Goal: Task Accomplishment & Management: Manage account settings

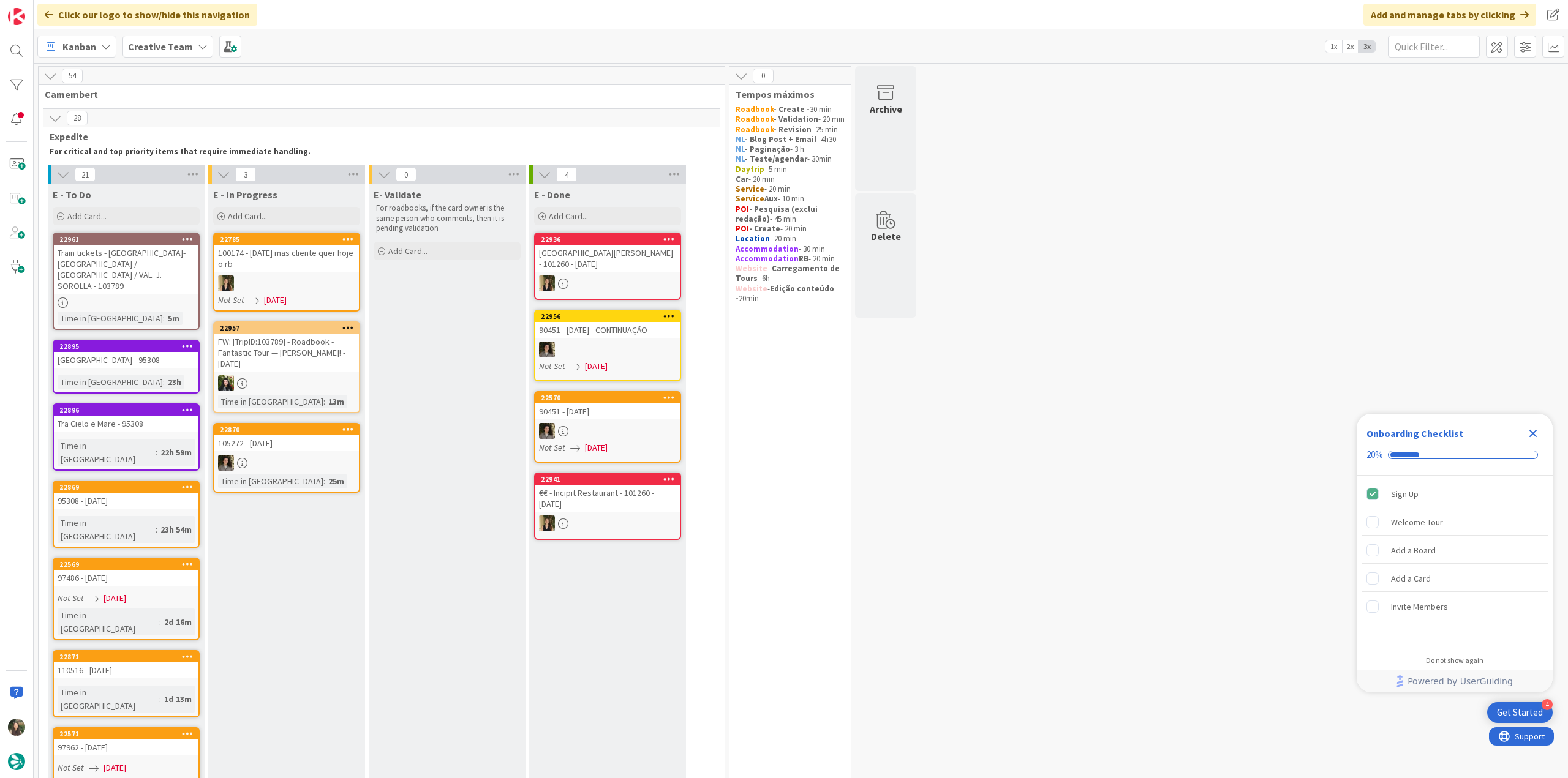
click at [750, 329] on icon "Close Checklist" at bounding box center [1533, 434] width 15 height 15
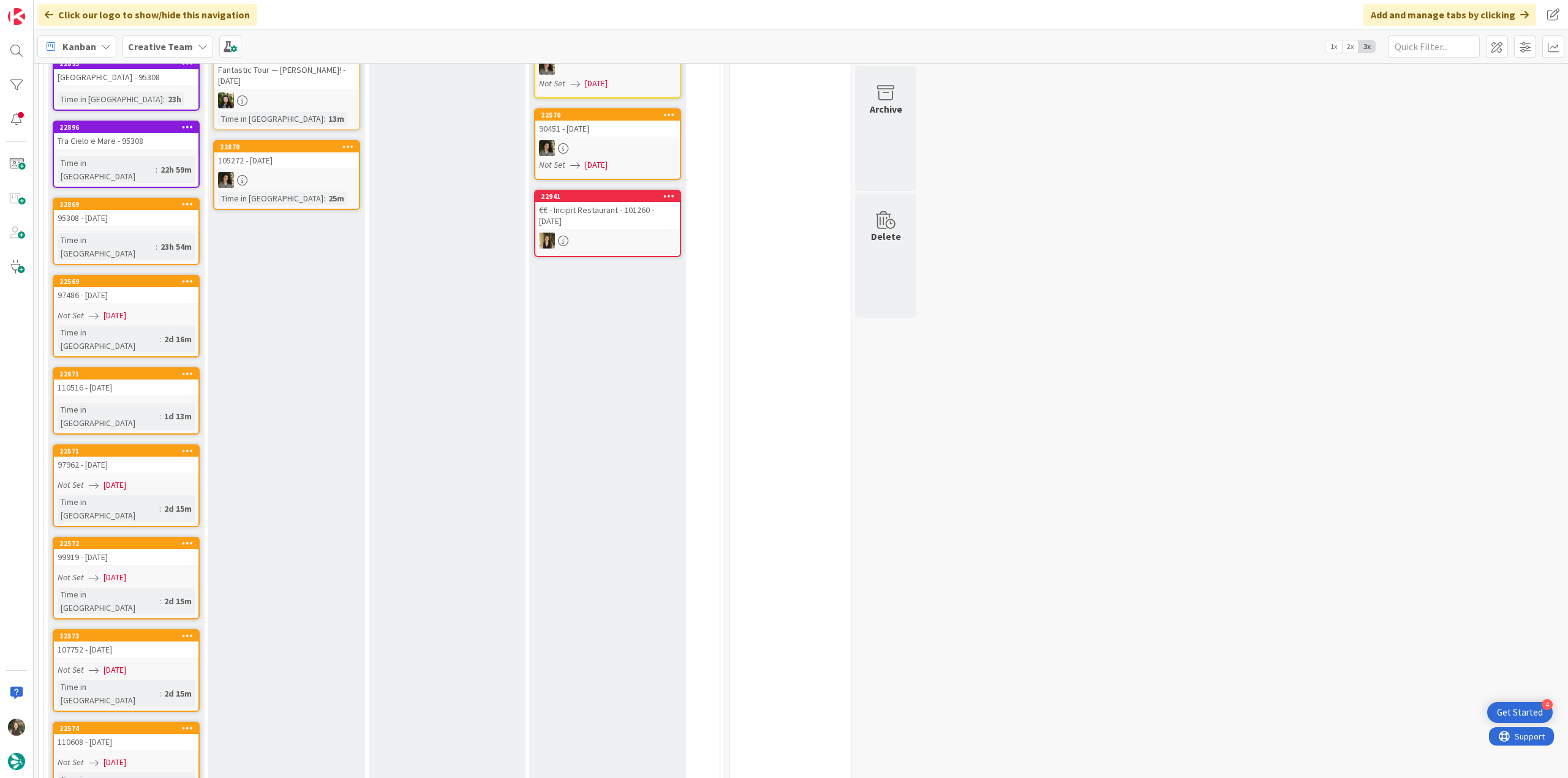
scroll to position [184, 0]
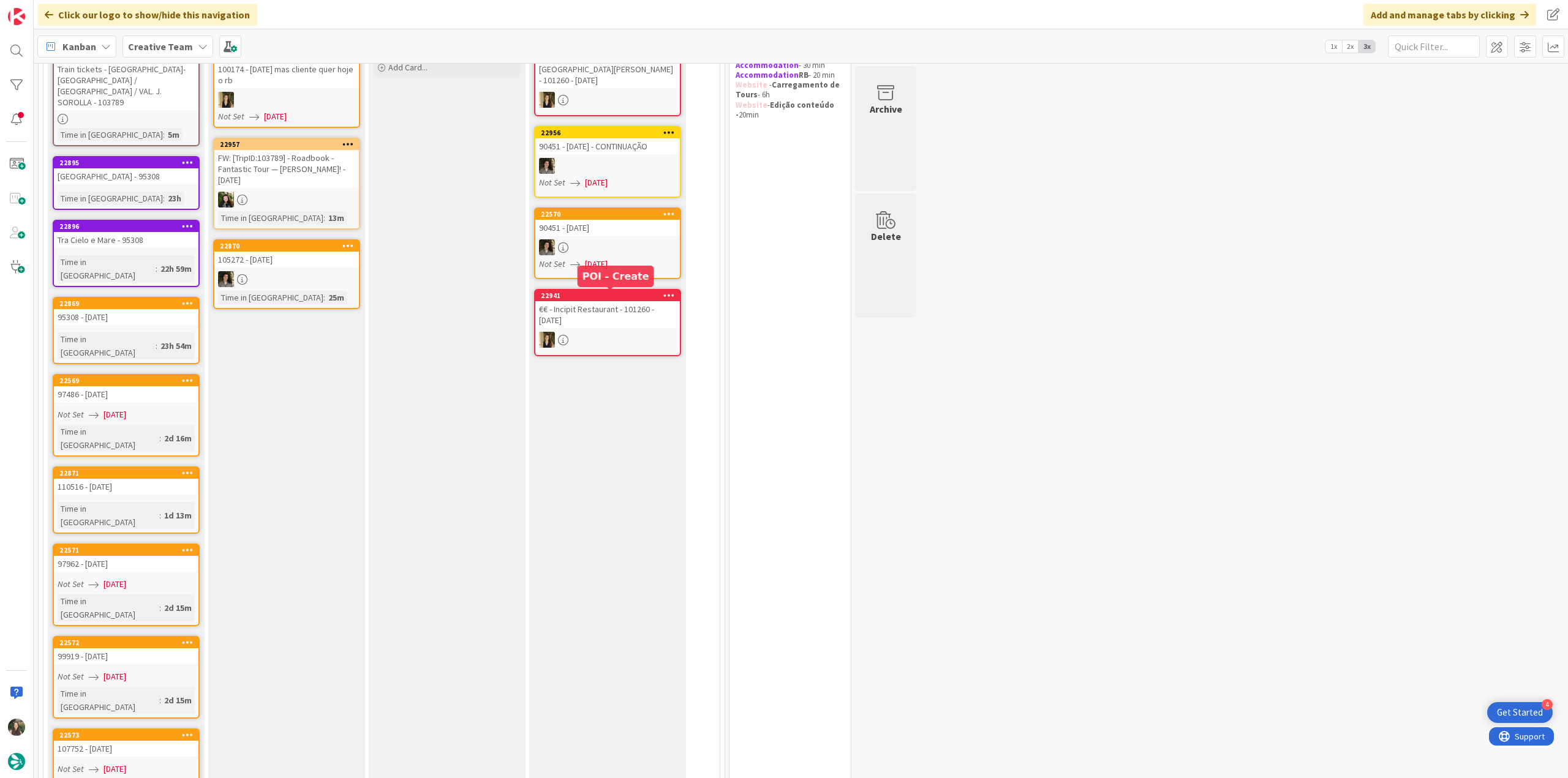
click at [600, 329] on div at bounding box center [607, 340] width 144 height 16
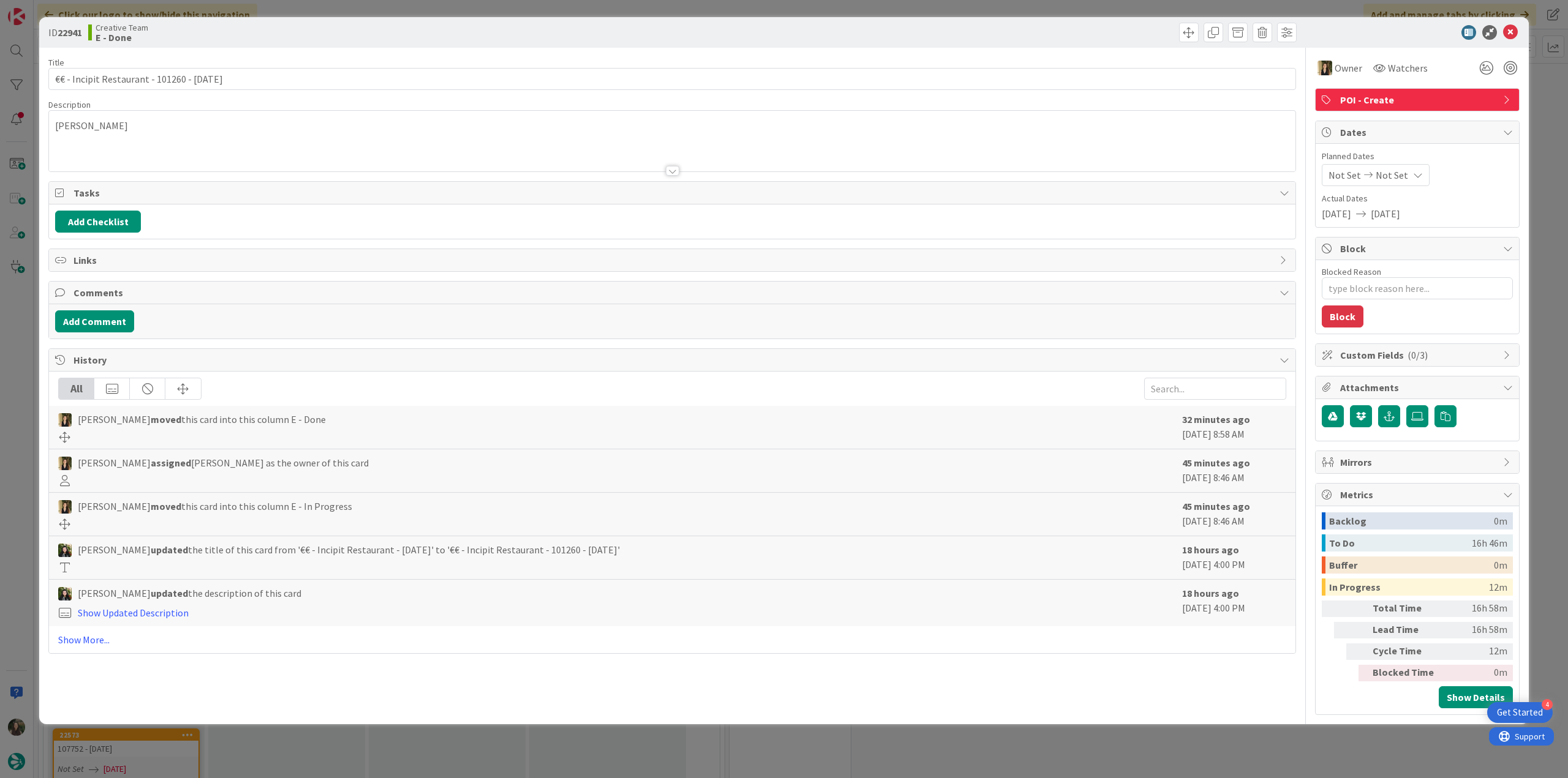
click at [9, 329] on div "ID 22941 Creative Team E - Done Title 39 / 128 €€ - Incipit Restaurant - 101260…" at bounding box center [784, 389] width 1568 height 778
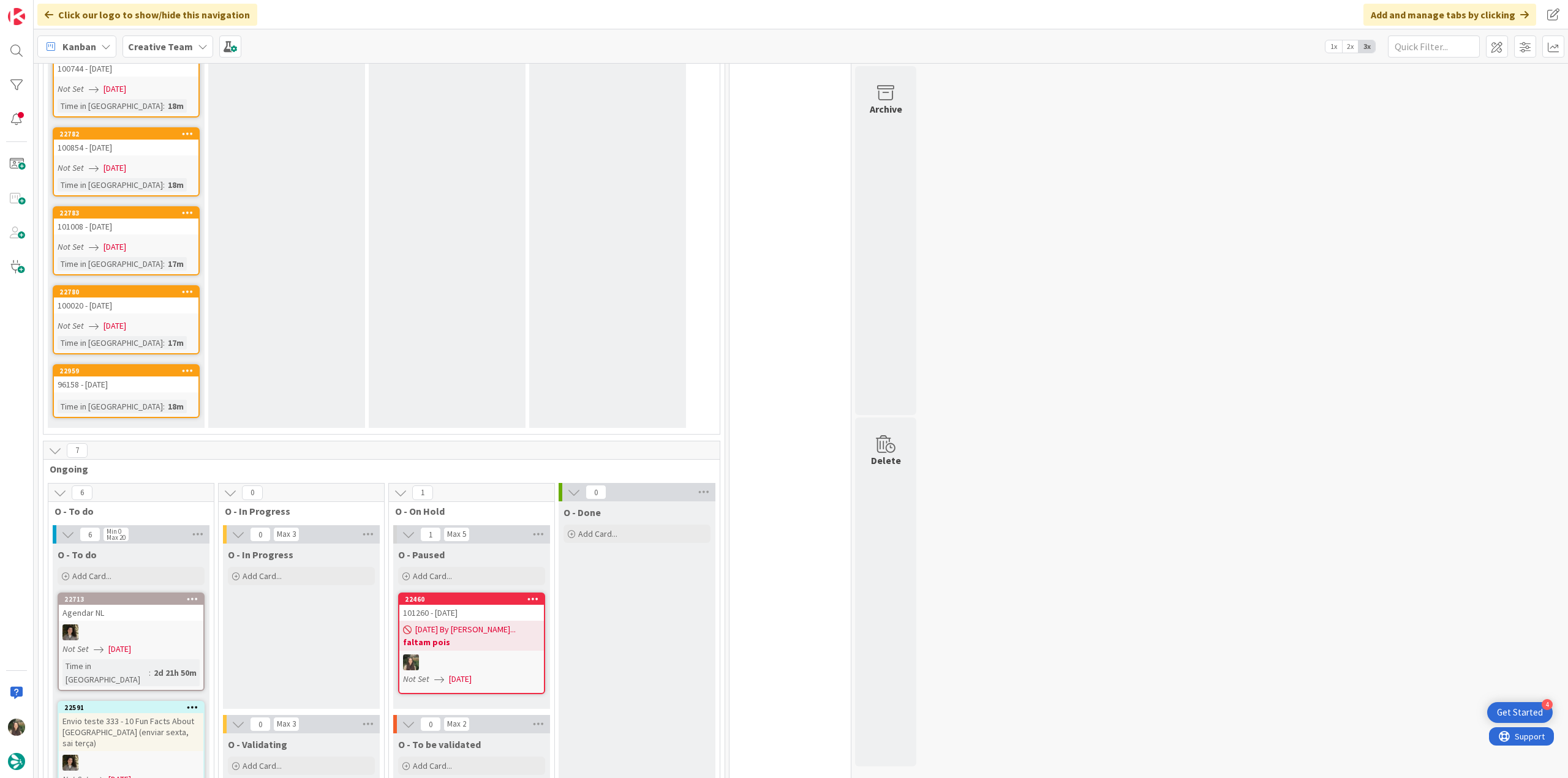
click at [459, 329] on div "101260 - 7oct" at bounding box center [471, 613] width 144 height 16
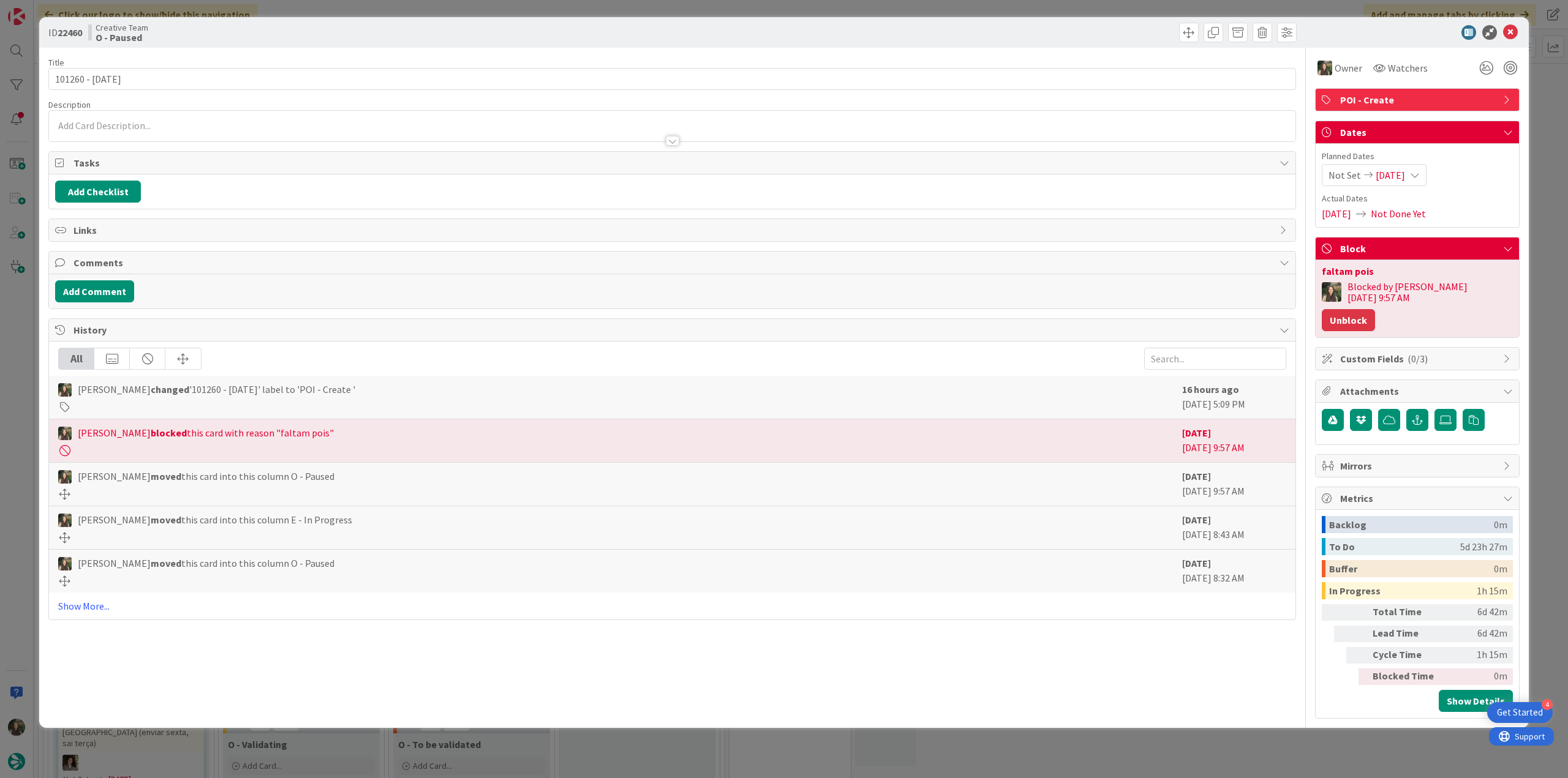
click at [750, 309] on button "Unblock" at bounding box center [1348, 320] width 53 height 22
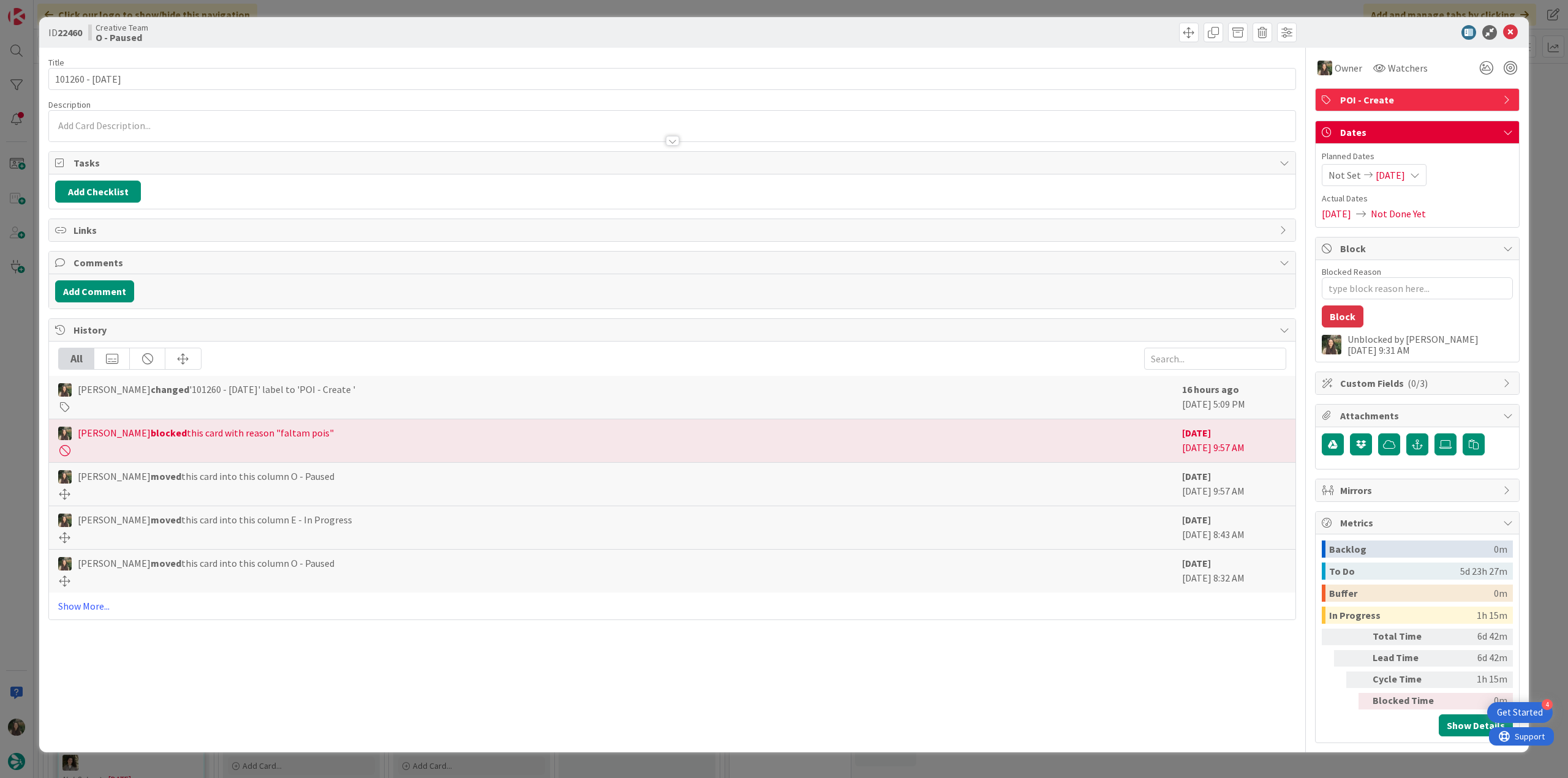
click at [750, 224] on div "ID 22460 Creative Team O - Paused Title 13 / 128 101260 - 7oct Description Owne…" at bounding box center [784, 389] width 1568 height 778
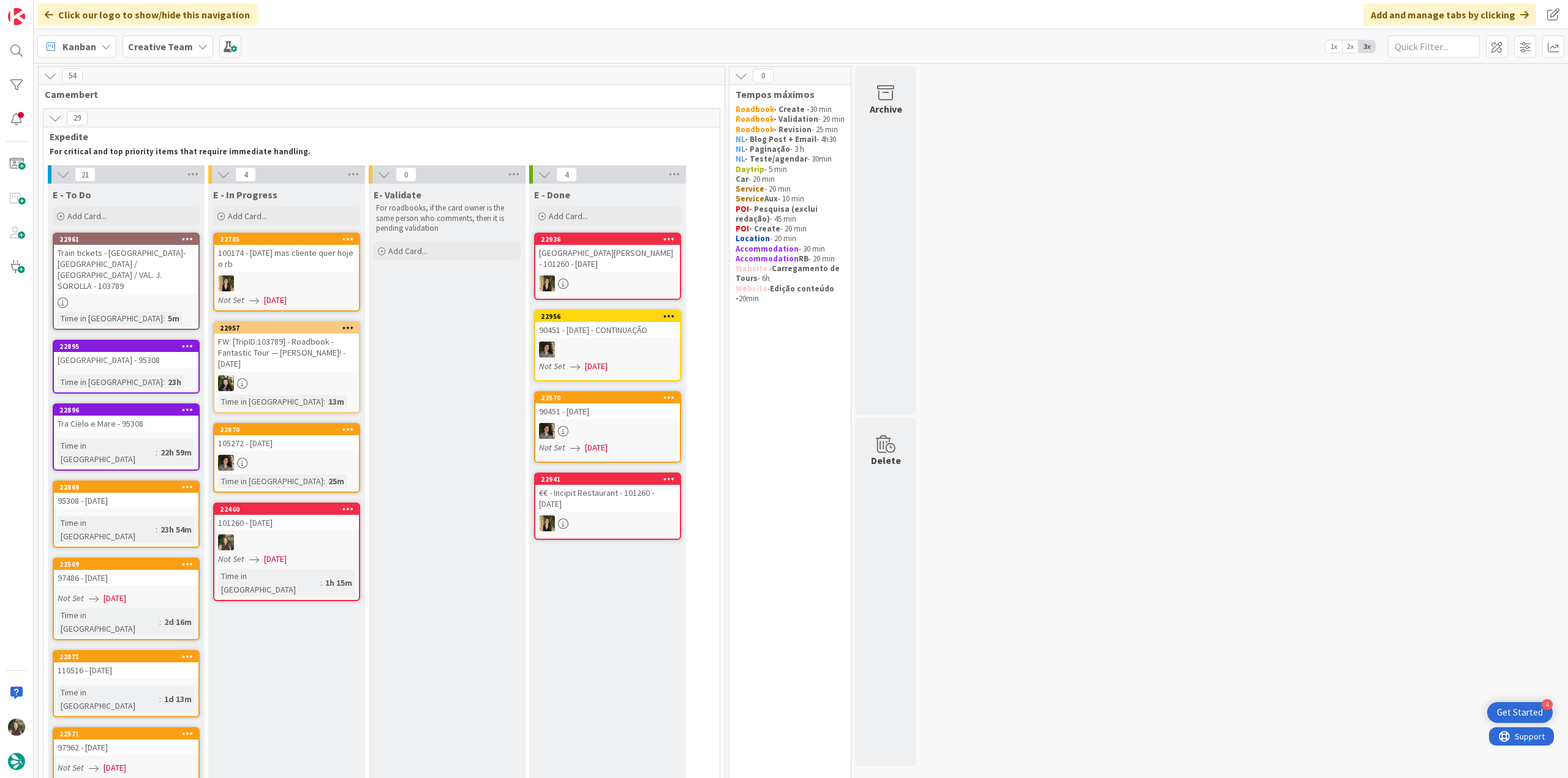
click at [286, 329] on span "[DATE]" at bounding box center [275, 559] width 23 height 13
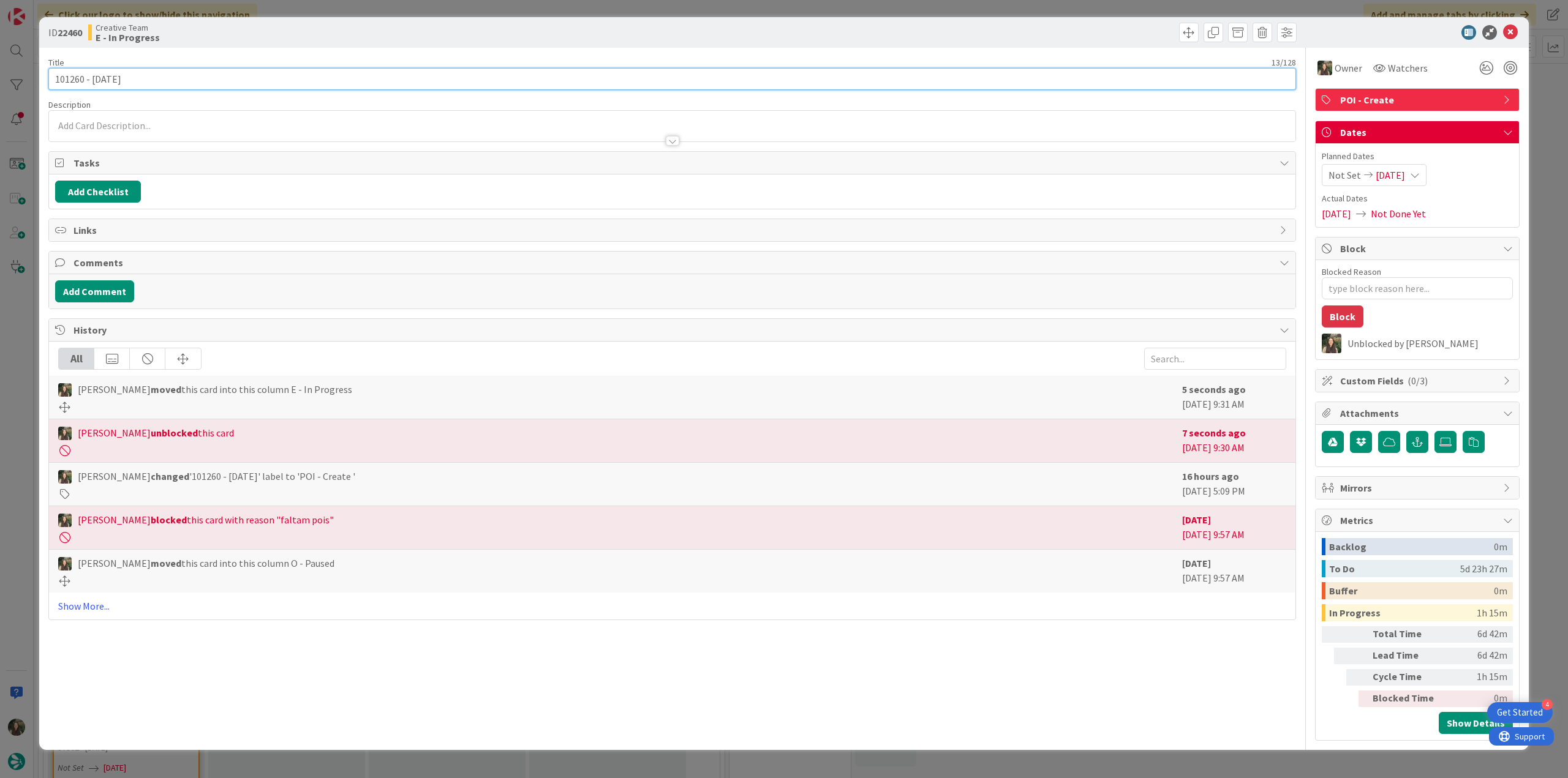
click at [68, 79] on input "101260 - 7oct" at bounding box center [672, 79] width 1248 height 22
type textarea "x"
click at [19, 329] on div "ID 22460 Creative Team E - In Progress Title 13 / 128 101260 - 7oct Description…" at bounding box center [784, 389] width 1568 height 778
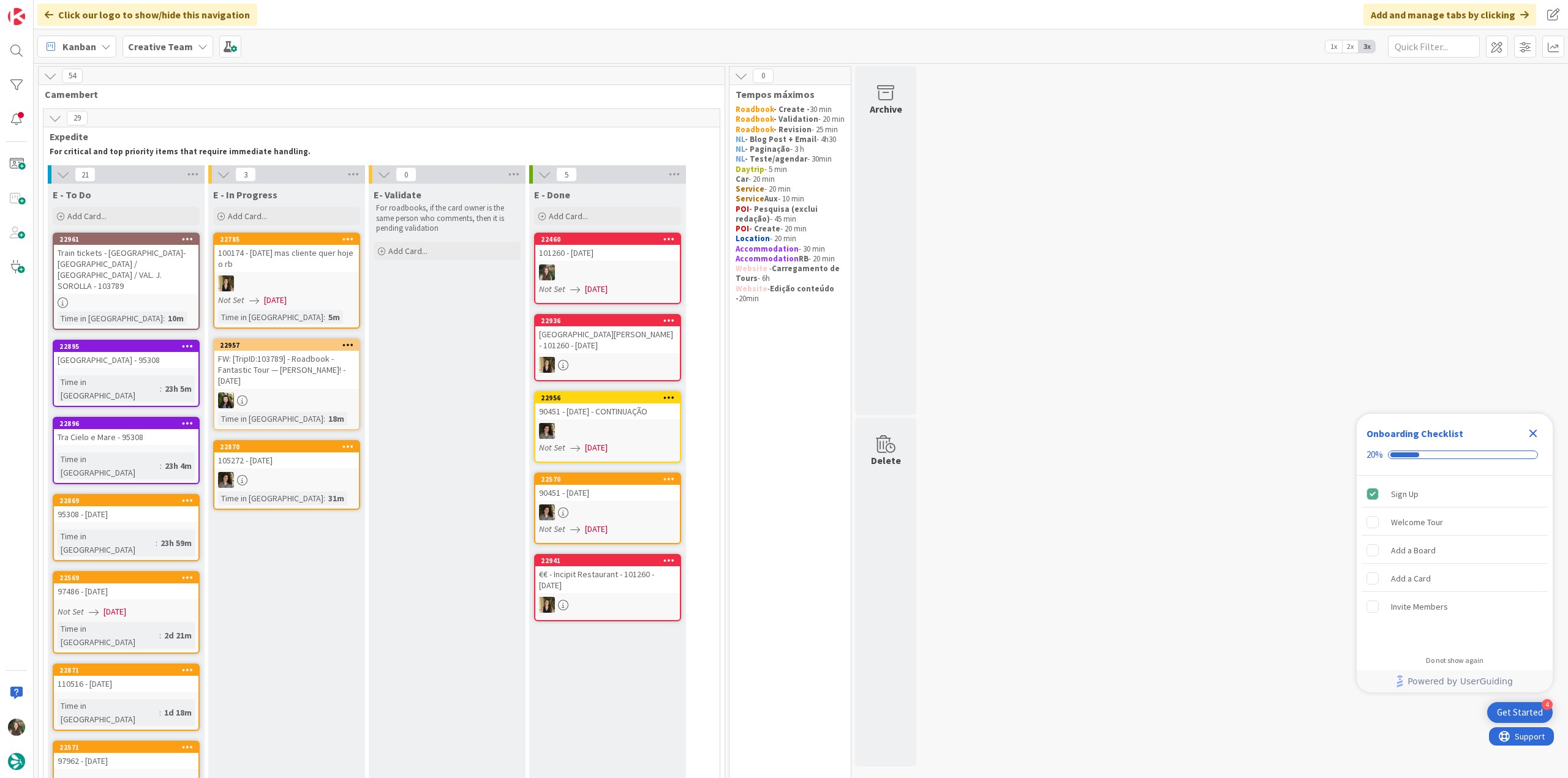
click at [1529, 430] on icon "Close Checklist" at bounding box center [1533, 434] width 15 height 15
click at [137, 282] on div "Train tickets - BARCELONA-SANTS / CASTELLO PLANA / VAL. J. SOROLLA - 103789" at bounding box center [126, 269] width 144 height 49
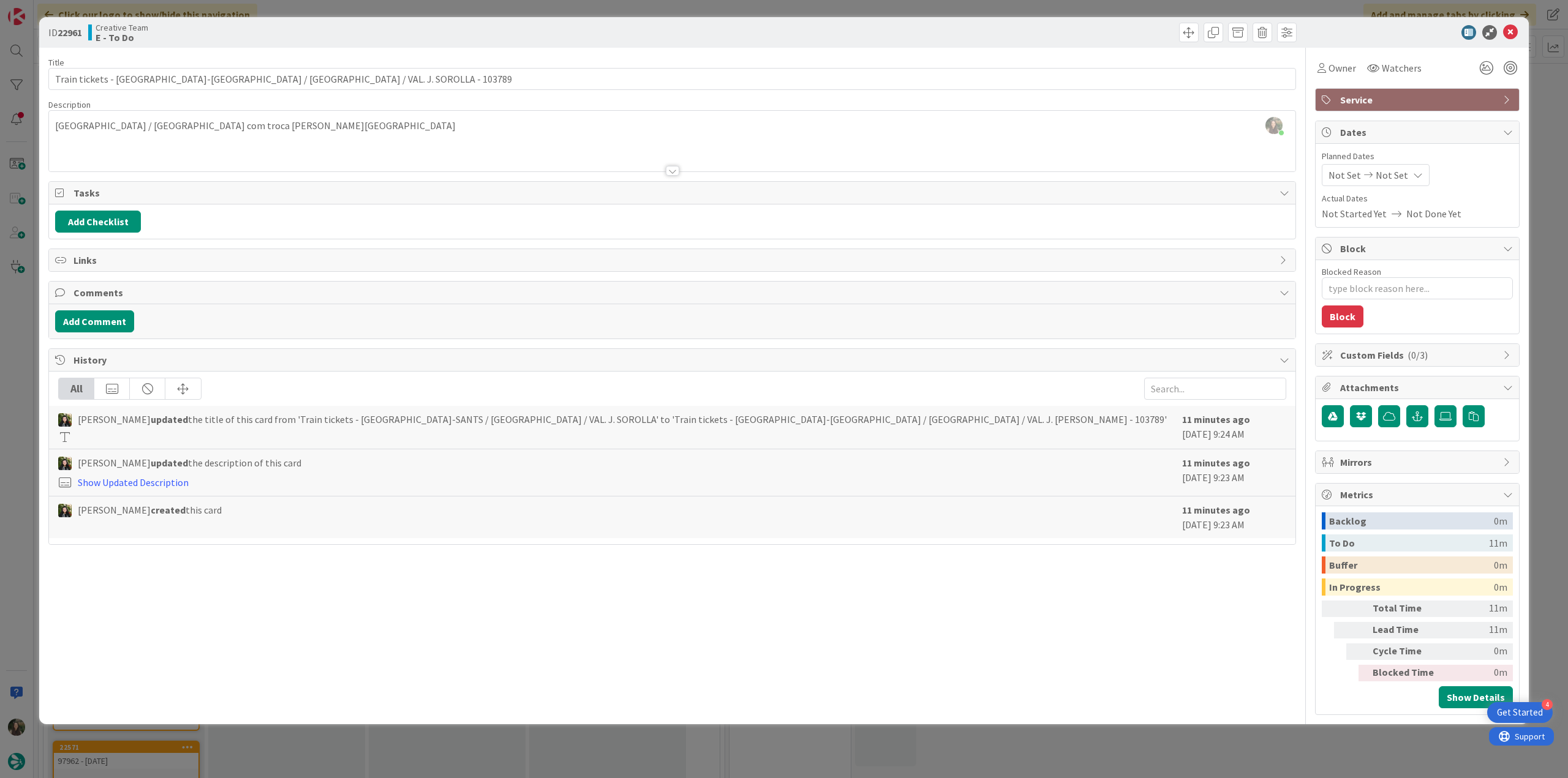
click at [13, 334] on div "ID 22961 Creative Team E - To Do Title 75 / 128 Train tickets - BARCELONA-SANTS…" at bounding box center [784, 389] width 1568 height 778
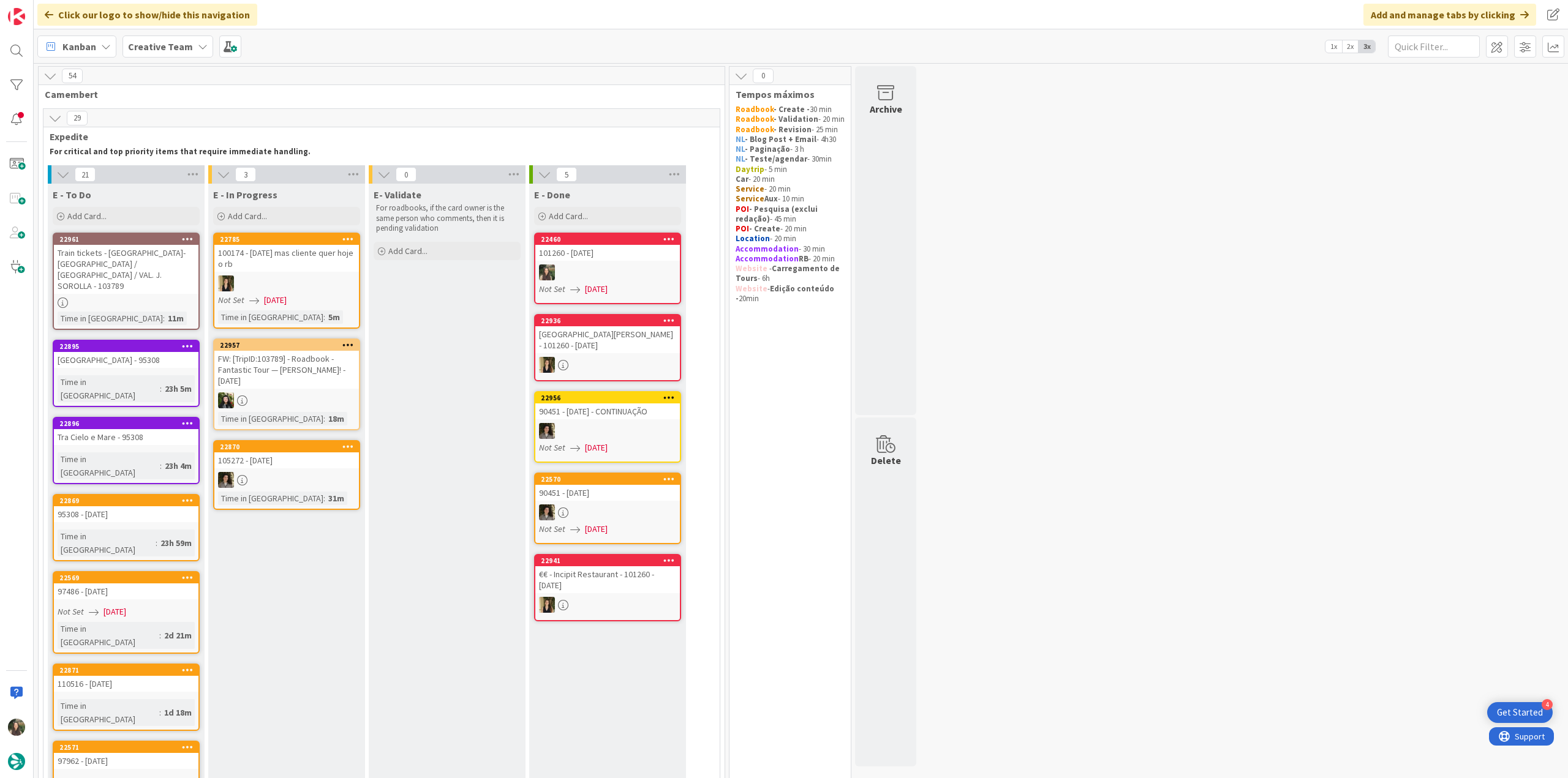
click at [174, 284] on link "22961 Train tickets - BARCELONA-SANTS / CASTELLO PLANA / VAL. J. SOROLLA - 1037…" at bounding box center [126, 281] width 147 height 97
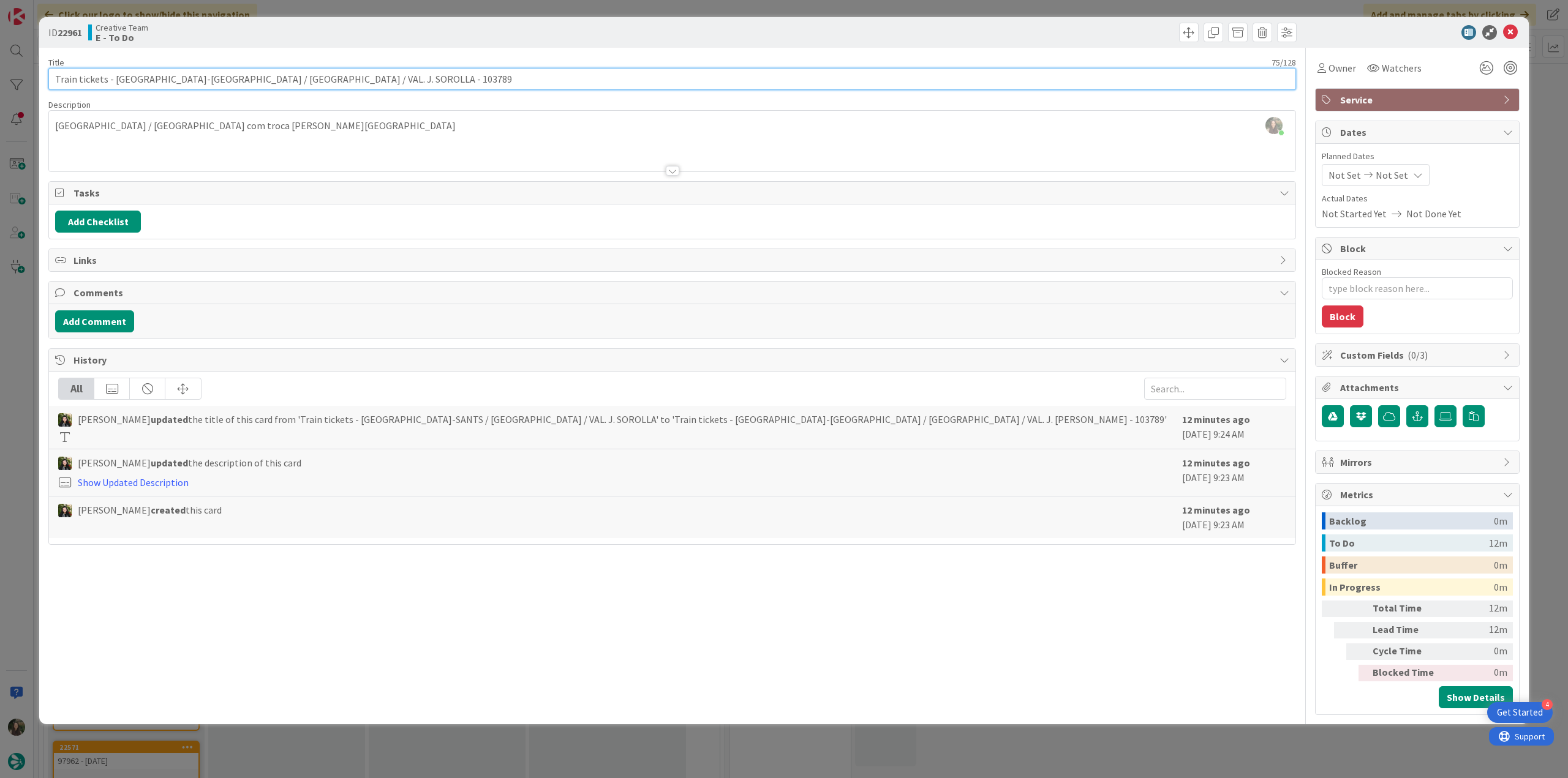
drag, startPoint x: 53, startPoint y: 79, endPoint x: 346, endPoint y: 75, distance: 293.0
click at [346, 75] on input "Train tickets - [GEOGRAPHIC_DATA]-[GEOGRAPHIC_DATA] / [GEOGRAPHIC_DATA] / VAL. …" at bounding box center [672, 79] width 1248 height 22
click at [1330, 68] on span "Owner" at bounding box center [1342, 68] width 28 height 15
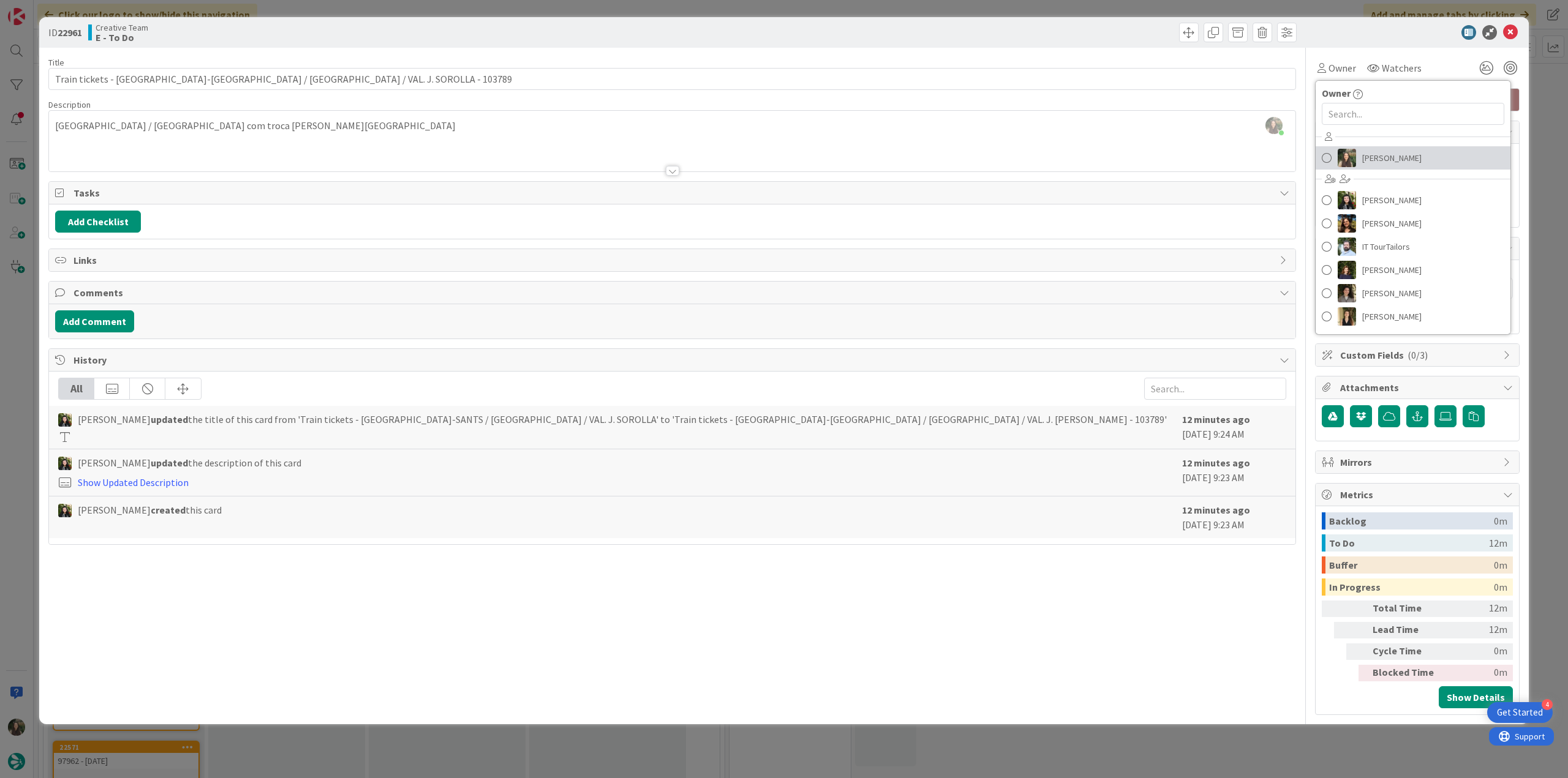
drag, startPoint x: 1390, startPoint y: 155, endPoint x: 1401, endPoint y: 155, distance: 11.0
click at [1391, 155] on span "[PERSON_NAME]" at bounding box center [1392, 158] width 59 height 19
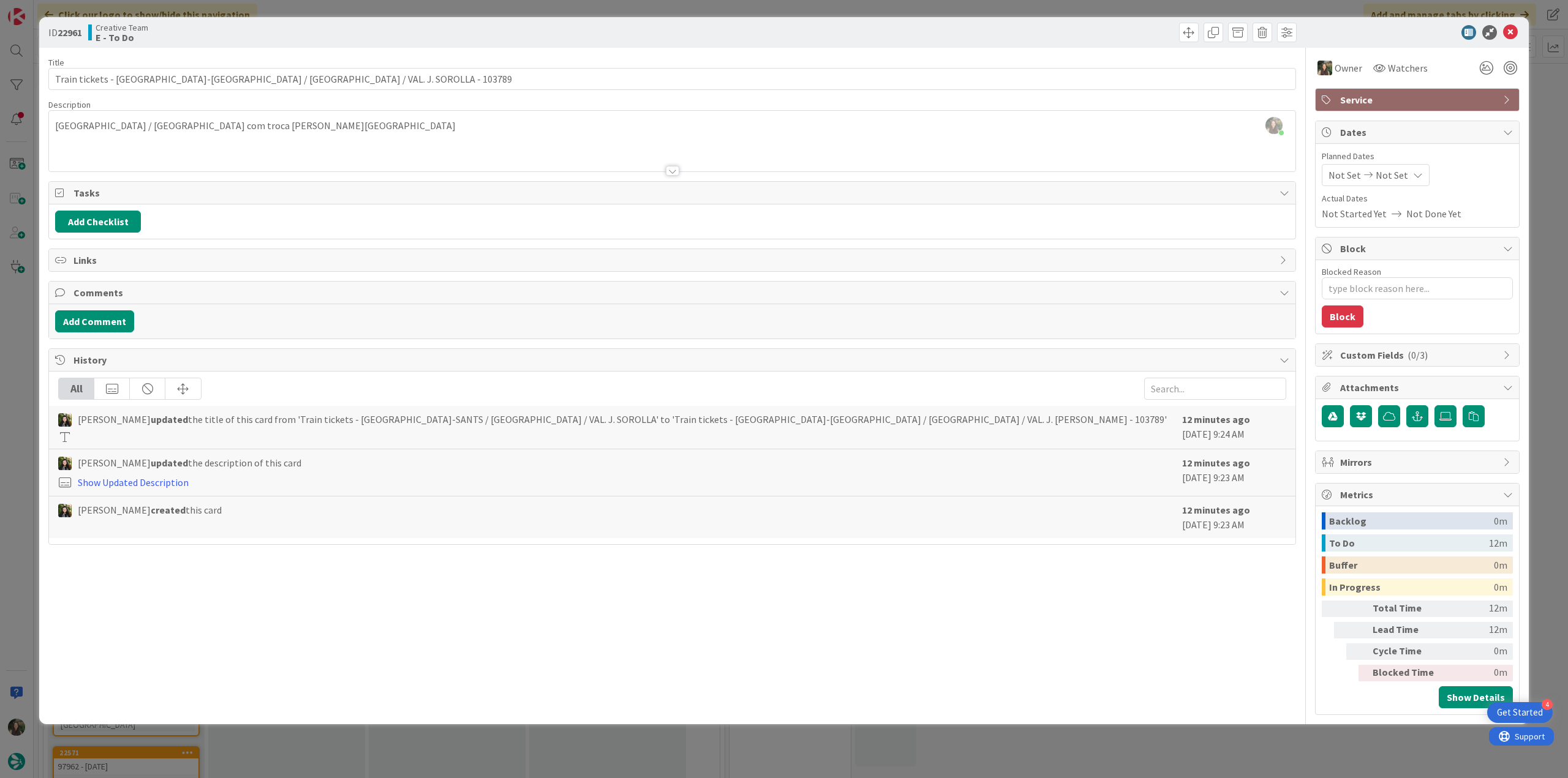
drag, startPoint x: 1545, startPoint y: 104, endPoint x: 1400, endPoint y: 156, distance: 154.0
click at [1545, 105] on div "ID 22961 Creative Team E - To Do Title 75 / 128 Train tickets - BARCELONA-SANTS…" at bounding box center [784, 389] width 1568 height 778
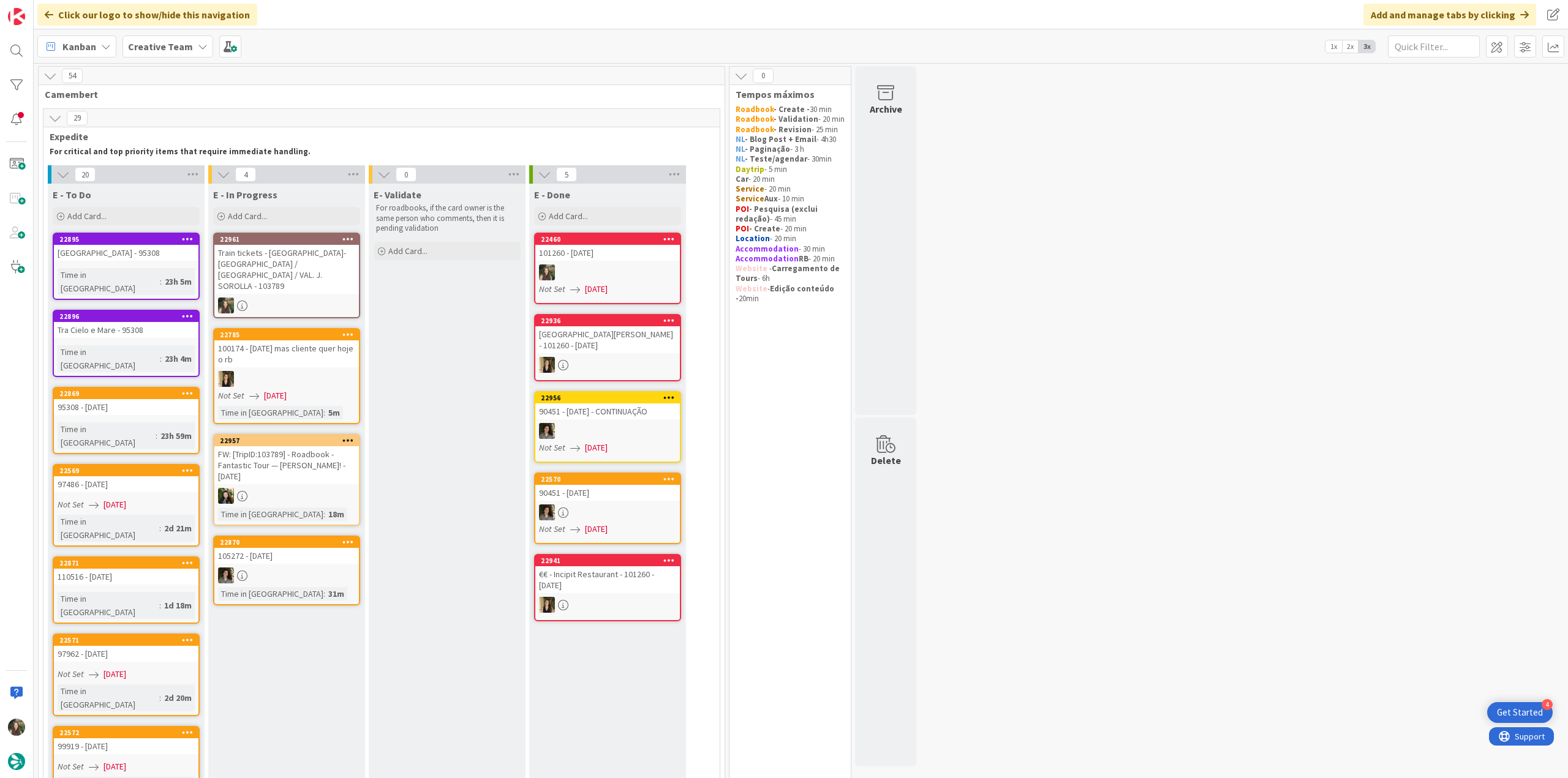
click at [272, 276] on div "Train tickets - [GEOGRAPHIC_DATA]-[GEOGRAPHIC_DATA] / [GEOGRAPHIC_DATA] / VAL. …" at bounding box center [286, 269] width 144 height 49
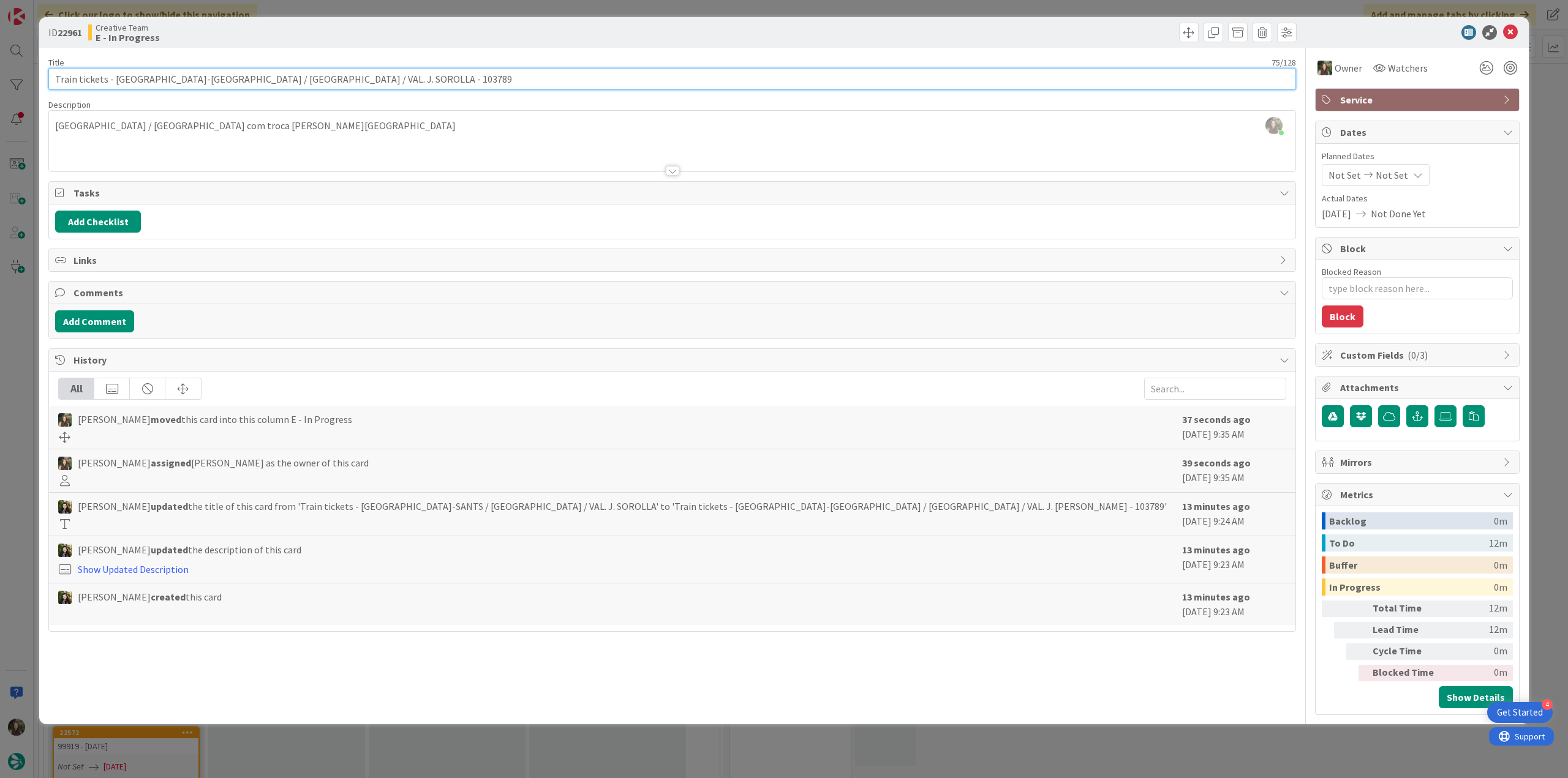
click at [362, 73] on input "Train tickets - [GEOGRAPHIC_DATA]-[GEOGRAPHIC_DATA] / [GEOGRAPHIC_DATA] / VAL. …" at bounding box center [672, 79] width 1248 height 22
click at [13, 415] on div "ID 22961 Creative Team E - In Progress Title 75 / 128 Train tickets - BARCELONA…" at bounding box center [784, 389] width 1568 height 778
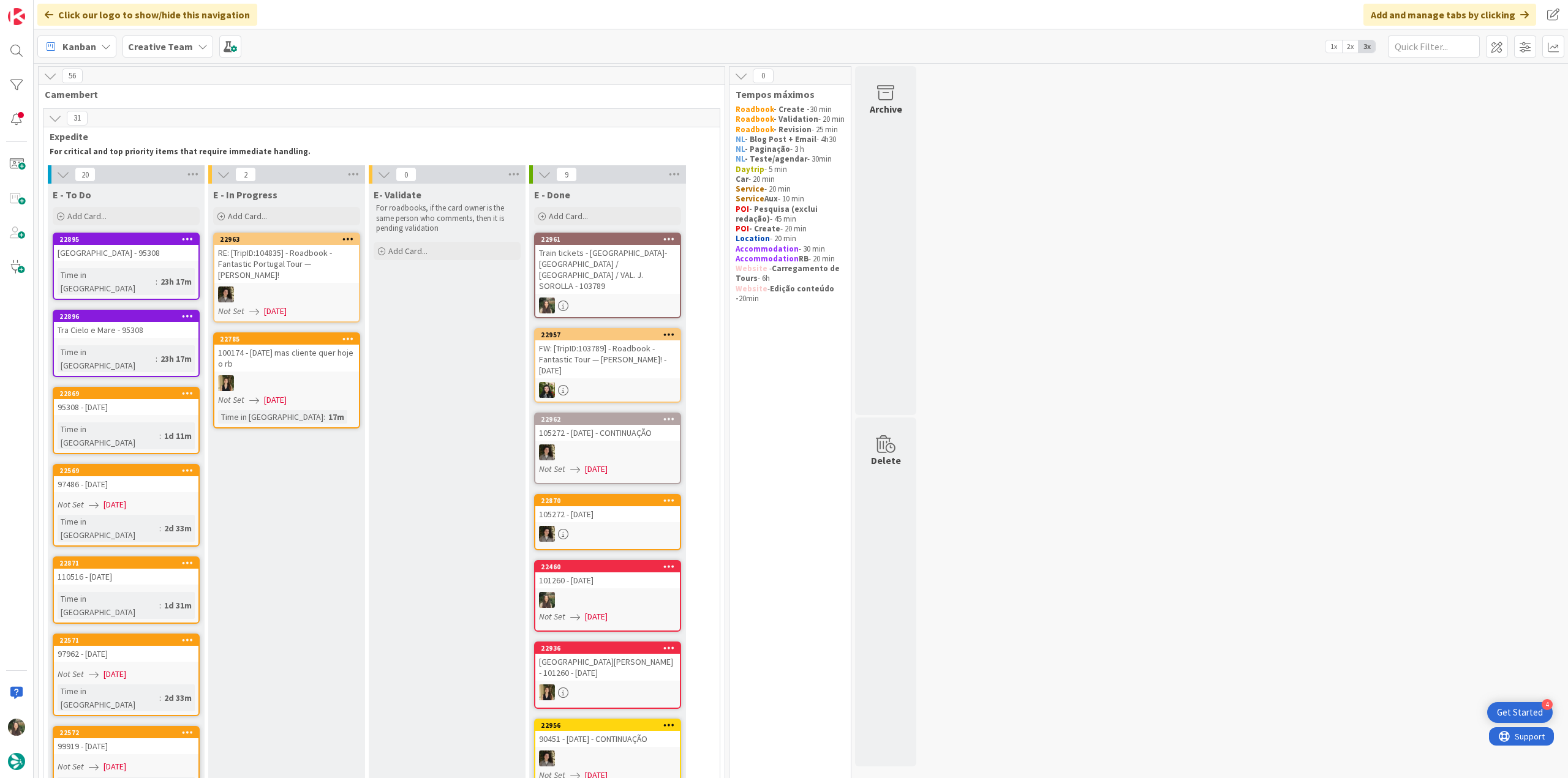
click at [653, 276] on div "Train tickets - [GEOGRAPHIC_DATA]-[GEOGRAPHIC_DATA] / [GEOGRAPHIC_DATA] / VAL. …" at bounding box center [607, 269] width 144 height 49
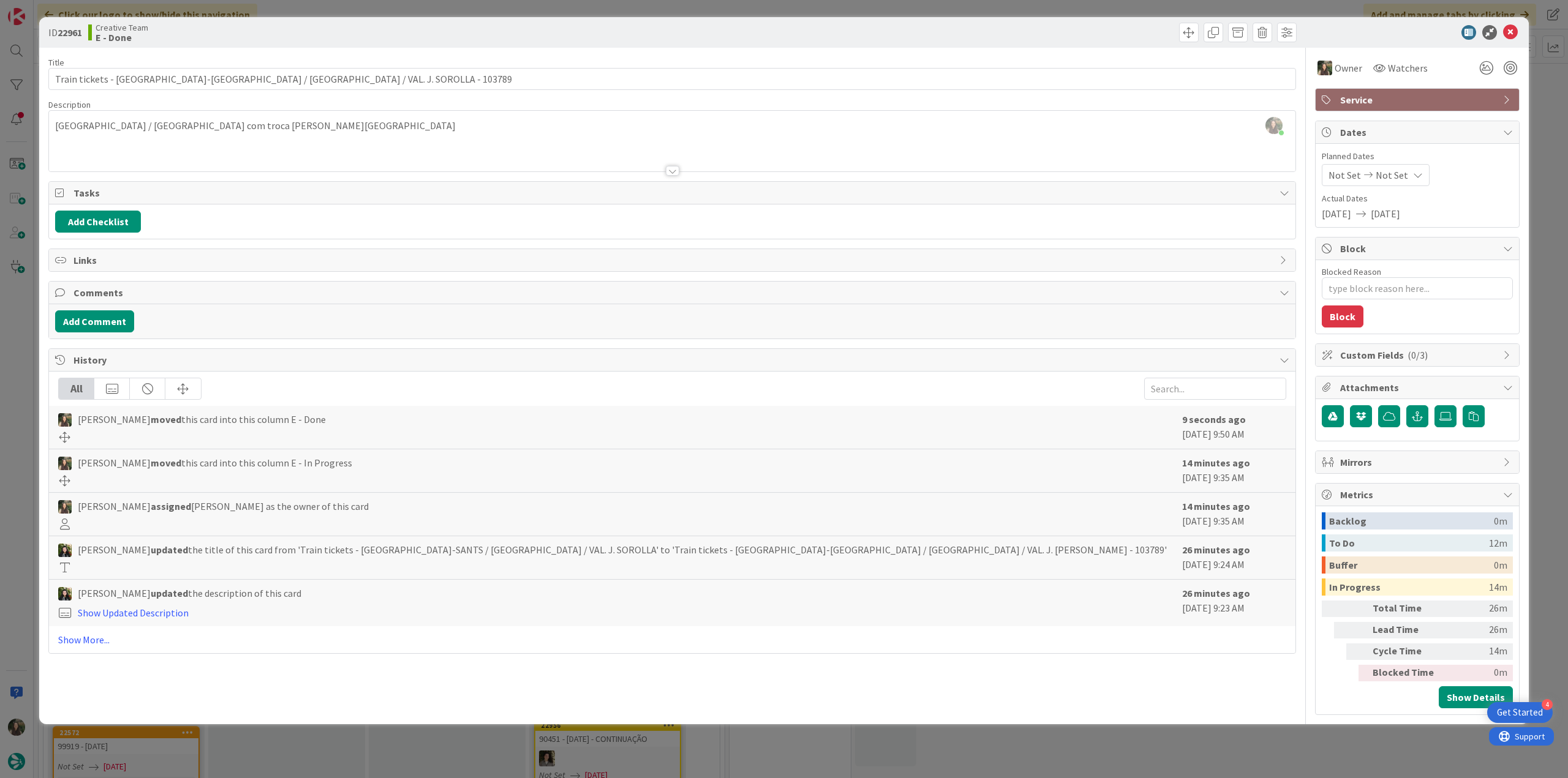
click at [18, 360] on div "ID 22961 Creative Team E - Done Title 75 / 128 Train tickets - BARCELONA-SANTS …" at bounding box center [784, 389] width 1568 height 778
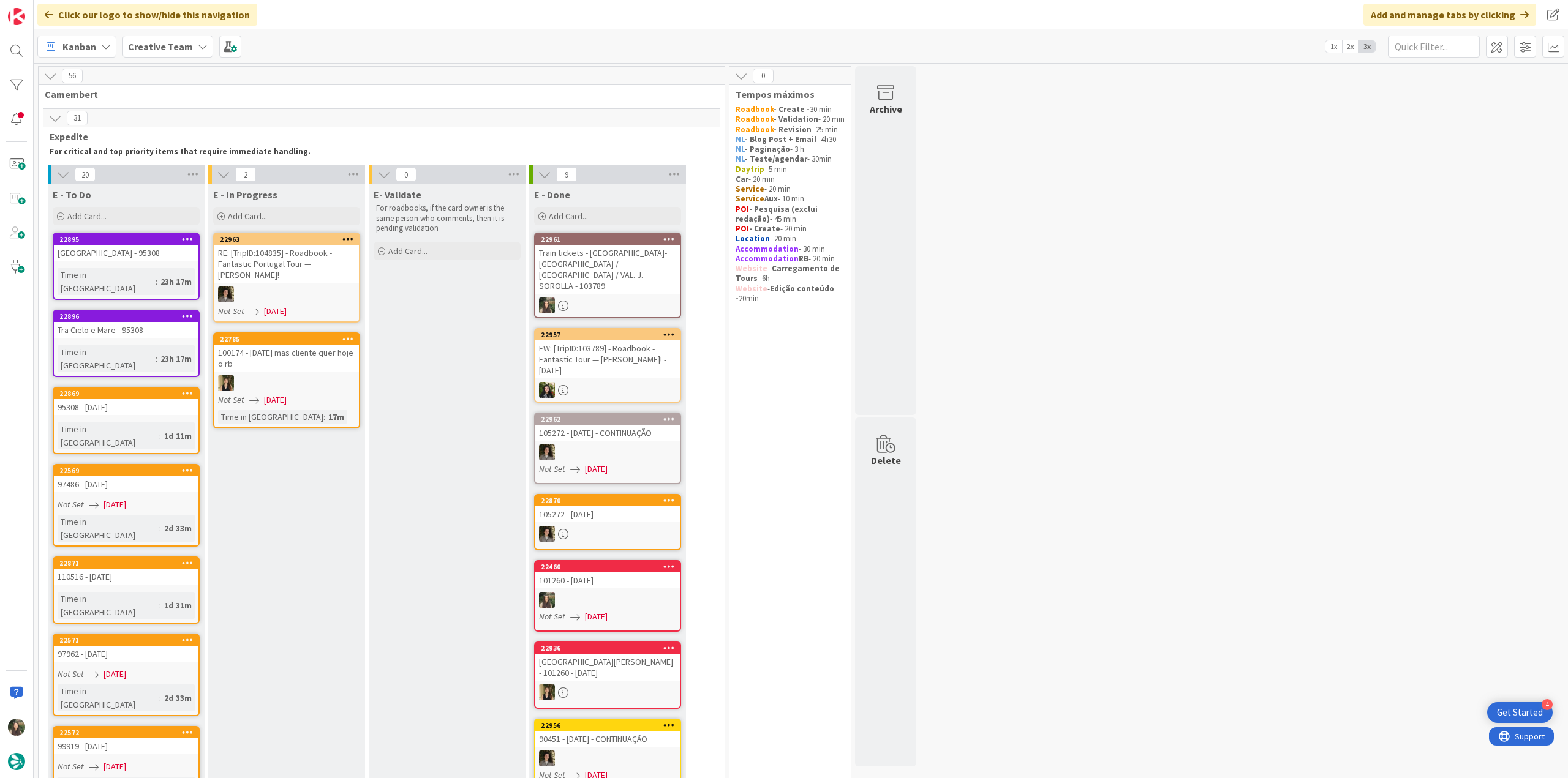
click at [180, 263] on link "22895 Hotel Montestella - 95308 Time in Column : 23h 17m" at bounding box center [126, 266] width 147 height 67
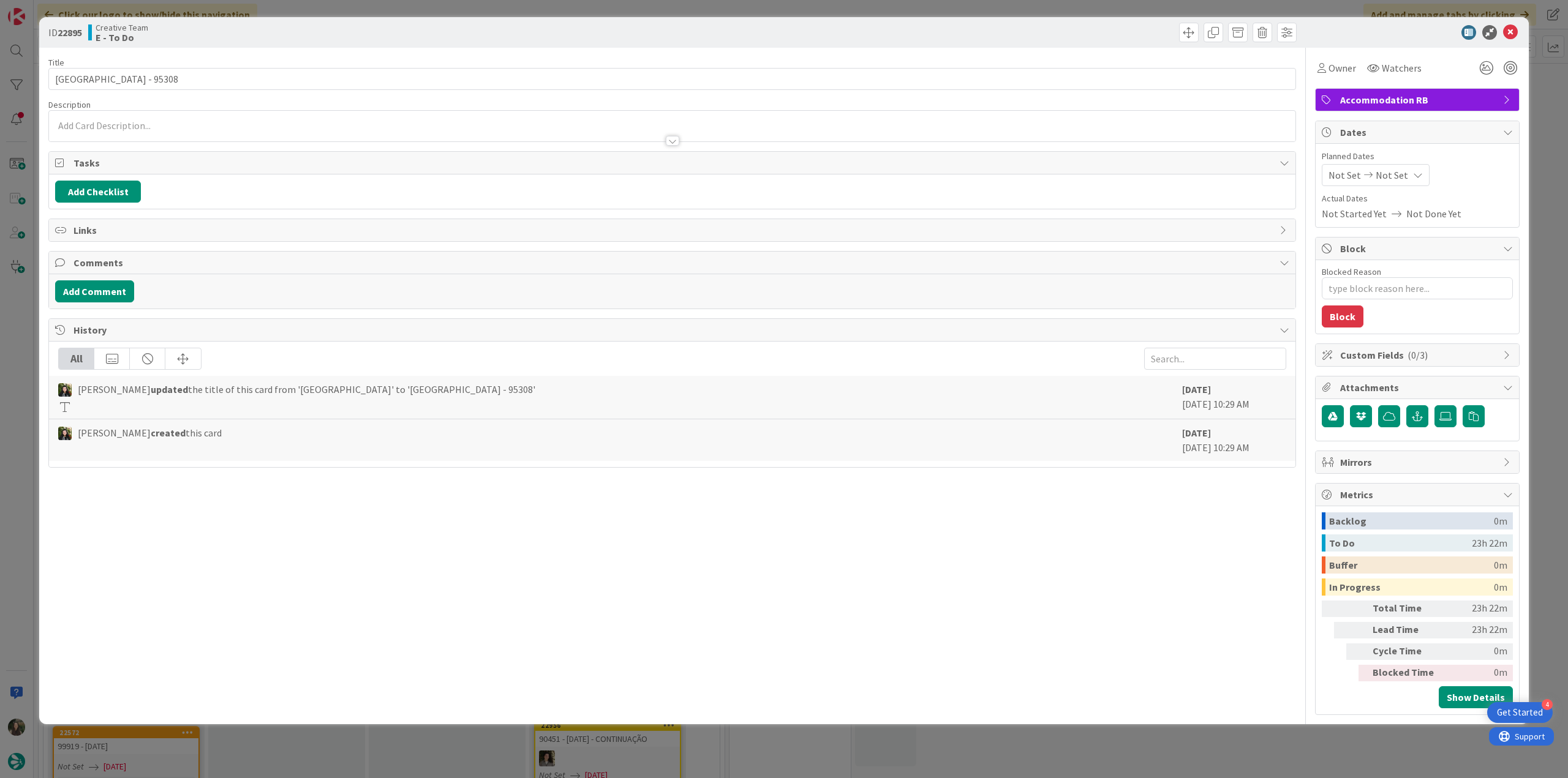
click at [17, 319] on div "ID 22895 Creative Team E - To Do Title 25 / 128 Hotel Montestella - 95308 Descr…" at bounding box center [784, 389] width 1568 height 778
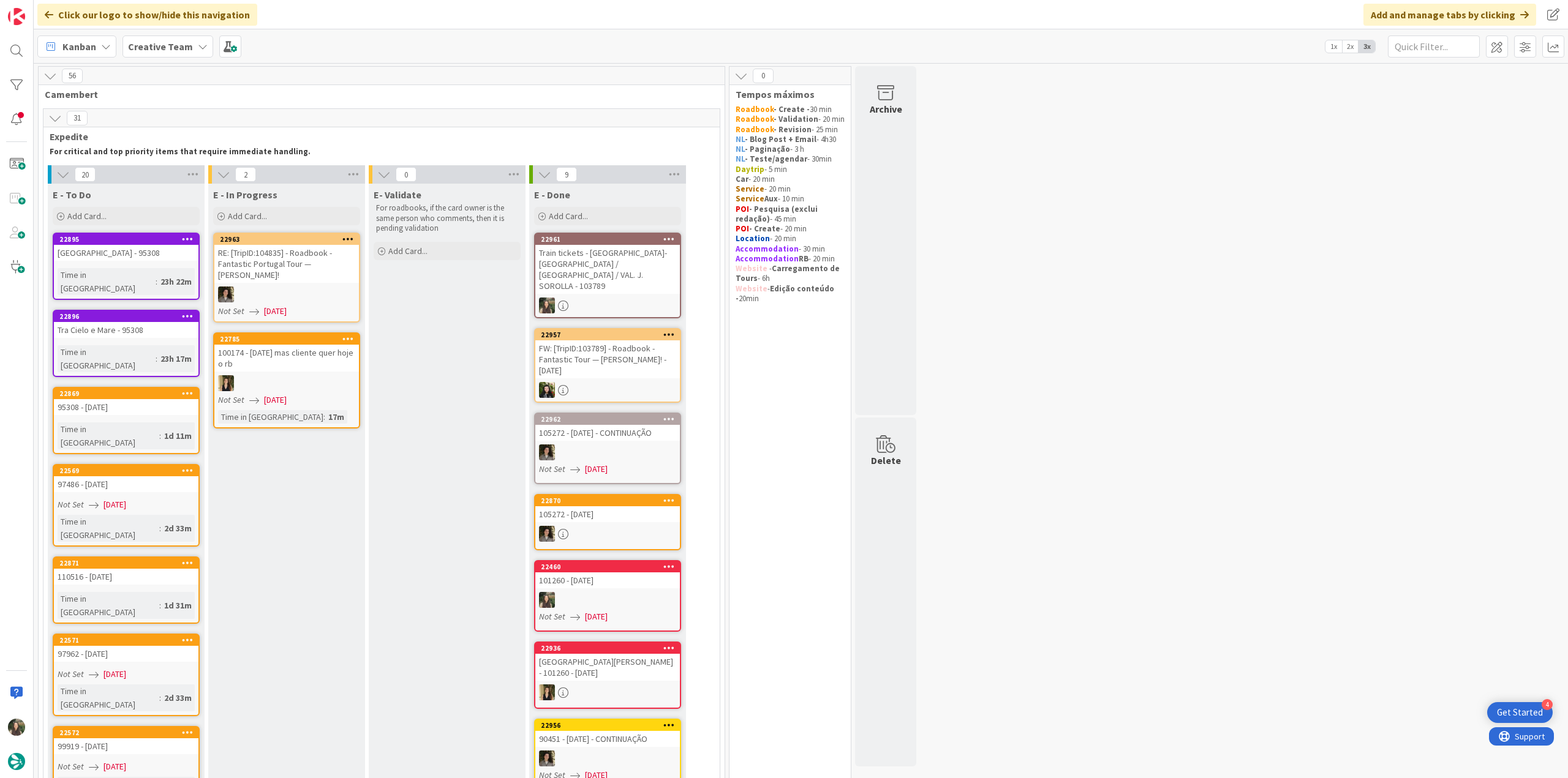
click at [147, 250] on div "[GEOGRAPHIC_DATA] - 95308" at bounding box center [126, 253] width 144 height 16
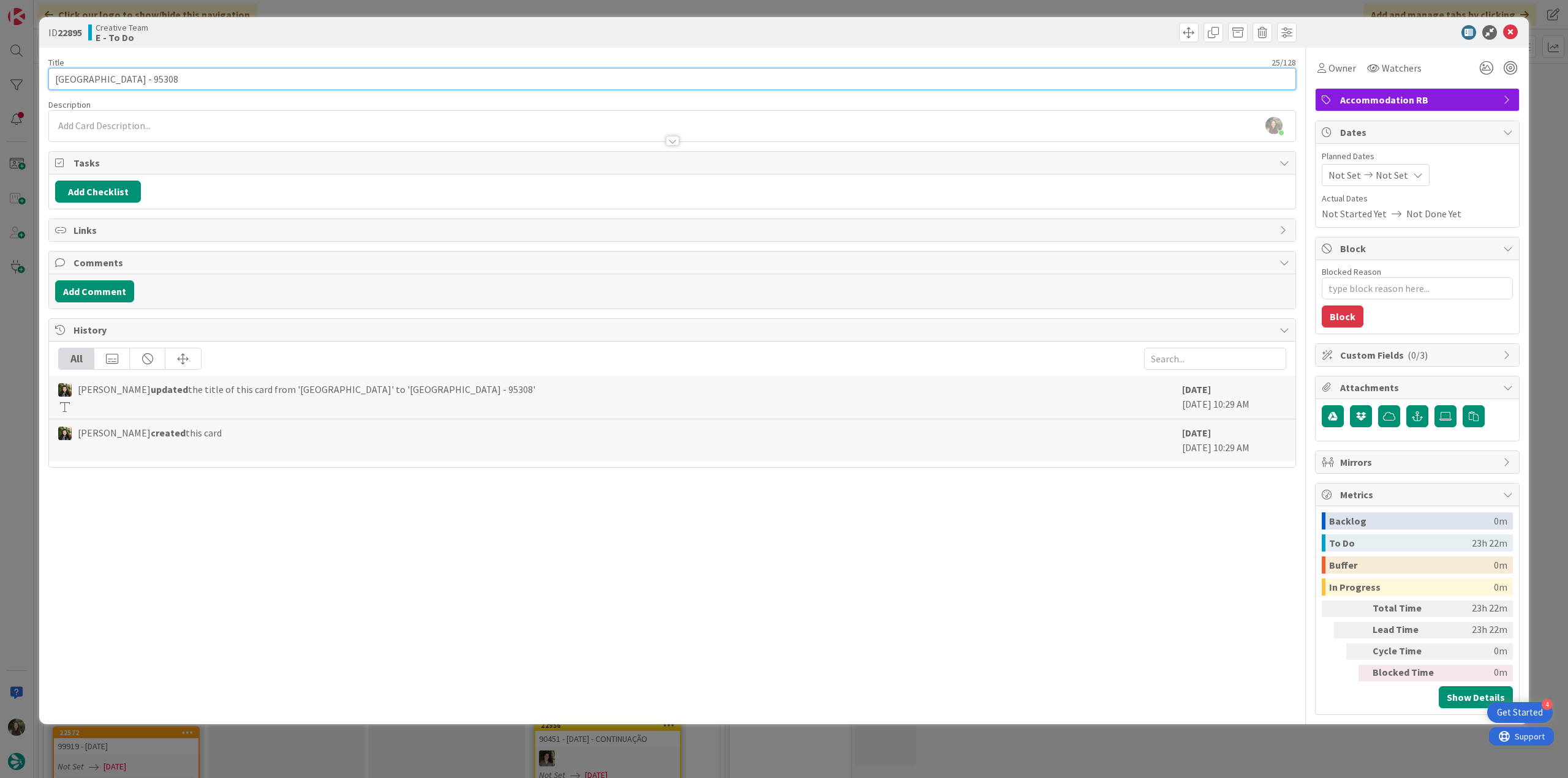
drag, startPoint x: 54, startPoint y: 77, endPoint x: 126, endPoint y: 81, distance: 72.1
click at [126, 81] on input "[GEOGRAPHIC_DATA] - 95308" at bounding box center [672, 79] width 1248 height 22
click at [1333, 70] on span "Owner" at bounding box center [1342, 68] width 28 height 15
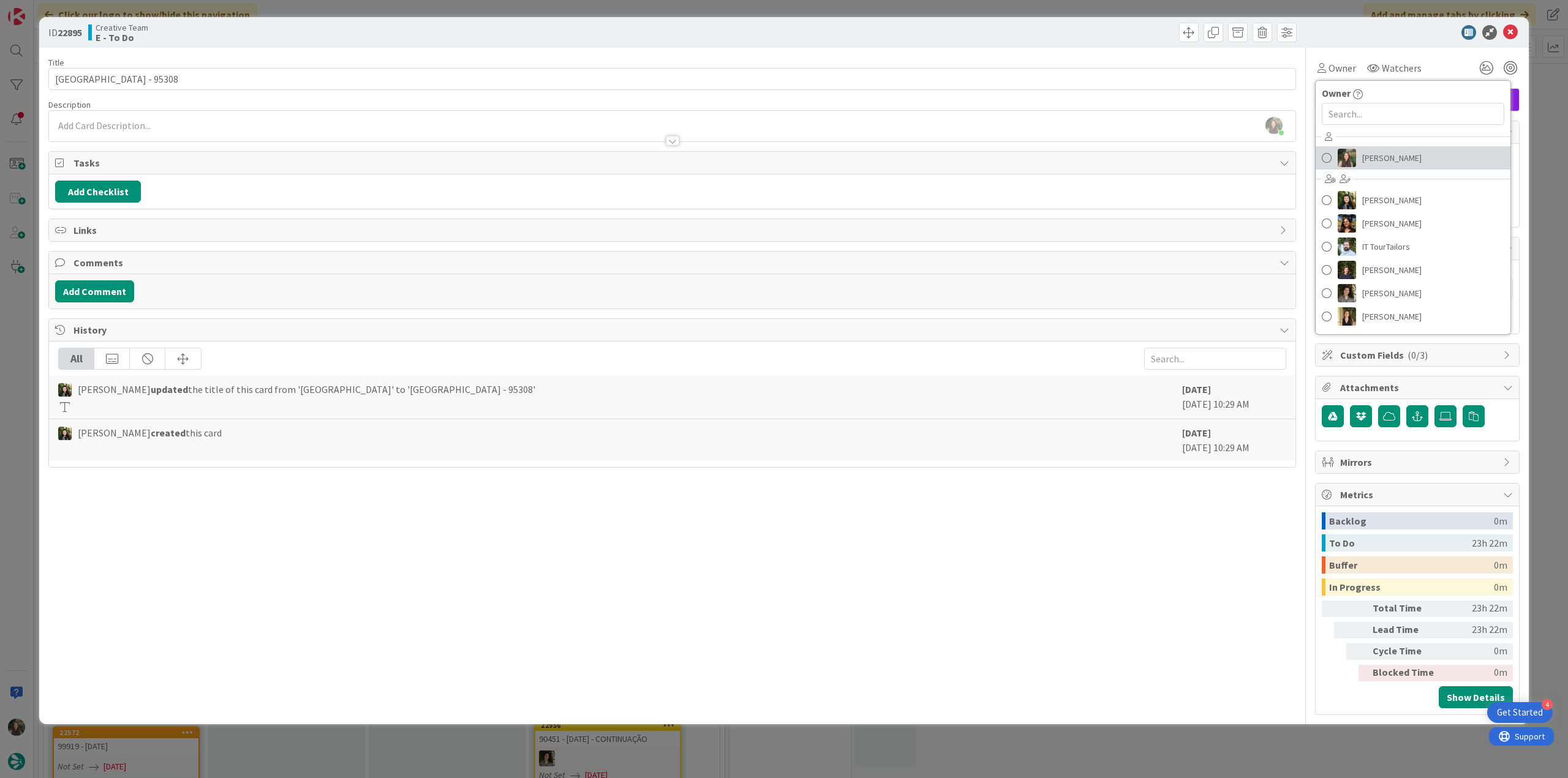
click at [1403, 162] on span "[PERSON_NAME]" at bounding box center [1392, 158] width 59 height 19
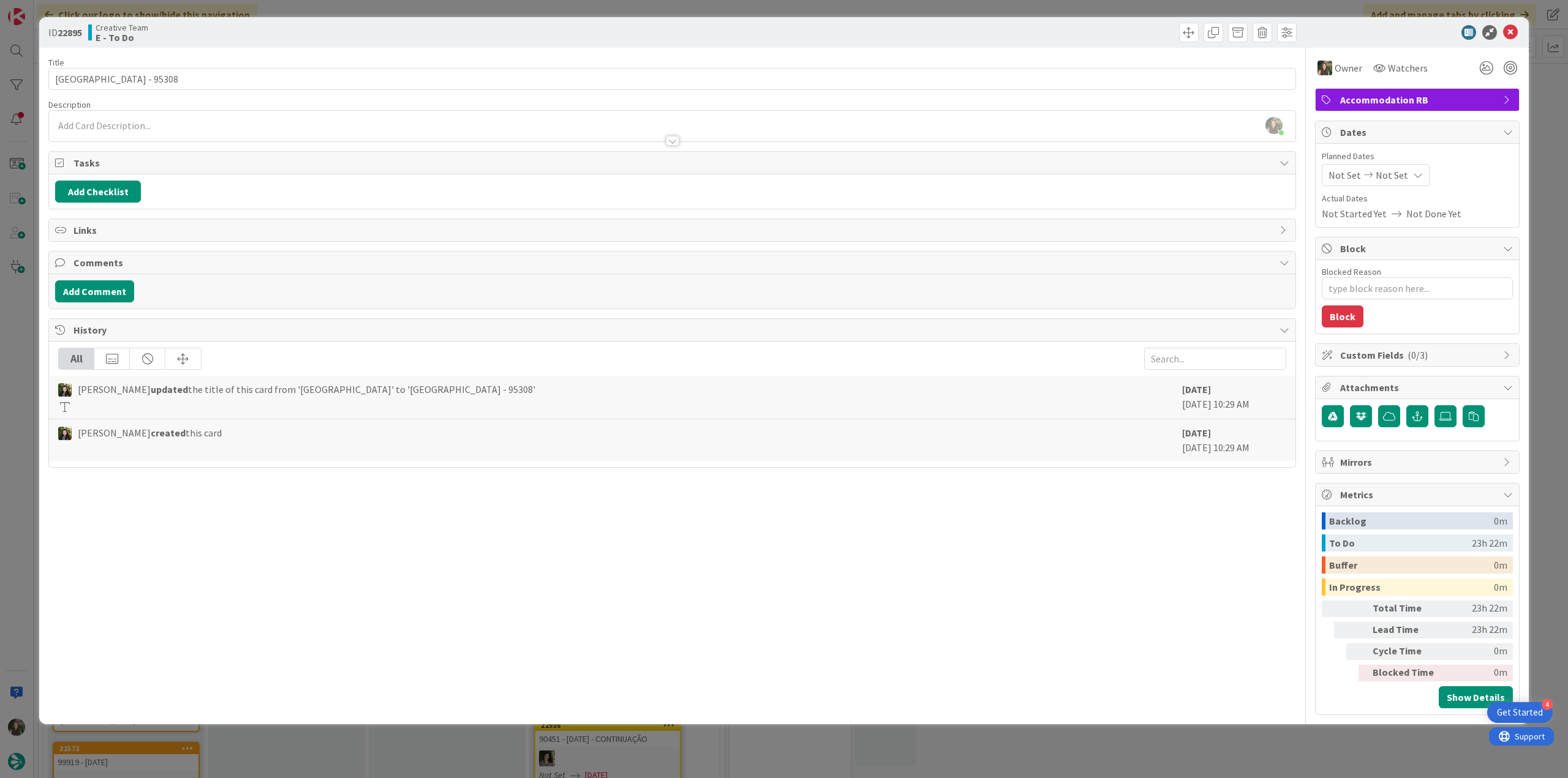
click at [1534, 104] on div "ID 22895 Creative Team E - To Do Title 25 / 128 Hotel Montestella - 95308 Descr…" at bounding box center [784, 389] width 1568 height 778
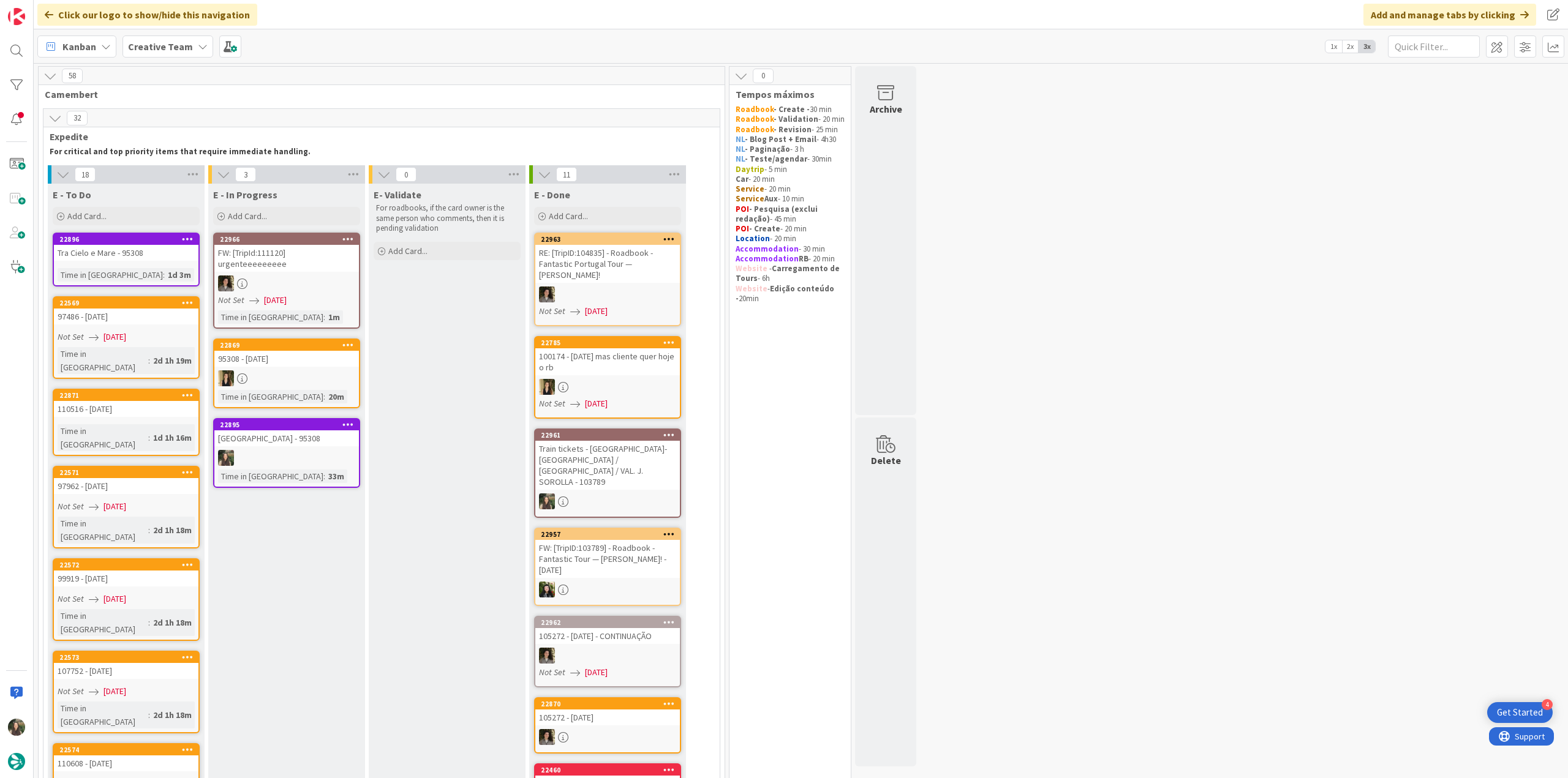
click at [306, 450] on div at bounding box center [286, 458] width 144 height 16
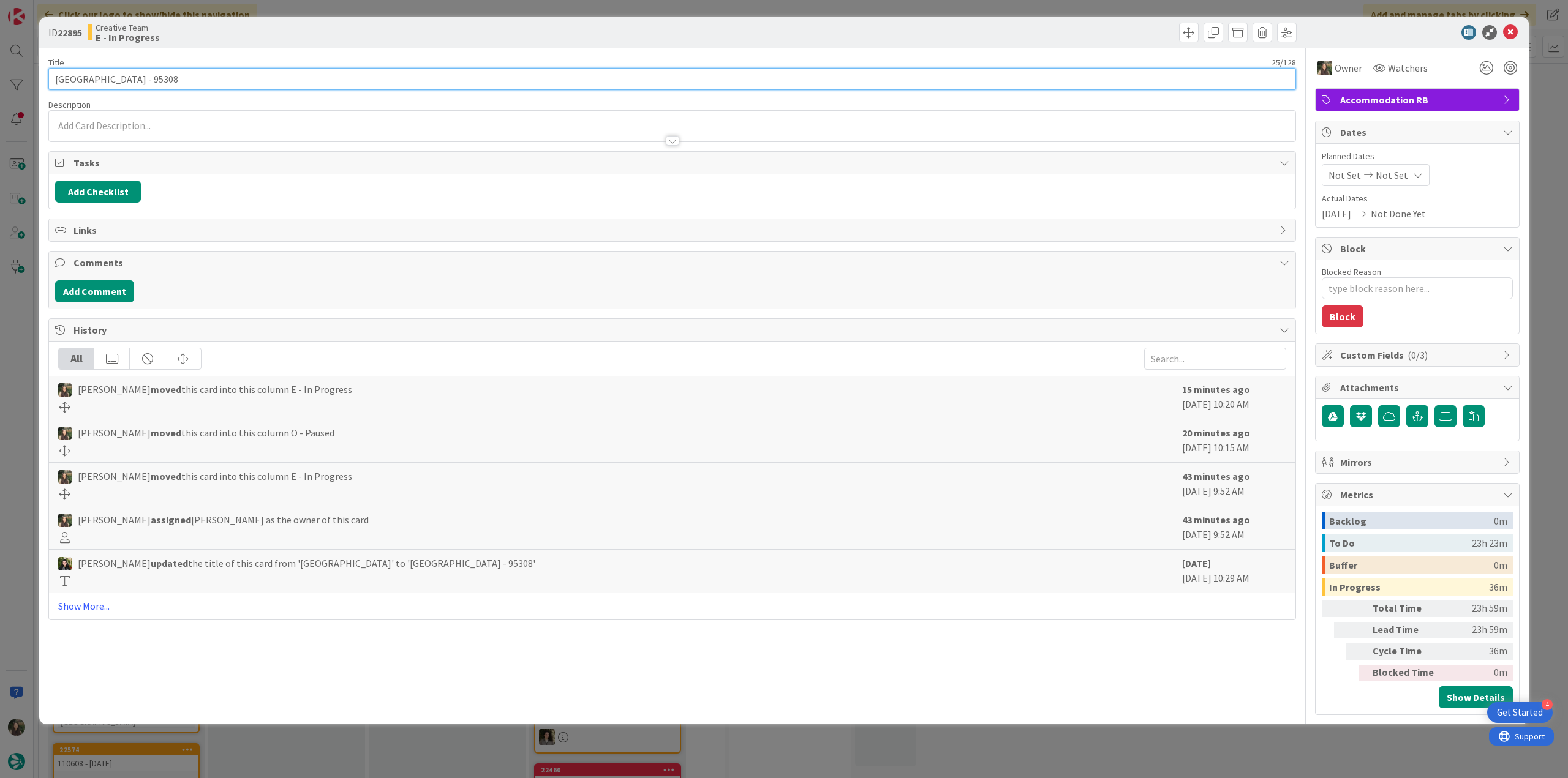
drag, startPoint x: 62, startPoint y: 79, endPoint x: 167, endPoint y: 78, distance: 105.0
click at [167, 78] on input "[GEOGRAPHIC_DATA] - 95308" at bounding box center [672, 79] width 1248 height 22
drag, startPoint x: 28, startPoint y: 400, endPoint x: 41, endPoint y: 403, distance: 13.3
click at [29, 400] on div "ID 22895 Creative Team E - In Progress Title 25 / 128 Hotel Montestella - 95308…" at bounding box center [784, 389] width 1568 height 778
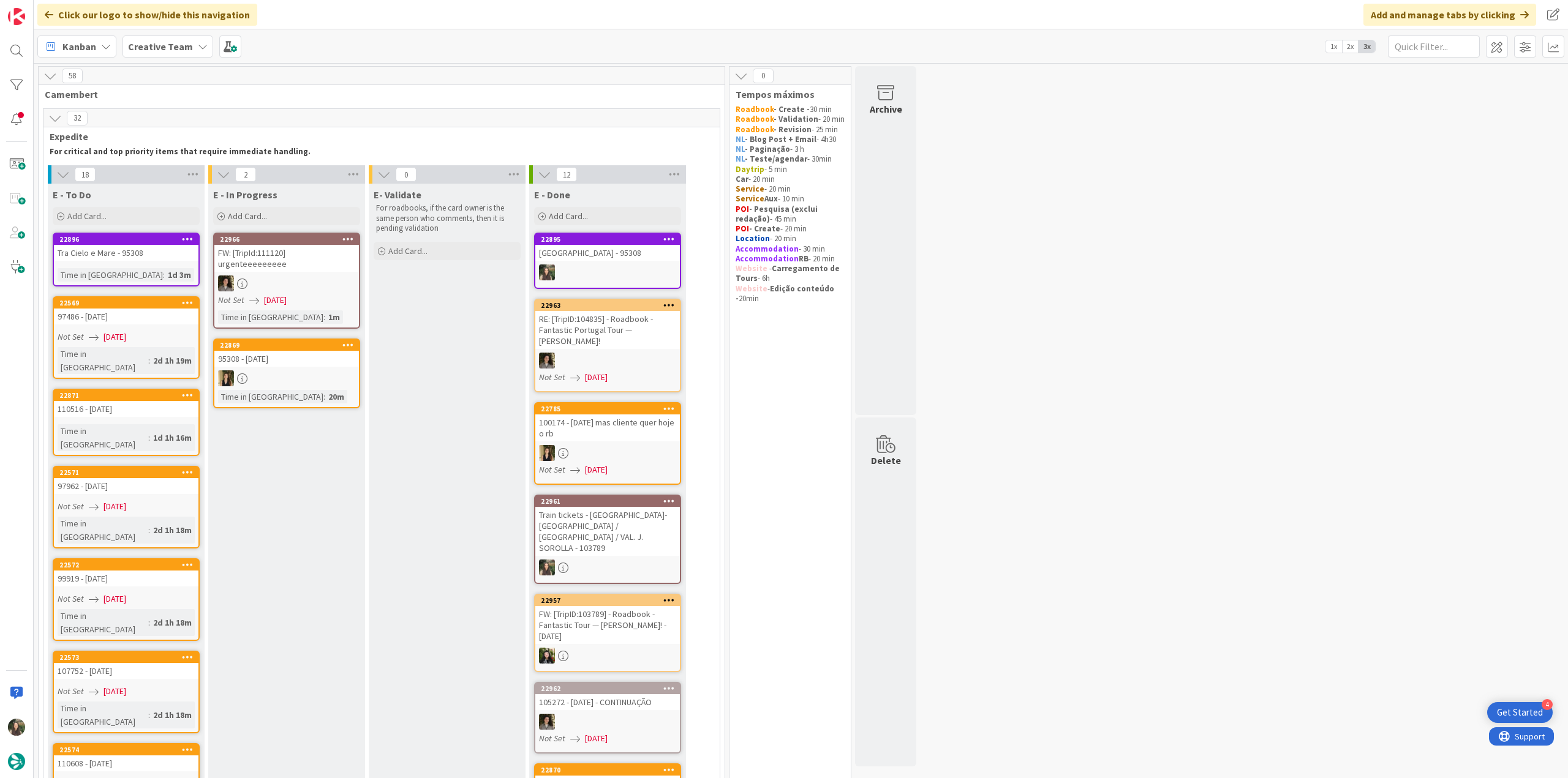
click at [600, 260] on div "[GEOGRAPHIC_DATA] - 95308" at bounding box center [607, 253] width 144 height 16
click at [625, 260] on div "[GEOGRAPHIC_DATA] - 95308" at bounding box center [607, 253] width 144 height 16
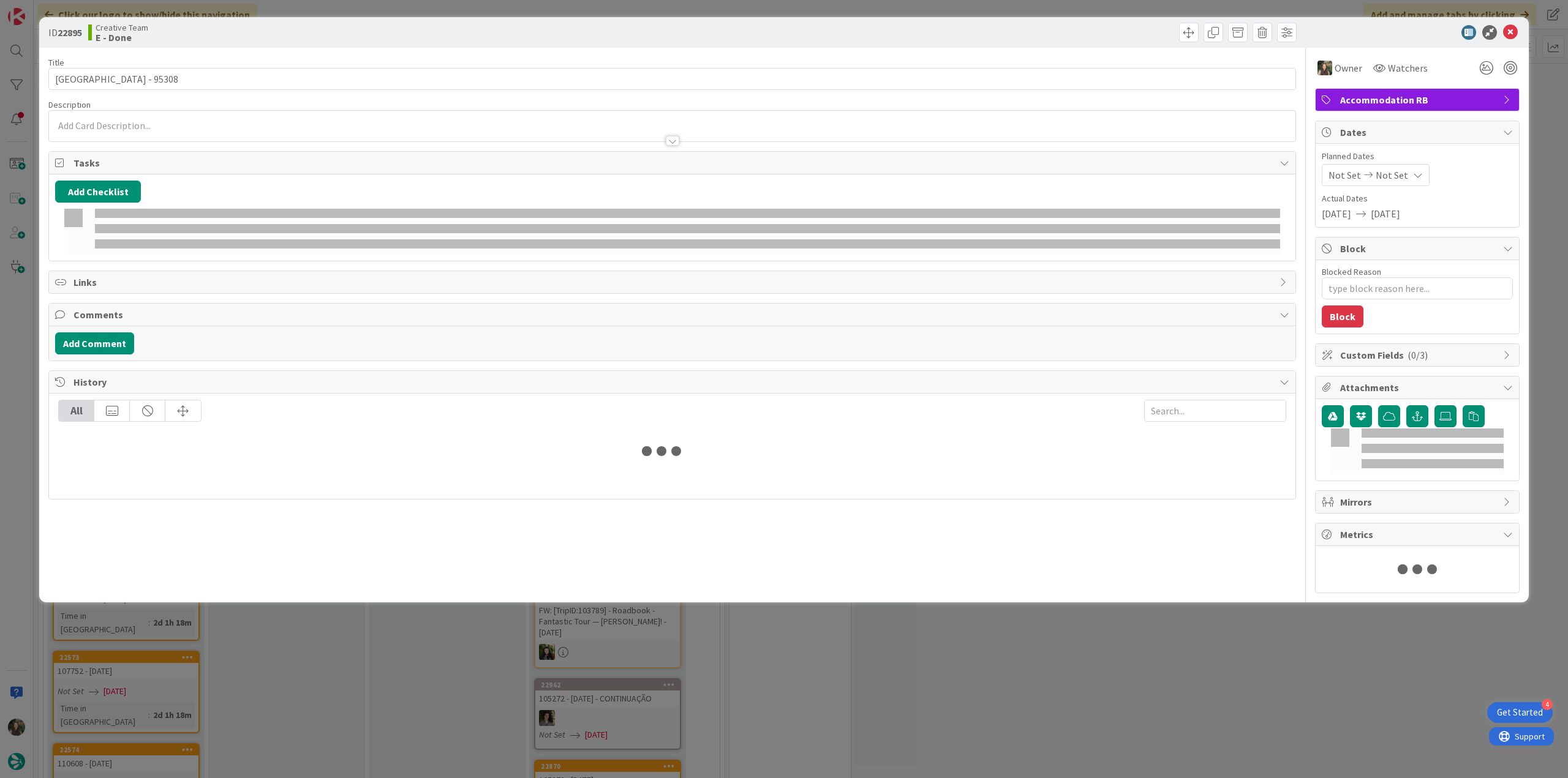
click at [600, 278] on span "Links" at bounding box center [673, 283] width 1200 height 15
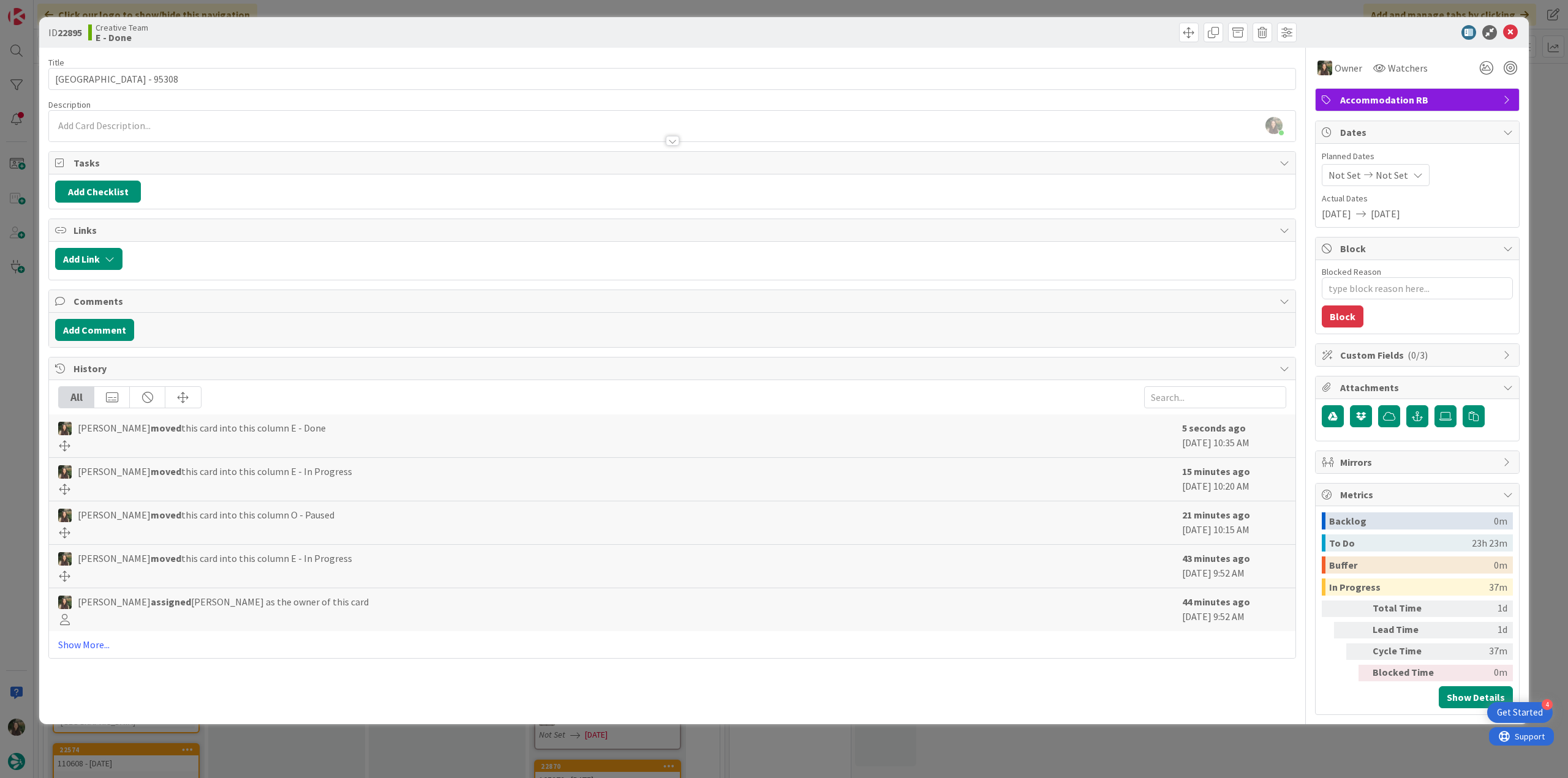
click at [1203, 756] on div "ID 22895 Creative Team E - Done Title 25 / 128 Hotel Montestella - 95308 Descri…" at bounding box center [784, 389] width 1568 height 778
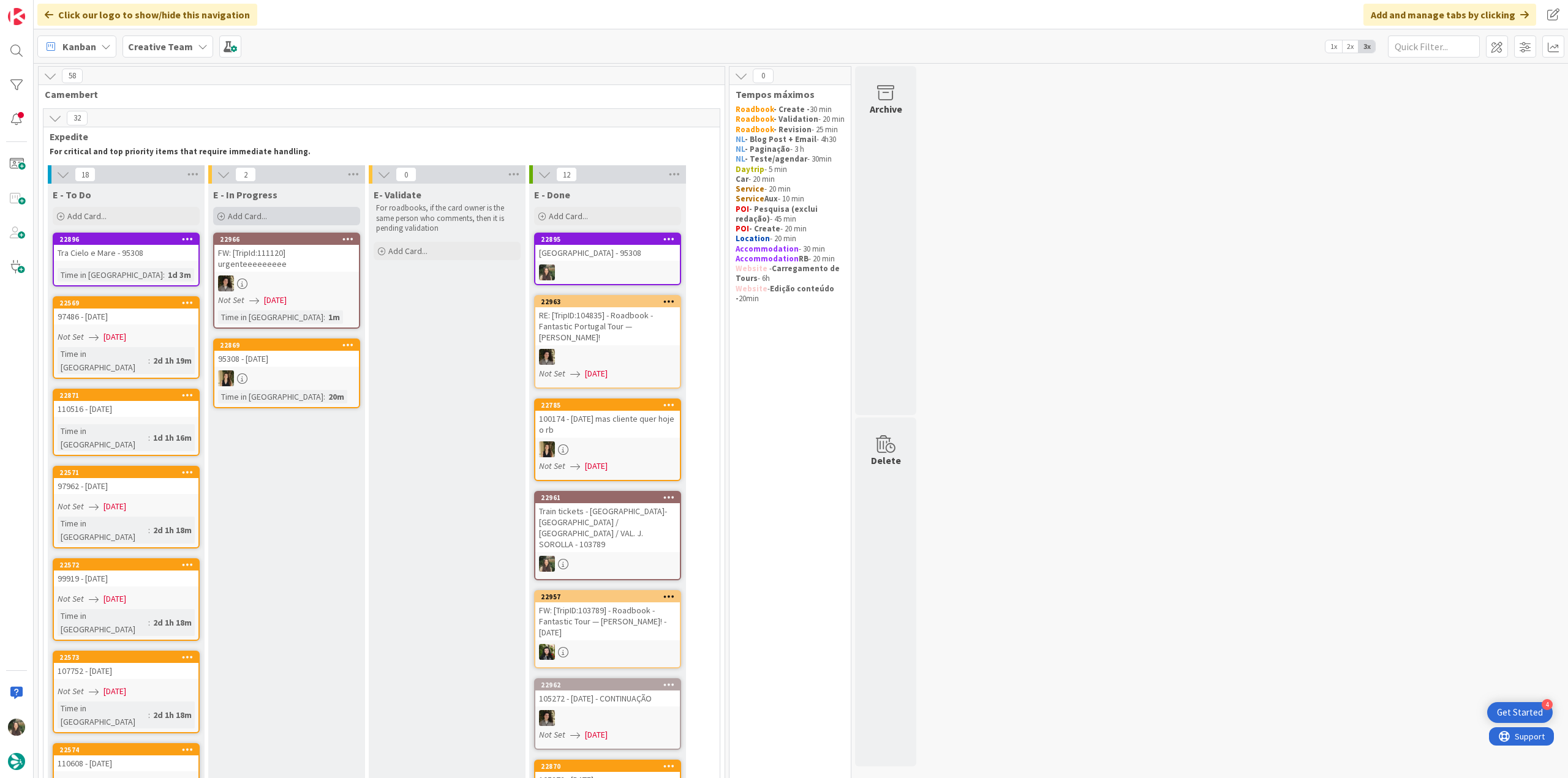
click at [265, 217] on span "Add Card..." at bounding box center [247, 216] width 39 height 11
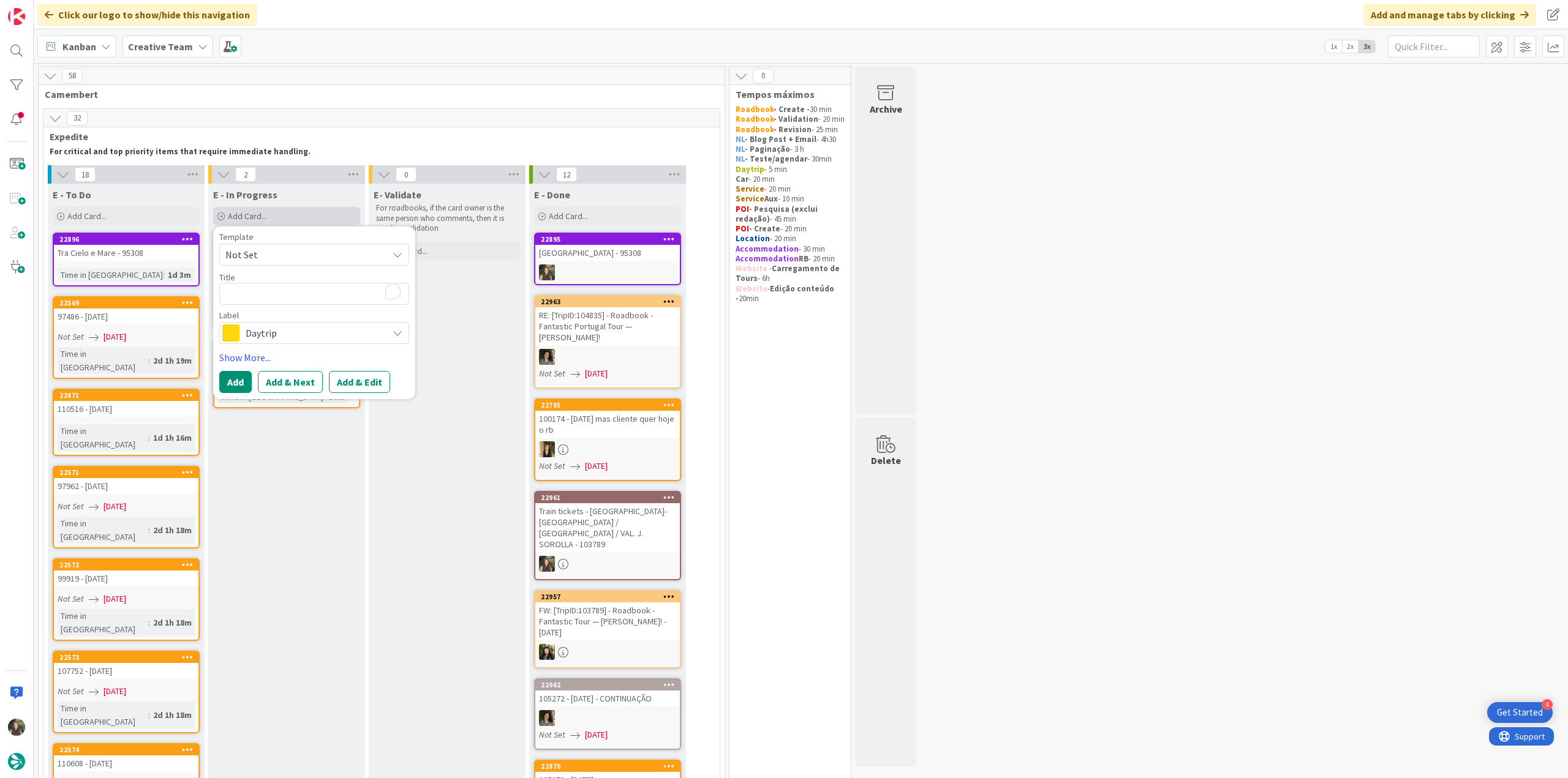
type textarea "x"
type textarea "[GEOGRAPHIC_DATA] - 95308"
type textarea "x"
type textarea "[GEOGRAPHIC_DATA] - 95308"
click at [291, 339] on span "Daytrip" at bounding box center [313, 333] width 136 height 17
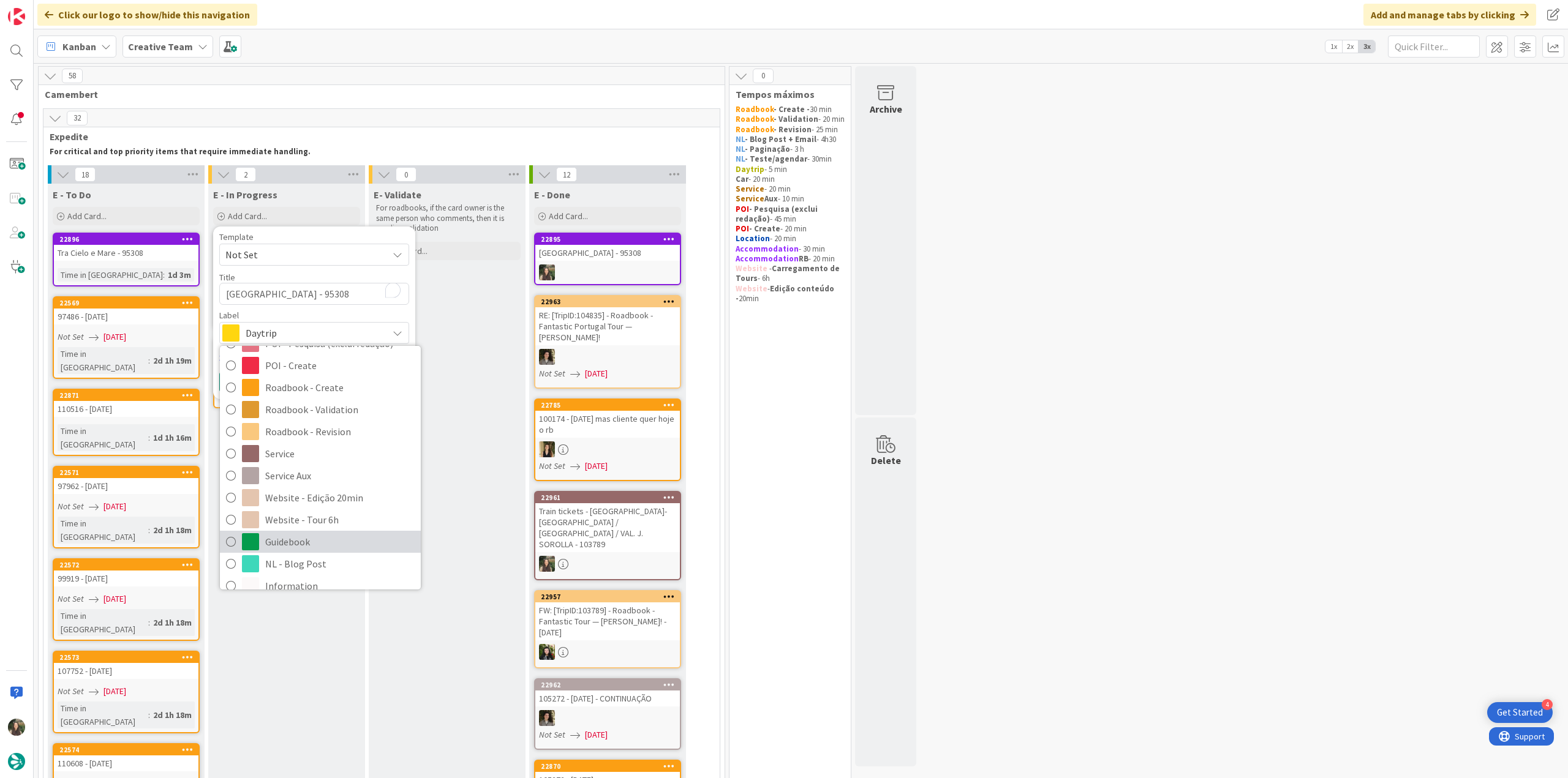
scroll to position [228, 0]
click at [307, 466] on span "Service Aux" at bounding box center [340, 464] width 149 height 19
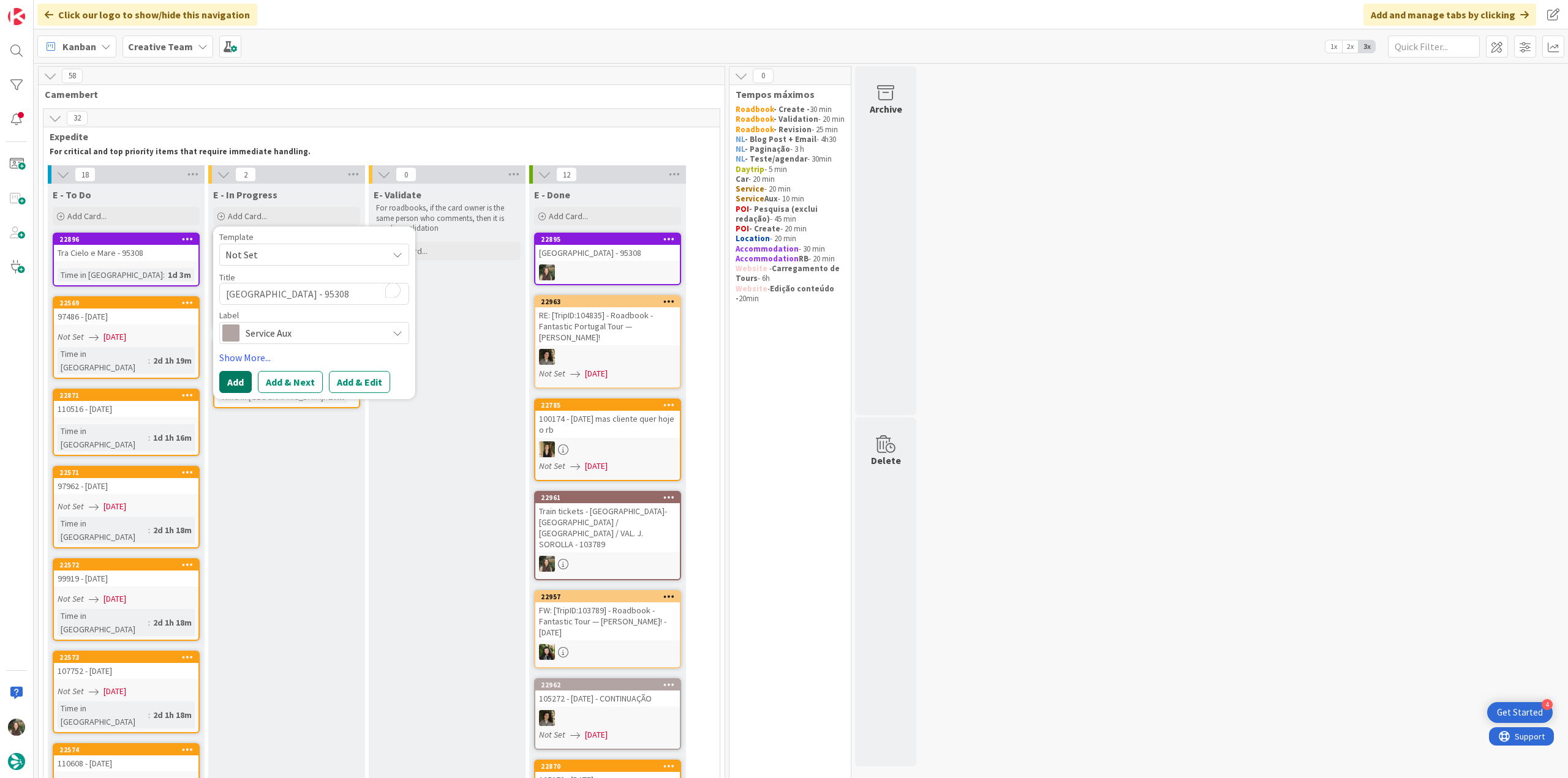
click at [239, 380] on button "Add" at bounding box center [235, 382] width 33 height 22
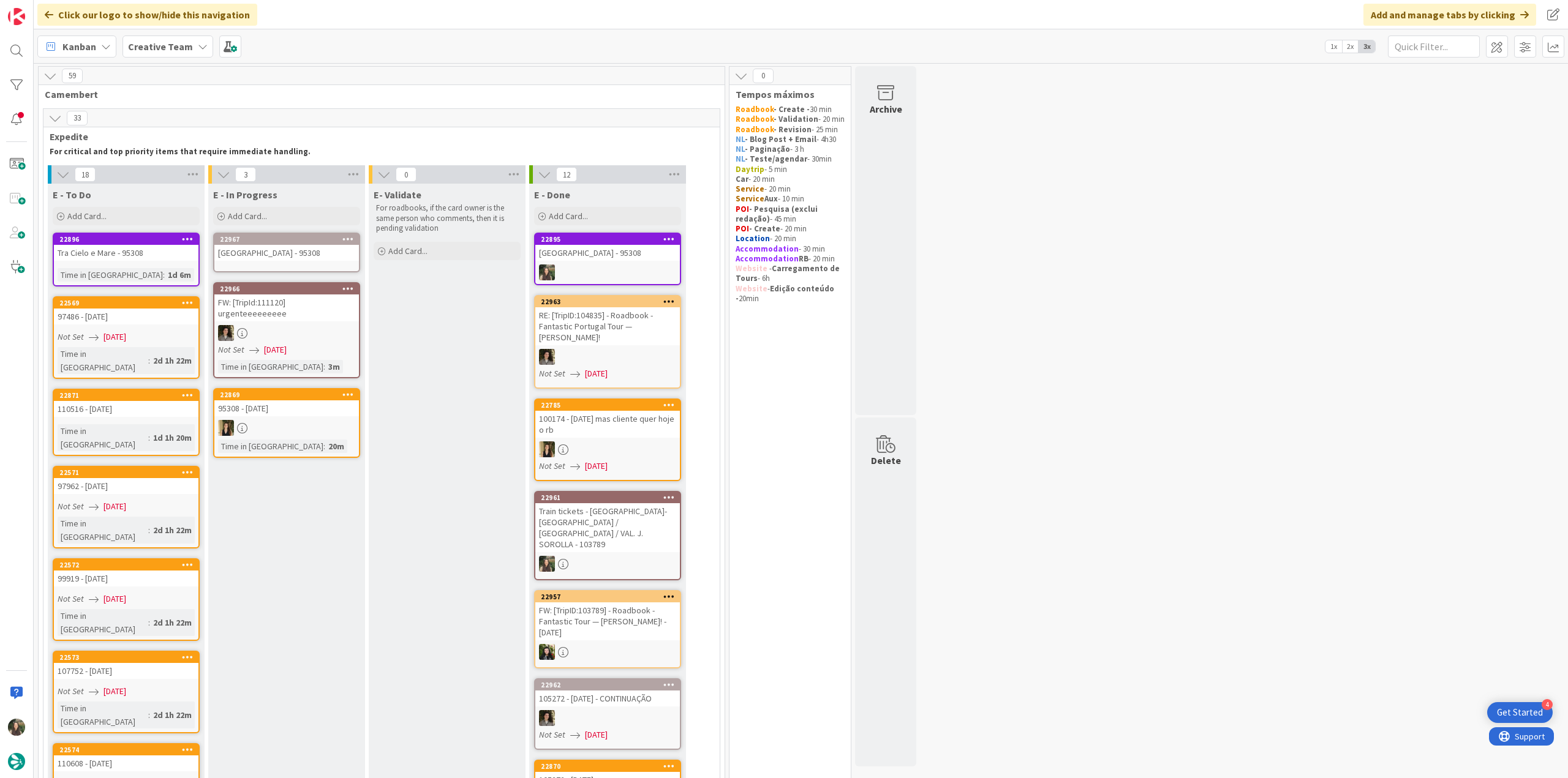
click at [285, 255] on div "[GEOGRAPHIC_DATA] - 95308" at bounding box center [286, 253] width 144 height 16
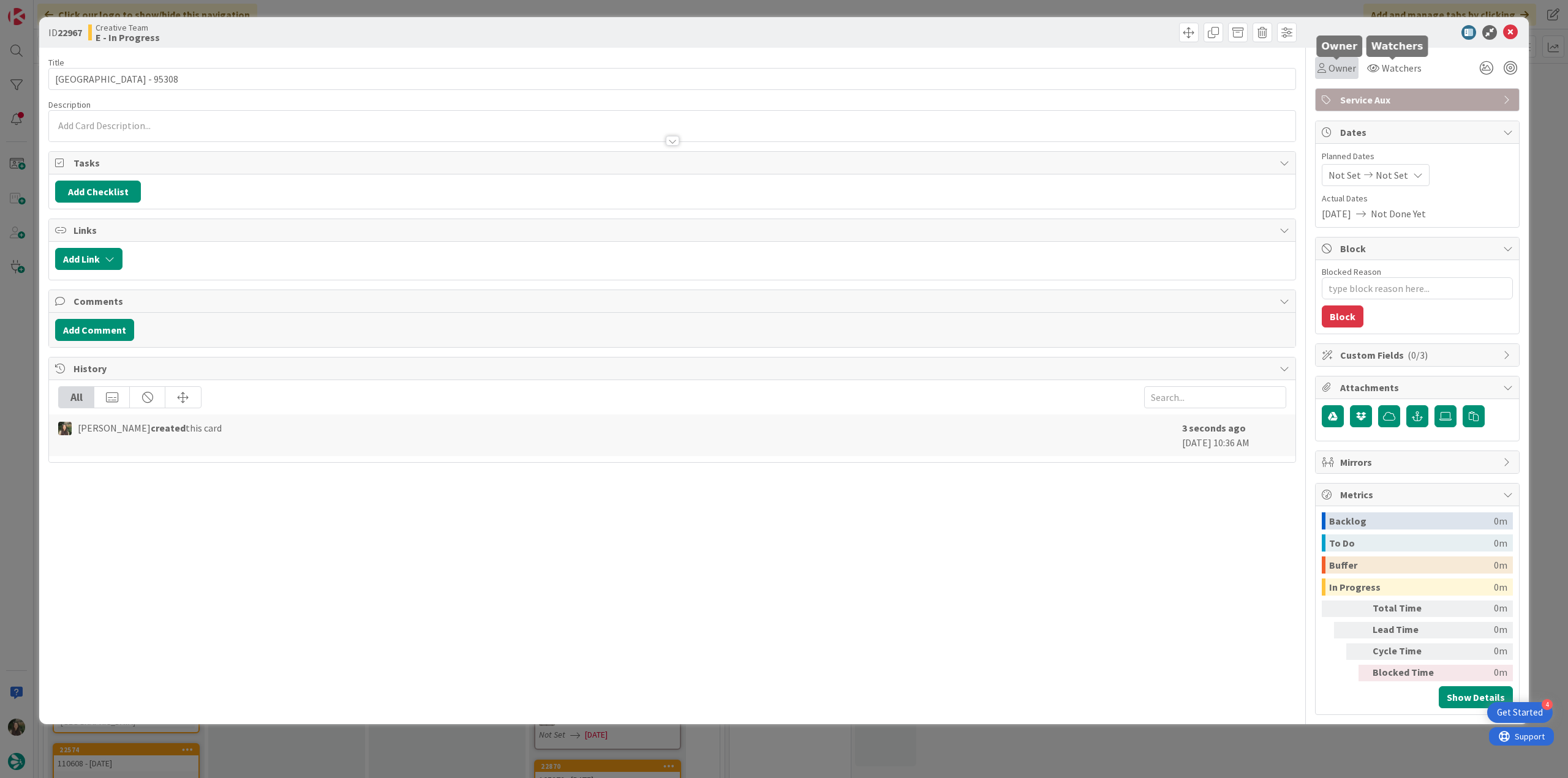
click at [1341, 75] on span "Owner" at bounding box center [1342, 68] width 28 height 15
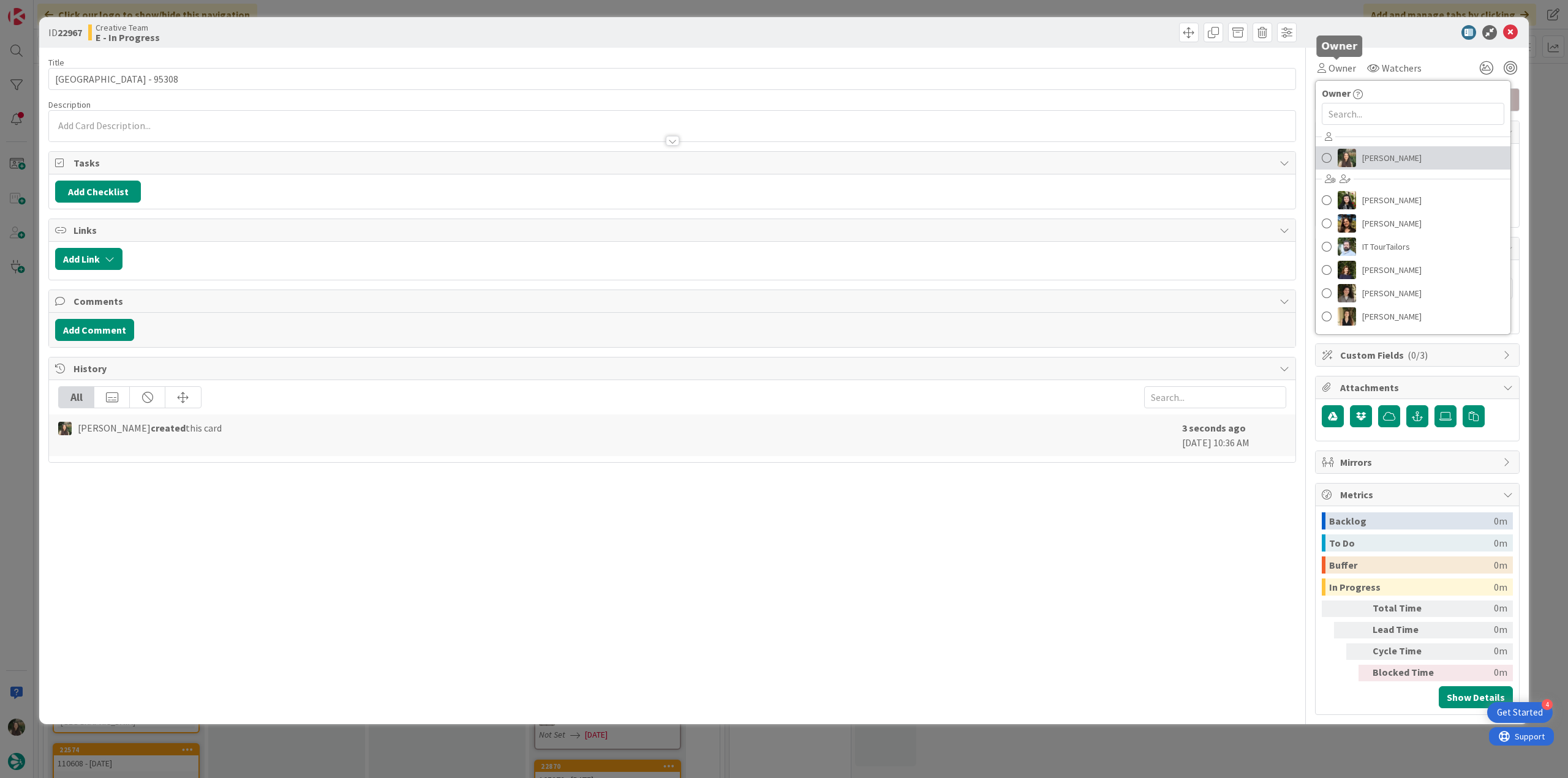
click at [1371, 161] on span "[PERSON_NAME]" at bounding box center [1392, 158] width 59 height 19
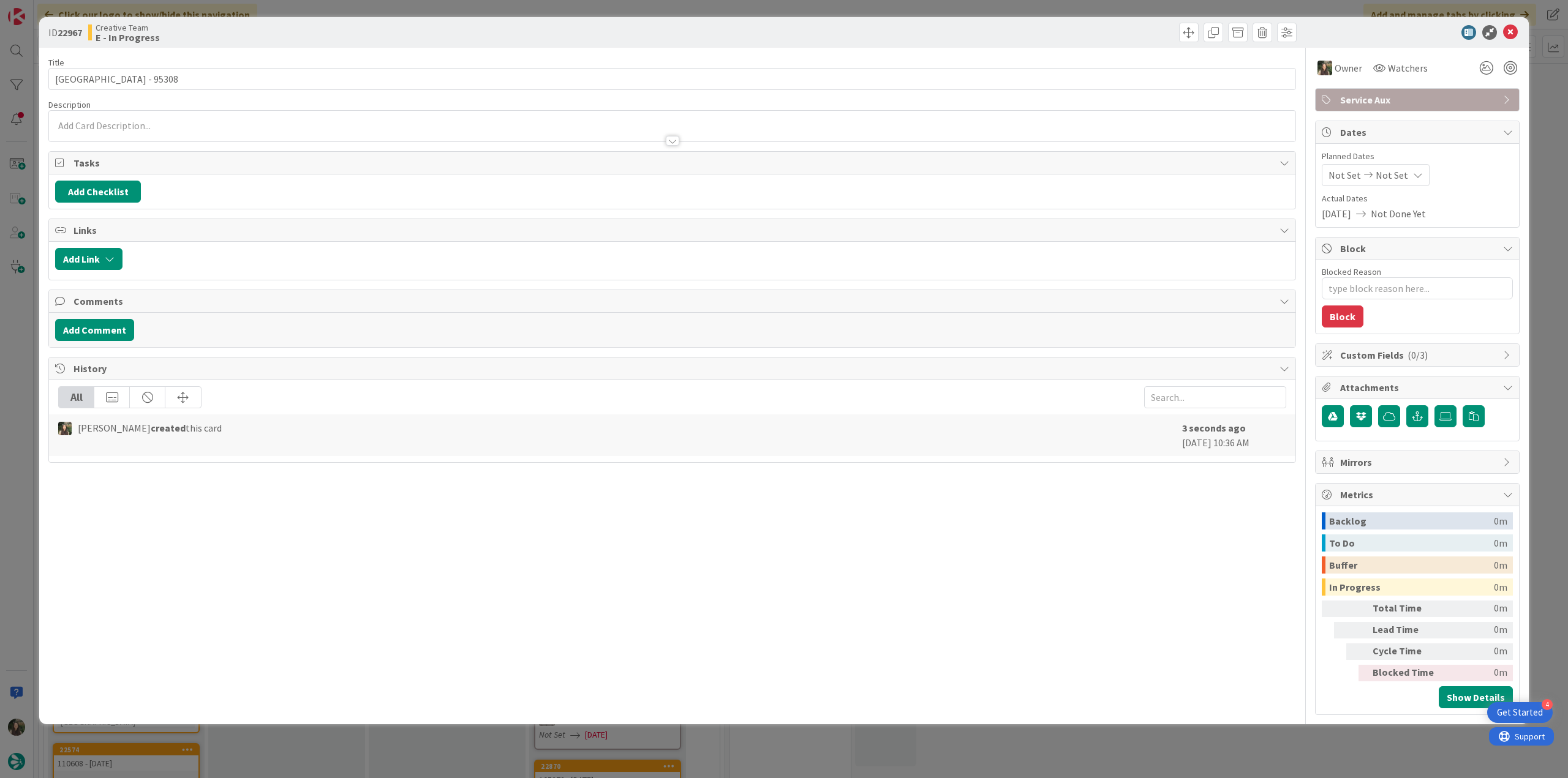
click at [1532, 103] on div "ID 22967 Creative Team E - In Progress Title 25 / 128 Hotel Montestella - 95308…" at bounding box center [784, 389] width 1568 height 778
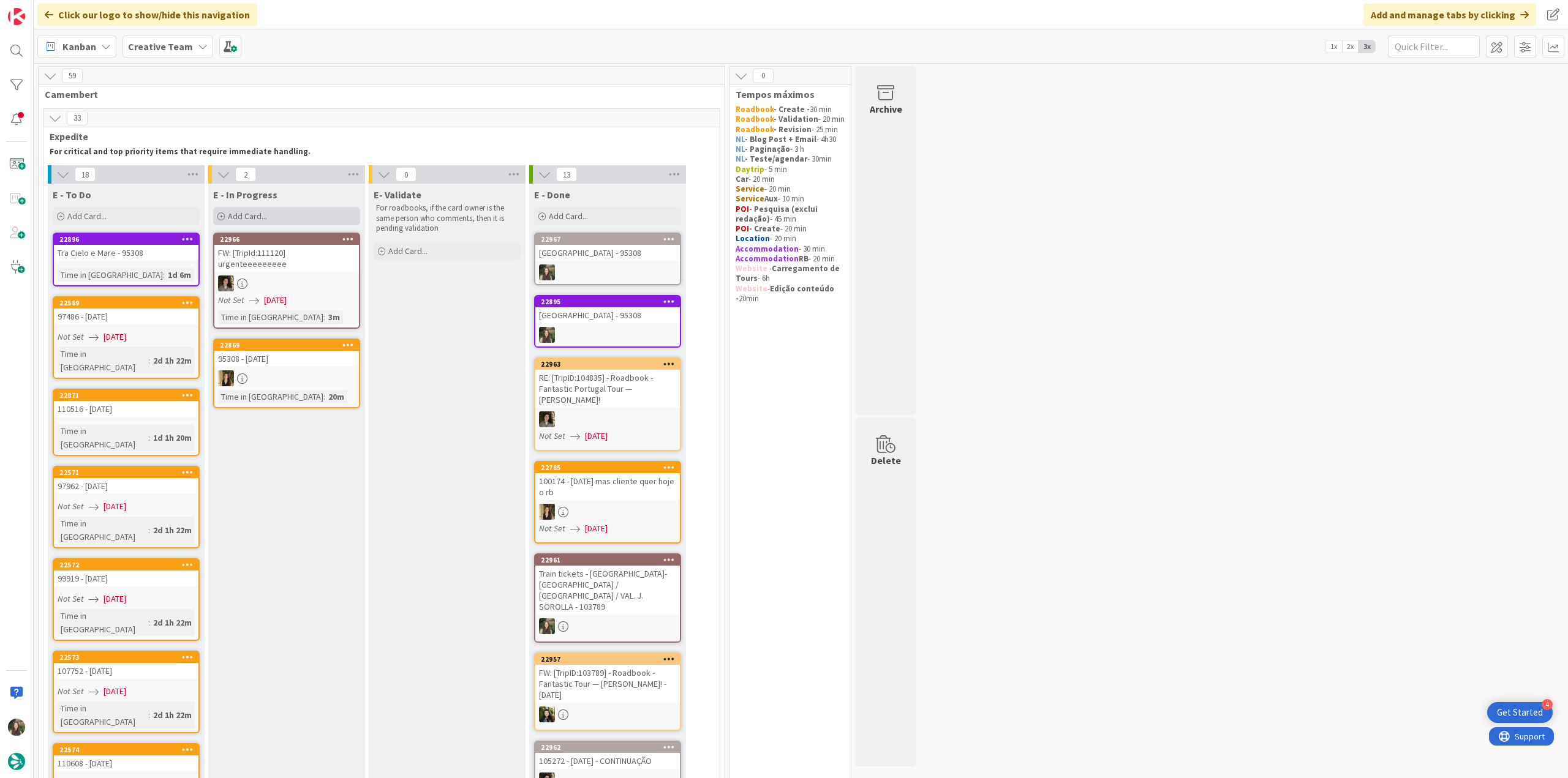
click at [278, 221] on div "Add Card..." at bounding box center [286, 216] width 147 height 19
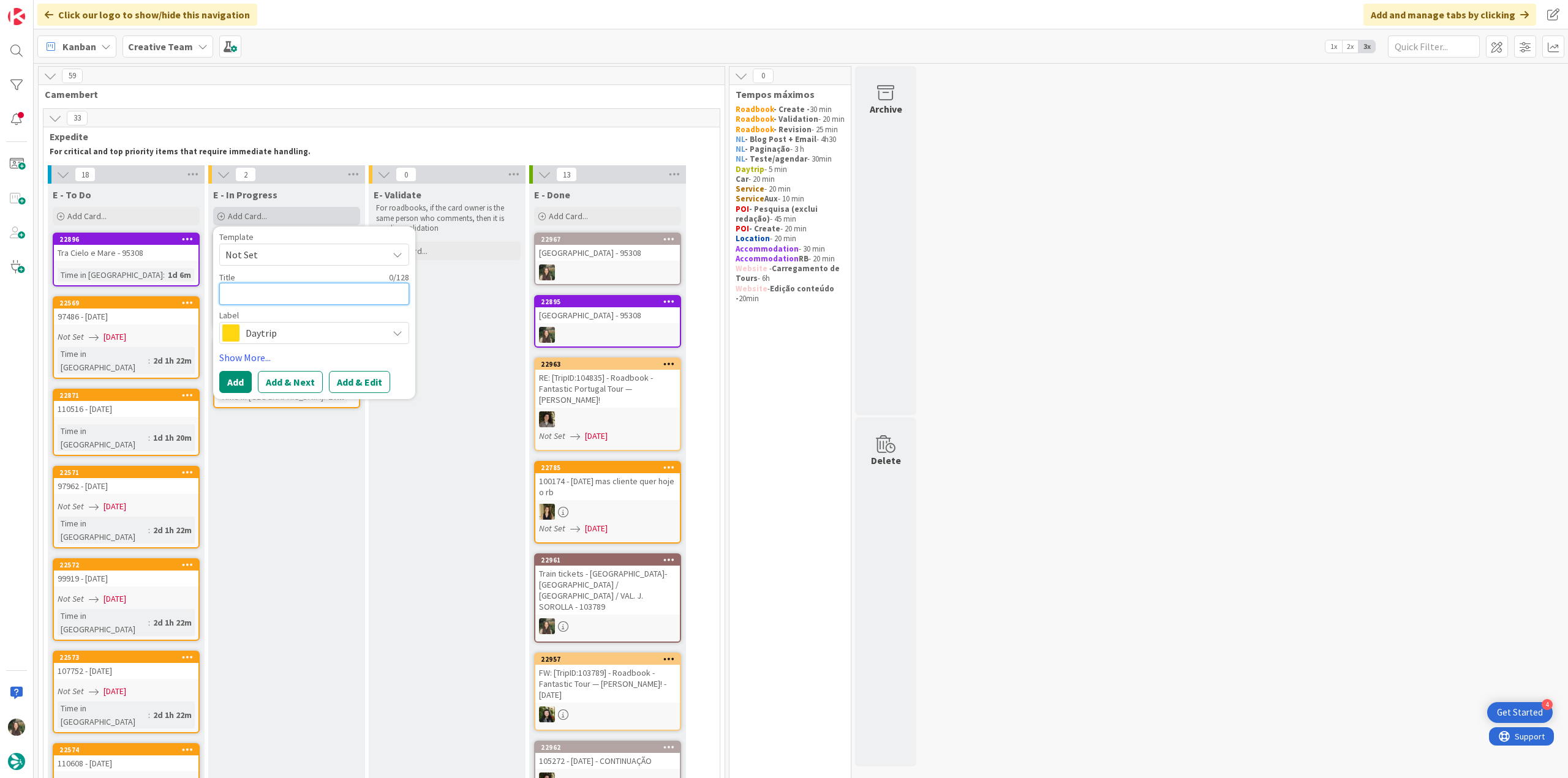
paste textarea "[GEOGRAPHIC_DATA] - 95308"
type textarea "x"
type textarea "[GEOGRAPHIC_DATA] - 95308"
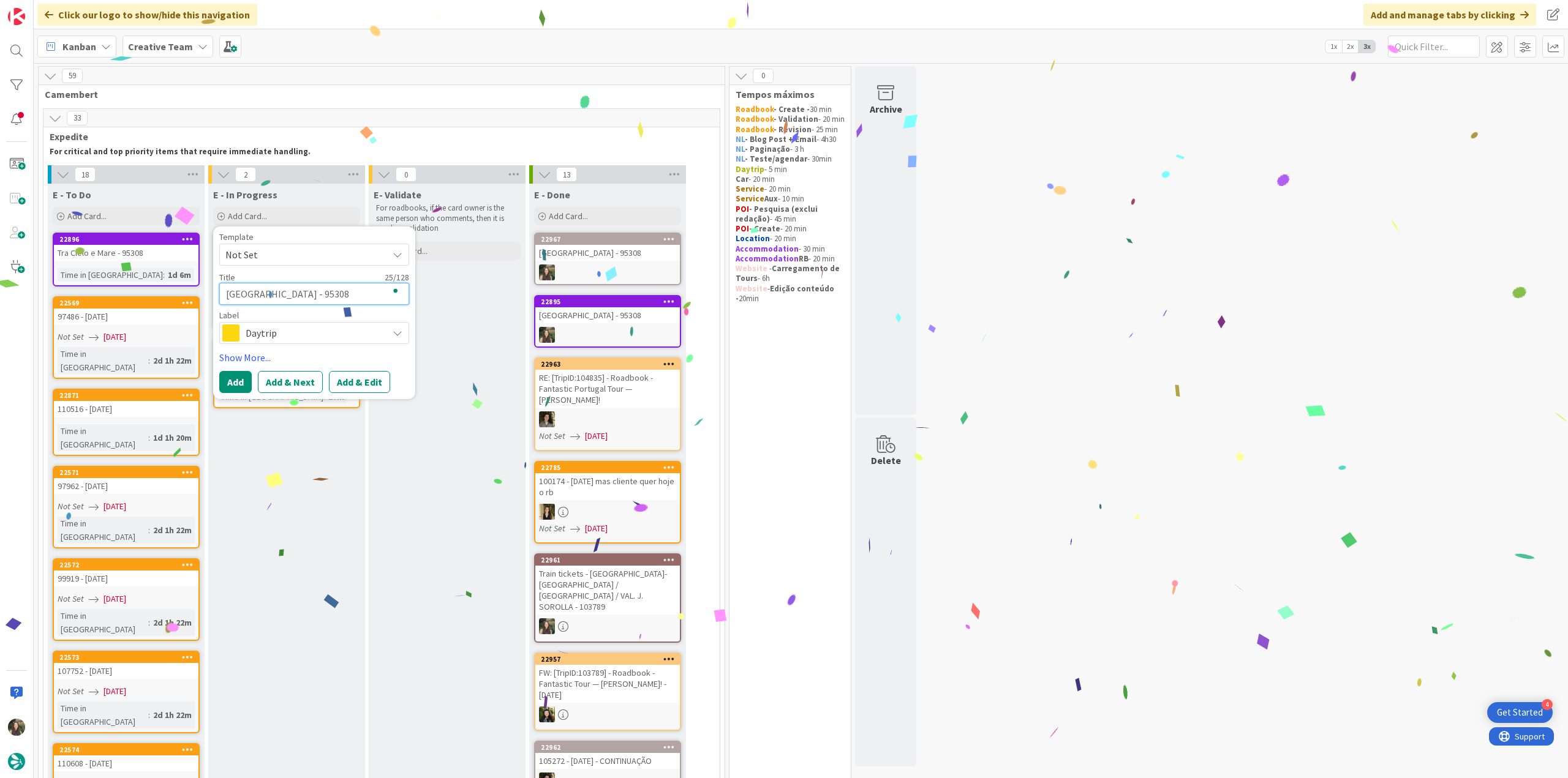
type textarea "x"
type textarea "[GEOGRAPHIC_DATA] - 95308"
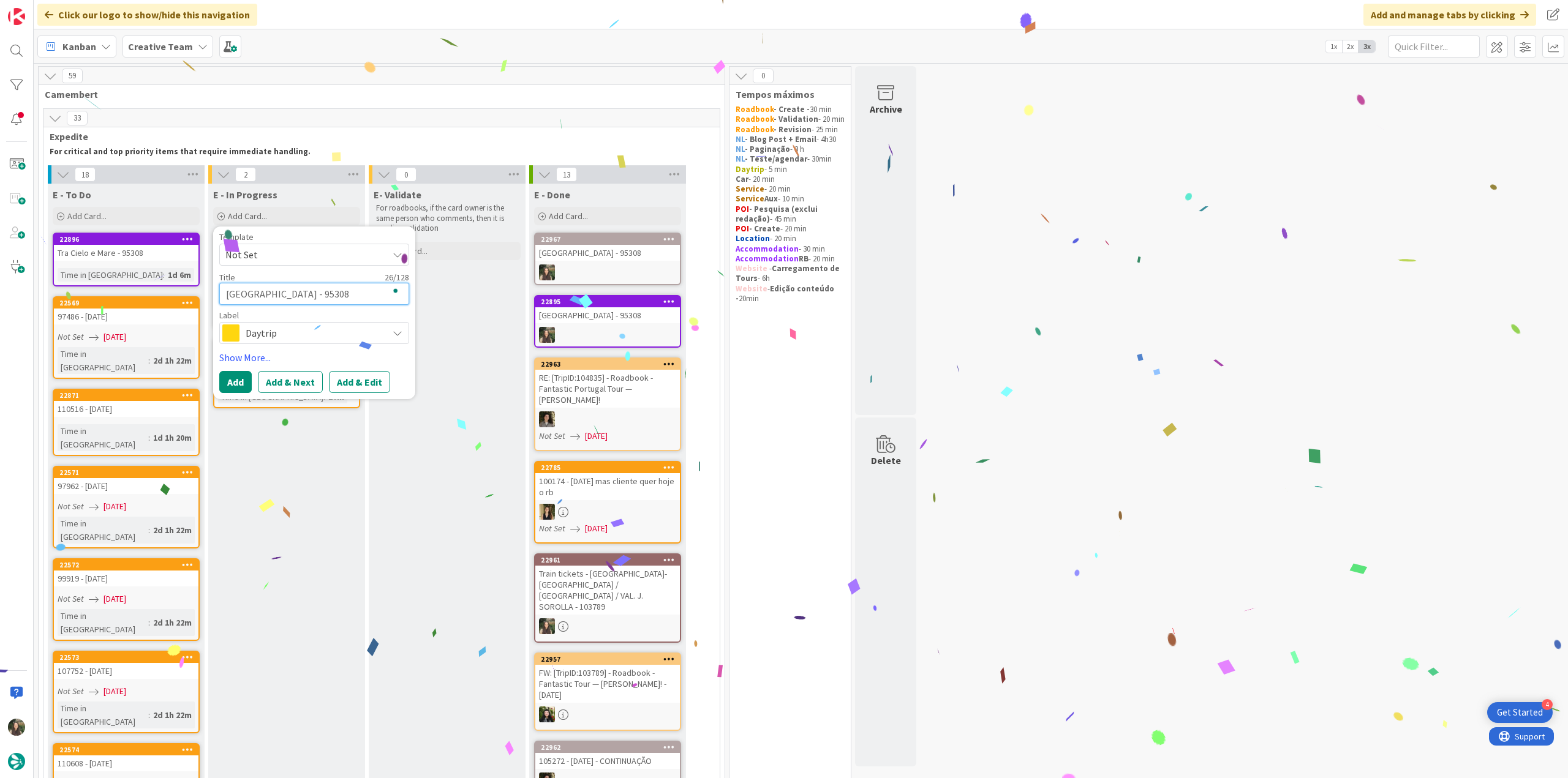
type textarea "x"
type textarea "Hotel Montestella - 95308 -"
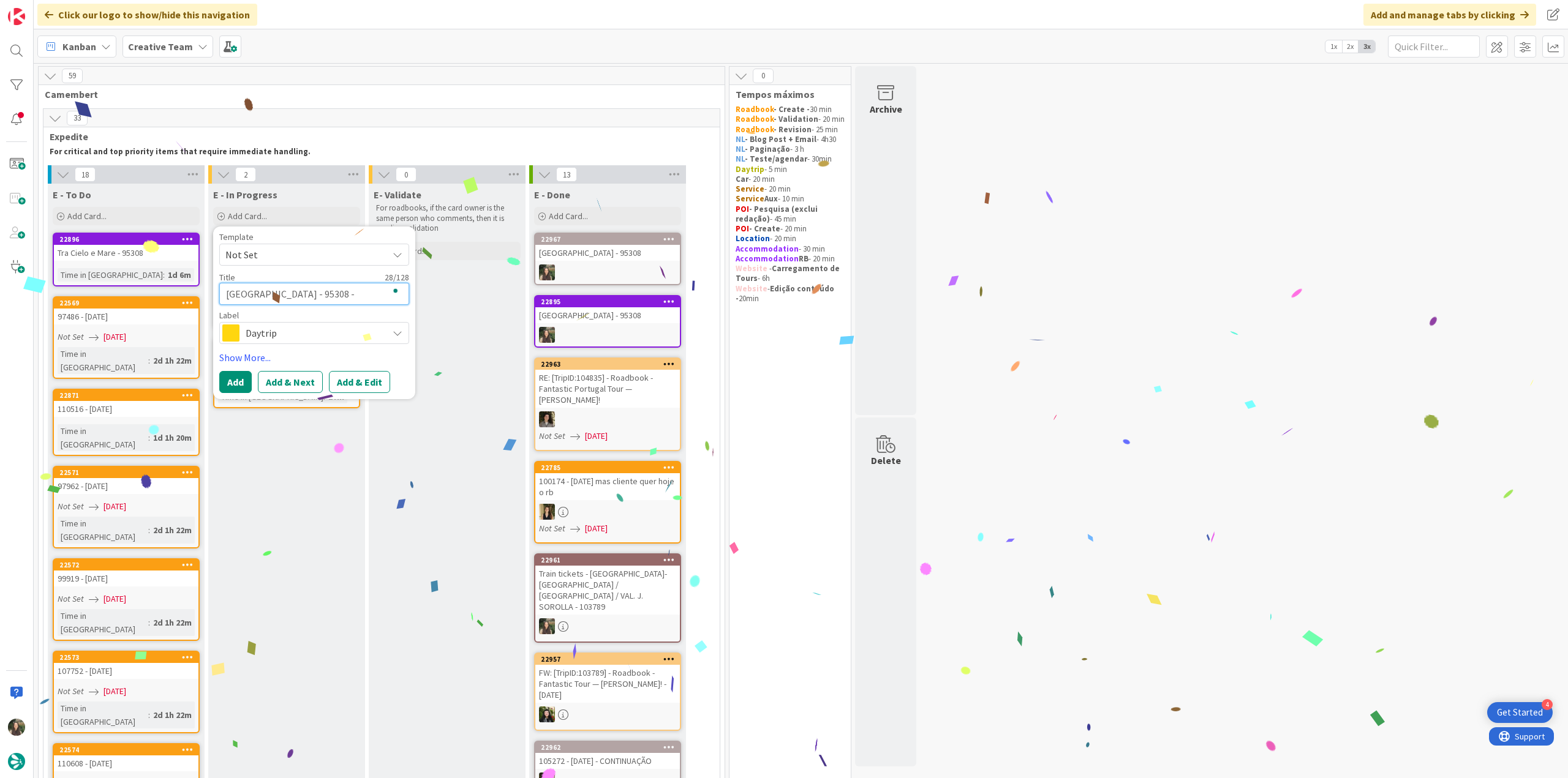
type textarea "x"
type textarea "Hotel Montestella - 95308 - p"
type textarea "x"
type textarea "Hotel Montestella - 95308 - po"
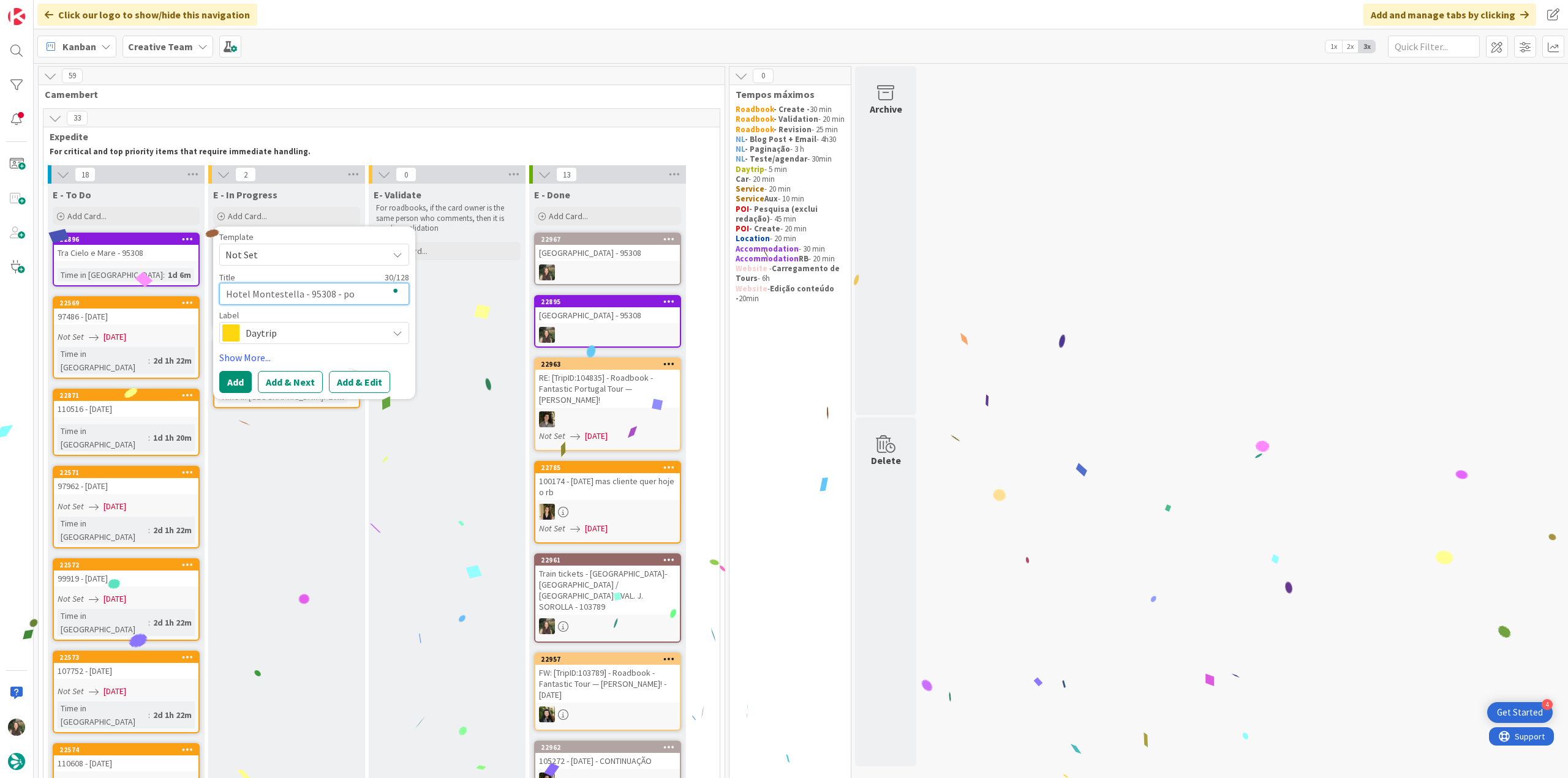
type textarea "x"
type textarea "Hotel Montestella - 95308 - poi"
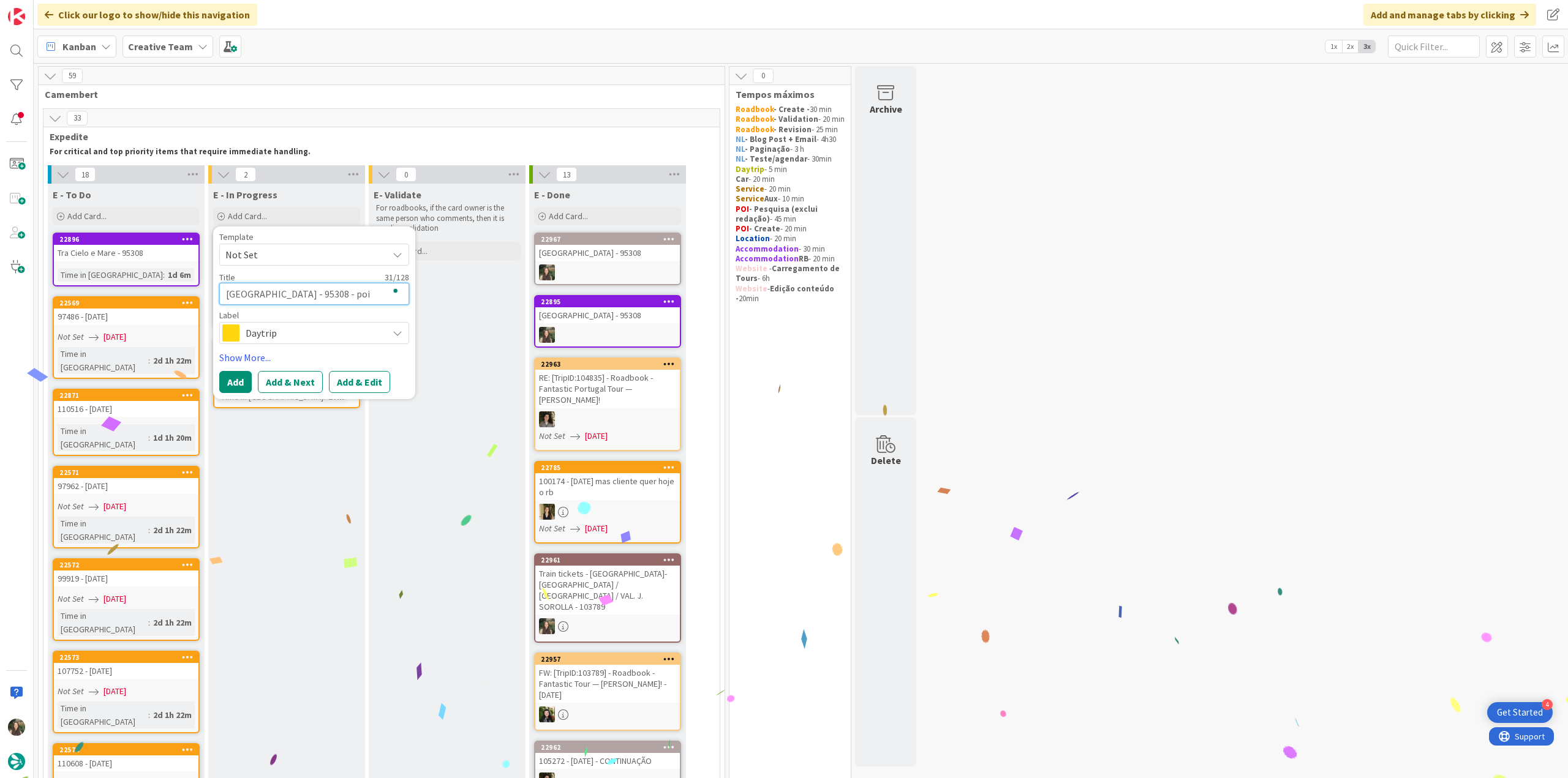
type textarea "x"
type textarea "Hotel Montestella - 95308 - poi"
type textarea "x"
type textarea "Hotel Montestella - 95308 - poi p"
type textarea "x"
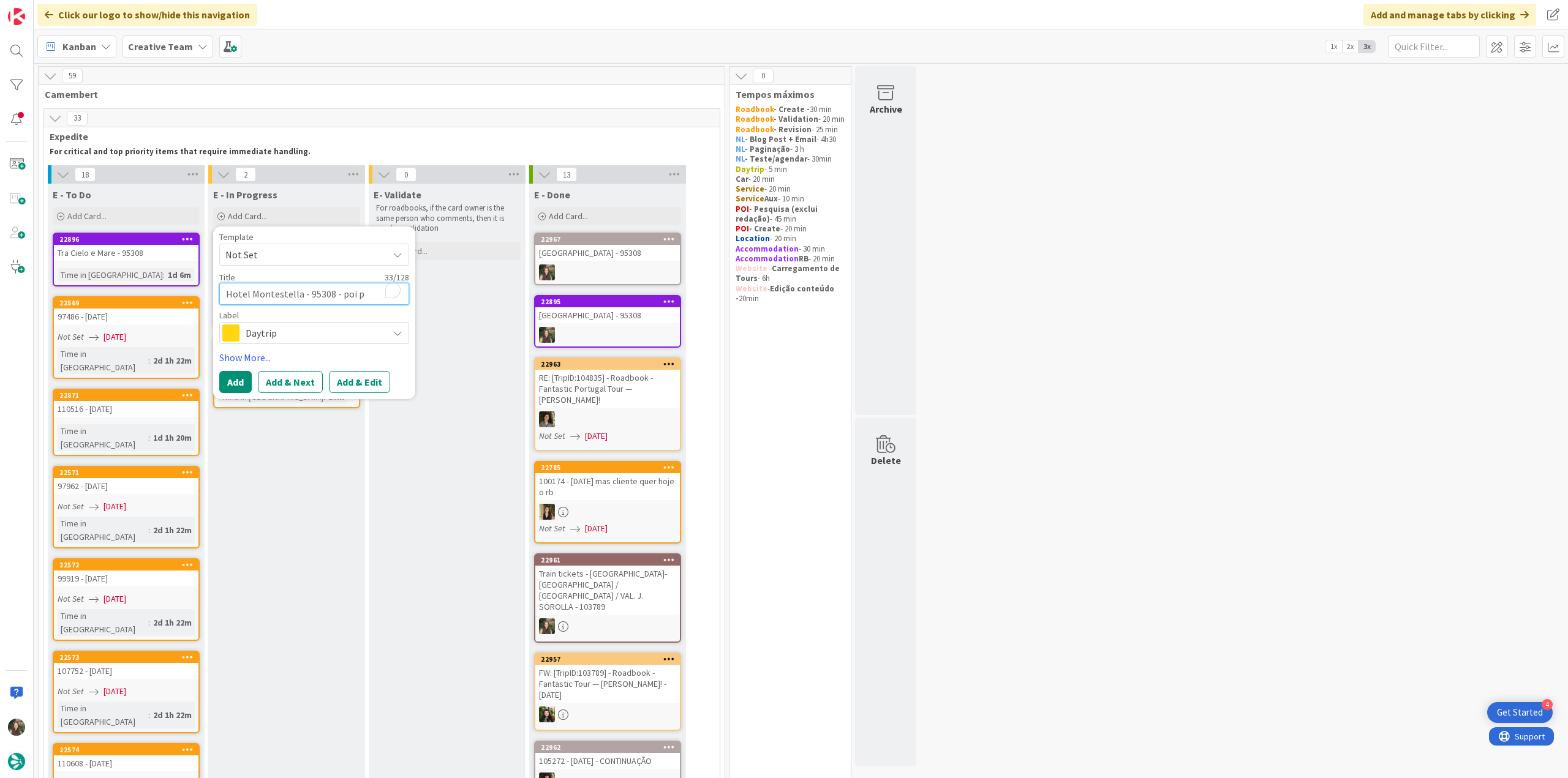
type textarea "Hotel Montestella - 95308 - poi"
type textarea "x"
type textarea "Hotel Montestella - 95308 - poi"
type textarea "x"
type textarea "Hotel Montestella - 95308 - po"
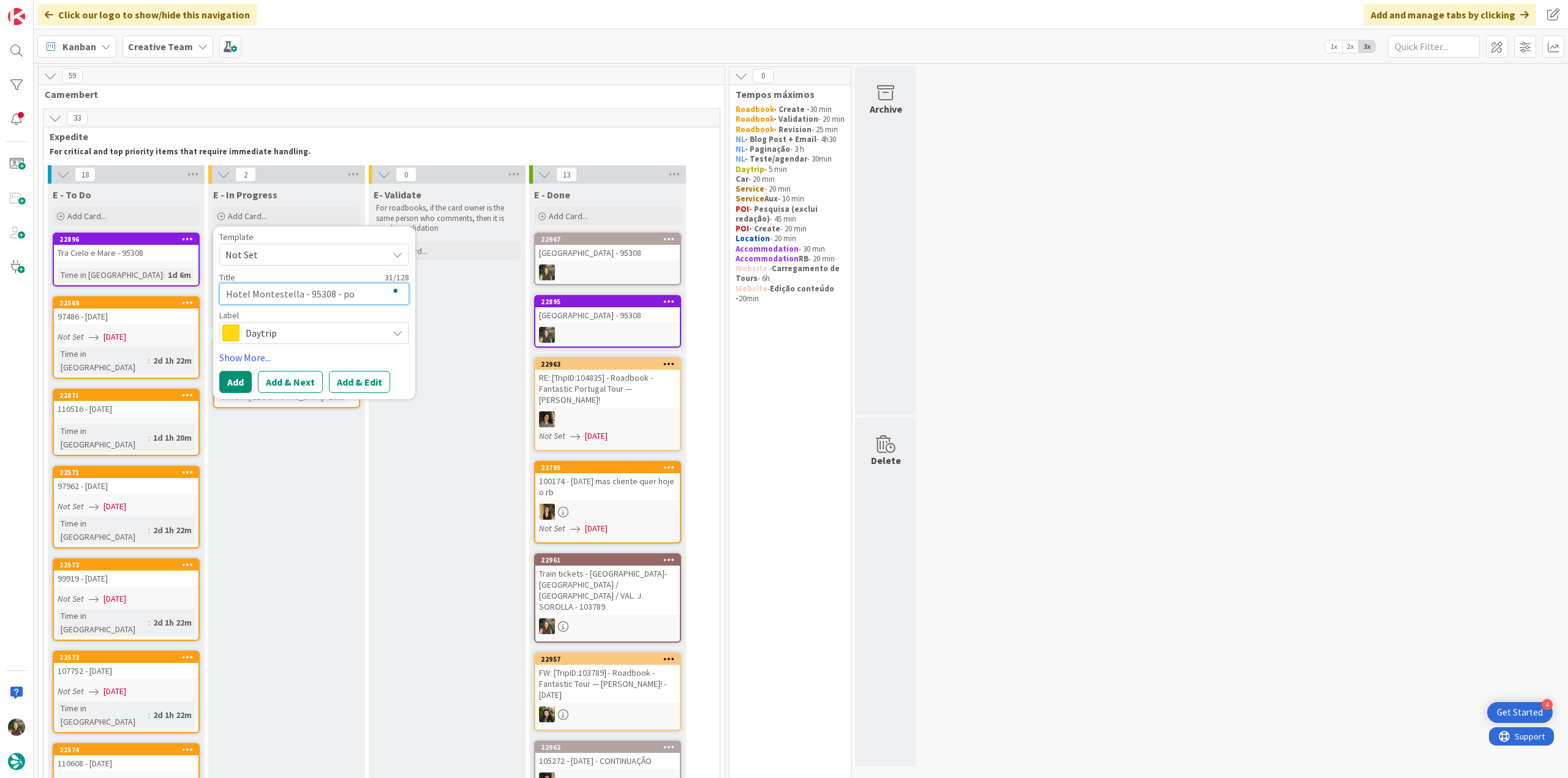
type textarea "x"
type textarea "Hotel Montestella - 95308 - p"
type textarea "x"
type textarea "Hotel Montestella - 95308 -"
type textarea "x"
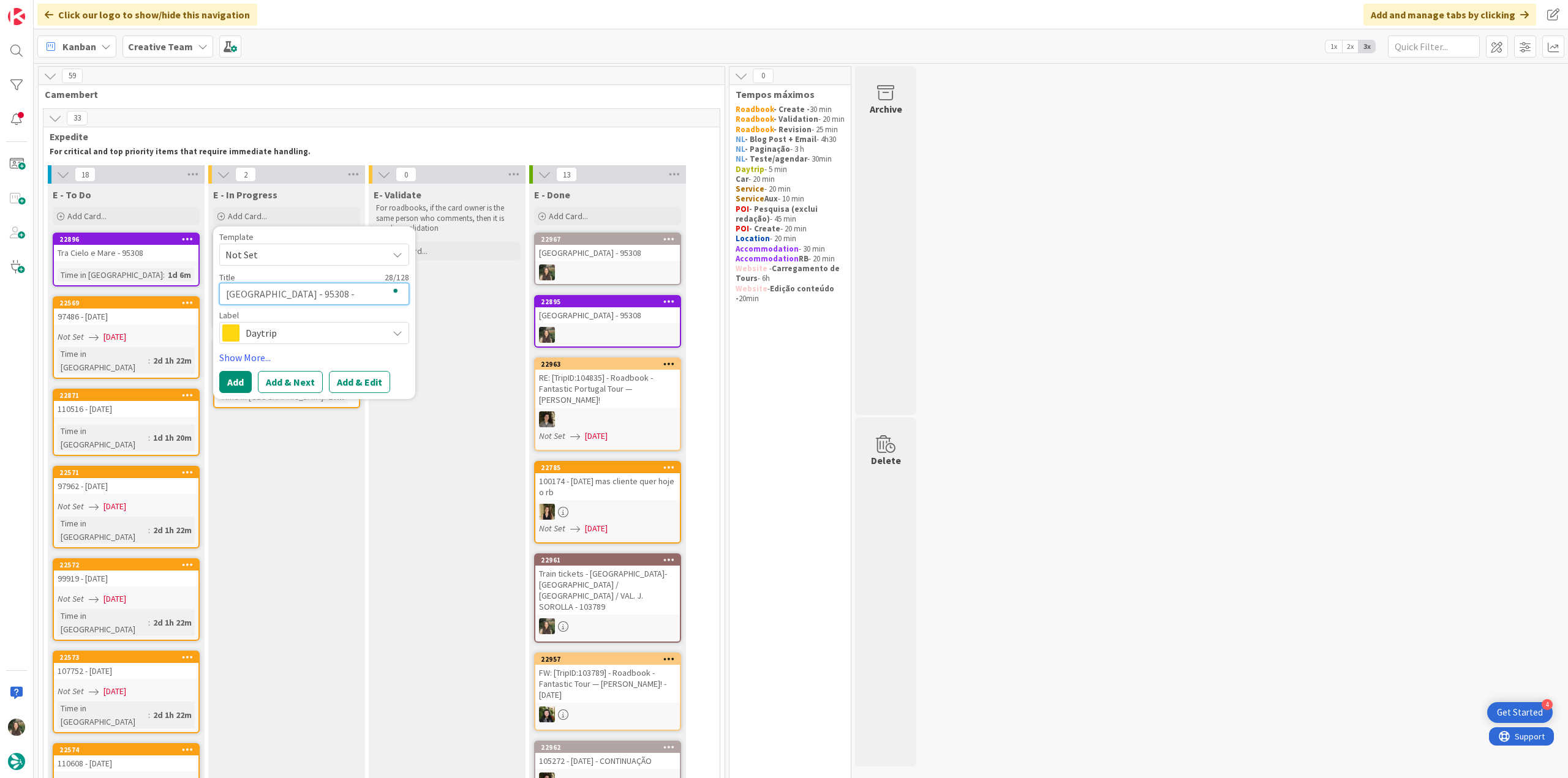
type textarea "Hotel Montestella - 95308 - P"
type textarea "x"
type textarea "Hotel Montestella - 95308 - PO"
type textarea "x"
type textarea "Hotel Montestella - 95308 - POI"
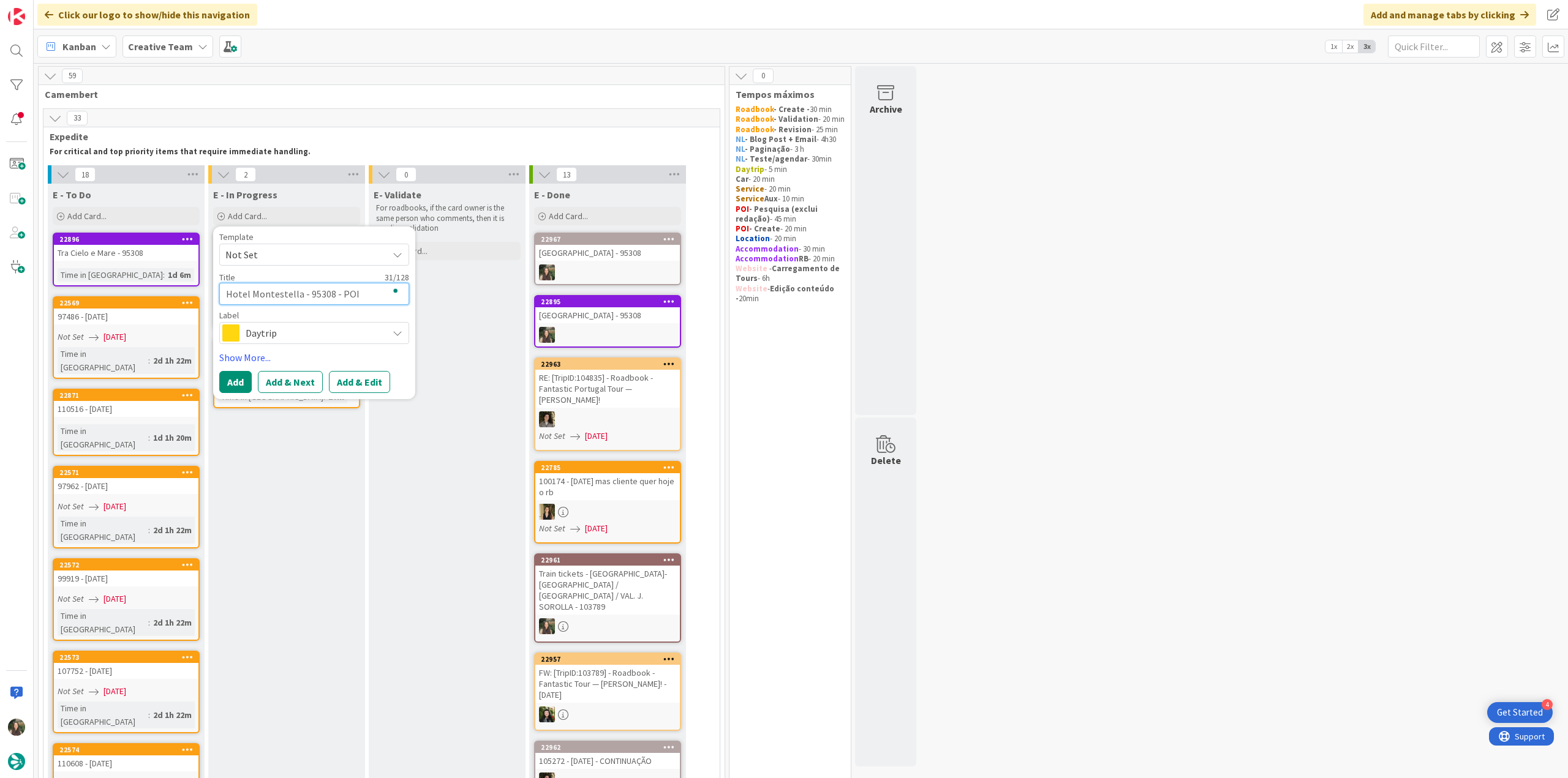
type textarea "x"
type textarea "Hotel Montestella - 95308 - POI"
type textarea "x"
type textarea "Hotel Montestella - 95308 - POI P"
click at [284, 339] on span "Daytrip" at bounding box center [313, 333] width 136 height 17
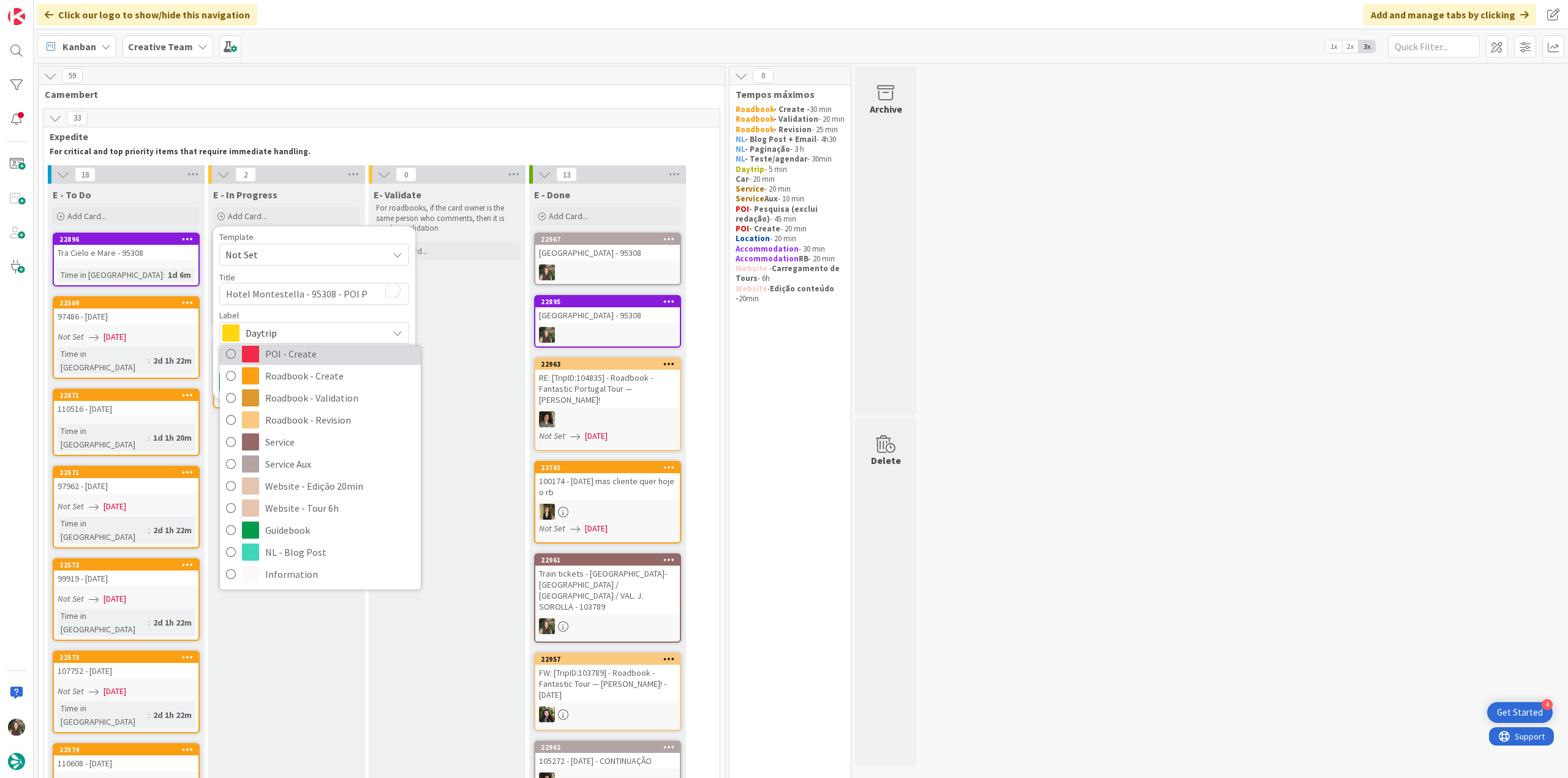
click at [301, 355] on span "POI - Create" at bounding box center [340, 354] width 149 height 19
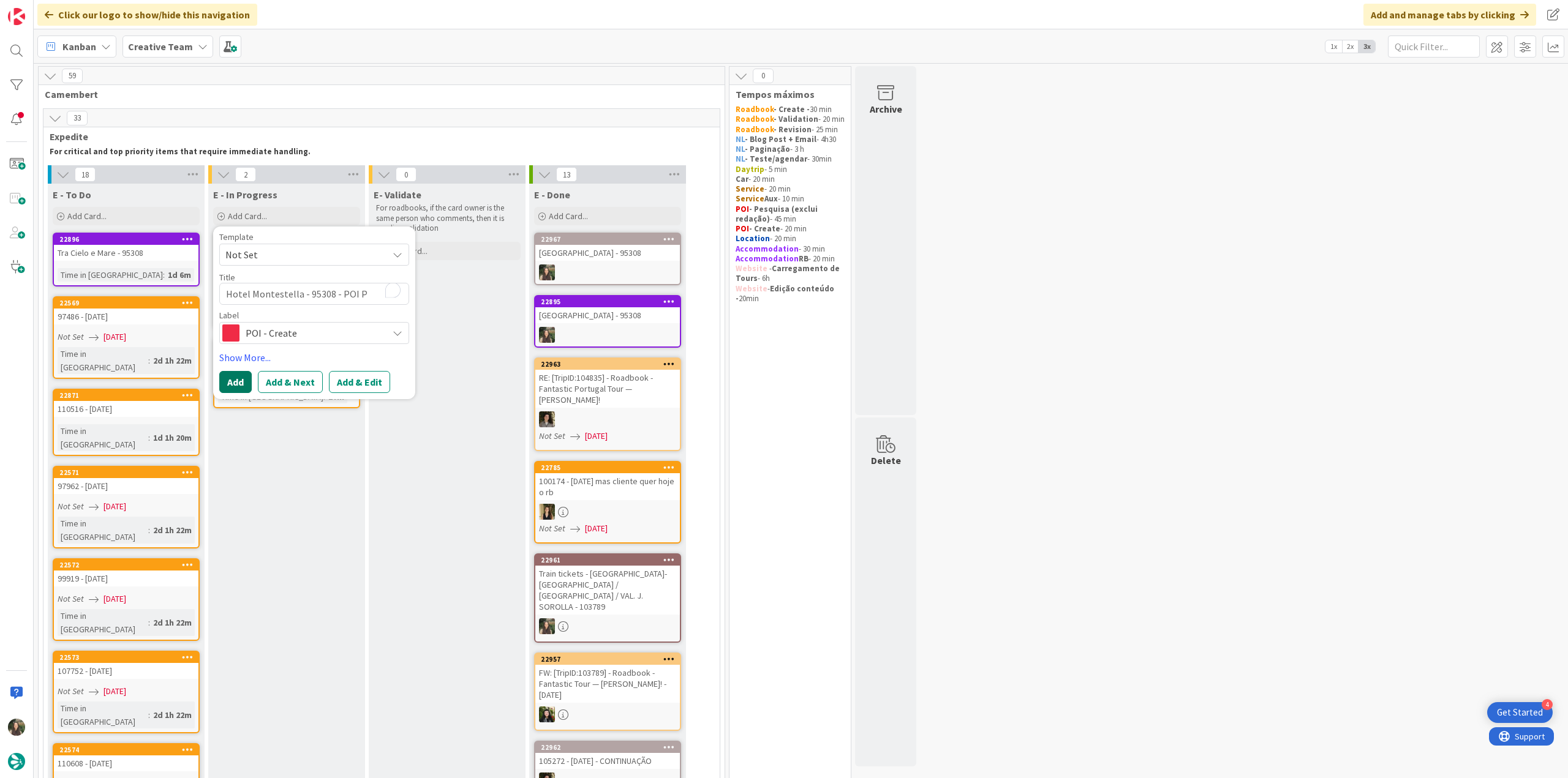
click at [238, 378] on button "Add" at bounding box center [235, 382] width 33 height 22
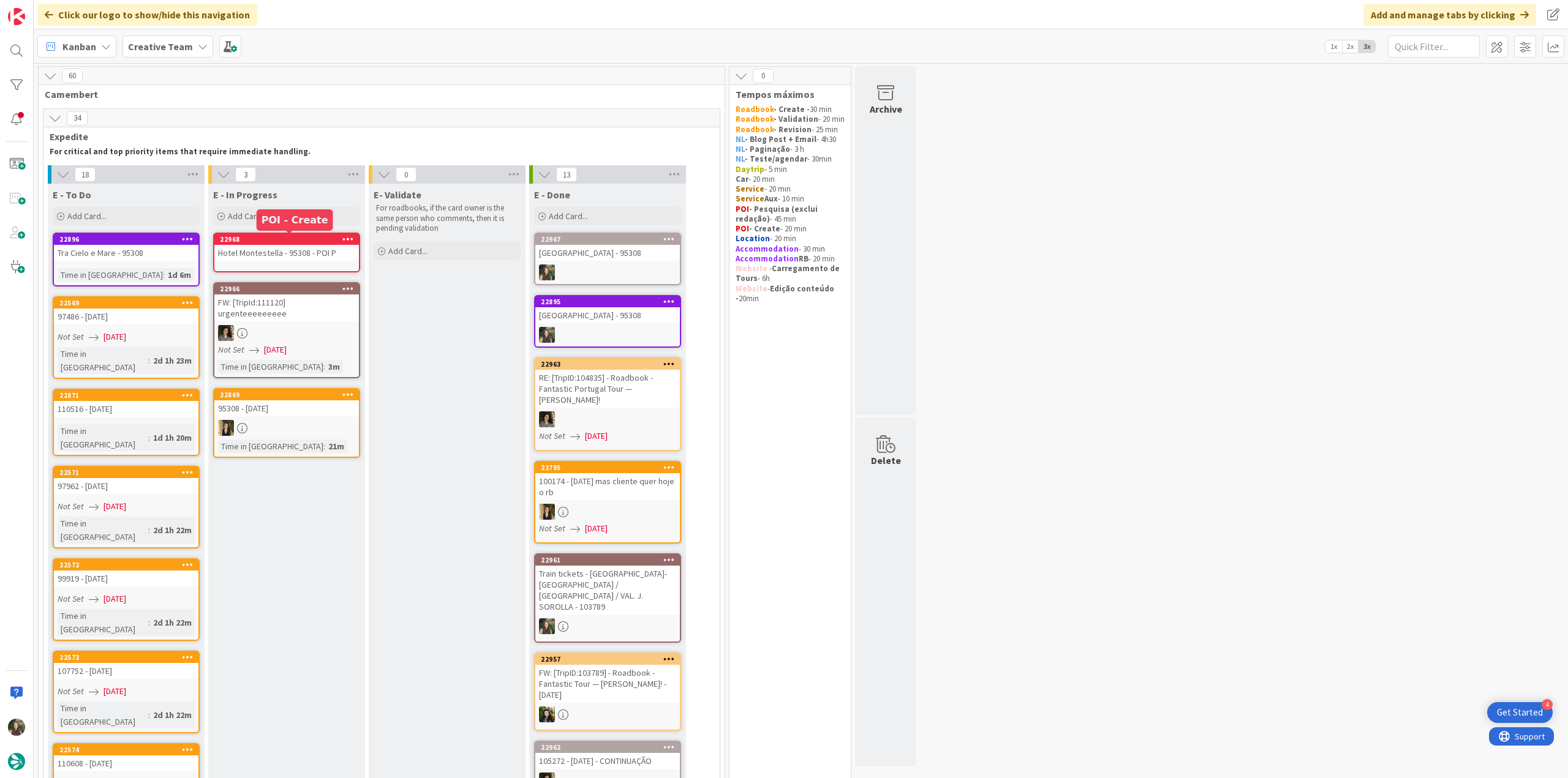
click at [281, 242] on div "22968" at bounding box center [289, 239] width 139 height 9
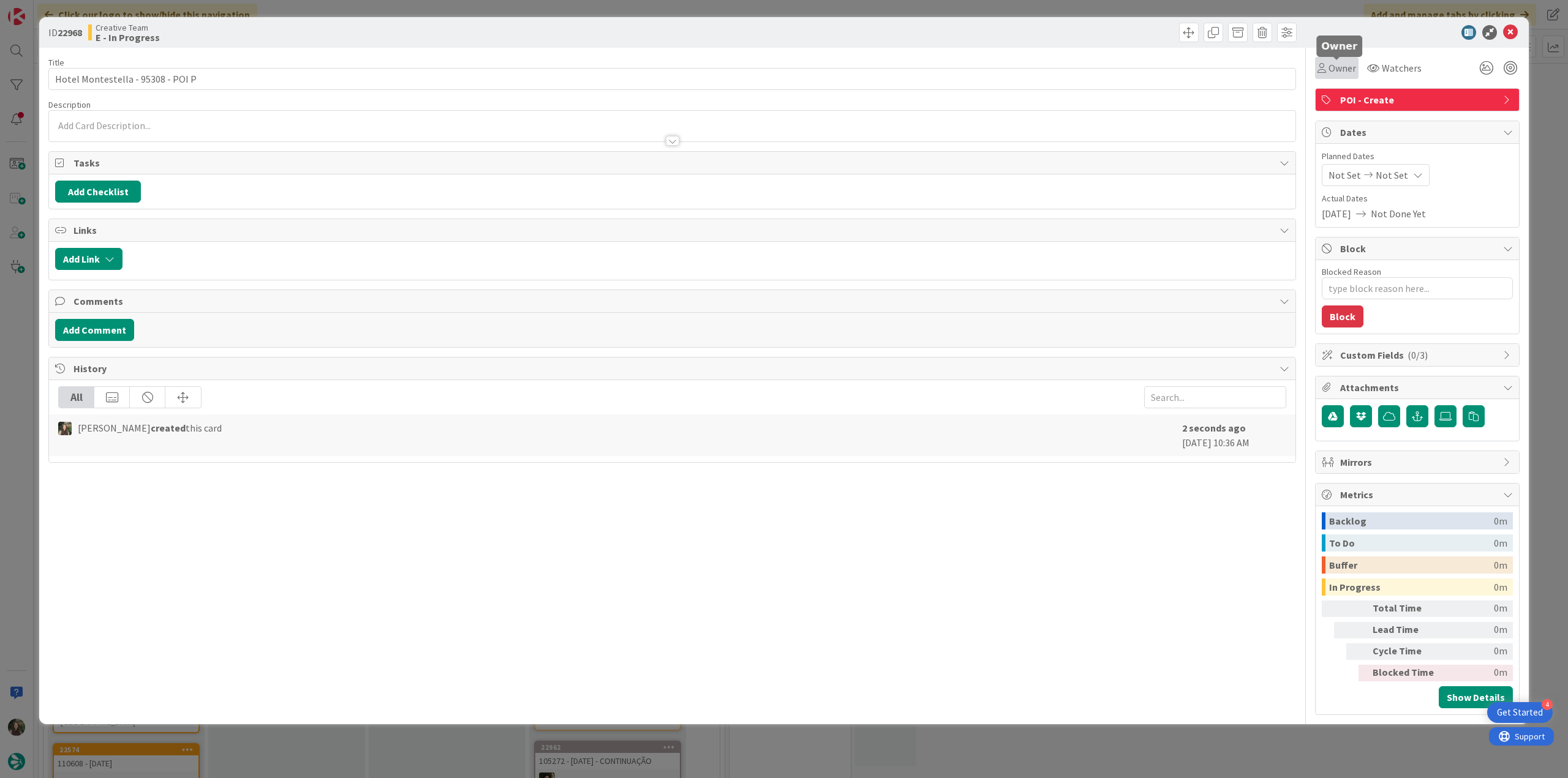
drag, startPoint x: 1348, startPoint y: 68, endPoint x: 1351, endPoint y: 77, distance: 9.5
click at [1348, 68] on span "Owner" at bounding box center [1342, 68] width 28 height 15
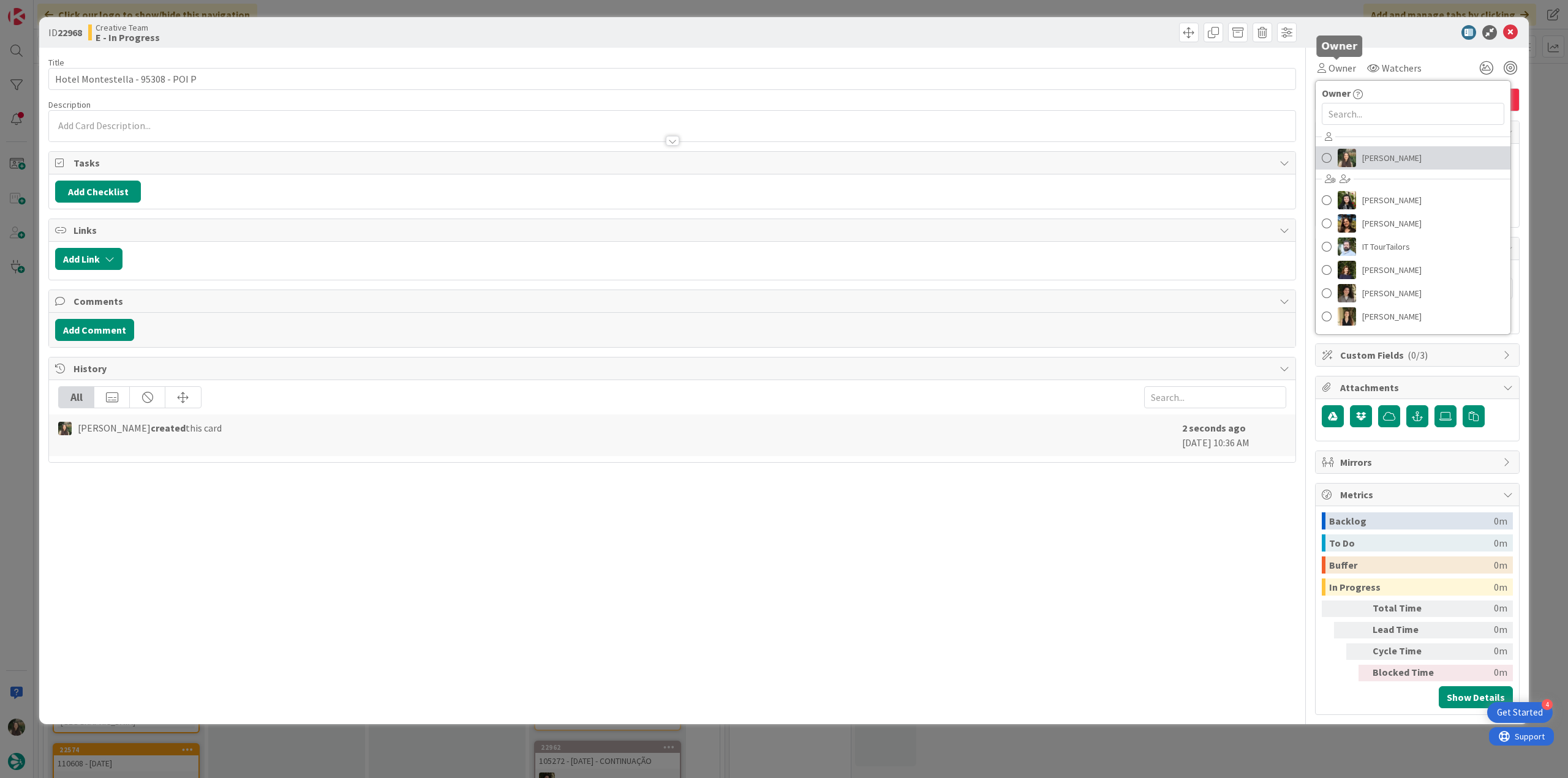
click at [1388, 160] on span "[PERSON_NAME]" at bounding box center [1392, 158] width 59 height 19
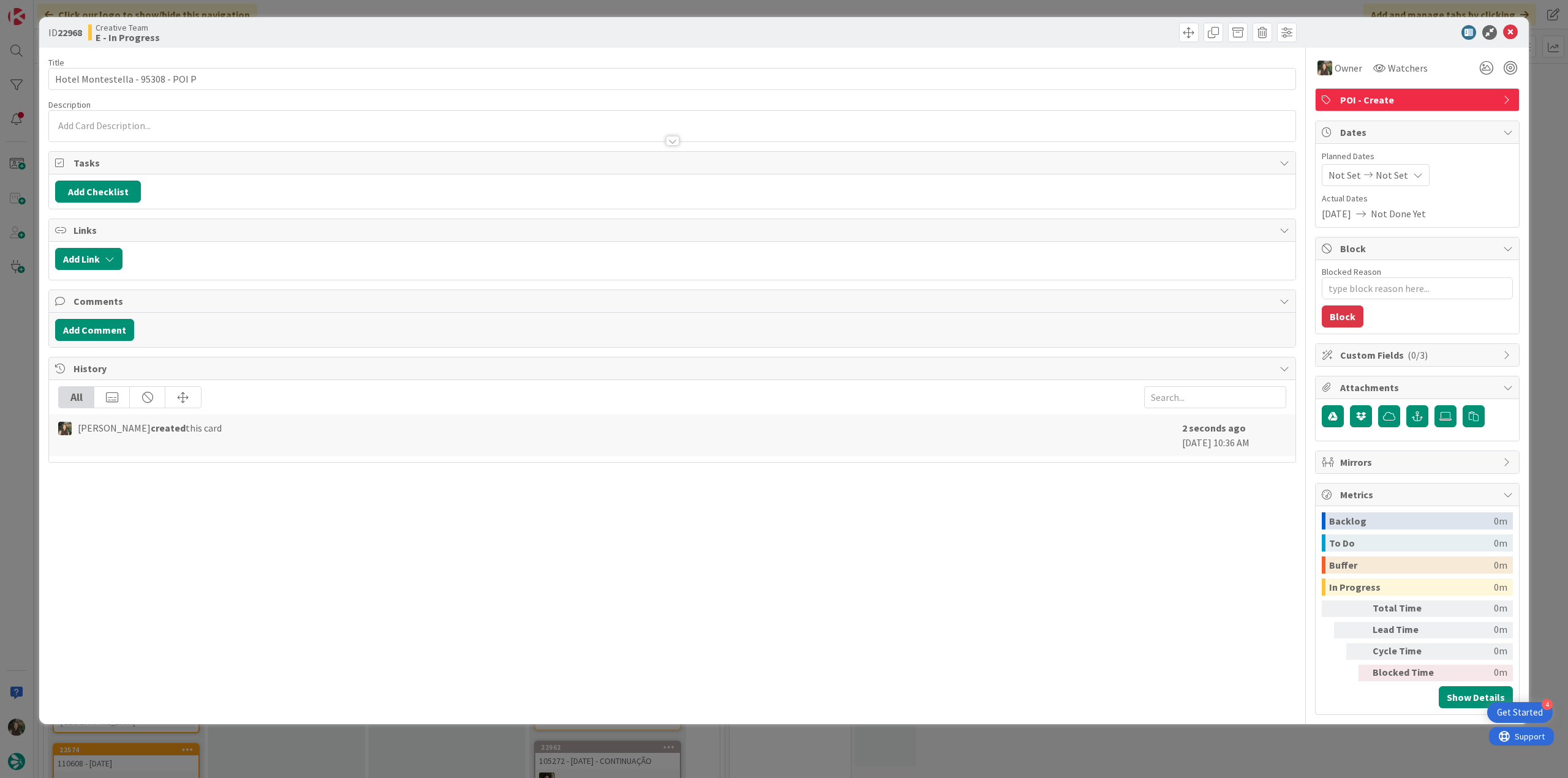
click at [1540, 107] on div "ID 22968 Creative Team E - In Progress Title 33 / 128 Hotel Montestella - 95308…" at bounding box center [784, 389] width 1568 height 778
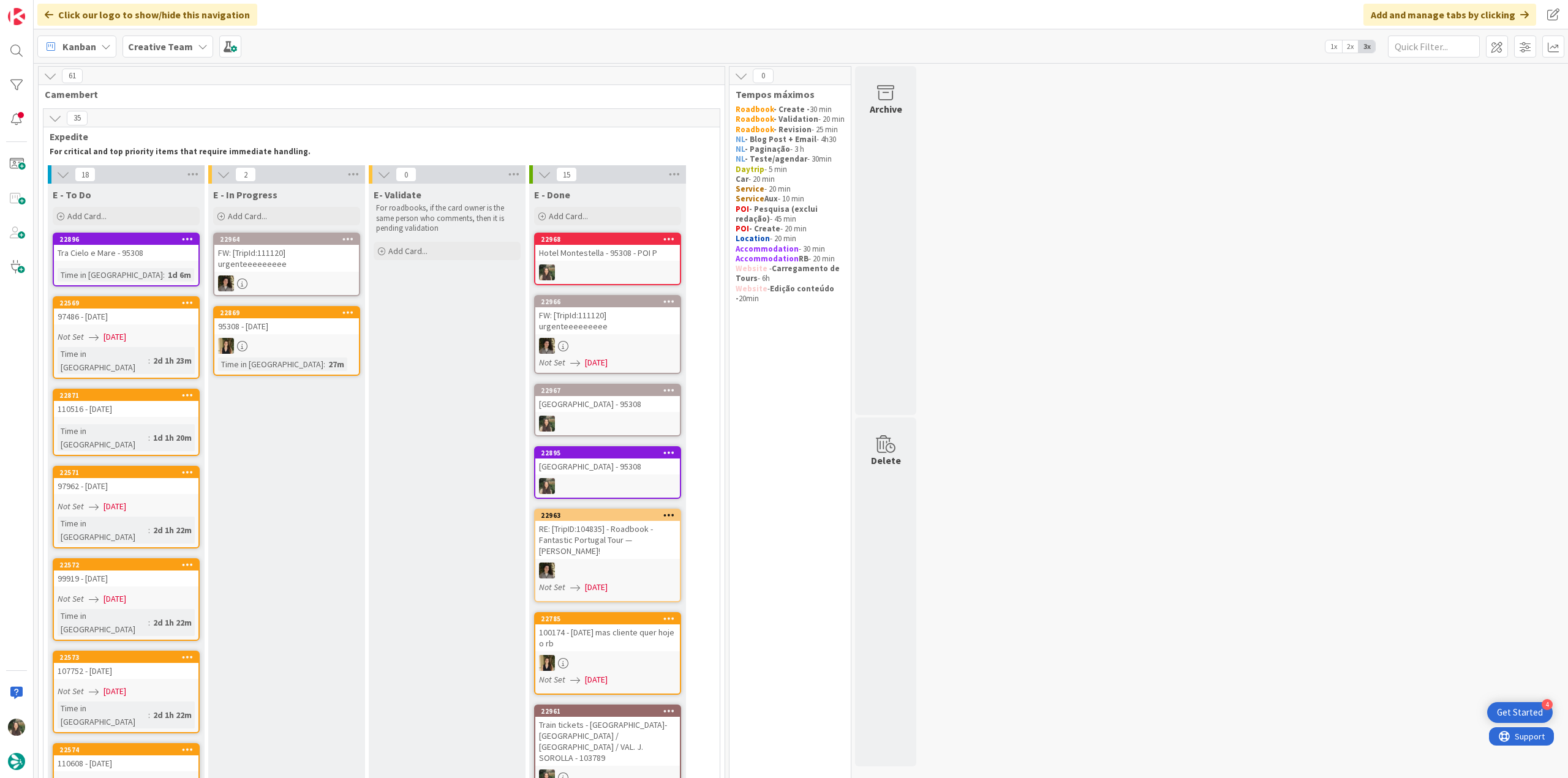
click at [644, 254] on div "Hotel Montestella - 95308 - POI P" at bounding box center [607, 253] width 144 height 16
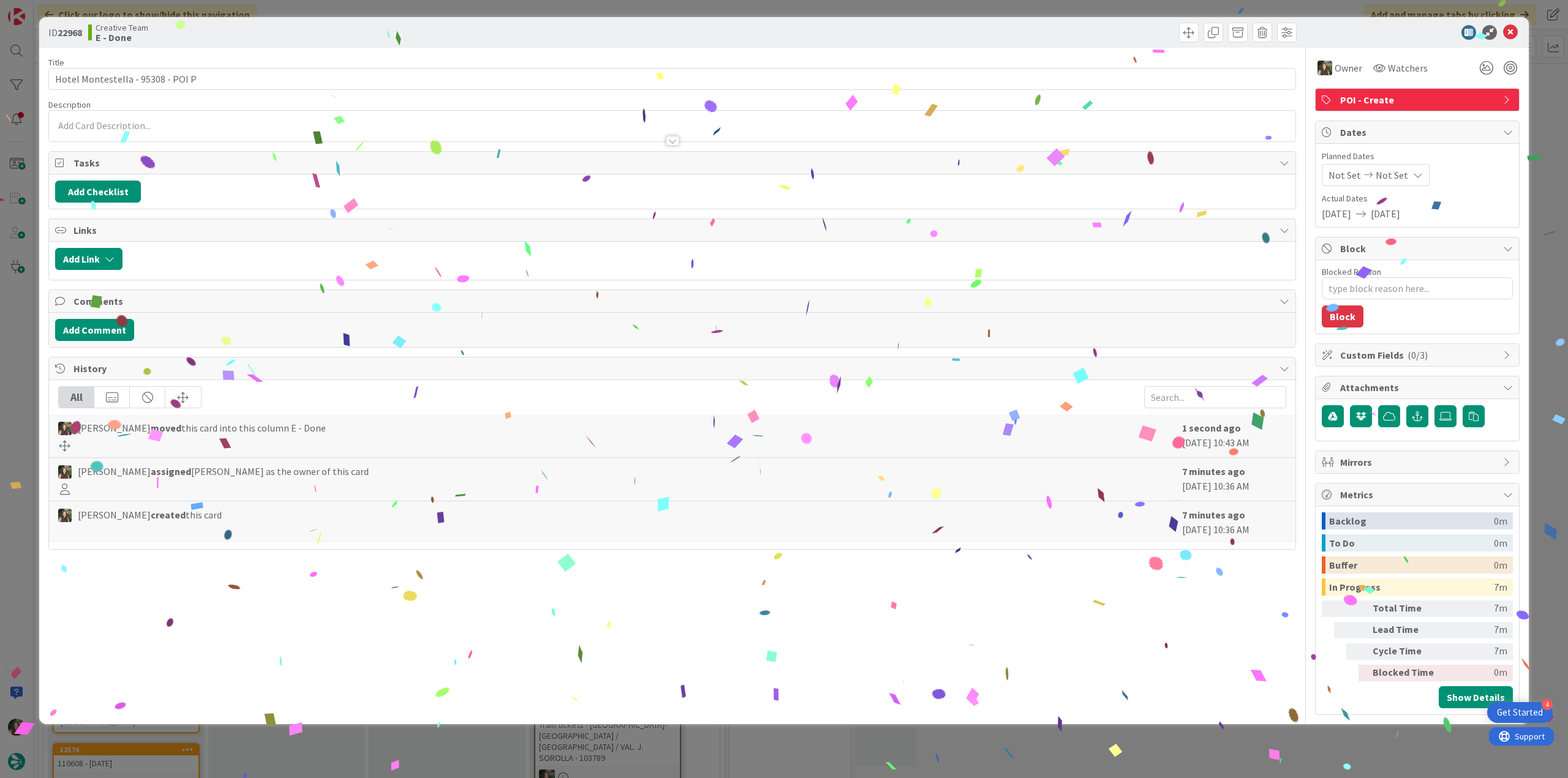
click at [1275, 739] on div "ID 22968 Creative Team E - Done Title 33 / 128 Hotel Montestella - 95308 - POI …" at bounding box center [784, 389] width 1568 height 778
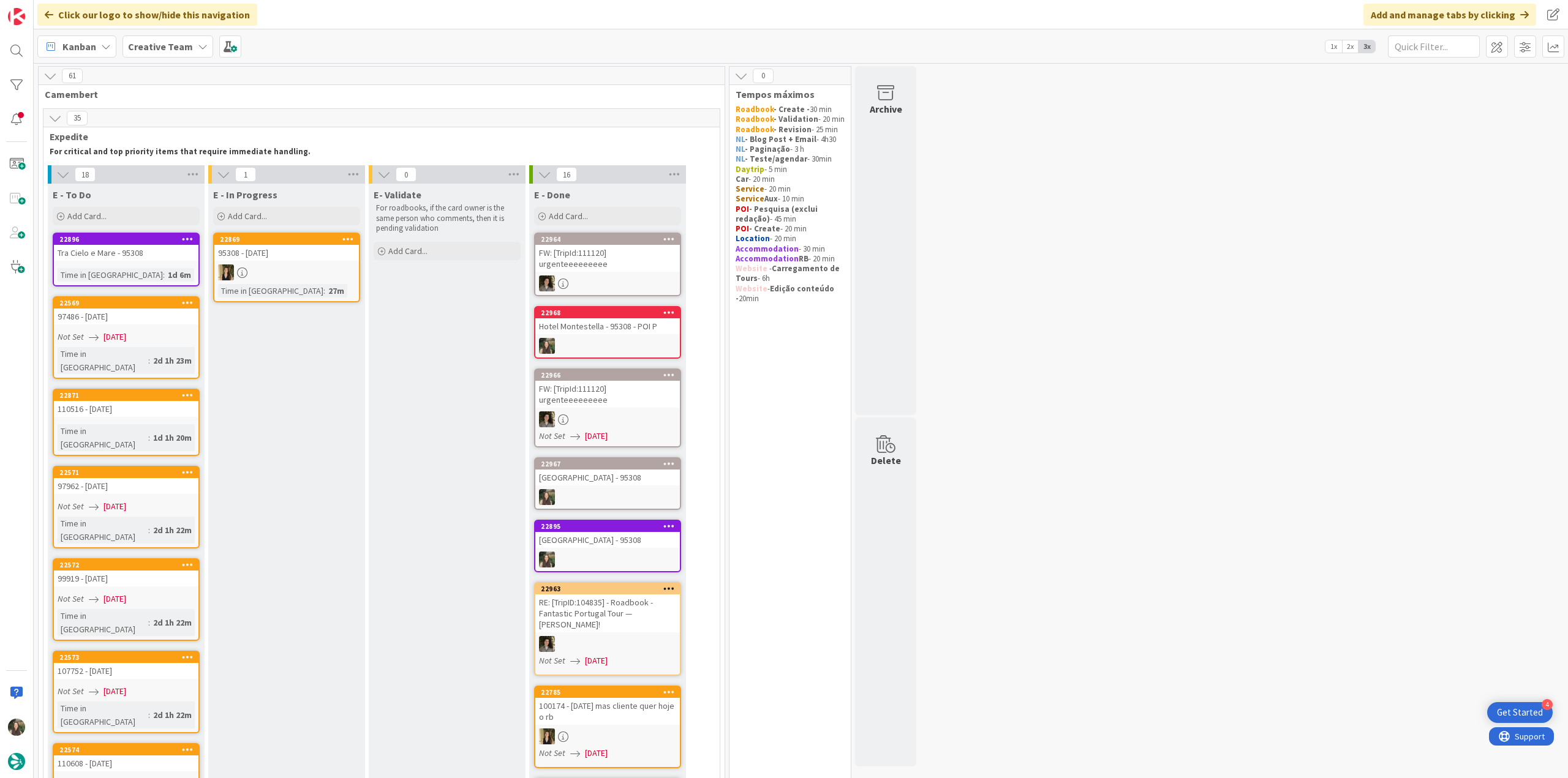
click at [166, 258] on div "Tra Cielo e Mare - 95308" at bounding box center [126, 253] width 144 height 16
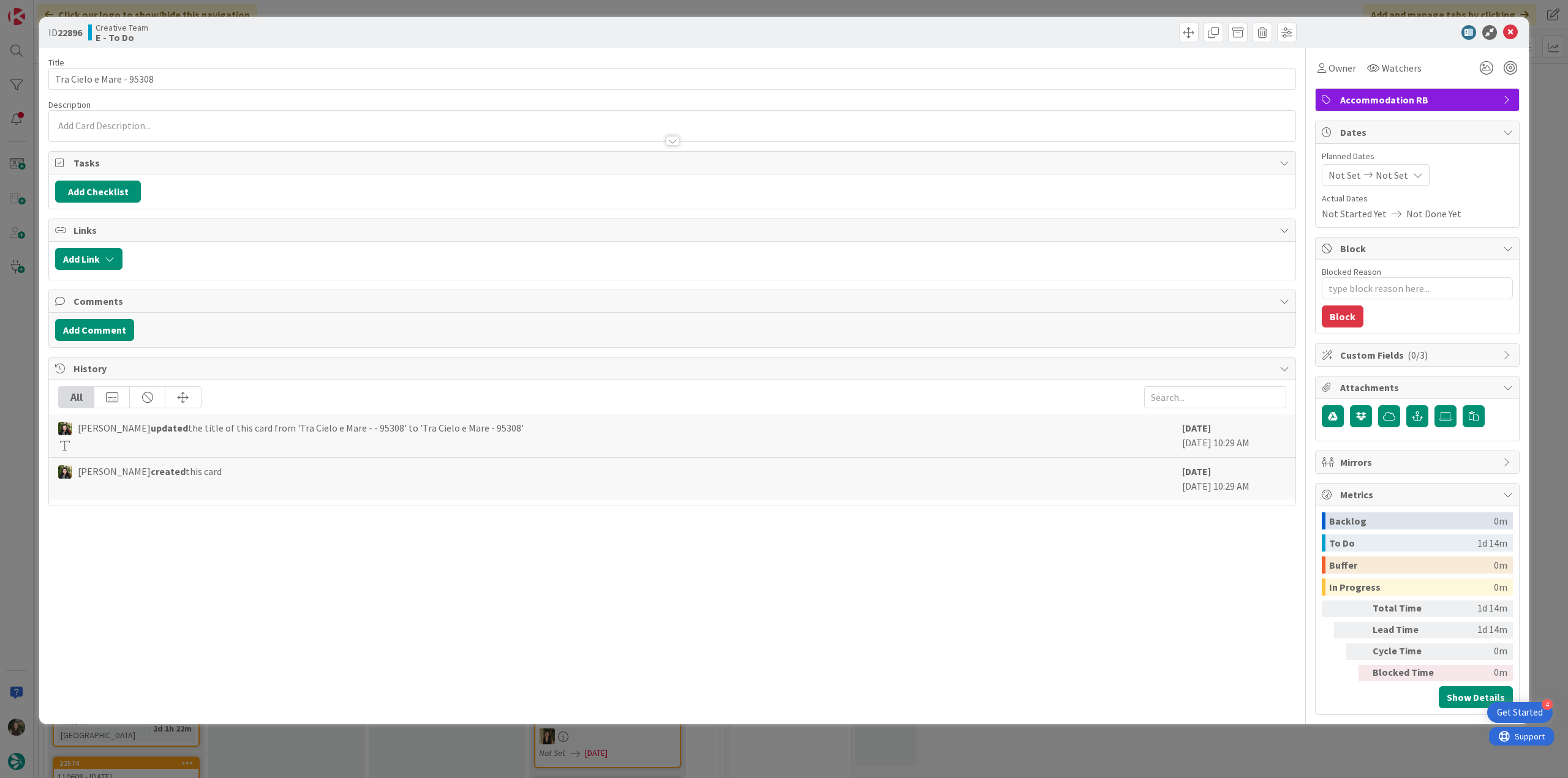
click at [19, 346] on div "ID 22896 Creative Team E - To Do Title 24 / 128 Tra Cielo e Mare - 95308 Descri…" at bounding box center [784, 389] width 1568 height 778
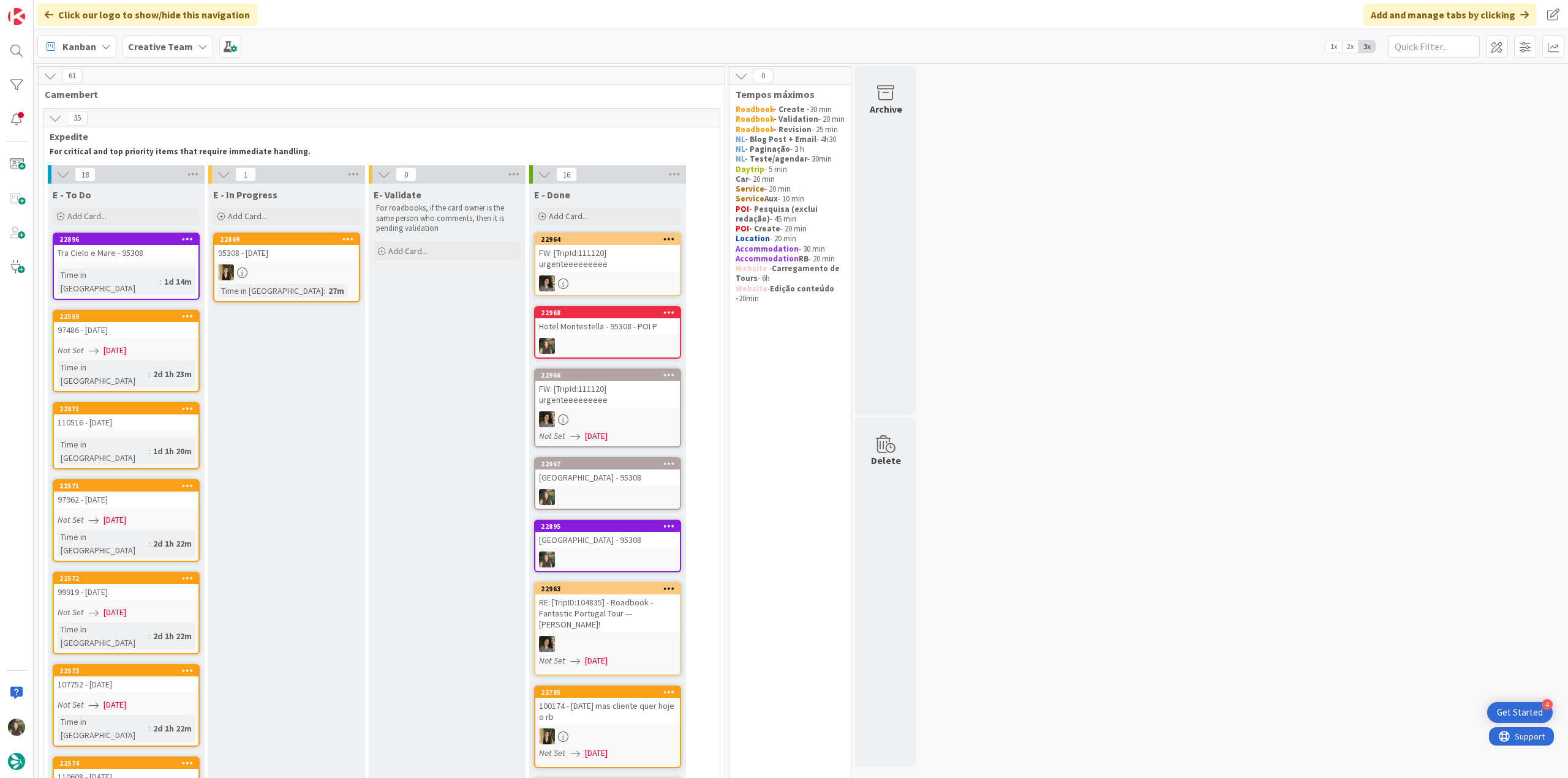
click at [150, 258] on div "Tra Cielo e Mare - 95308" at bounding box center [126, 253] width 144 height 16
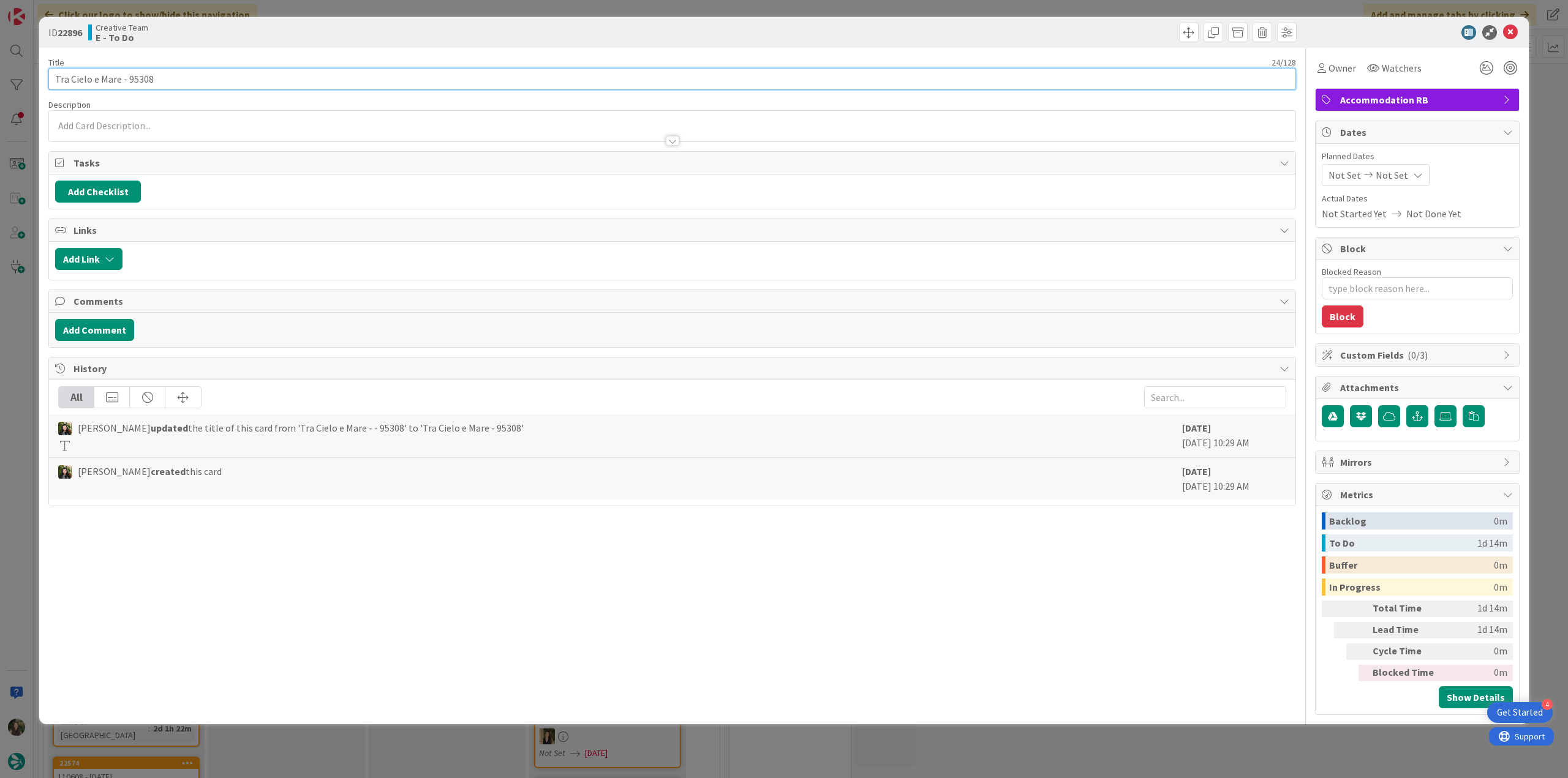
drag, startPoint x: 54, startPoint y: 79, endPoint x: 120, endPoint y: 82, distance: 66.1
click at [120, 82] on input "Tra Cielo e Mare - 95308" at bounding box center [672, 79] width 1248 height 22
click at [22, 405] on div "ID 22896 Creative Team E - To Do Title 24 / 128 Tra Cielo e Mare - 95308 Descri…" at bounding box center [784, 389] width 1568 height 778
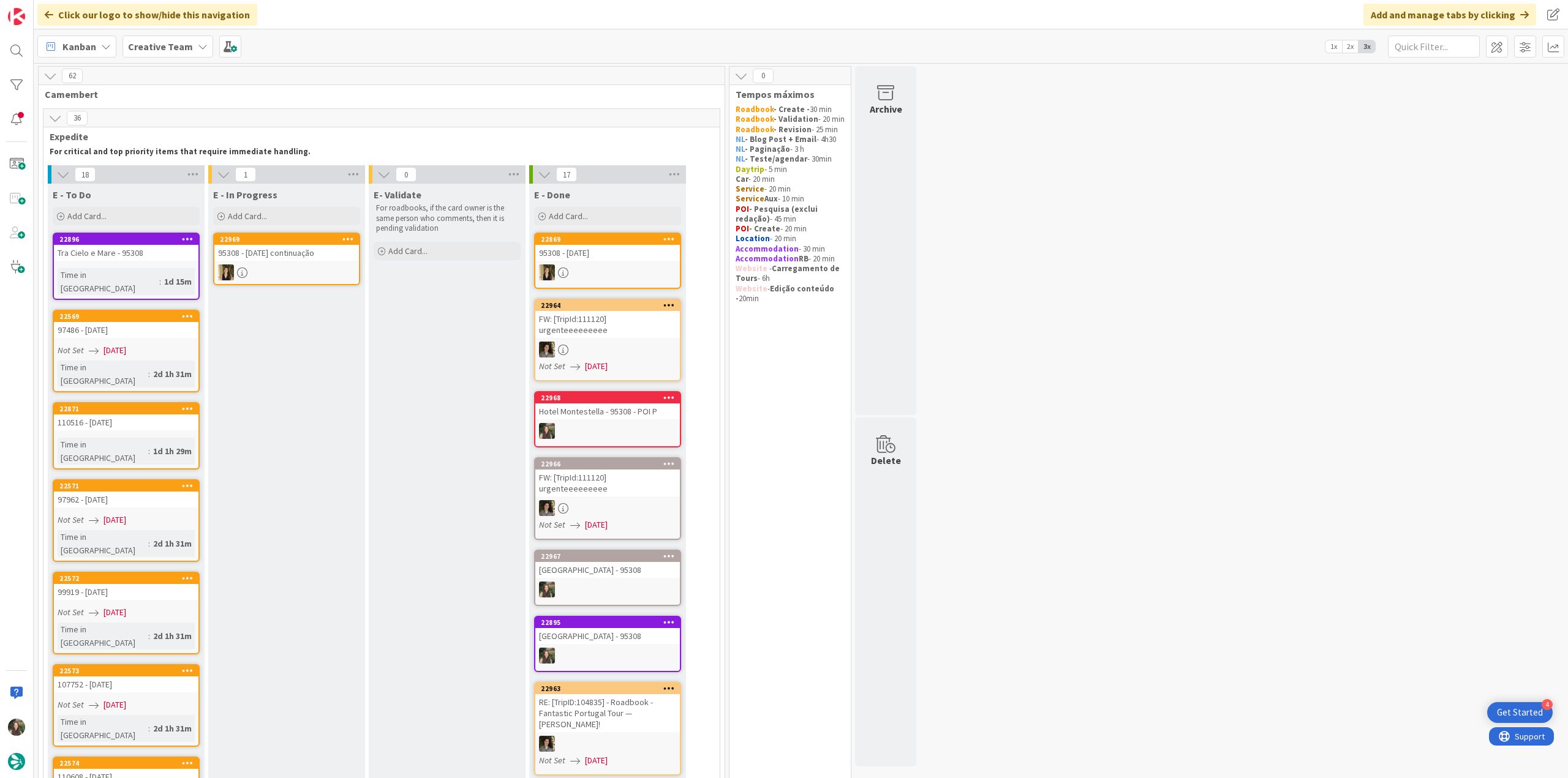
click at [166, 266] on link "22896 Tra Cielo e Mare - 95308 Time in Column : 1d 15m" at bounding box center [126, 266] width 147 height 67
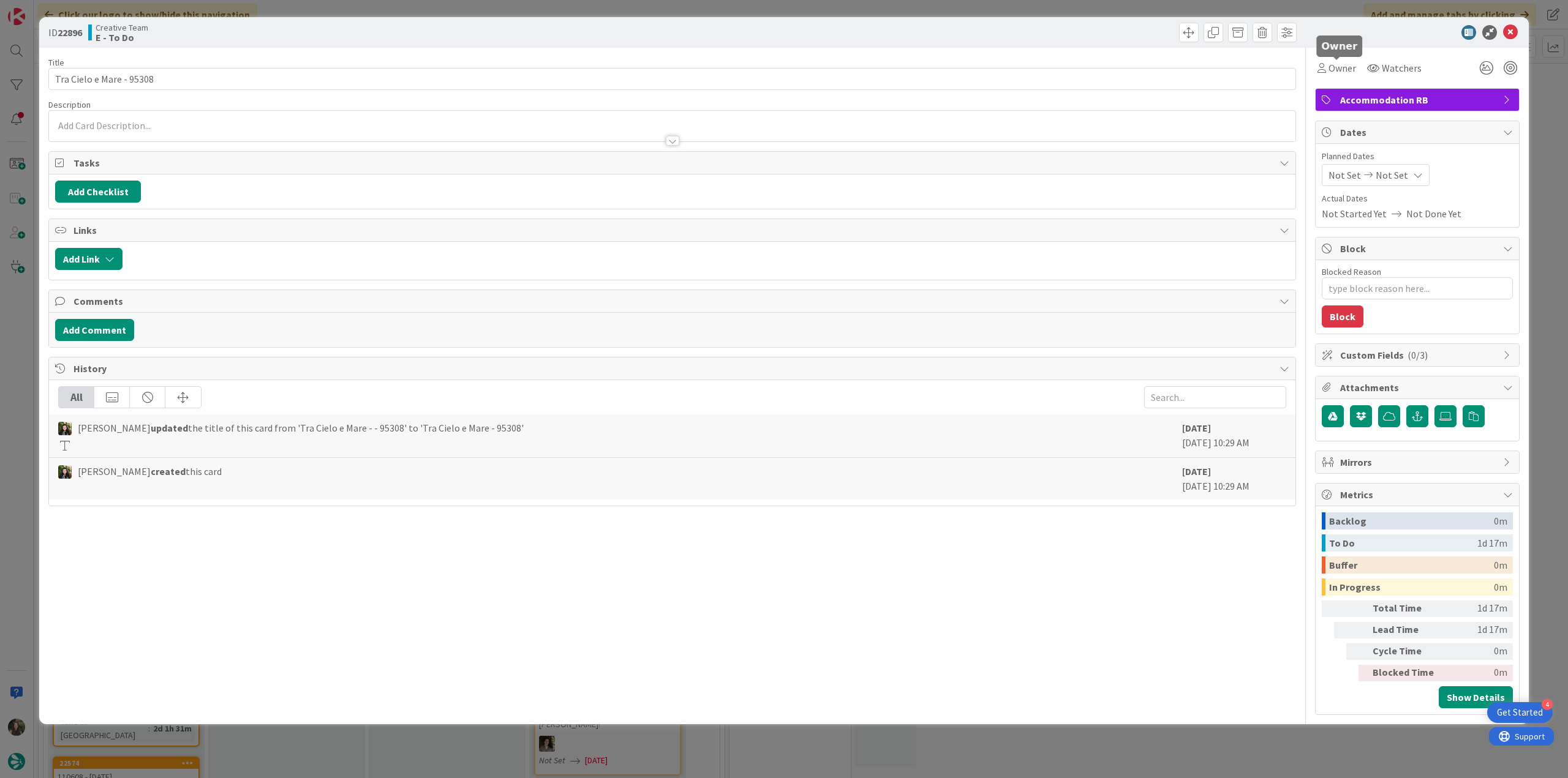
click at [1348, 84] on div "Owner Watchers Accommodation RB Dates Planned Dates Not Set Not Set Actual Date…" at bounding box center [1417, 381] width 204 height 668
click at [1342, 65] on span "Owner" at bounding box center [1342, 68] width 28 height 15
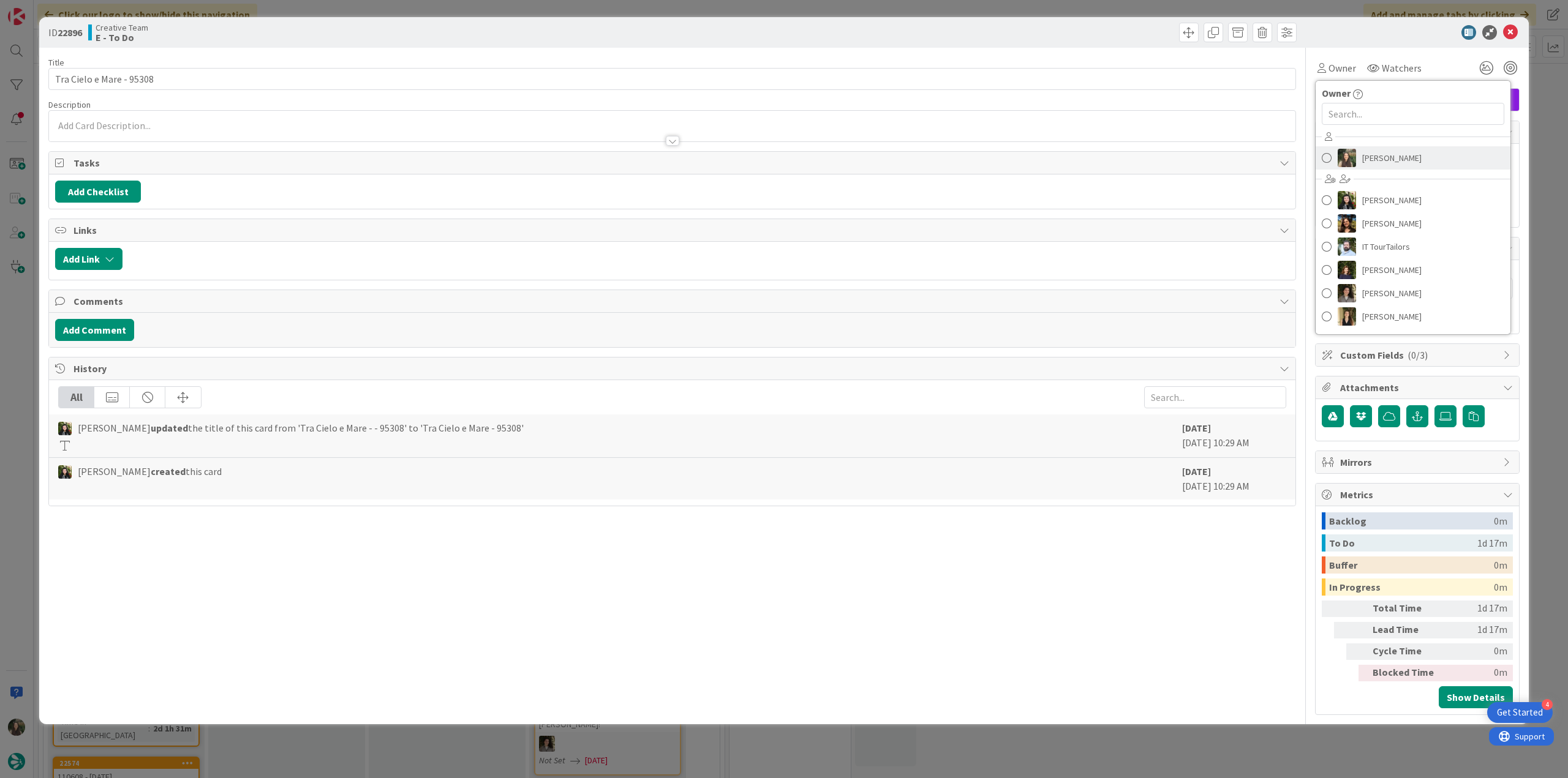
click at [1374, 160] on span "[PERSON_NAME]" at bounding box center [1392, 158] width 59 height 19
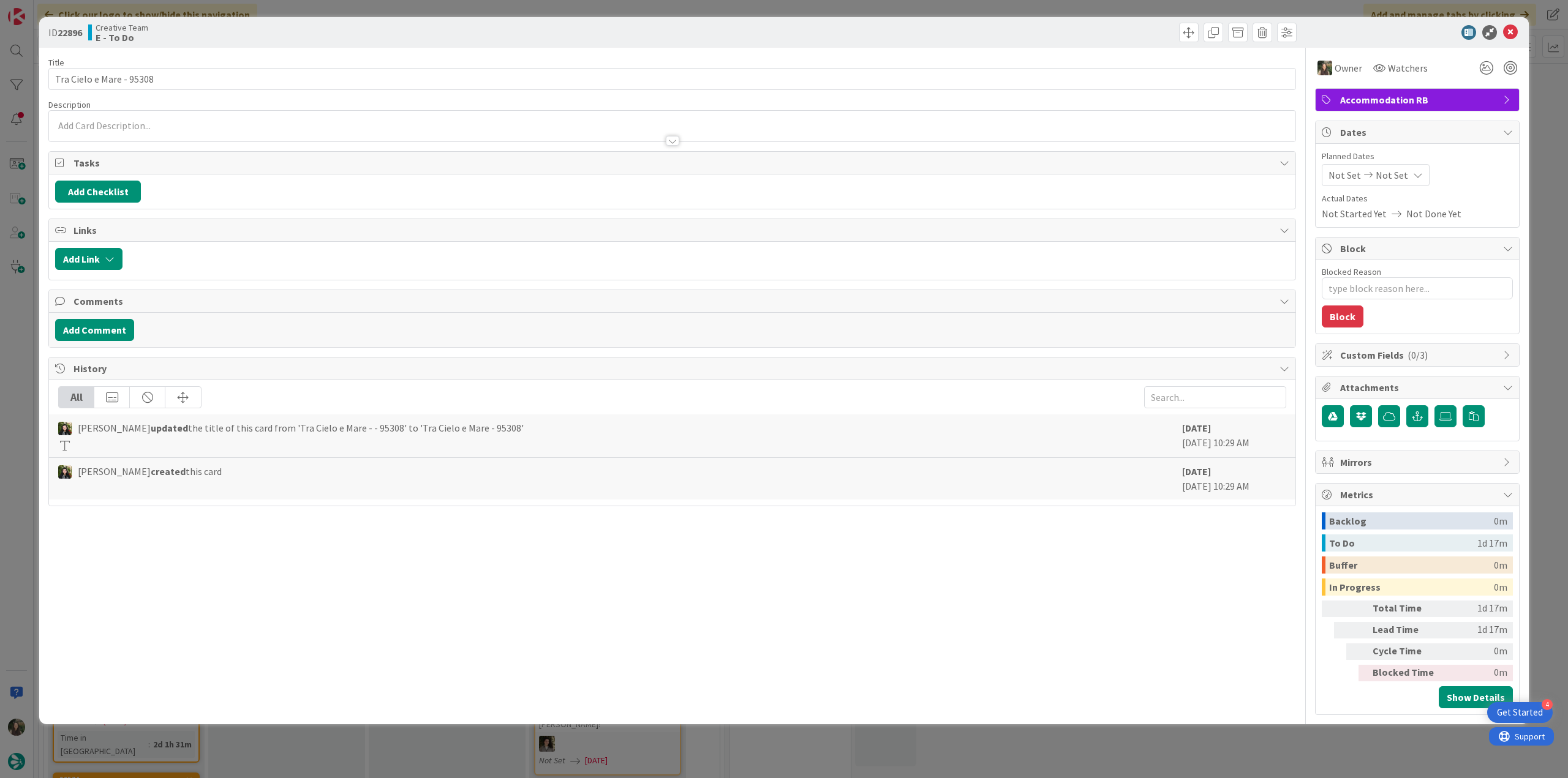
click at [1554, 110] on div "ID 22896 Creative Team E - To Do Title 24 / 128 Tra Cielo e Mare - 95308 Descri…" at bounding box center [784, 389] width 1568 height 778
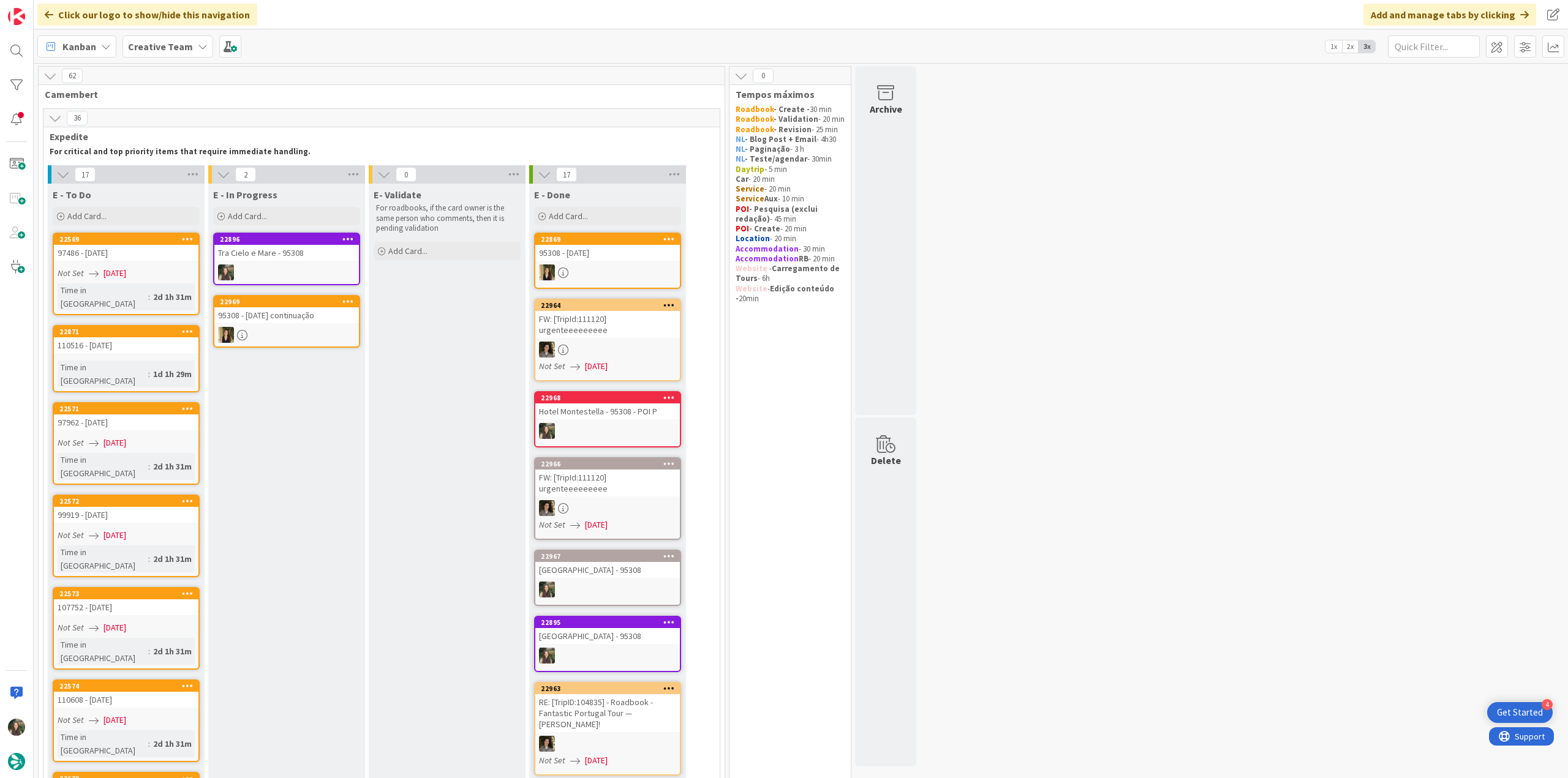
click at [302, 260] on link "22896 Tra Cielo e Mare - 95308" at bounding box center [286, 259] width 147 height 52
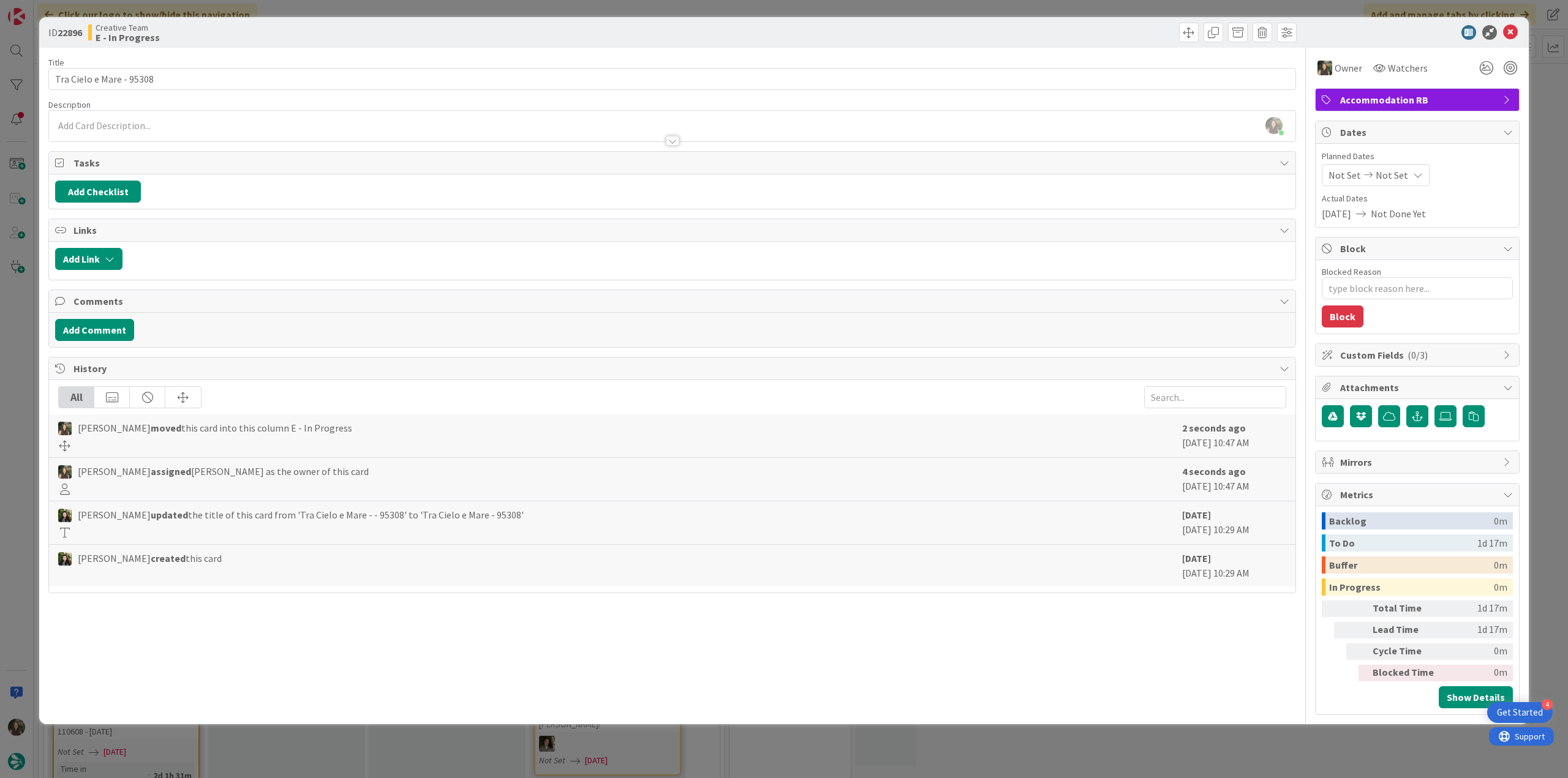
click at [37, 363] on div "ID 22896 Creative Team E - In Progress Title 24 / 128 Tra Cielo e Mare - 95308 …" at bounding box center [784, 389] width 1568 height 778
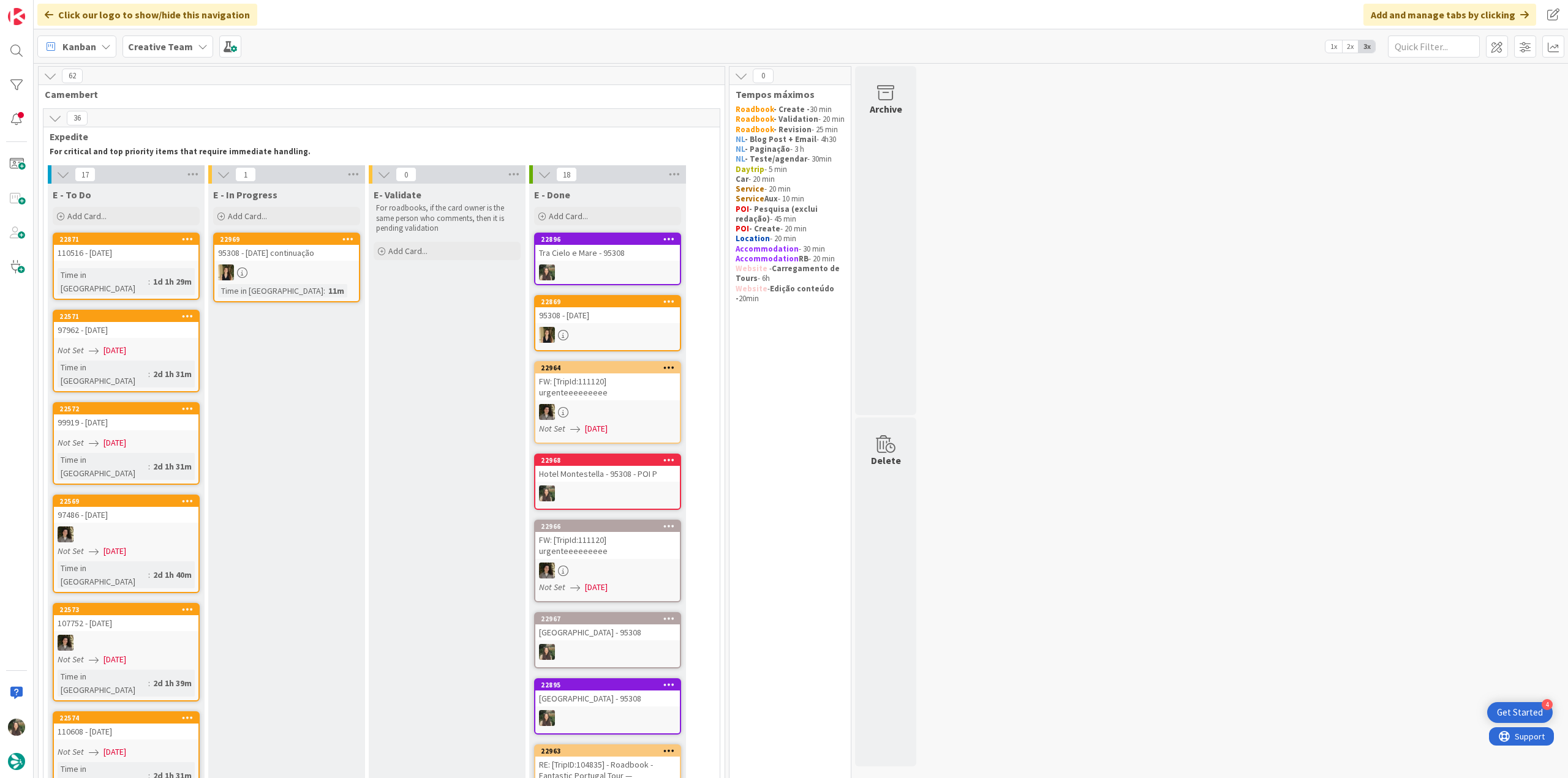
click at [595, 250] on div "Tra Cielo e Mare - 95308" at bounding box center [607, 253] width 144 height 16
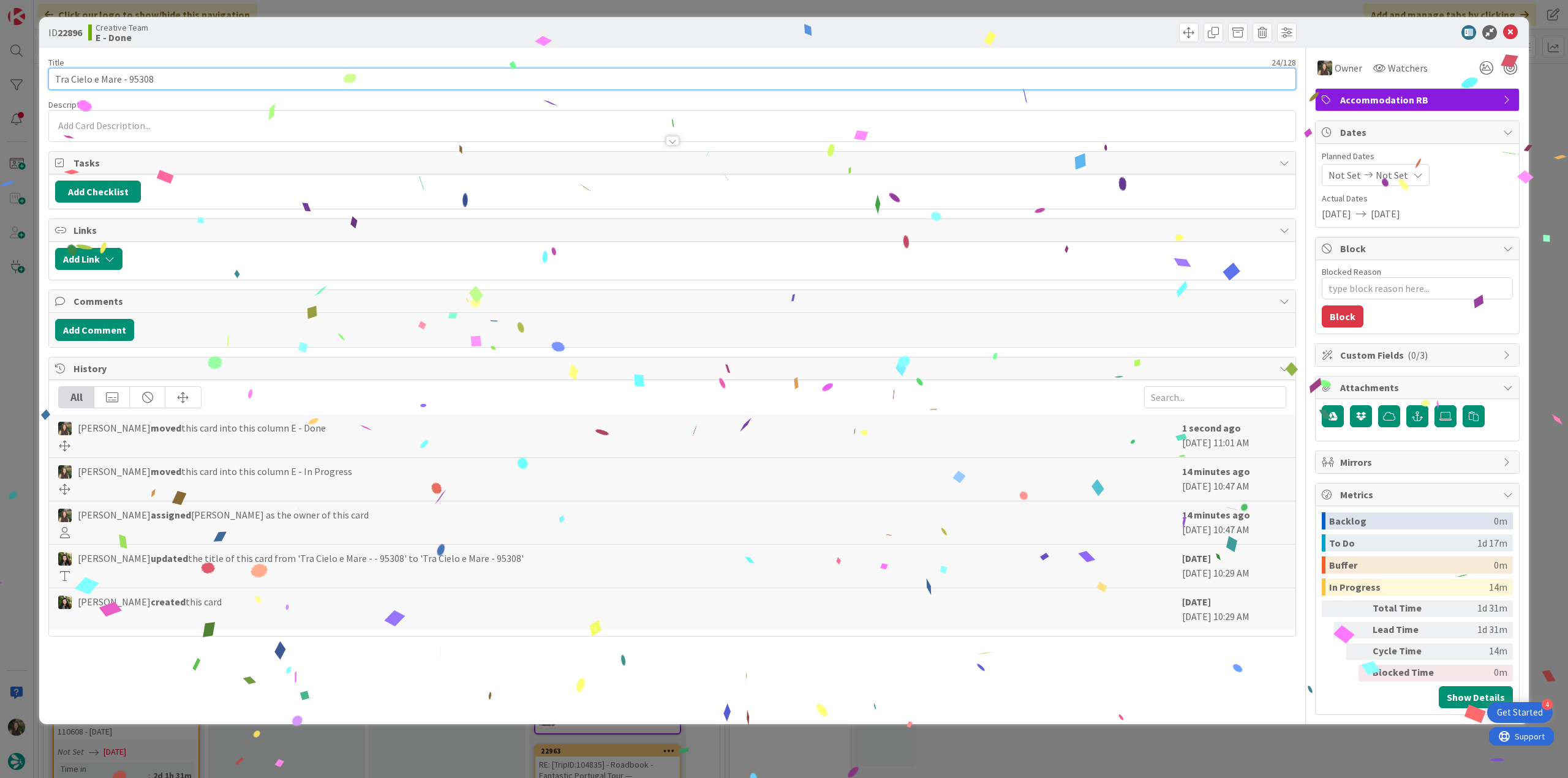
drag, startPoint x: 162, startPoint y: 75, endPoint x: 40, endPoint y: 105, distance: 125.6
click at [51, 86] on input "Tra Cielo e Mare - 95308" at bounding box center [672, 79] width 1248 height 22
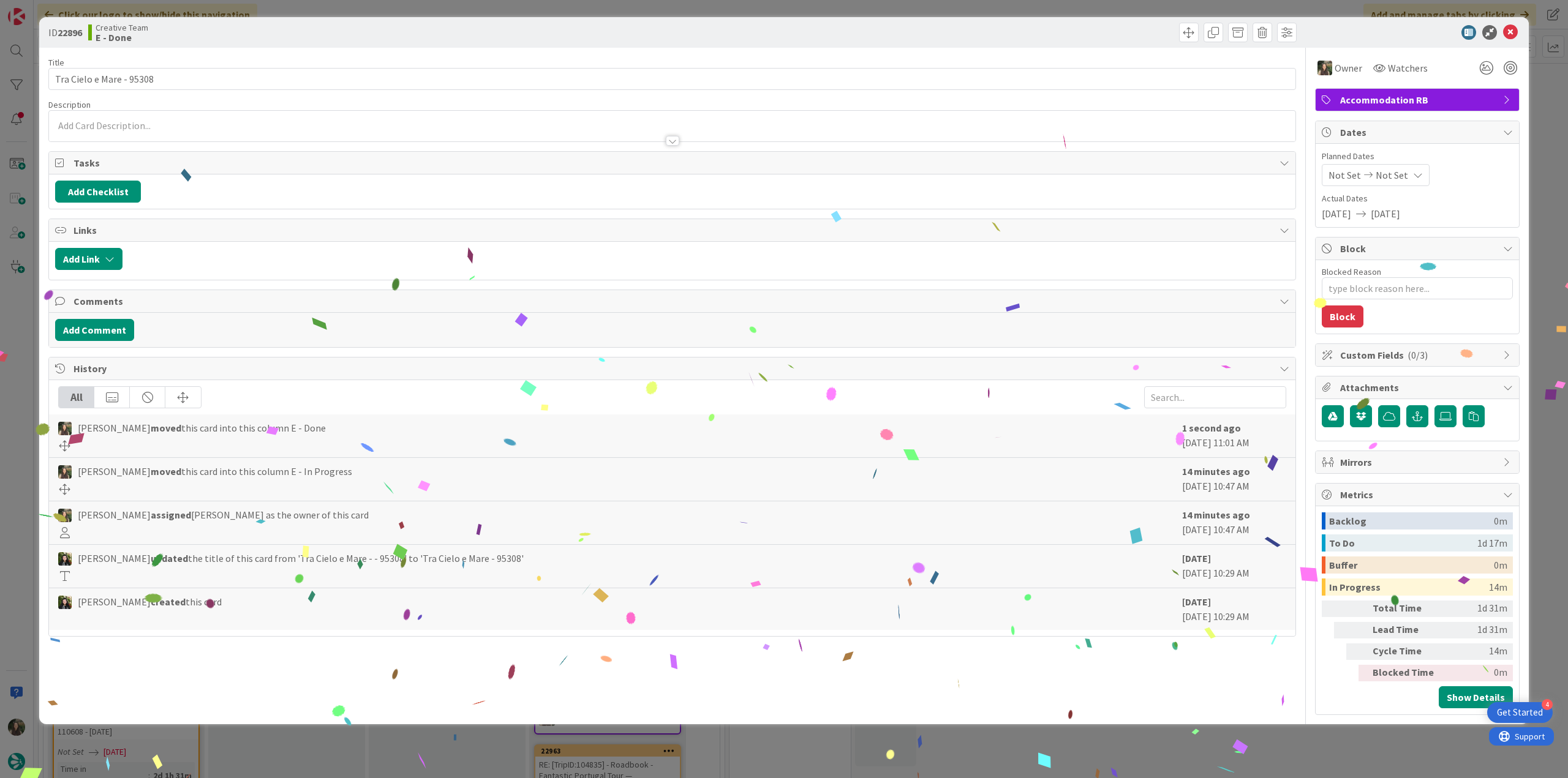
click at [34, 317] on div "ID 22896 Creative Team E - Done Title 24 / 128 Tra Cielo e Mare - 95308 Descrip…" at bounding box center [784, 389] width 1568 height 778
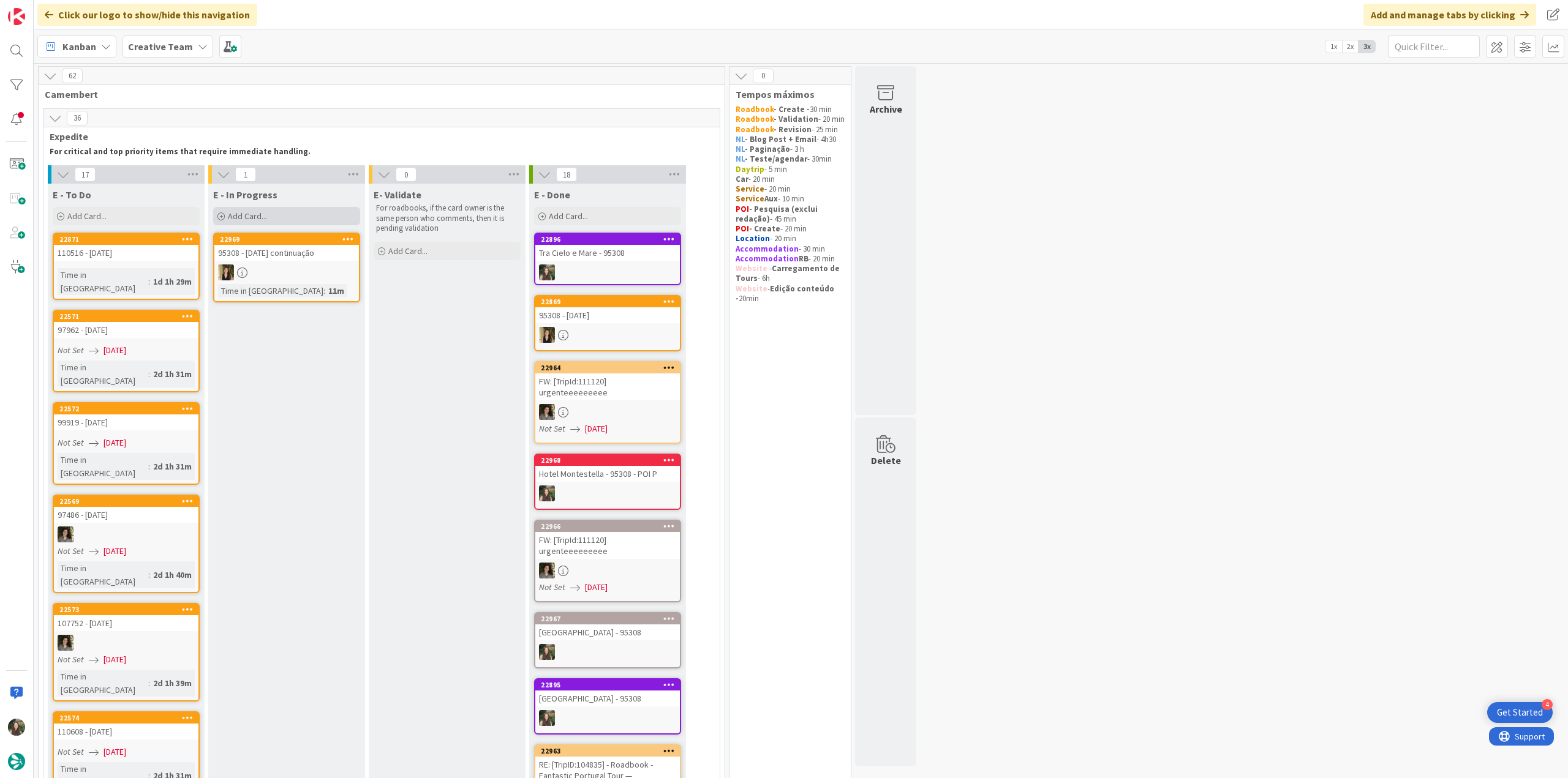
click at [296, 220] on div "Add Card..." at bounding box center [286, 216] width 147 height 19
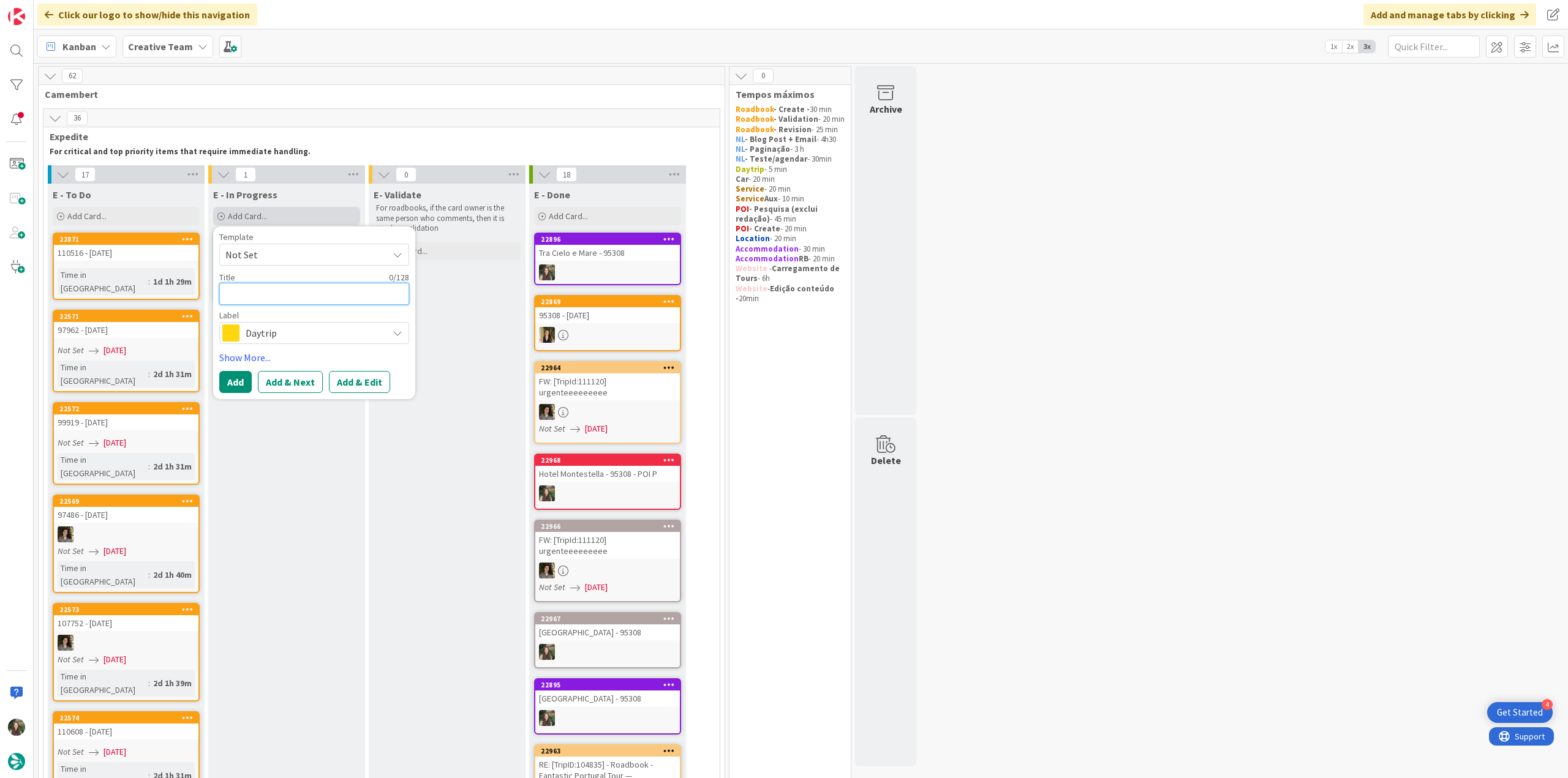
paste textarea "Tra Cielo e Mare - 95308"
type textarea "x"
type textarea "Tra Cielo e Mare - 95308"
type textarea "x"
type textarea "Tra Cielo e Mare - 95308"
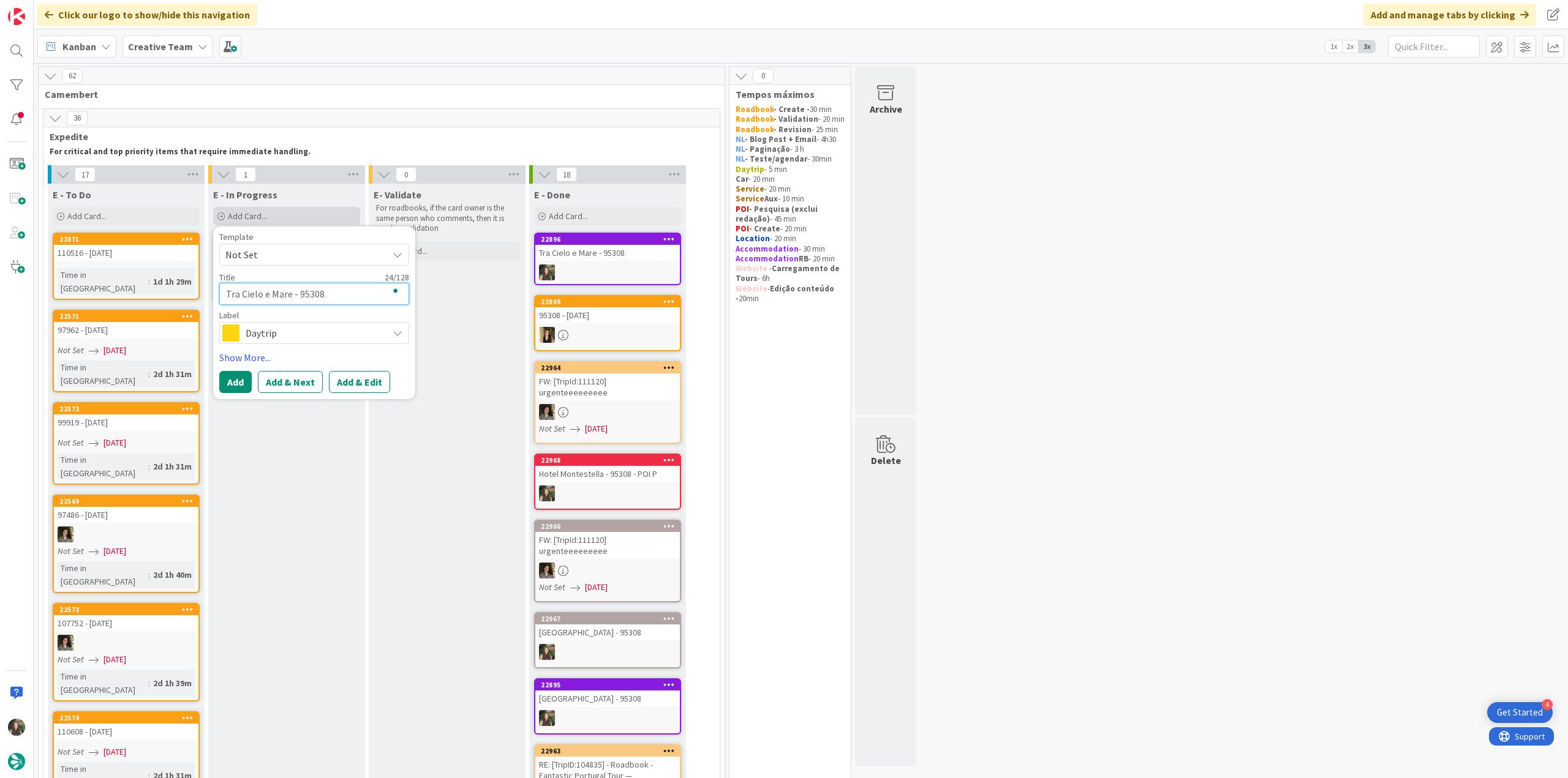
type textarea "x"
type textarea "Tra Cielo e Mare - 95308 -"
type textarea "x"
type textarea "Tra Cielo e Mare - 95308 - o"
type textarea "x"
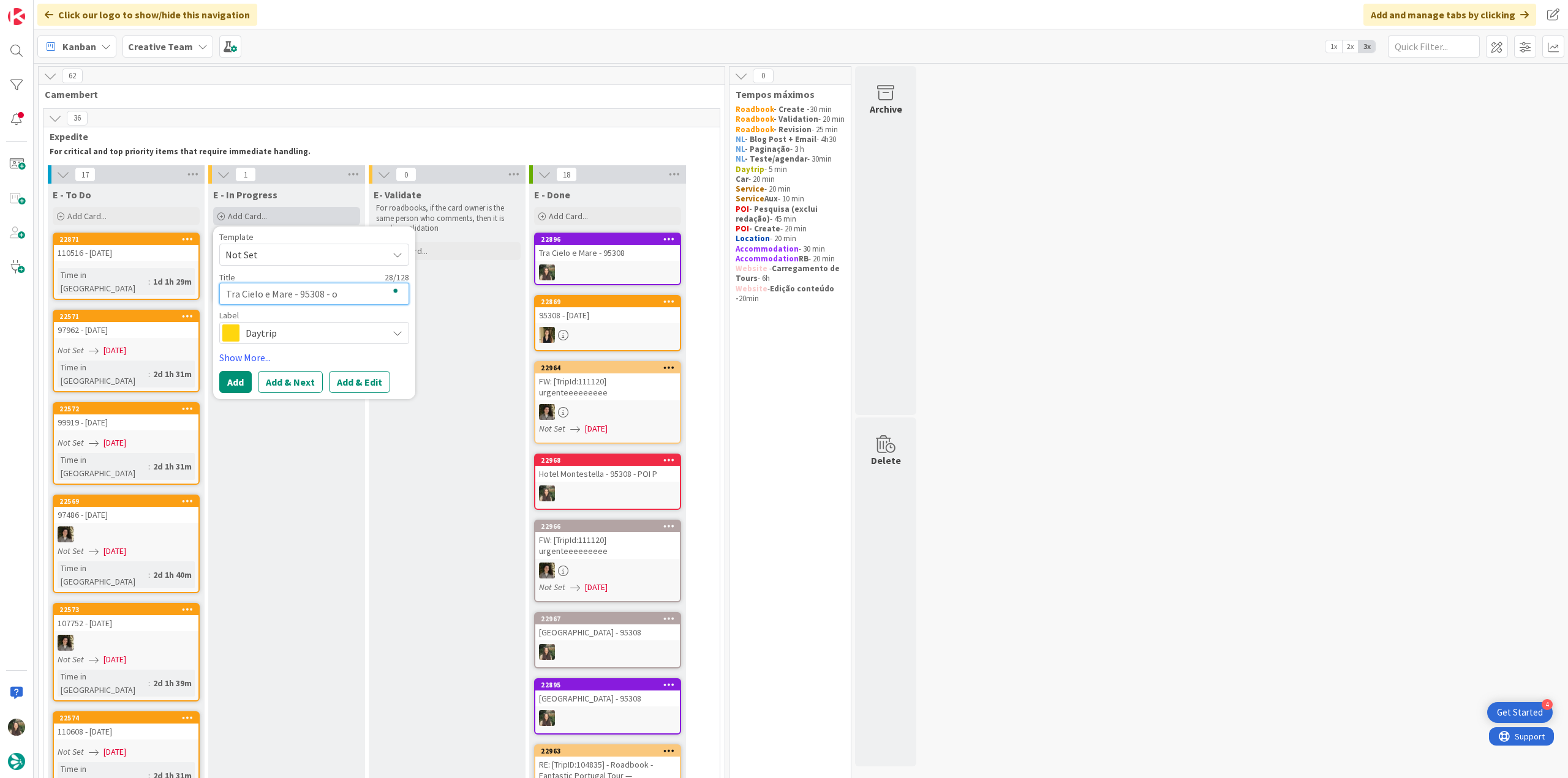
type textarea "Tra Cielo e Mare - 95308 -"
type textarea "x"
type textarea "Tra Cielo e Mare - 95308 - P"
type textarea "x"
type textarea "Tra Cielo e Mare - 95308 - PO"
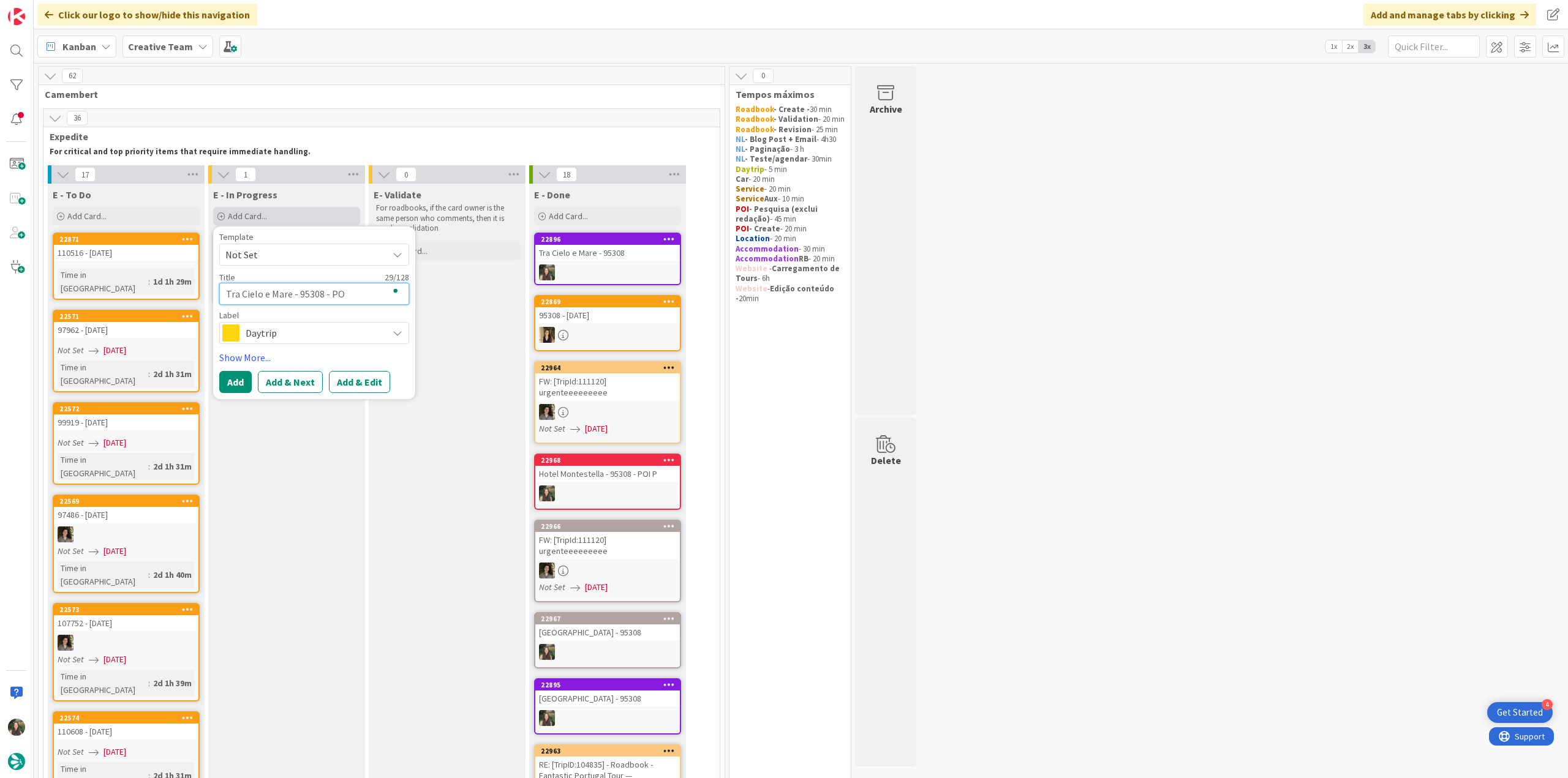
type textarea "x"
type textarea "Tra Cielo e Mare - 95308 - POI"
type textarea "x"
type textarea "Tra Cielo e Mare - 95308 - POI"
type textarea "x"
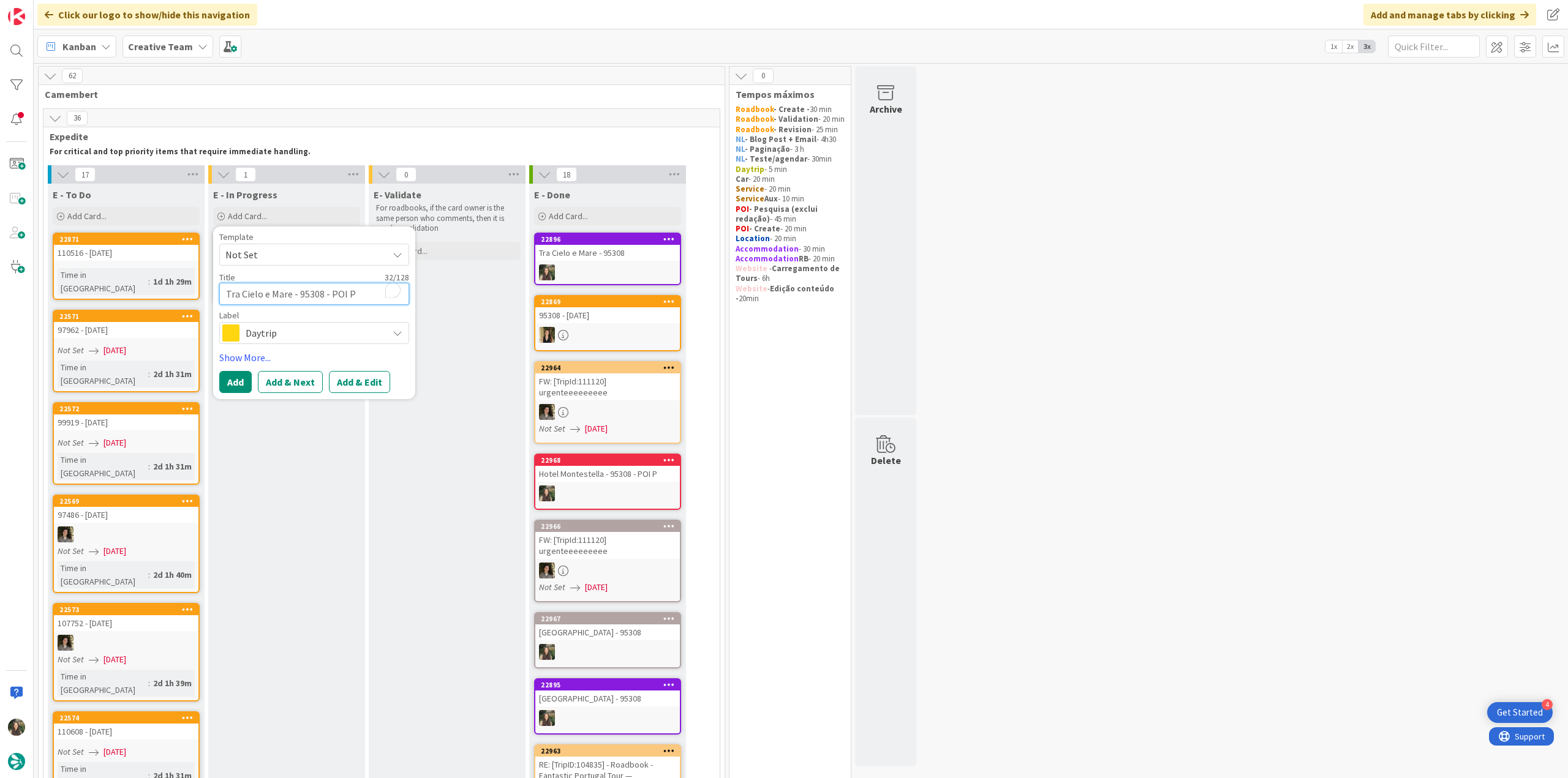
type textarea "Tra Cielo e Mare - 95308 - POI P"
click at [305, 334] on span "Daytrip" at bounding box center [313, 333] width 136 height 17
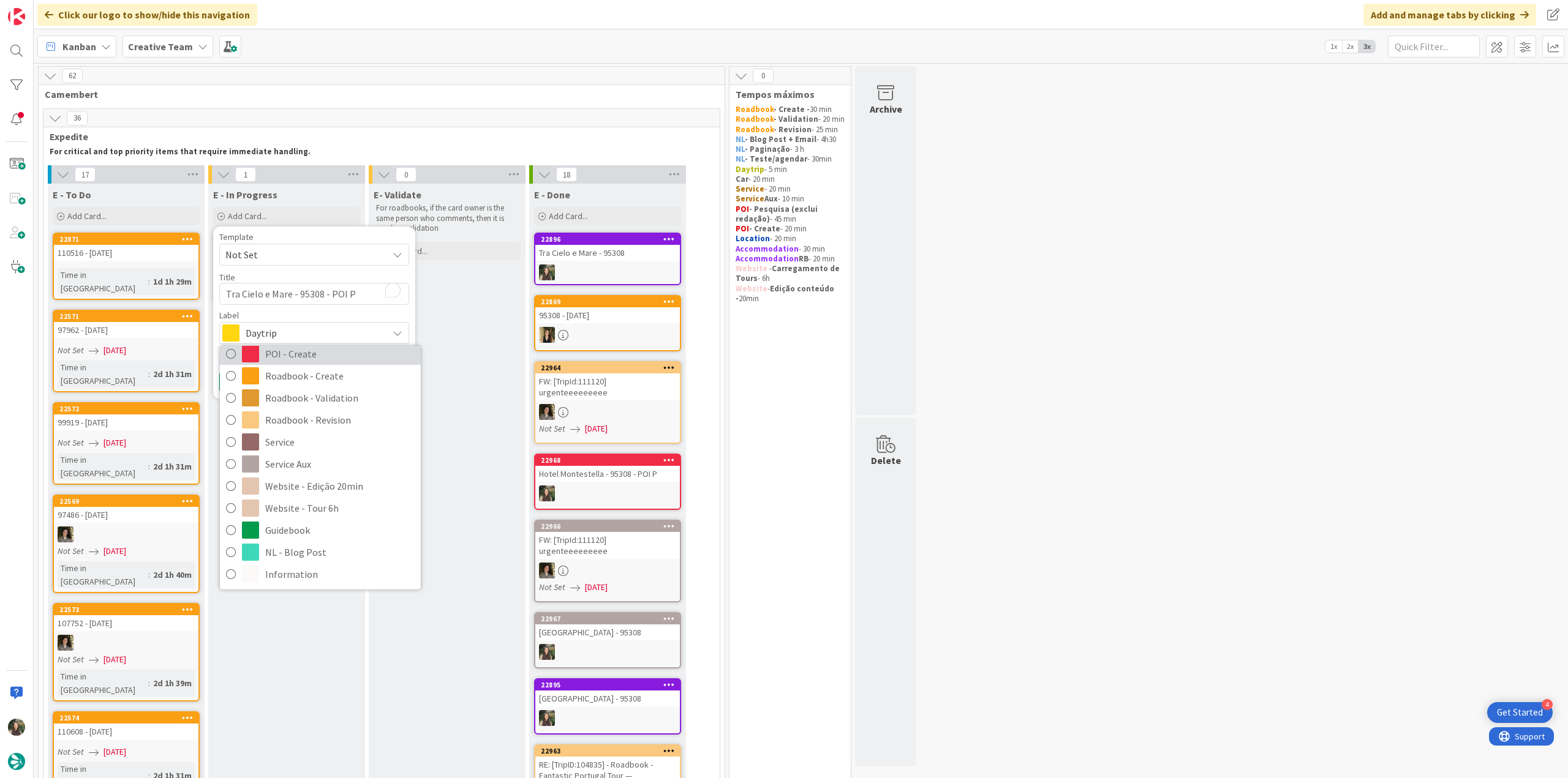
click at [318, 350] on span "POI - Create" at bounding box center [340, 354] width 149 height 19
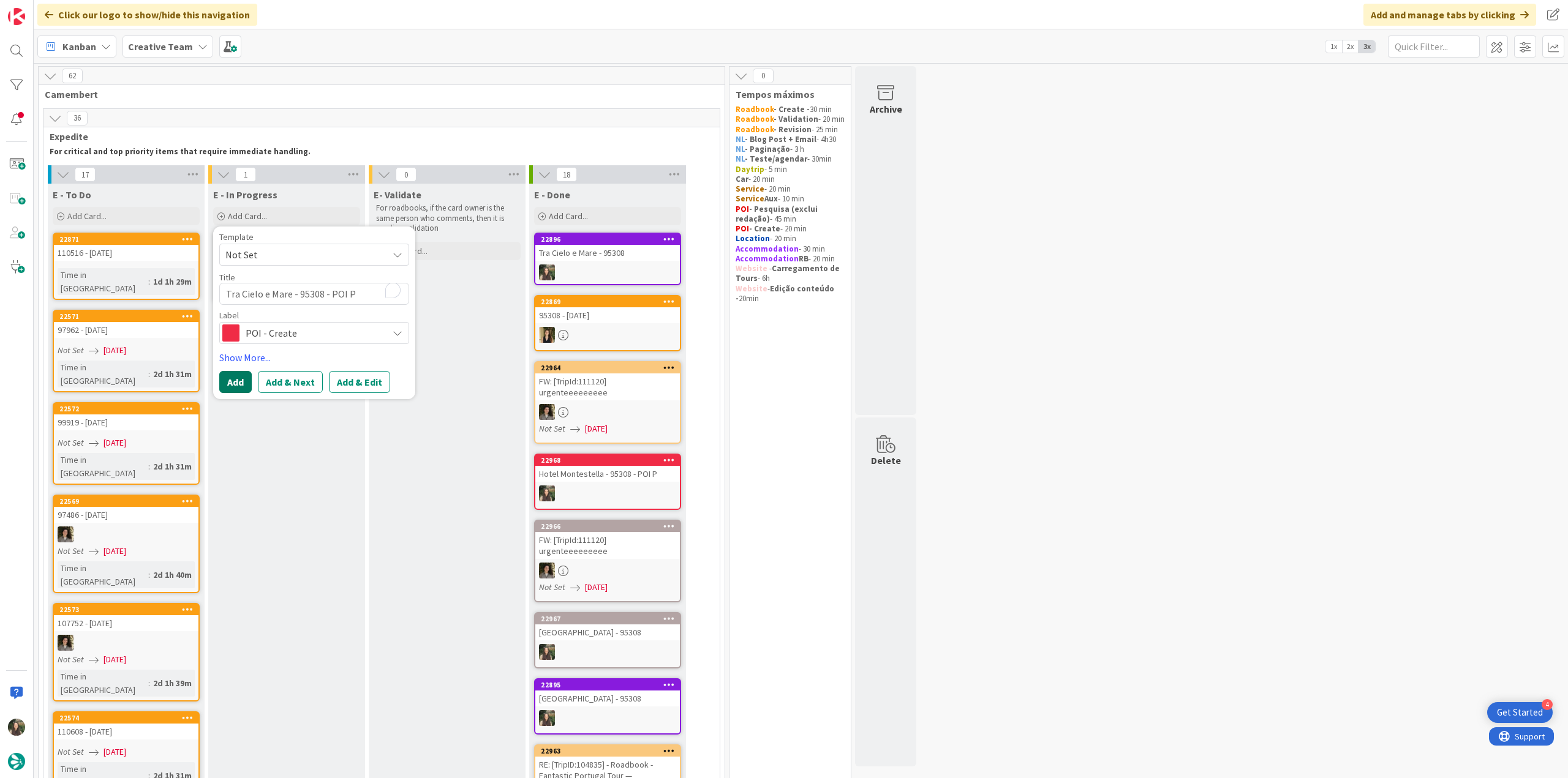
click at [233, 386] on button "Add" at bounding box center [235, 382] width 33 height 22
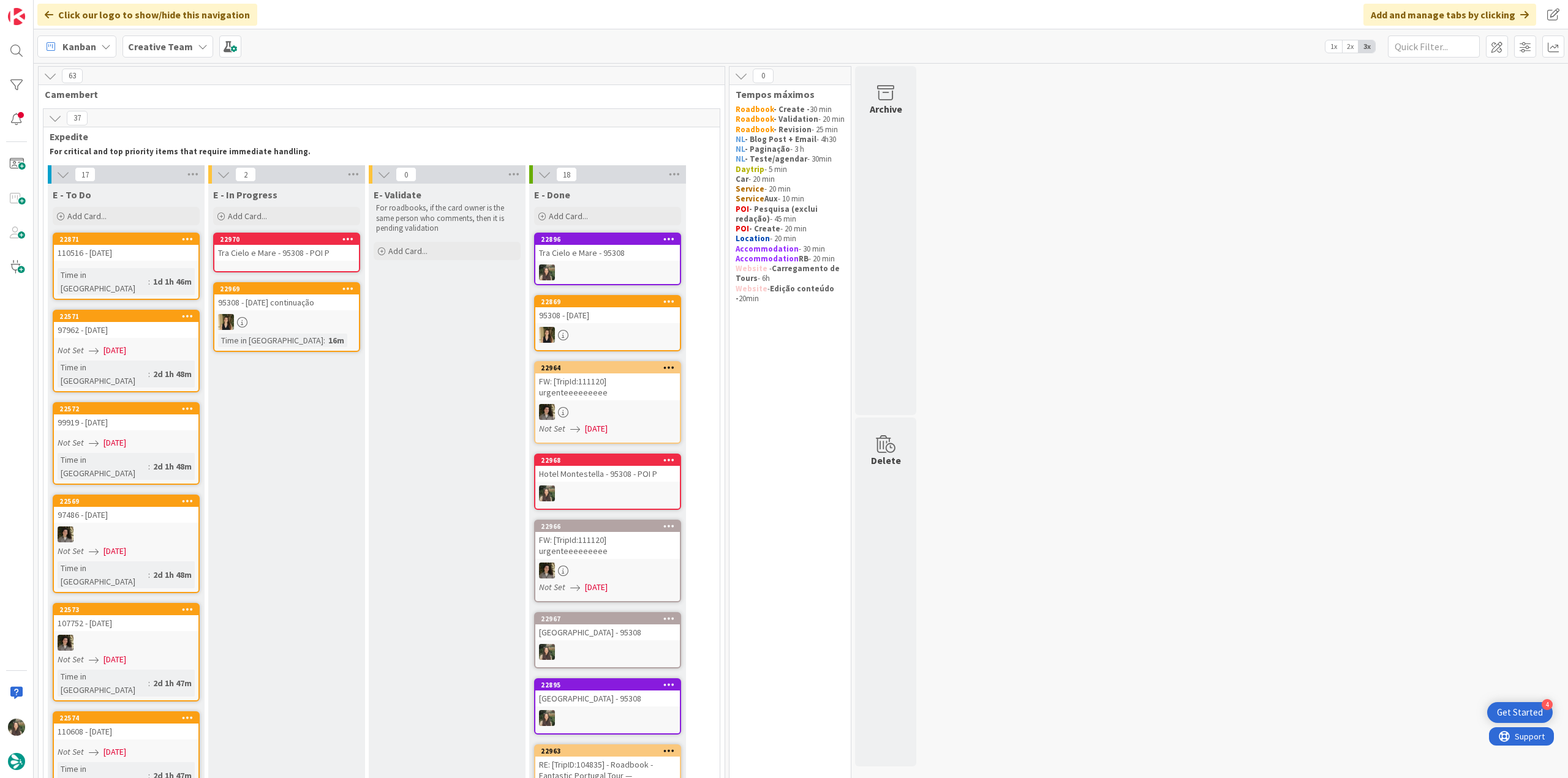
click at [291, 255] on div "Tra Cielo e Mare - 95308 - POI P" at bounding box center [286, 253] width 144 height 16
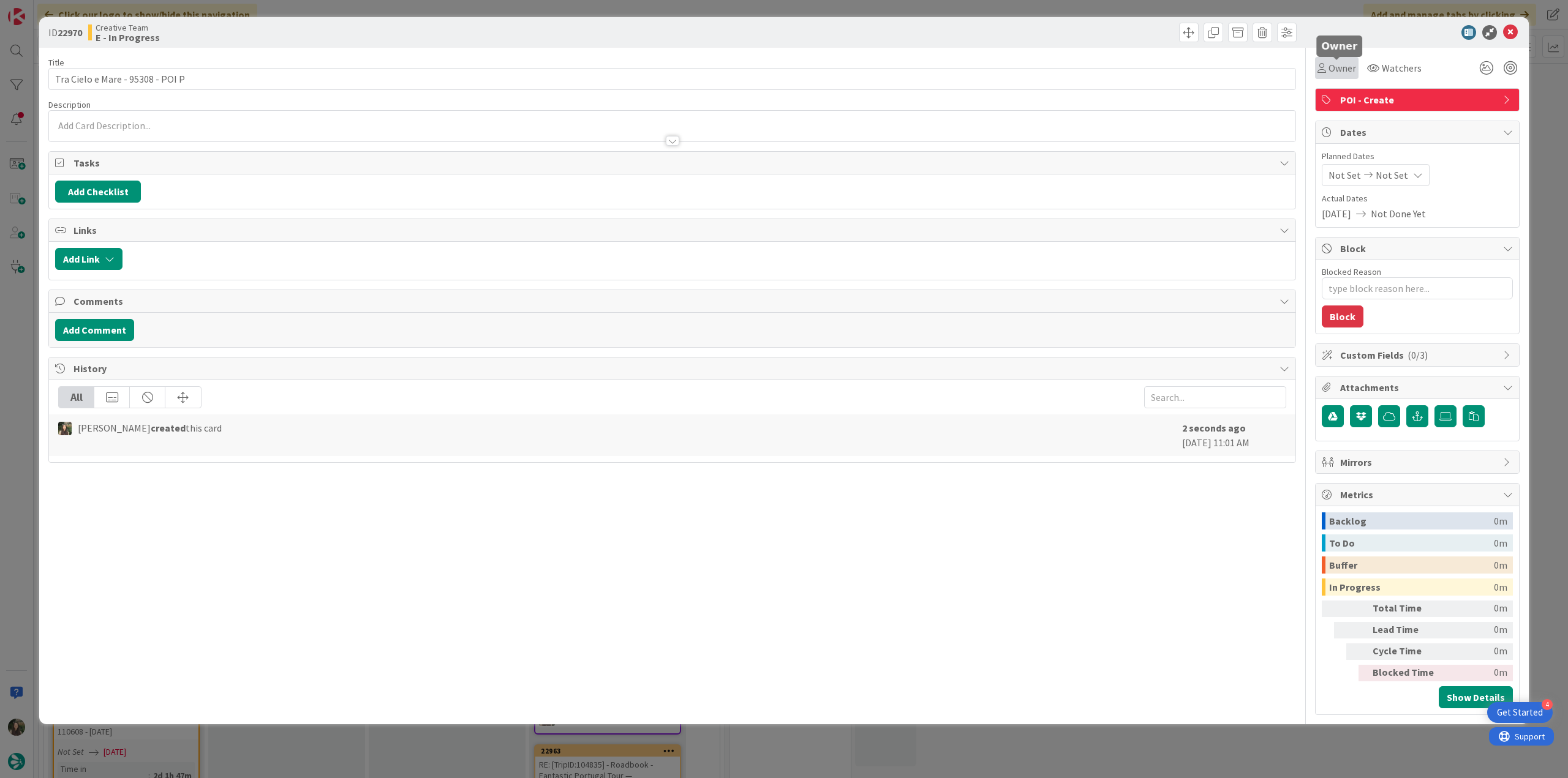
click at [1322, 68] on icon at bounding box center [1322, 68] width 9 height 10
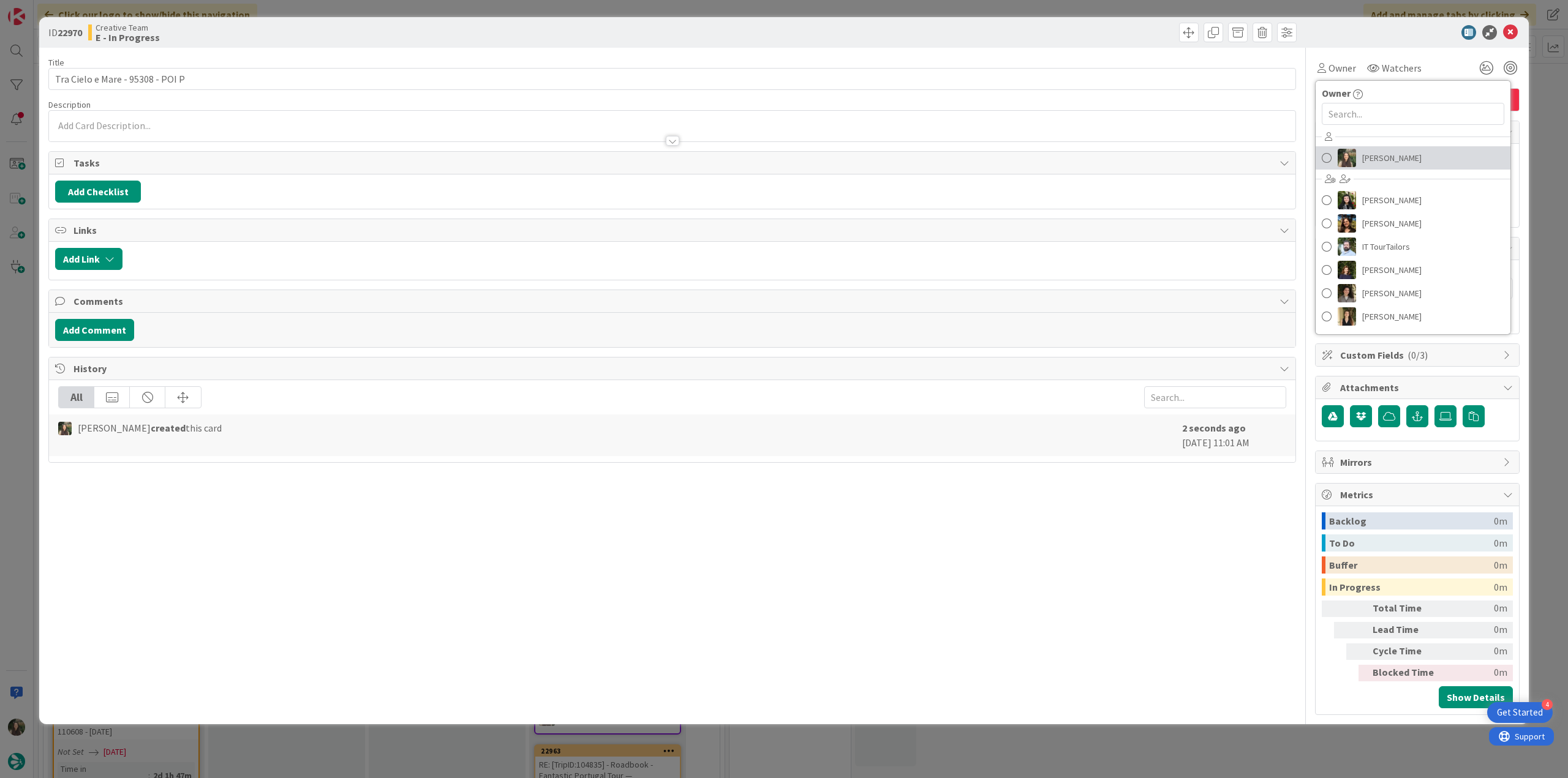
drag, startPoint x: 1363, startPoint y: 157, endPoint x: 1418, endPoint y: 149, distance: 55.6
click at [1364, 157] on span "[PERSON_NAME]" at bounding box center [1392, 158] width 59 height 19
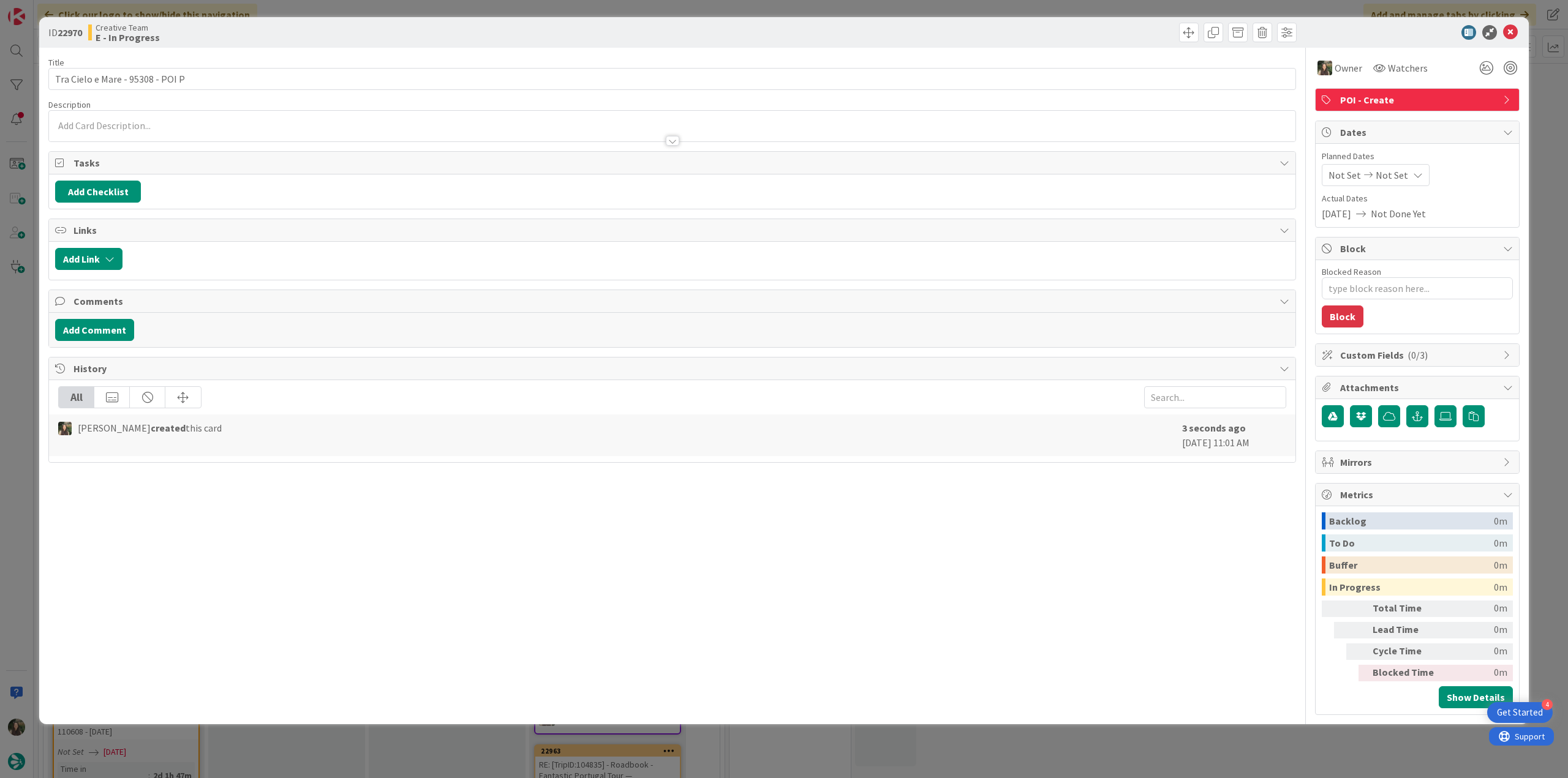
click at [1537, 107] on div "ID 22970 Creative Team E - In Progress Title 32 / 128 Tra Cielo e Mare - 95308 …" at bounding box center [784, 389] width 1568 height 778
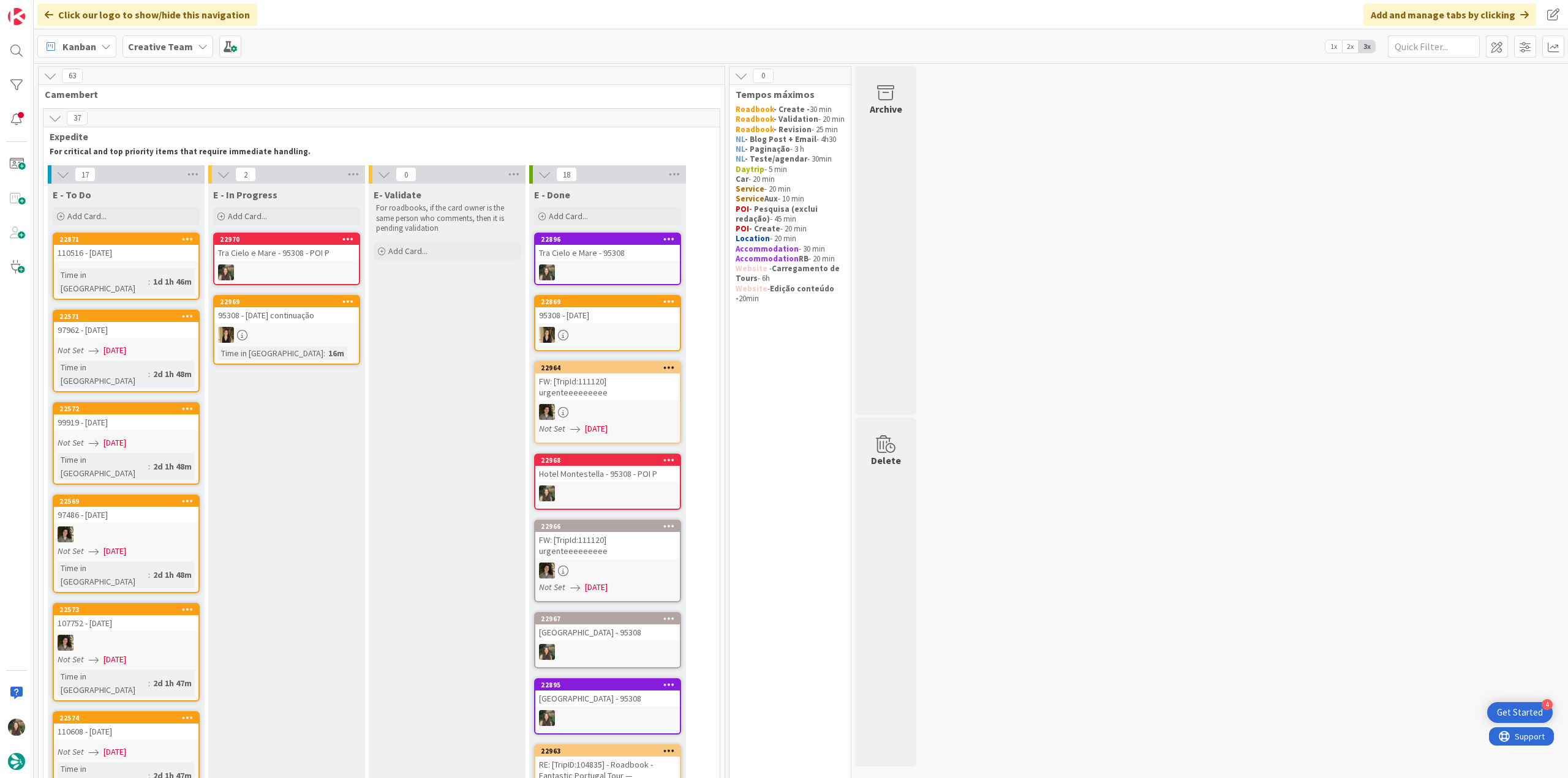
click at [645, 269] on div at bounding box center [607, 273] width 144 height 16
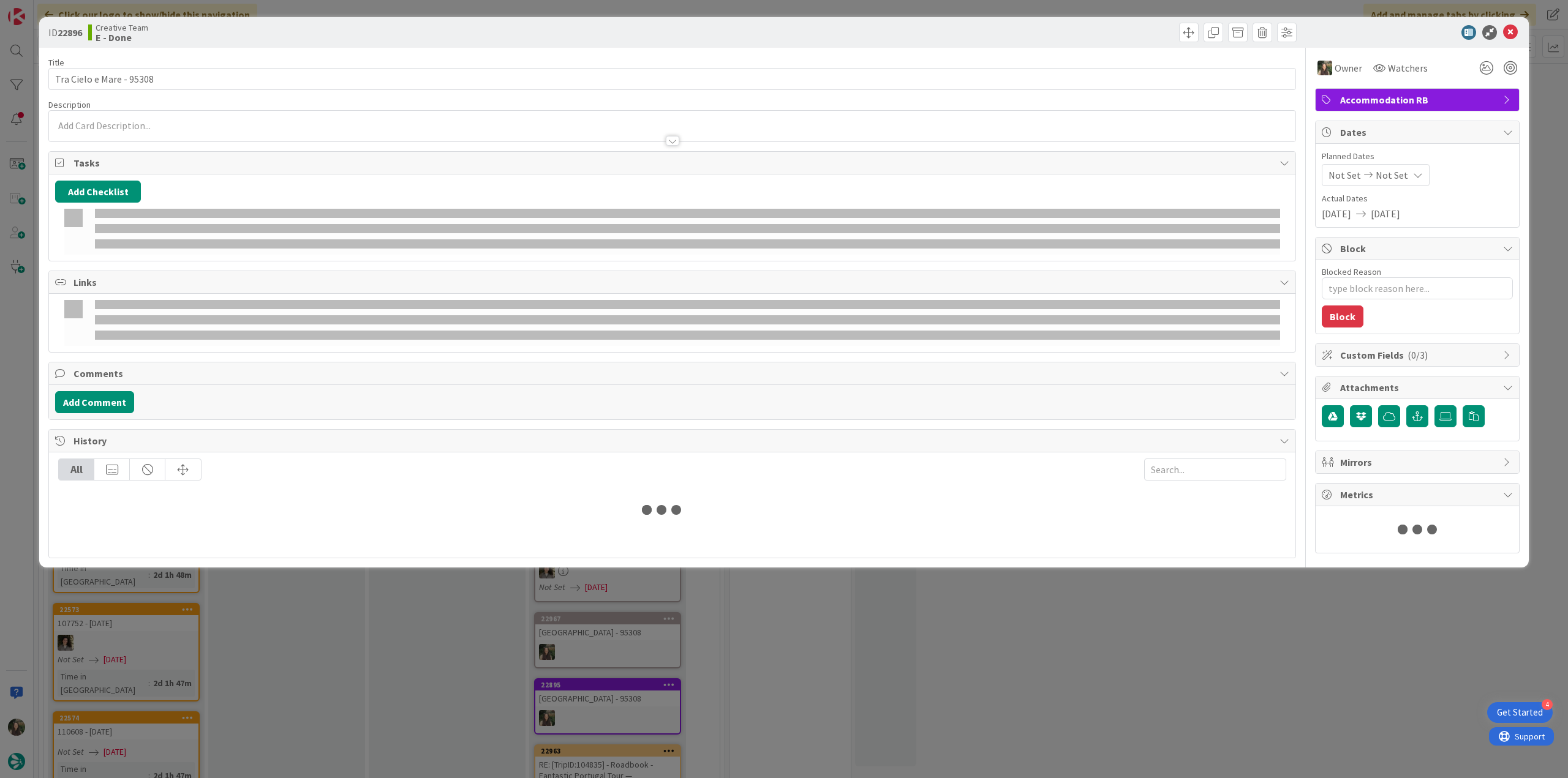
type textarea "x"
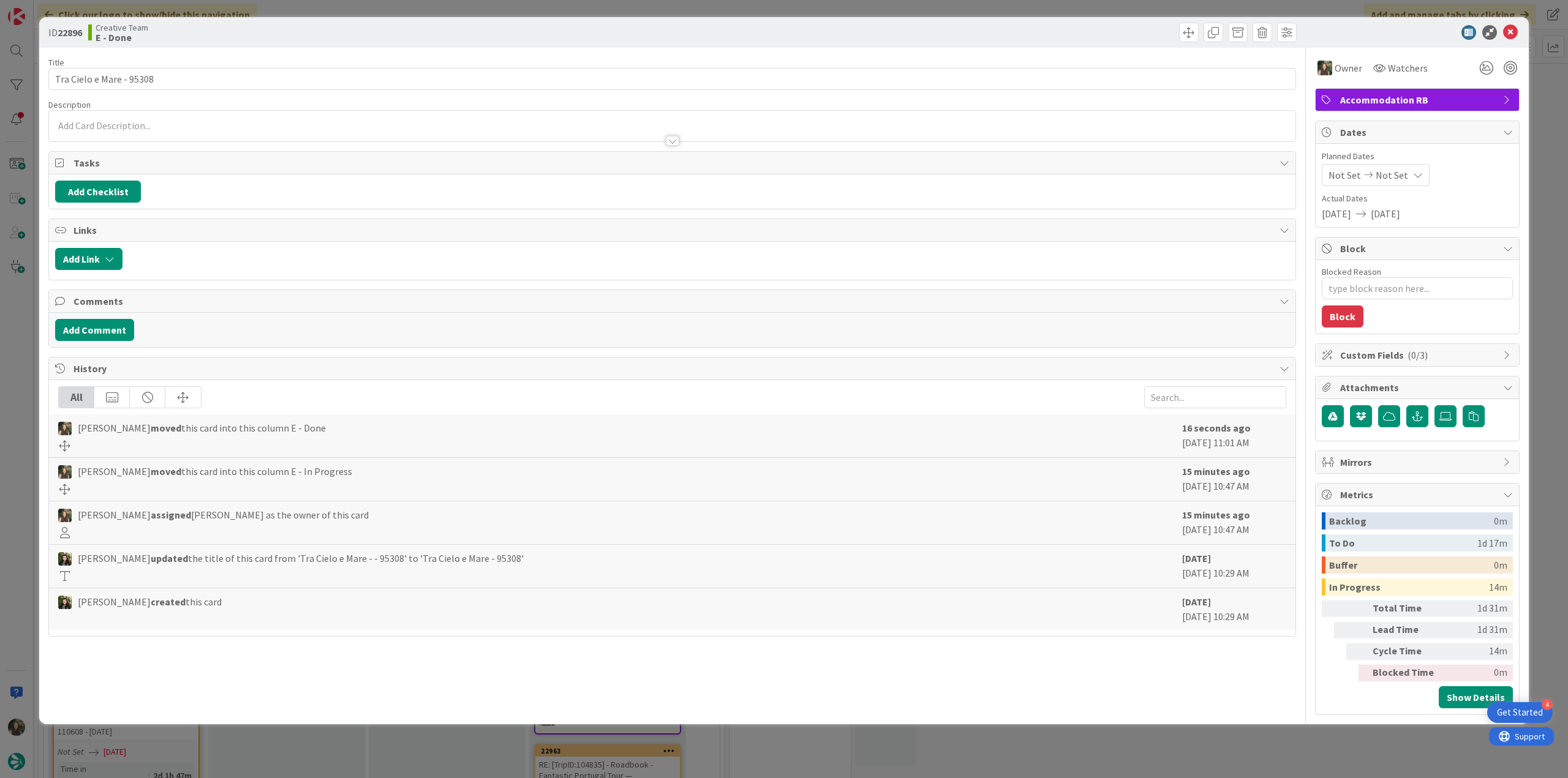
drag, startPoint x: 1308, startPoint y: 753, endPoint x: 1288, endPoint y: 753, distance: 20.0
click at [1308, 753] on div "ID 22896 Creative Team E - Done Title 24 / 128 Tra Cielo e Mare - 95308 Descrip…" at bounding box center [784, 389] width 1568 height 778
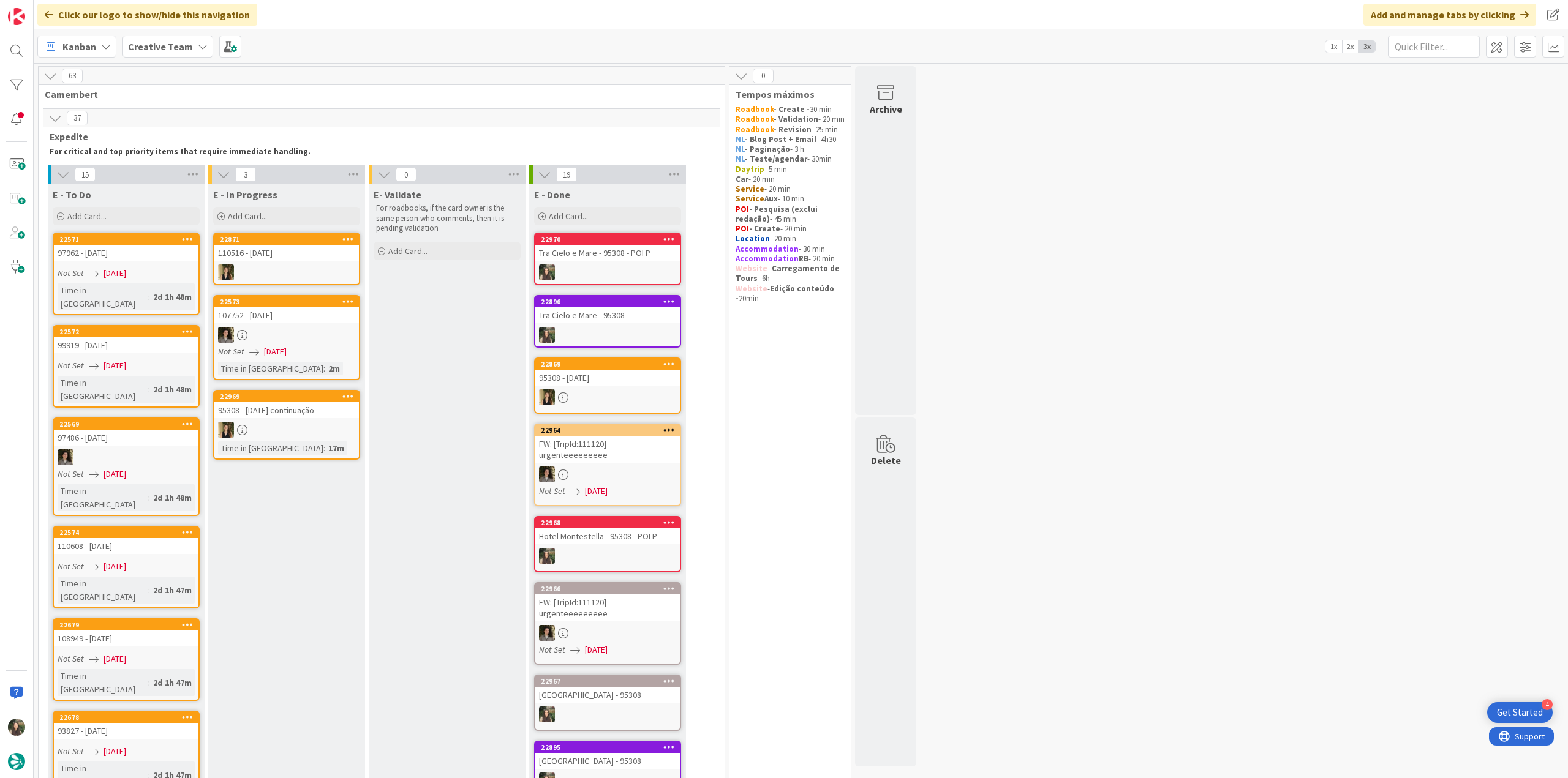
click at [312, 434] on div at bounding box center [286, 430] width 144 height 16
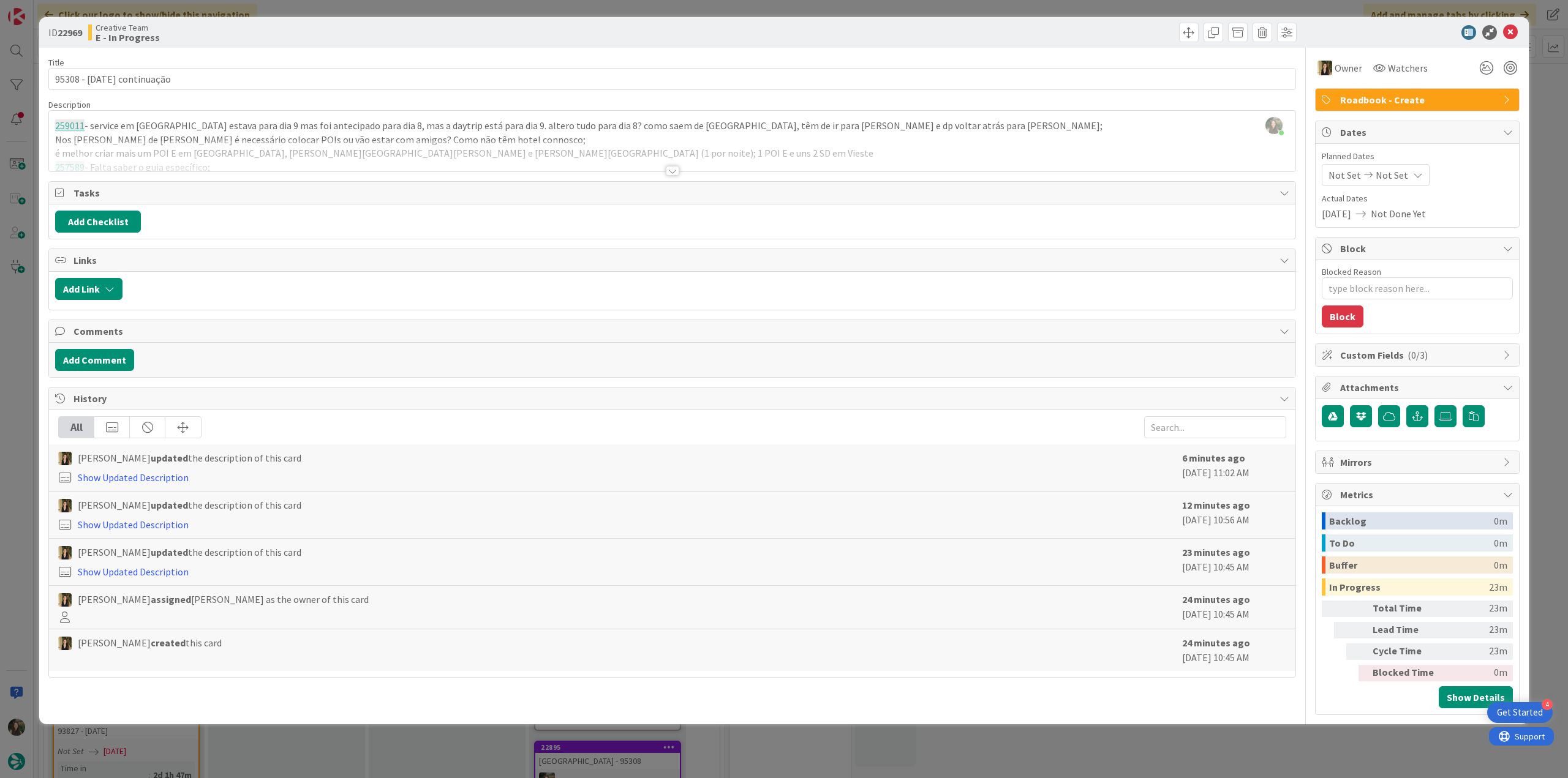
click at [22, 467] on div "ID 22969 Creative Team E - In Progress Title 25 / 128 95308 - [DATE] continuaçã…" at bounding box center [784, 389] width 1568 height 778
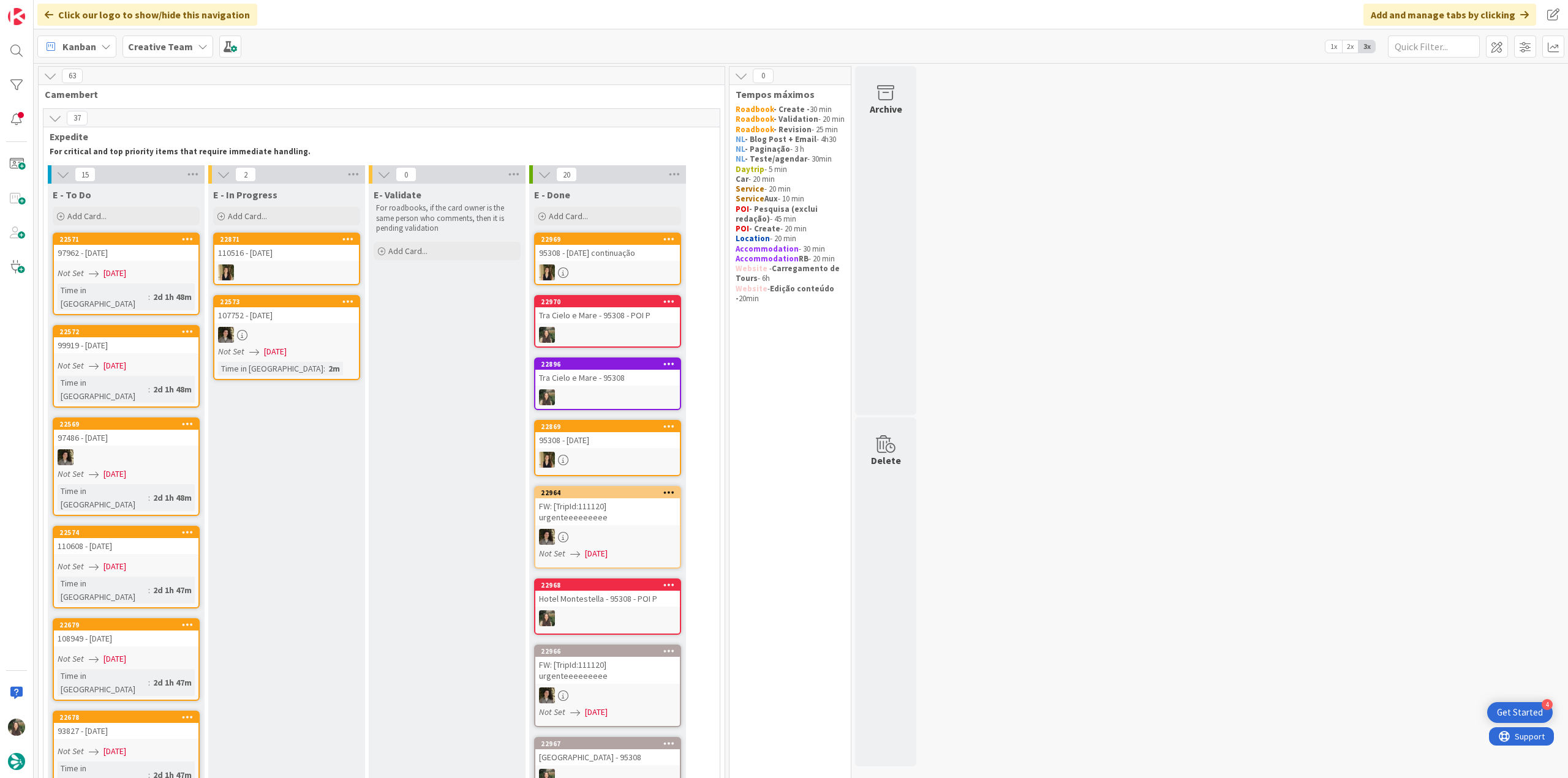
click at [179, 260] on link "22571 97962 - [DATE] Not Set [DATE] Time in [GEOGRAPHIC_DATA] : 2d 1h 48m" at bounding box center [126, 274] width 147 height 83
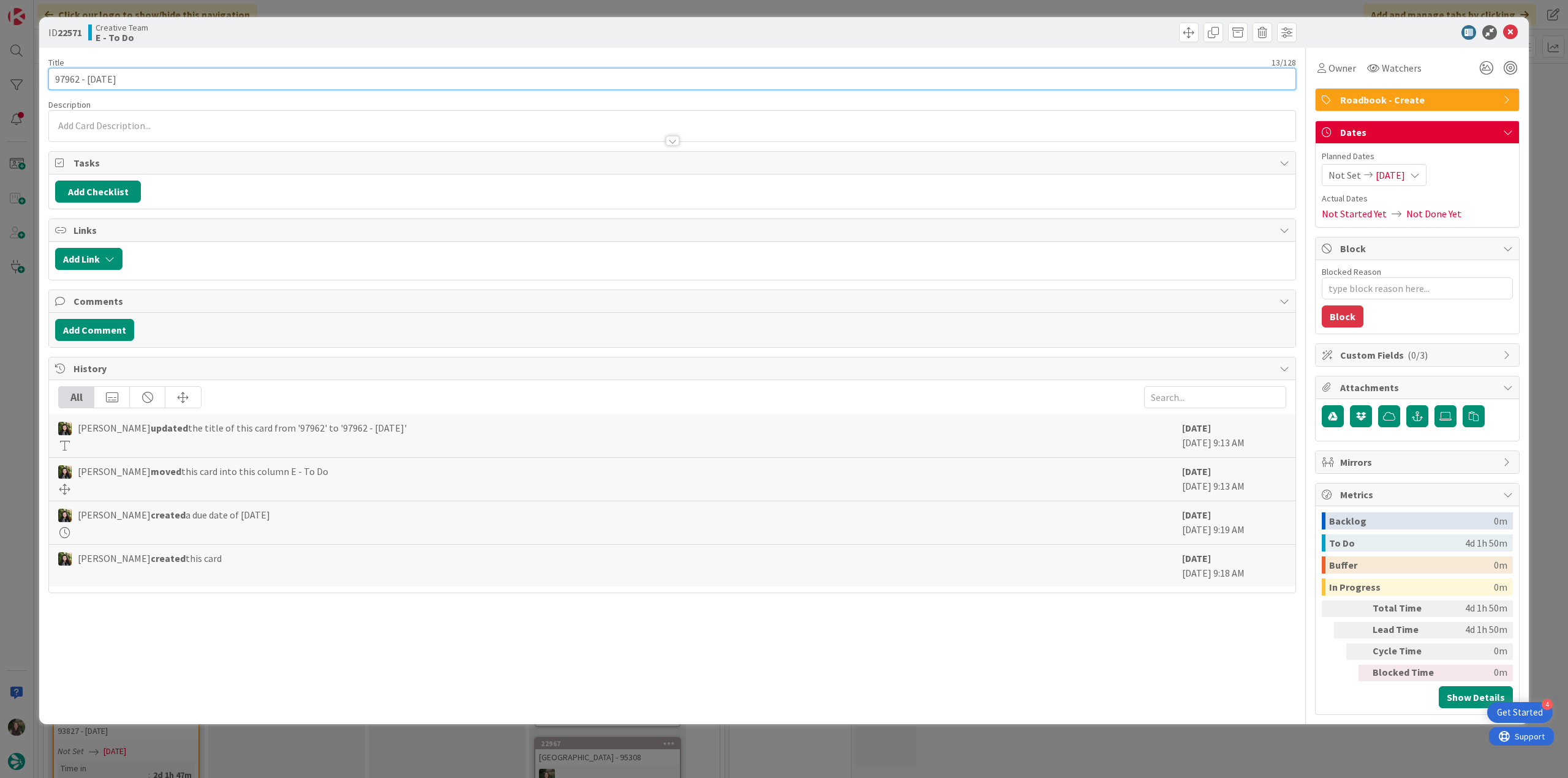
click at [66, 74] on input "97962 - [DATE]" at bounding box center [672, 79] width 1248 height 22
click at [68, 74] on input "97962 - [DATE]" at bounding box center [672, 79] width 1248 height 22
click at [134, 85] on input "97962 - [DATE]" at bounding box center [672, 79] width 1248 height 22
click at [71, 80] on input "97962 - [DATE]" at bounding box center [672, 79] width 1248 height 22
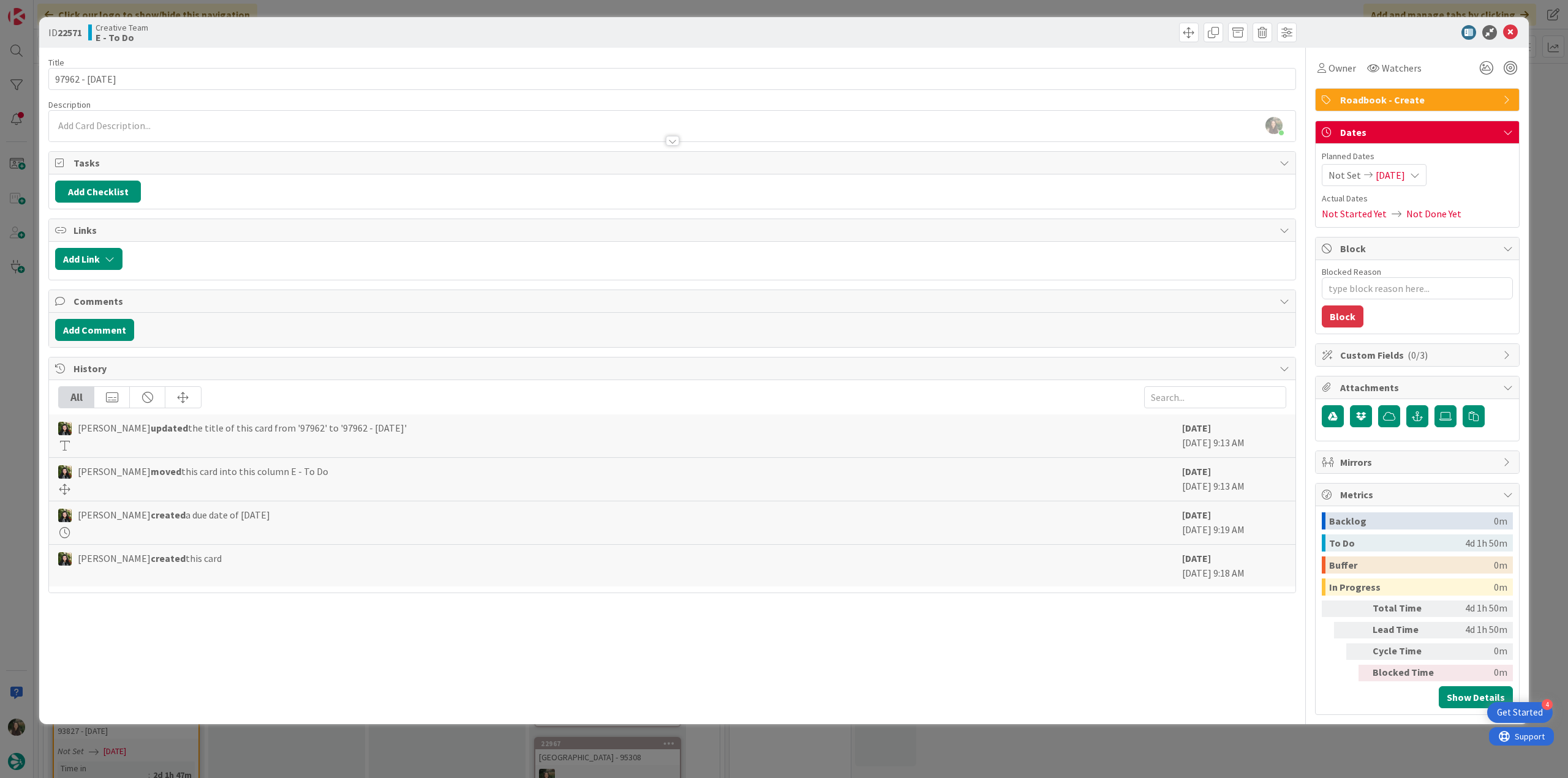
click at [32, 333] on div "ID 22571 Creative Team E - To Do Title 13 / 128 97962 - 8 oct Description Inês …" at bounding box center [784, 389] width 1568 height 778
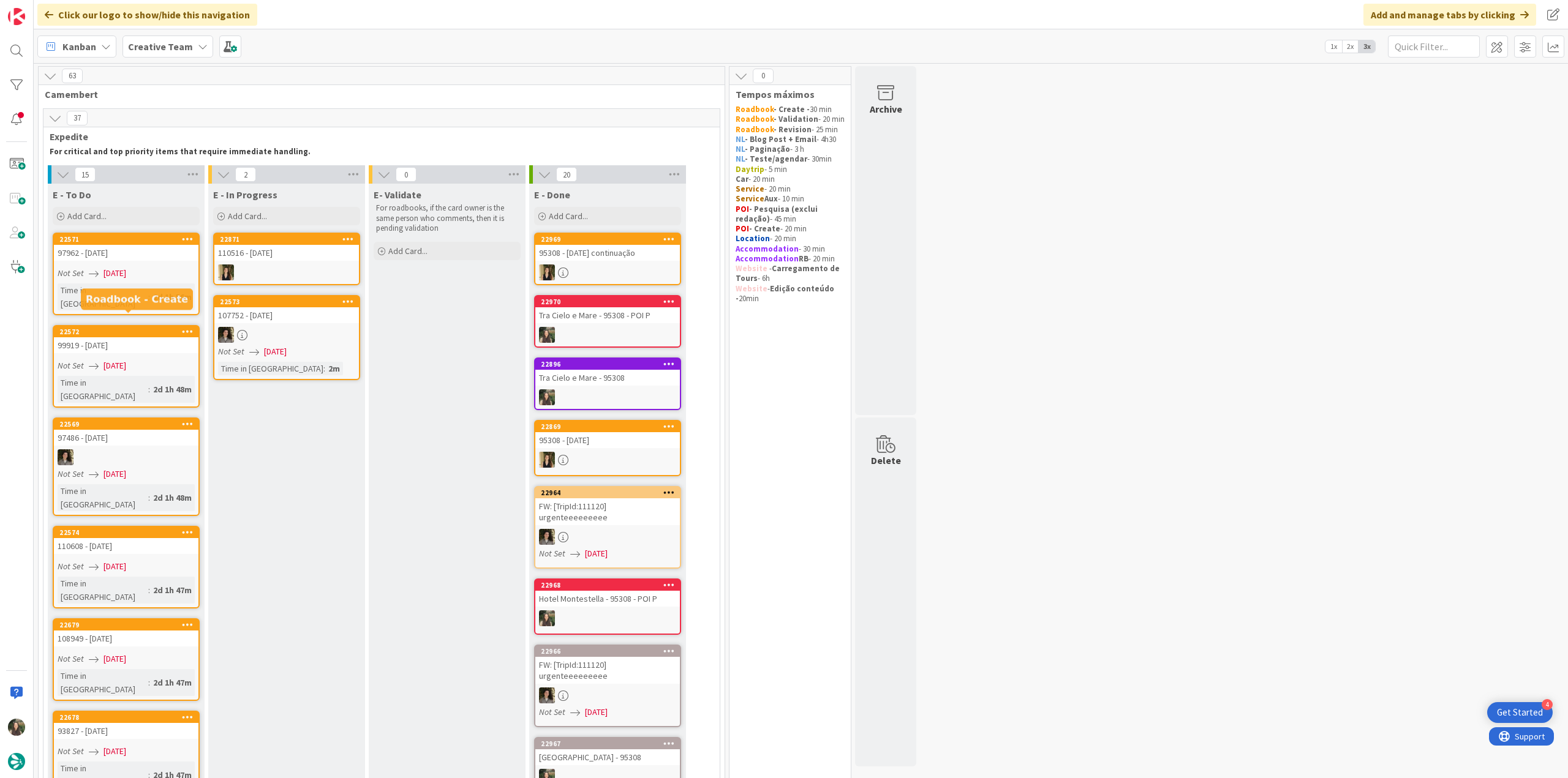
click at [115, 337] on div "99919 - [DATE]" at bounding box center [126, 346] width 144 height 16
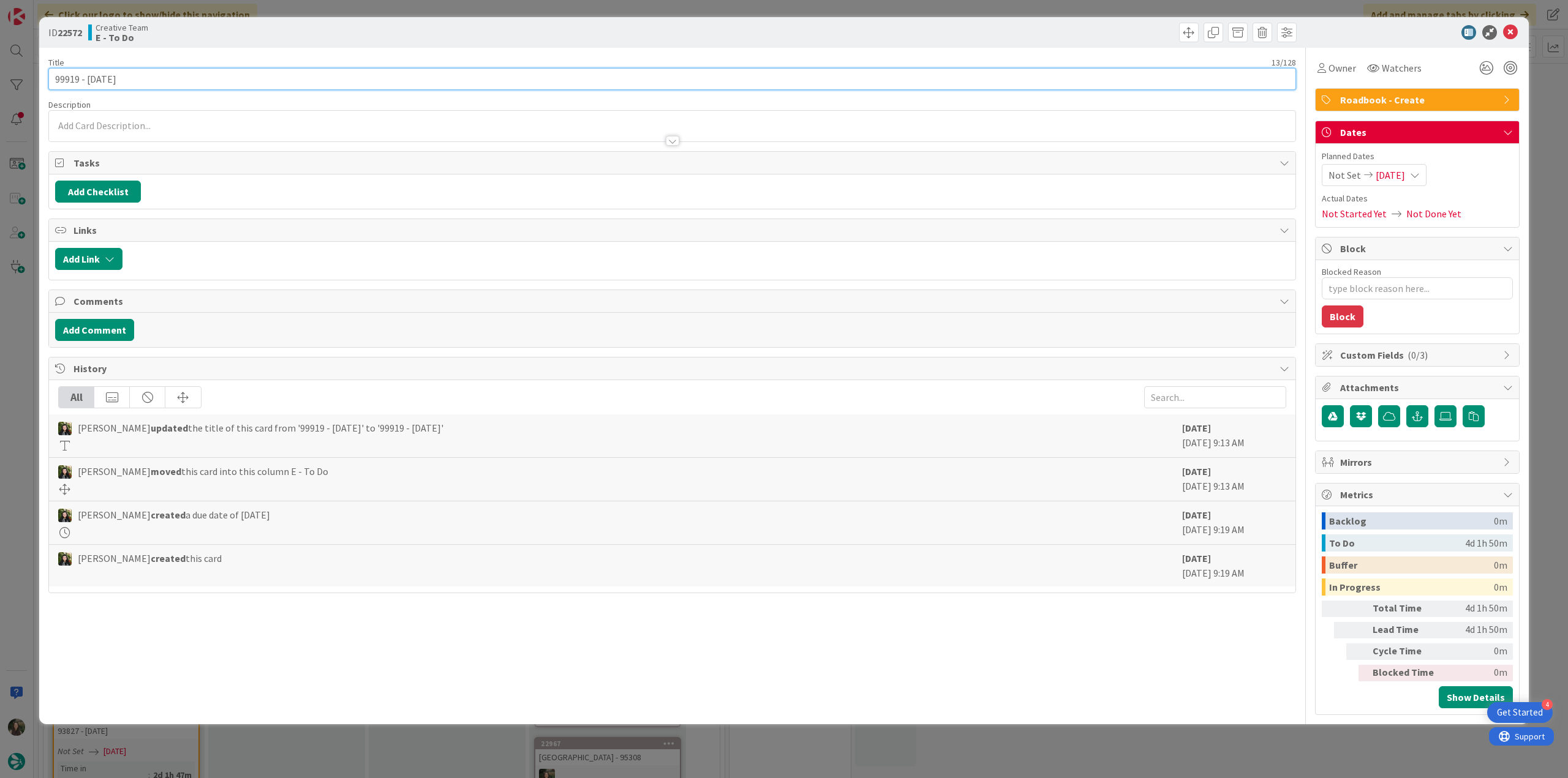
click at [70, 80] on input "99919 - [DATE]" at bounding box center [672, 79] width 1248 height 22
click at [22, 312] on div "ID 22572 Creative Team E - To Do Title 13 / 128 99919 - 8 oct Description Inês …" at bounding box center [784, 389] width 1568 height 778
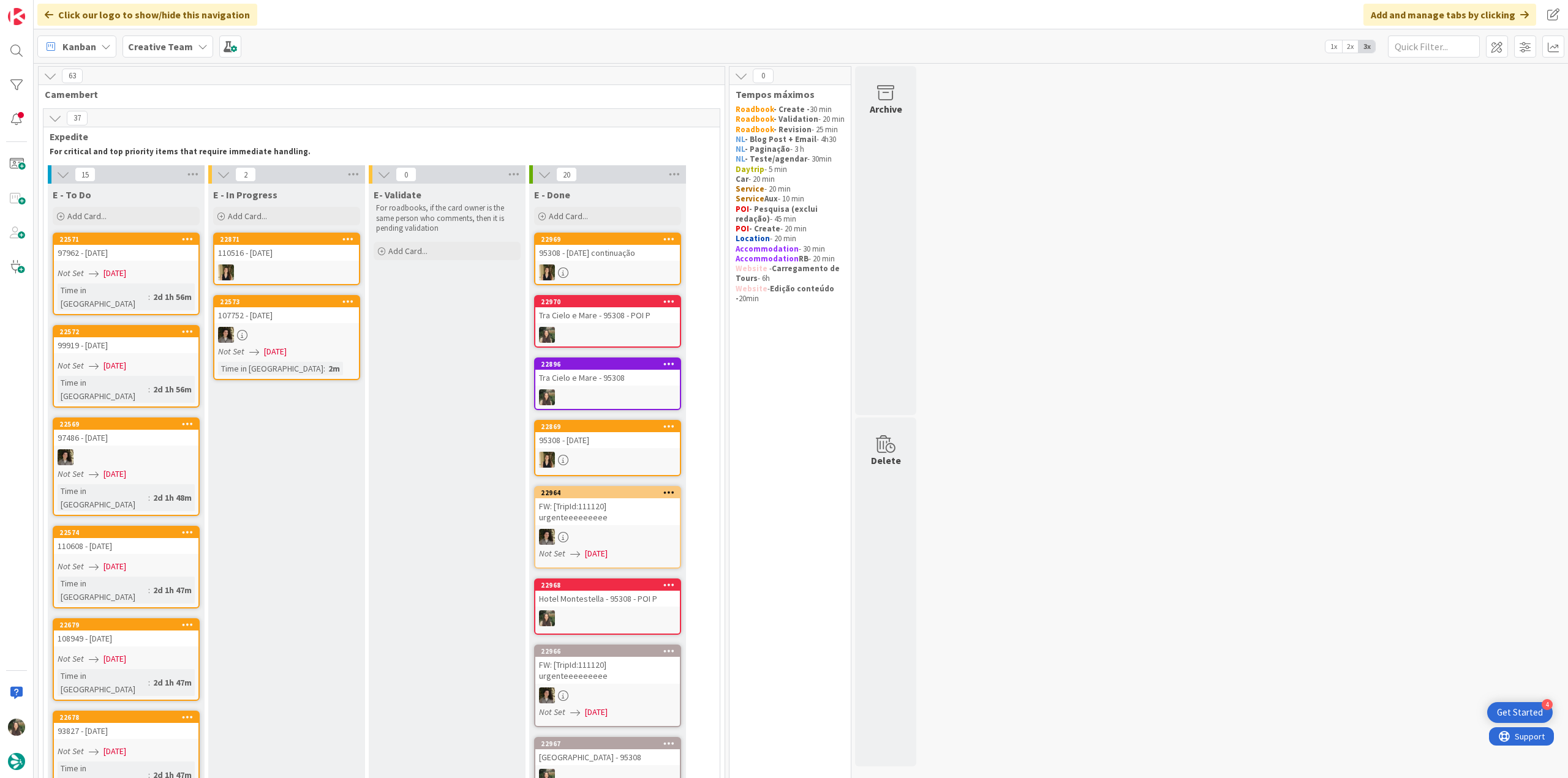
click at [158, 538] on div "110608 - [DATE]" at bounding box center [126, 546] width 144 height 16
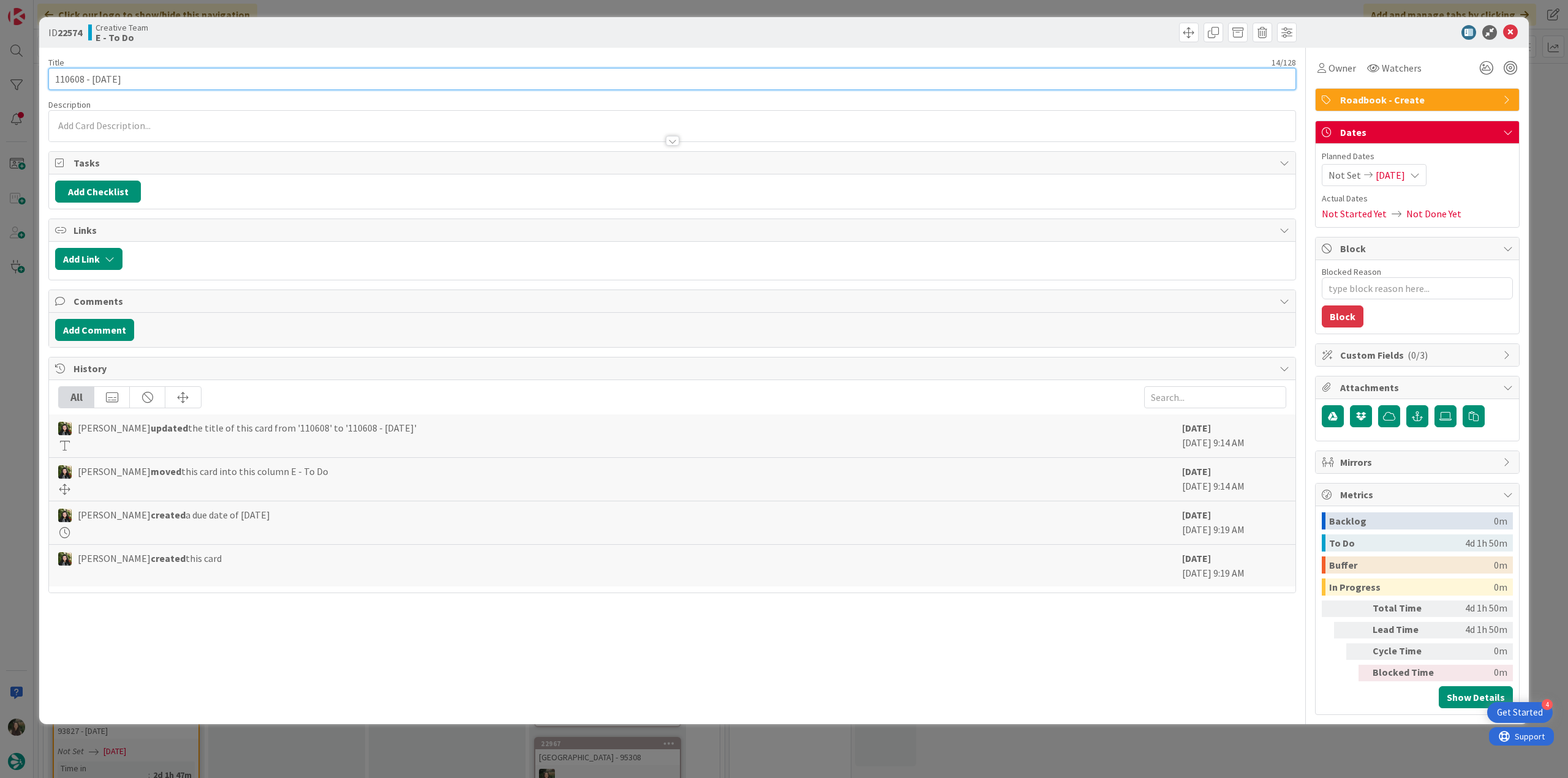
click at [73, 79] on input "110608 - [DATE]" at bounding box center [672, 79] width 1248 height 22
click at [73, 79] on input "110608 - [DATE]" at bounding box center [672, 79] width 1248 height 22
click at [16, 364] on div "ID 22574 Creative Team E - To Do Title 14 / 128 110608 - 8 oct Description Inês…" at bounding box center [784, 389] width 1568 height 778
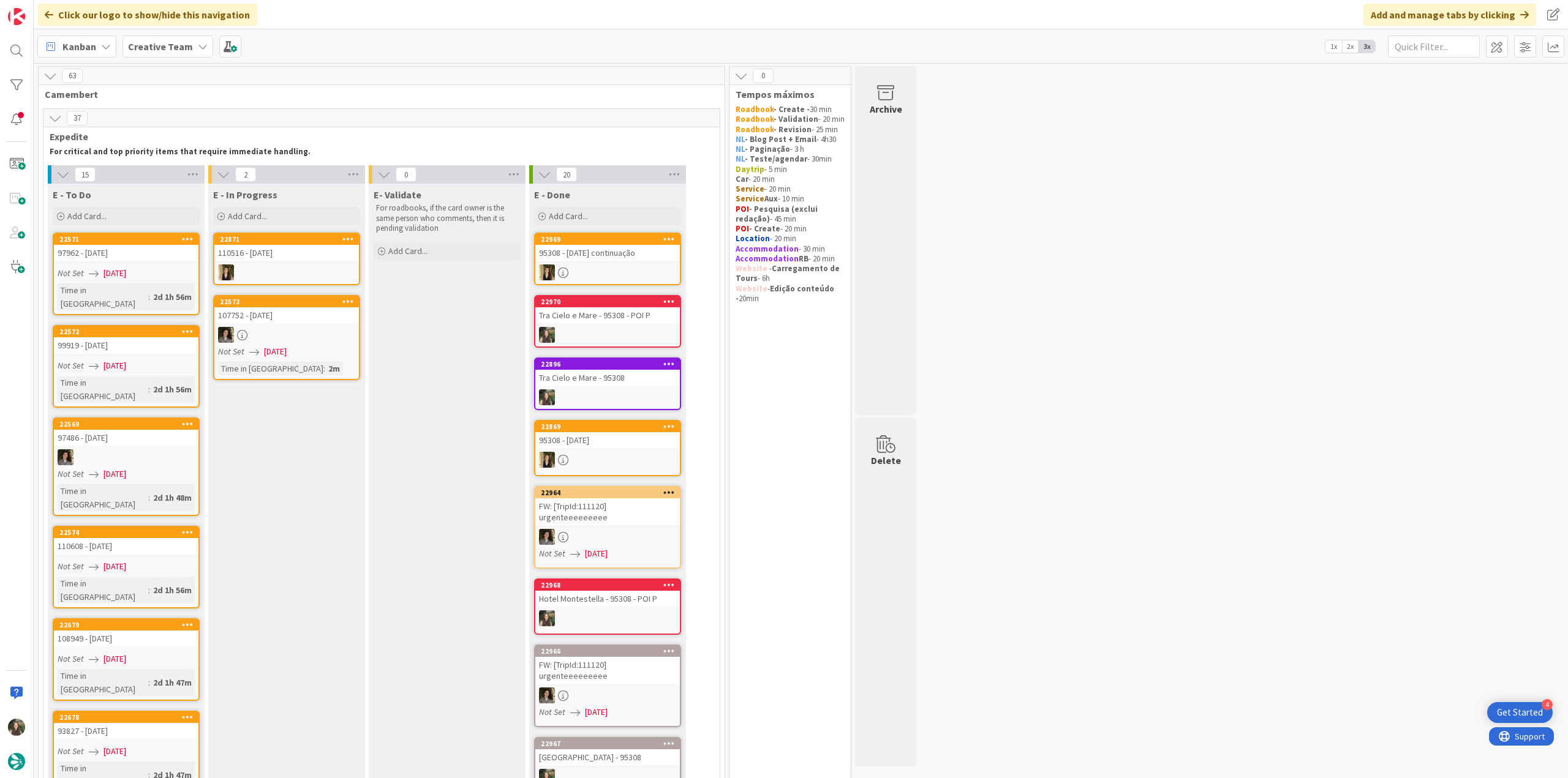
click at [157, 618] on link "22679 108949 - 8 oct Not Set 09/09/2025 Time in Column : 2d 1h 47m" at bounding box center [126, 660] width 147 height 83
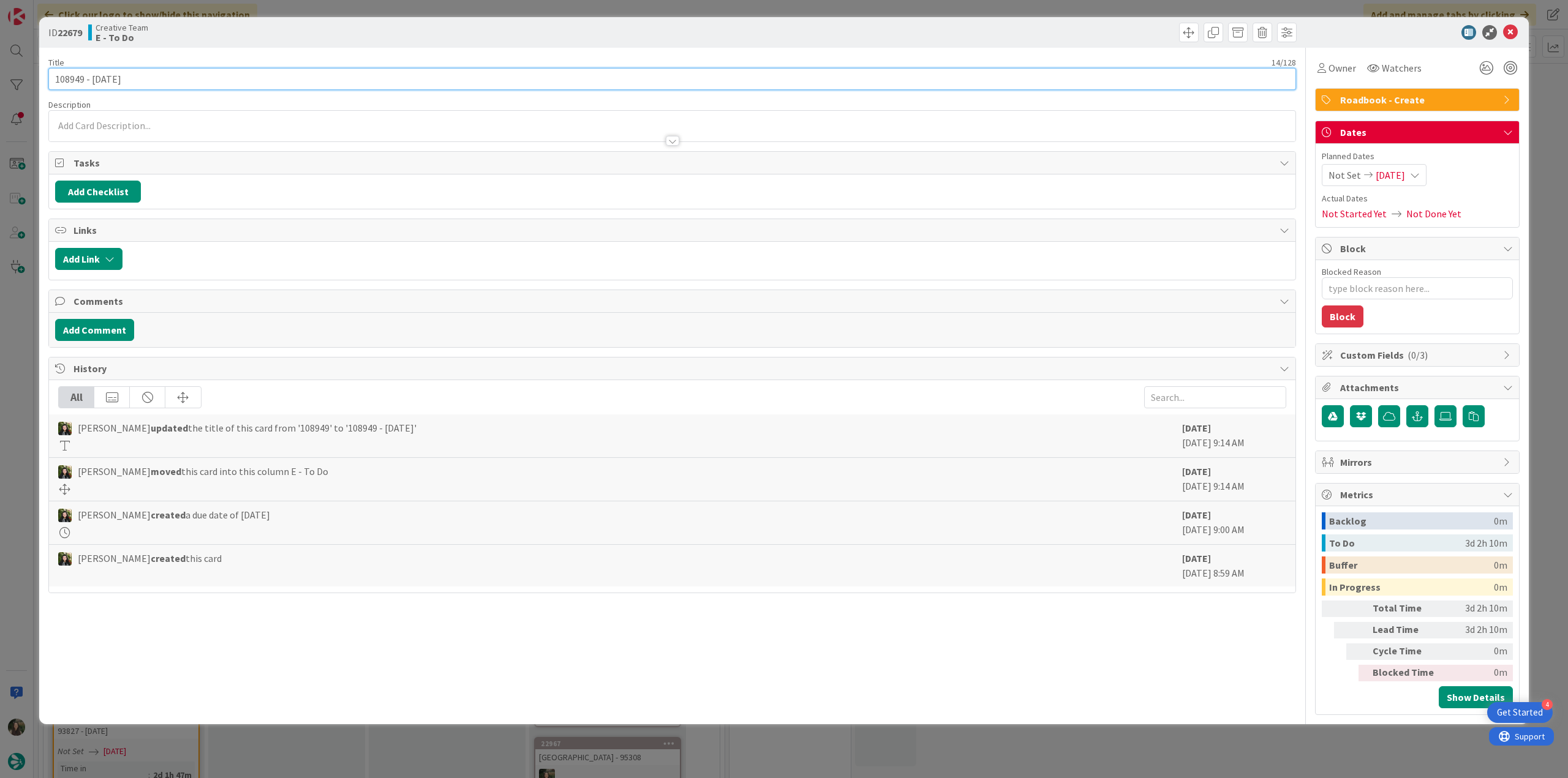
click at [73, 74] on input "108949 - [DATE]" at bounding box center [672, 79] width 1248 height 22
click at [23, 482] on div "ID 22679 Creative Team E - To Do Title 14 / 128 108949 - 8 oct Description Inês…" at bounding box center [784, 389] width 1568 height 778
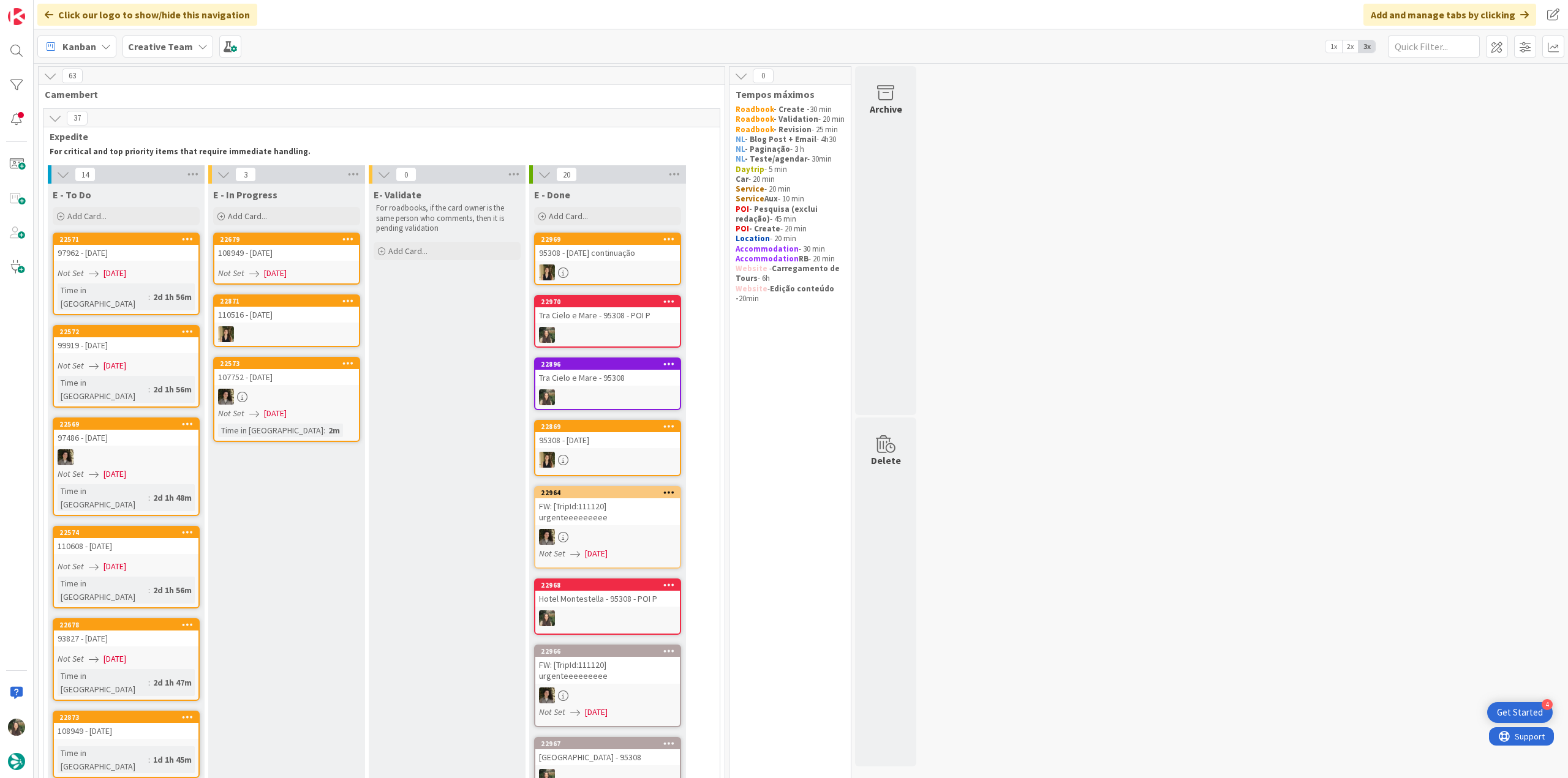
click at [321, 253] on div "108949 - [DATE]" at bounding box center [286, 253] width 144 height 16
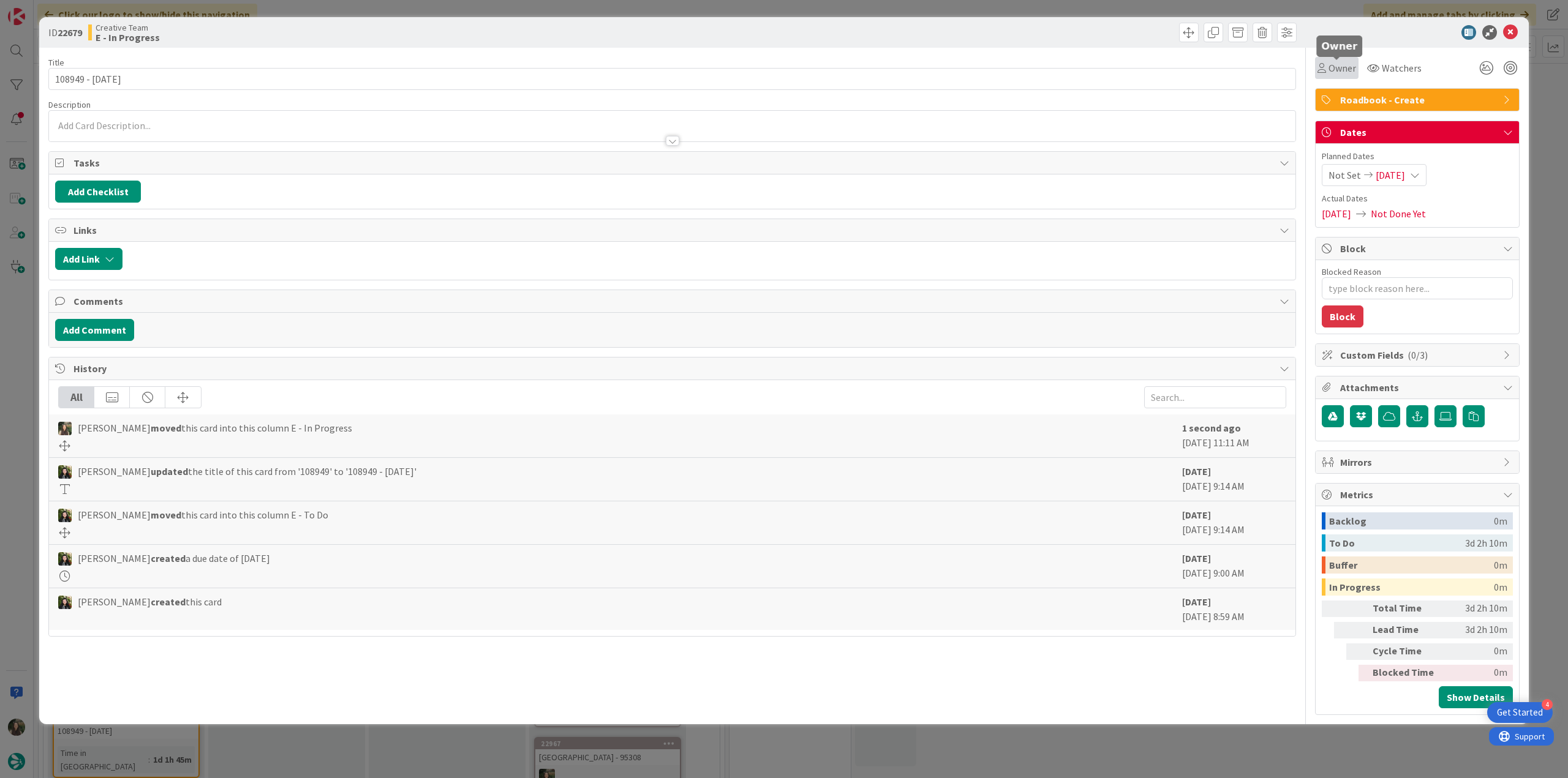
click at [1340, 68] on span "Owner" at bounding box center [1342, 68] width 28 height 15
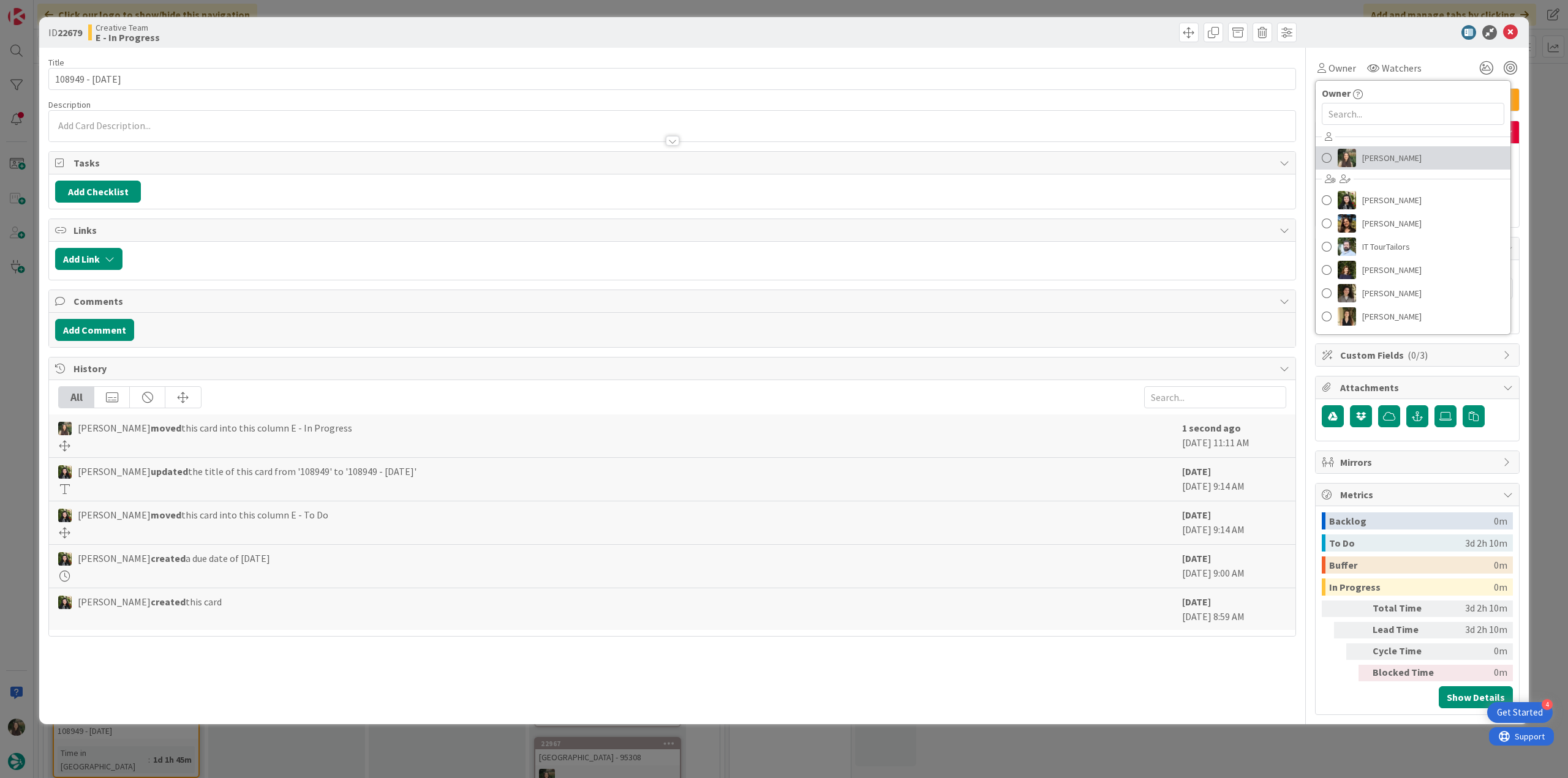
click at [1366, 152] on span "[PERSON_NAME]" at bounding box center [1392, 158] width 59 height 19
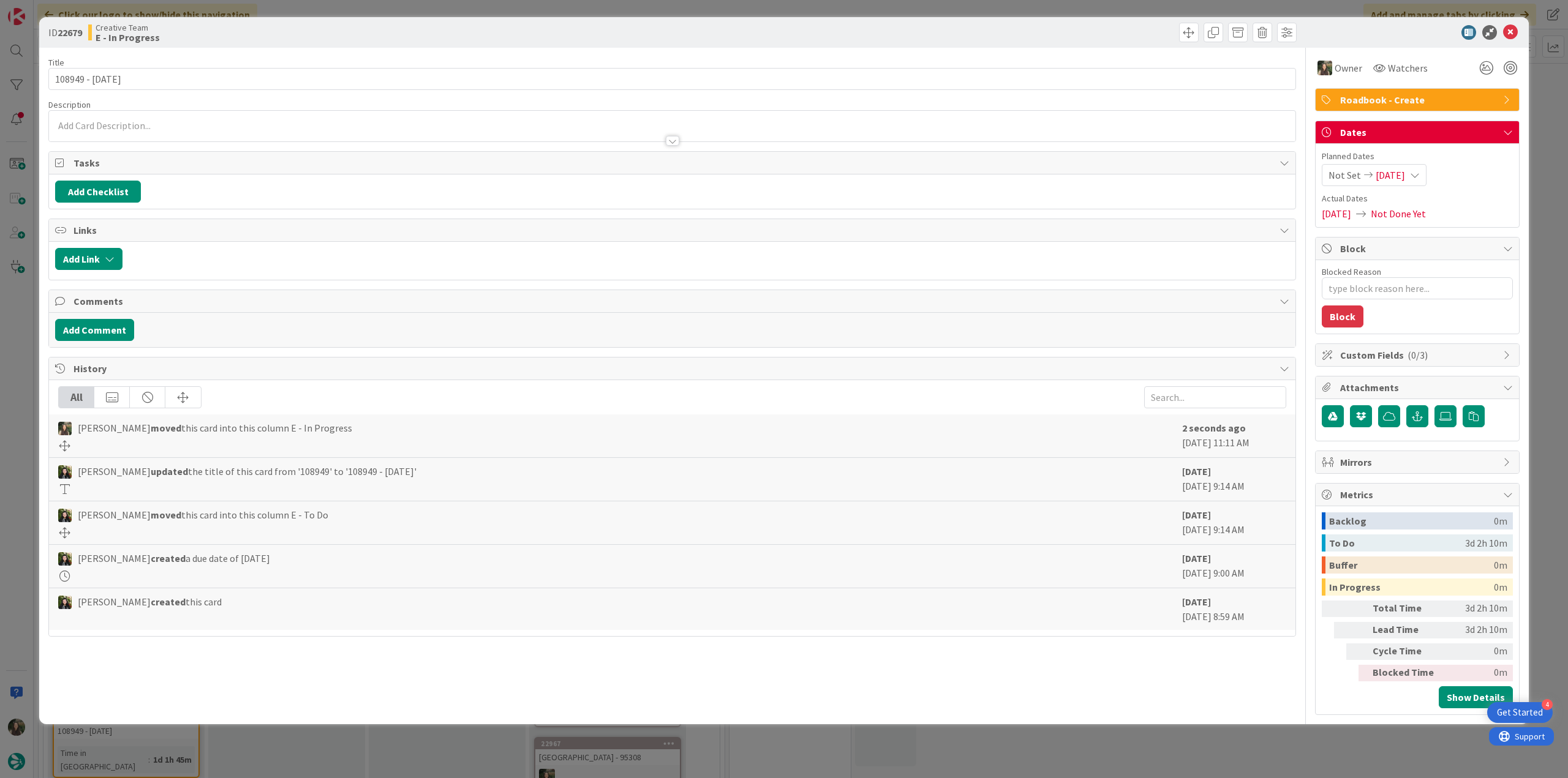
click at [1532, 138] on div "ID 22679 Creative Team E - In Progress Title 14 / 128 108949 - 8 oct Descriptio…" at bounding box center [784, 389] width 1568 height 778
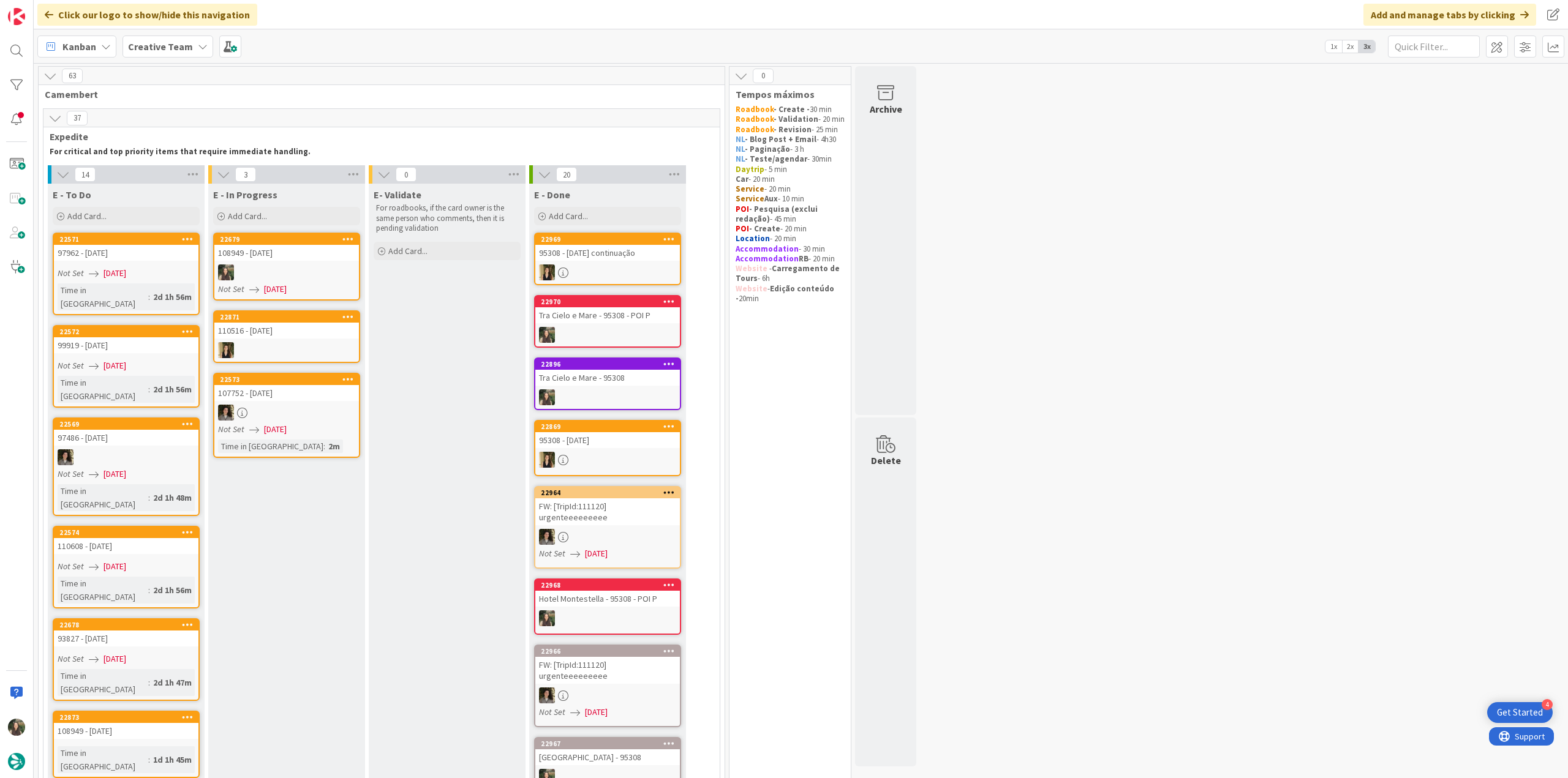
click at [300, 263] on link "22679 108949 - 8 oct Not Set 09/09/2025" at bounding box center [286, 267] width 147 height 68
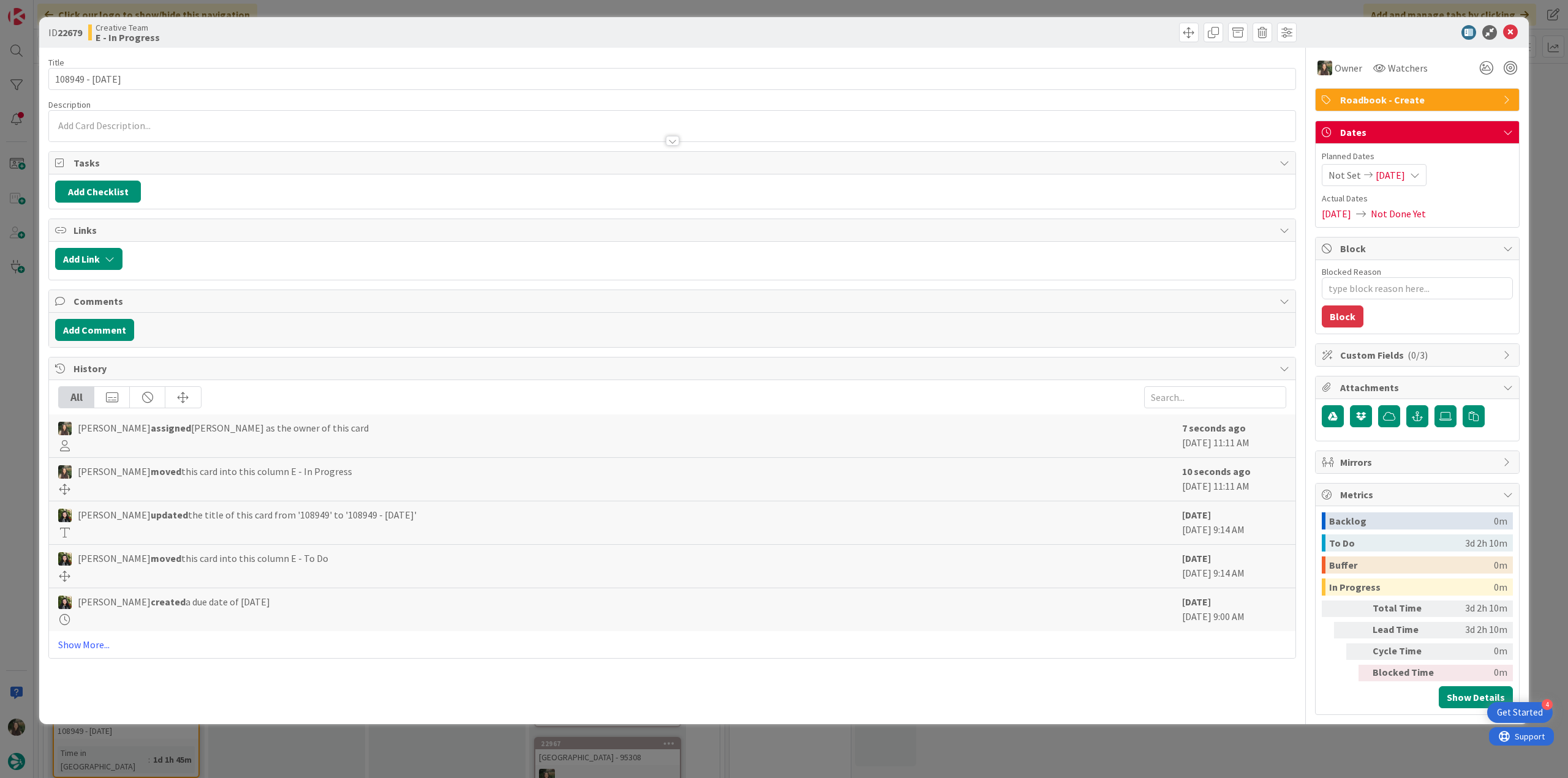
type textarea "x"
click at [68, 75] on input "108949 - [DATE]" at bounding box center [672, 79] width 1248 height 22
click at [68, 74] on input "108949 - [DATE]" at bounding box center [672, 79] width 1248 height 22
click at [12, 299] on div "ID 22679 Creative Team E - In Progress Title 14 / 128 108949 - 8 oct Descriptio…" at bounding box center [784, 389] width 1568 height 778
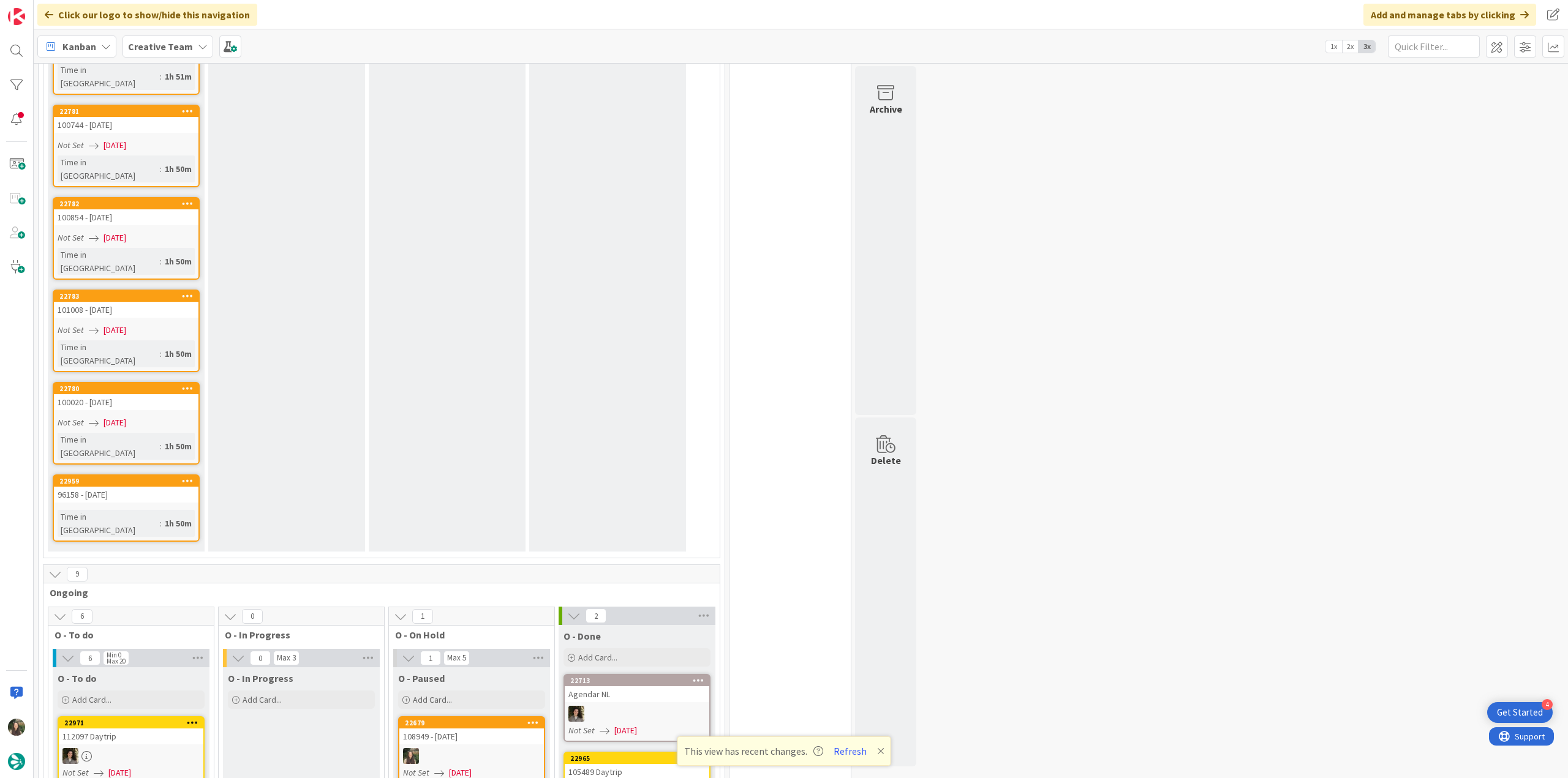
scroll to position [851, 0]
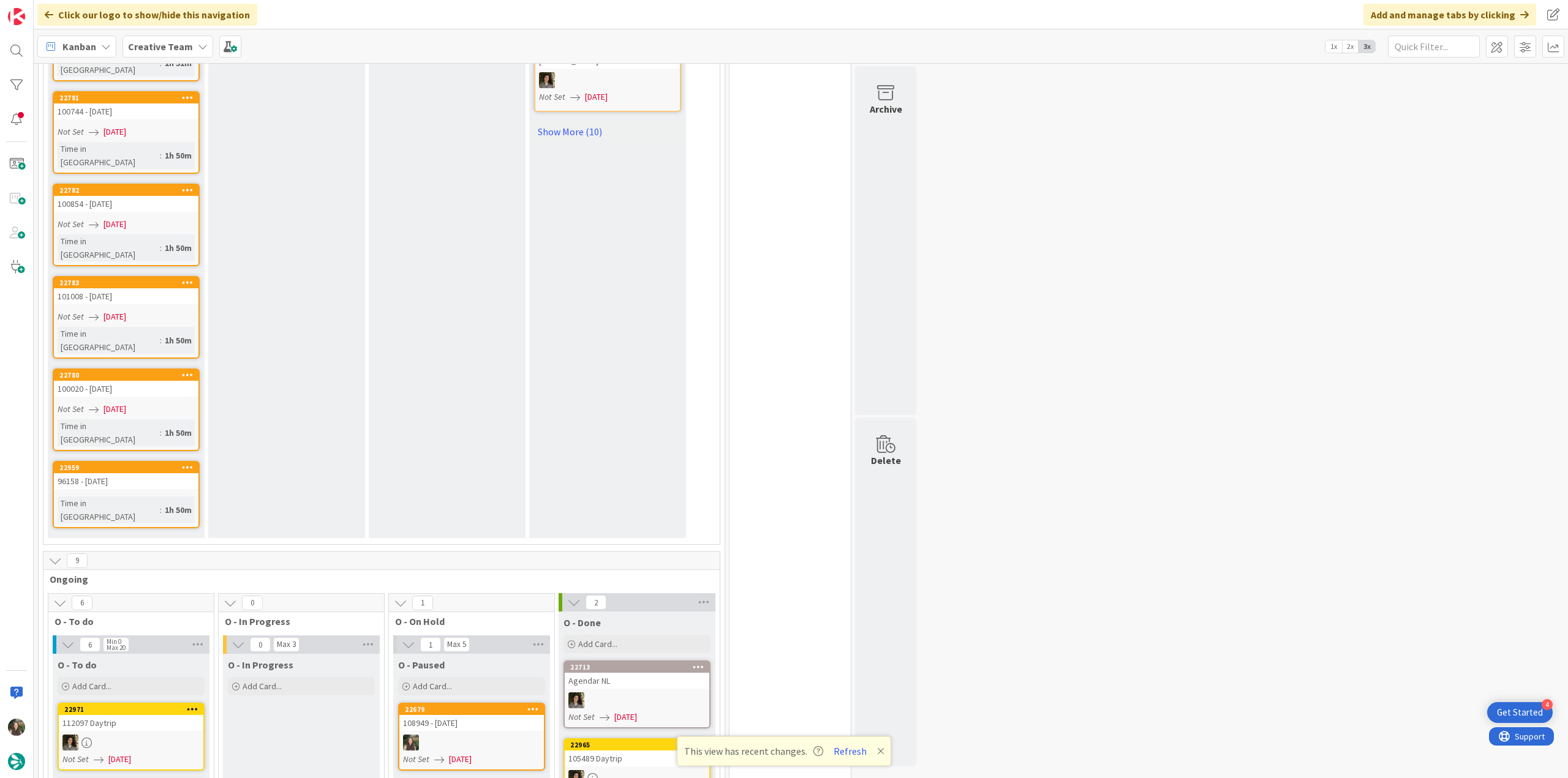
click at [853, 747] on button "Refresh" at bounding box center [850, 751] width 41 height 16
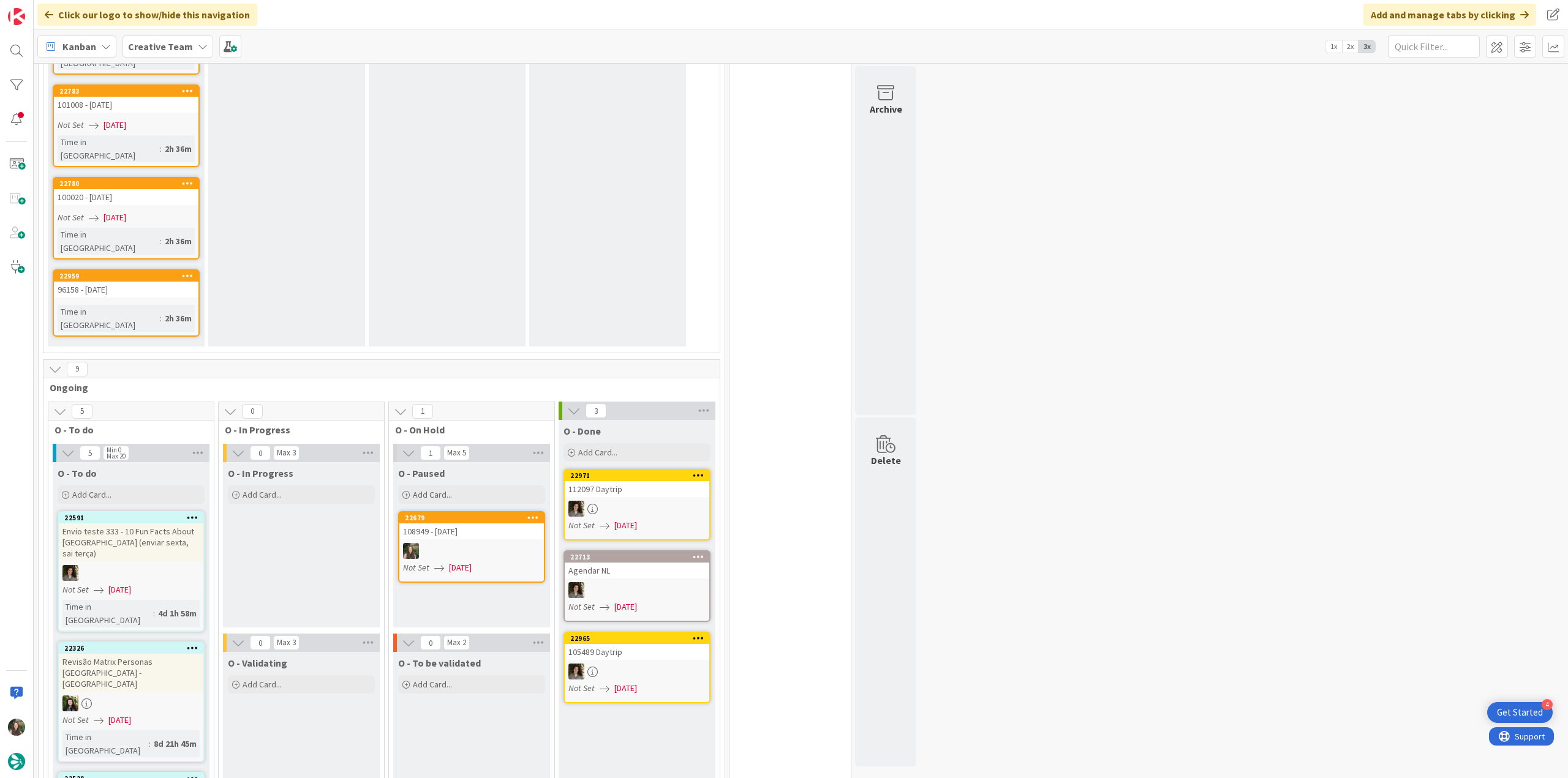
scroll to position [1405, 0]
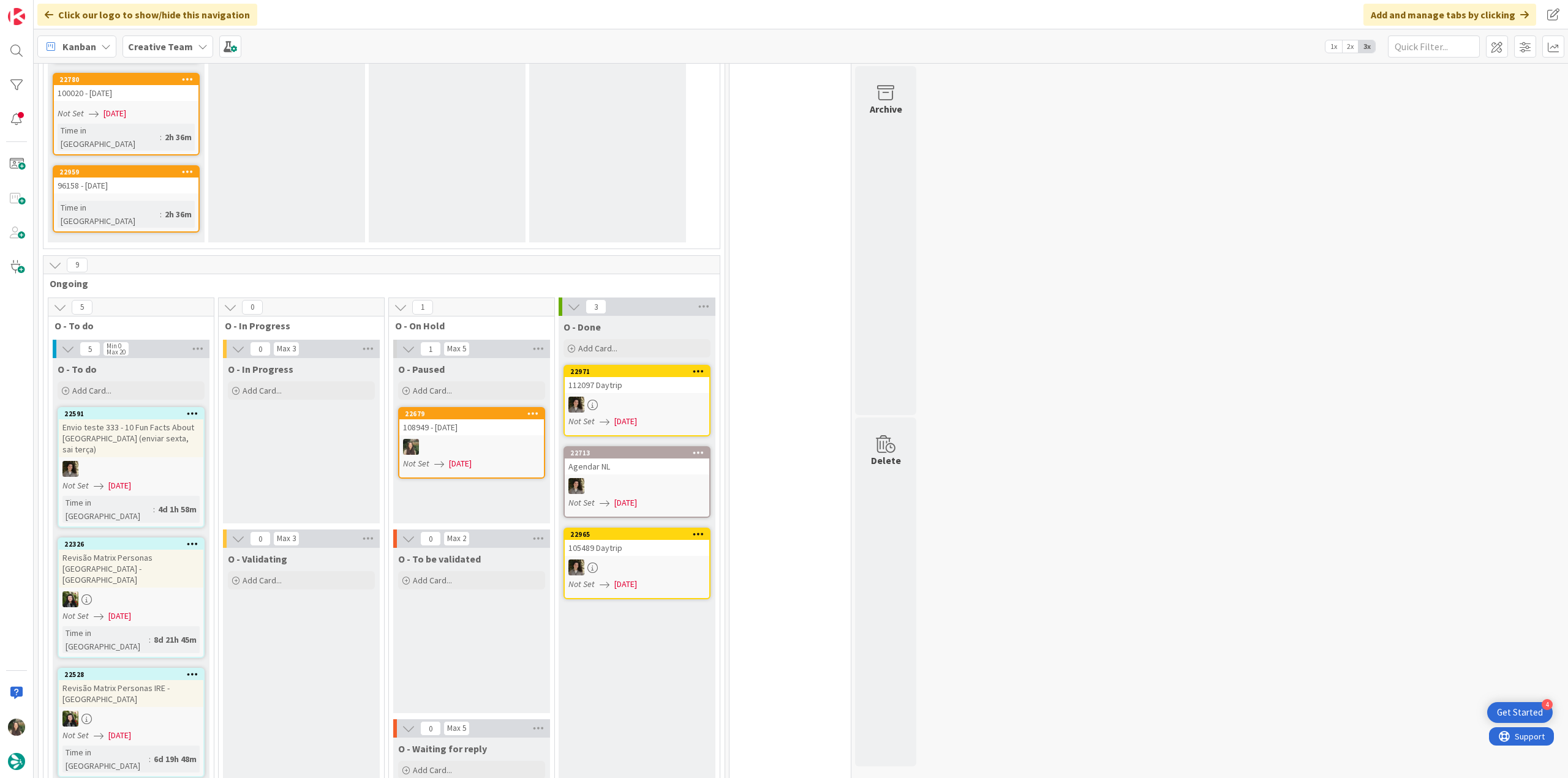
click at [465, 439] on div at bounding box center [471, 447] width 144 height 16
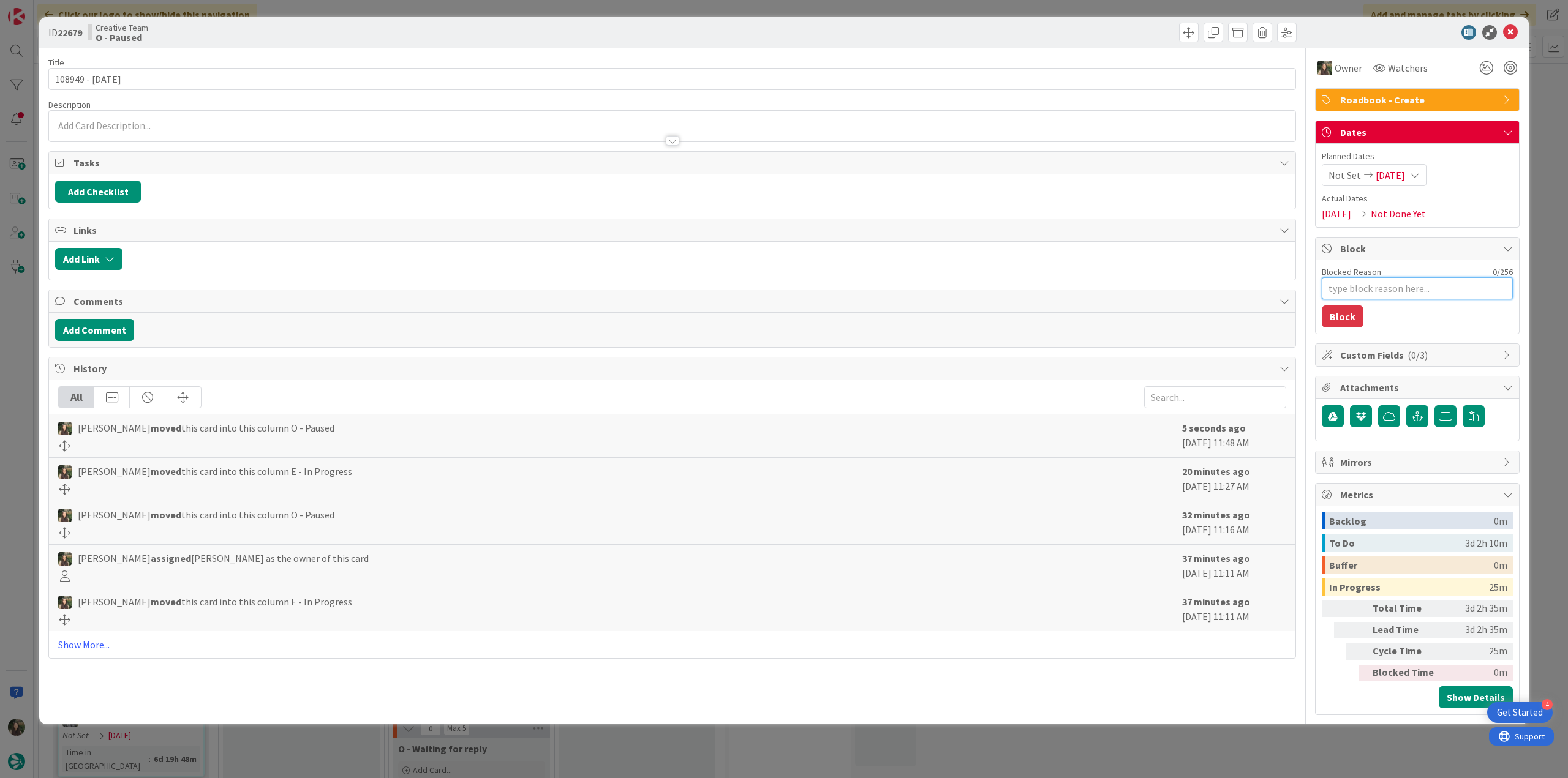
click at [1376, 288] on textarea "Blocked Reason" at bounding box center [1417, 289] width 191 height 22
type textarea "x"
type textarea "f"
type textarea "x"
type textarea "fa"
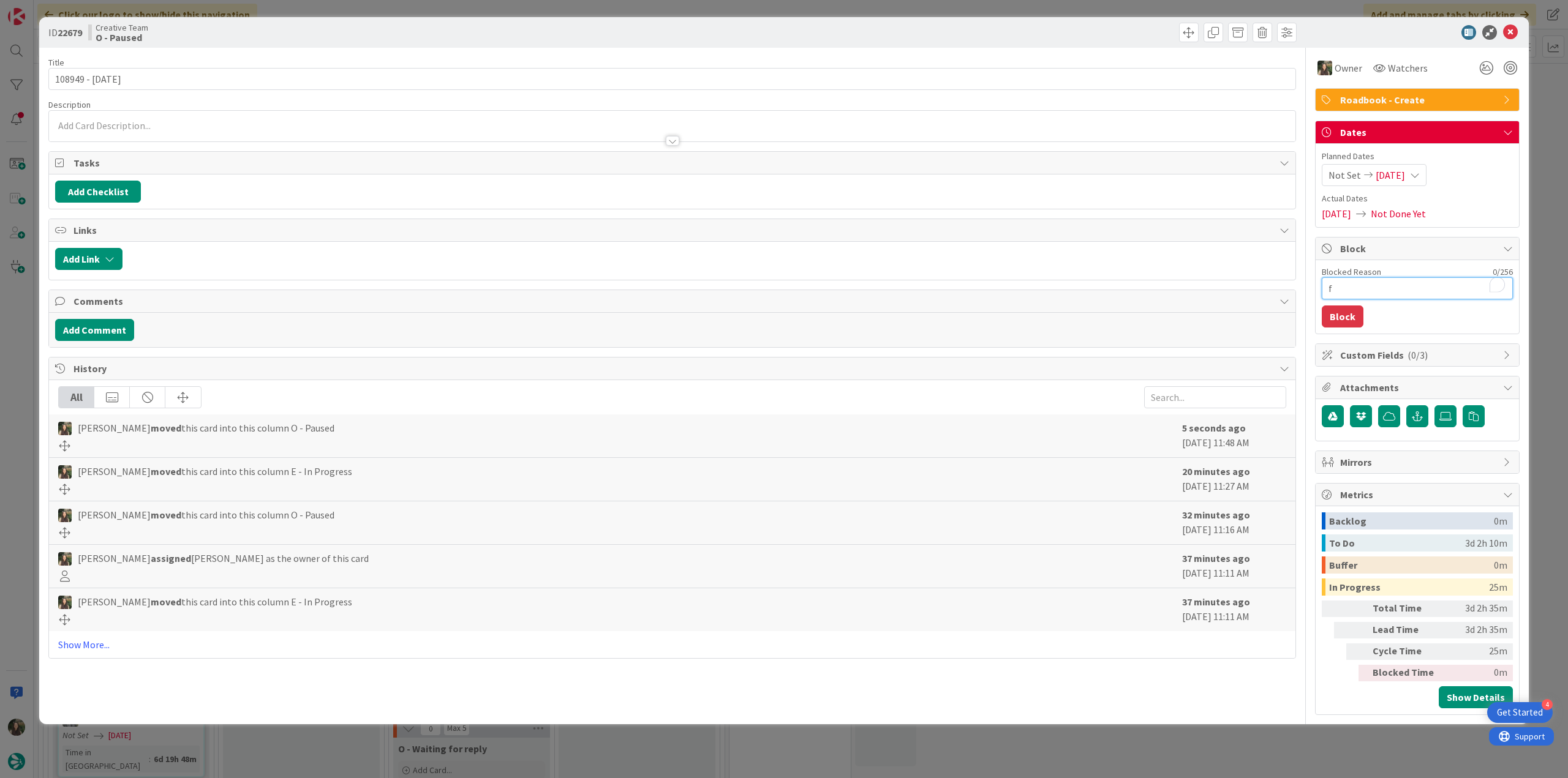
type textarea "x"
type textarea "fal"
type textarea "x"
type textarea "falt"
type textarea "x"
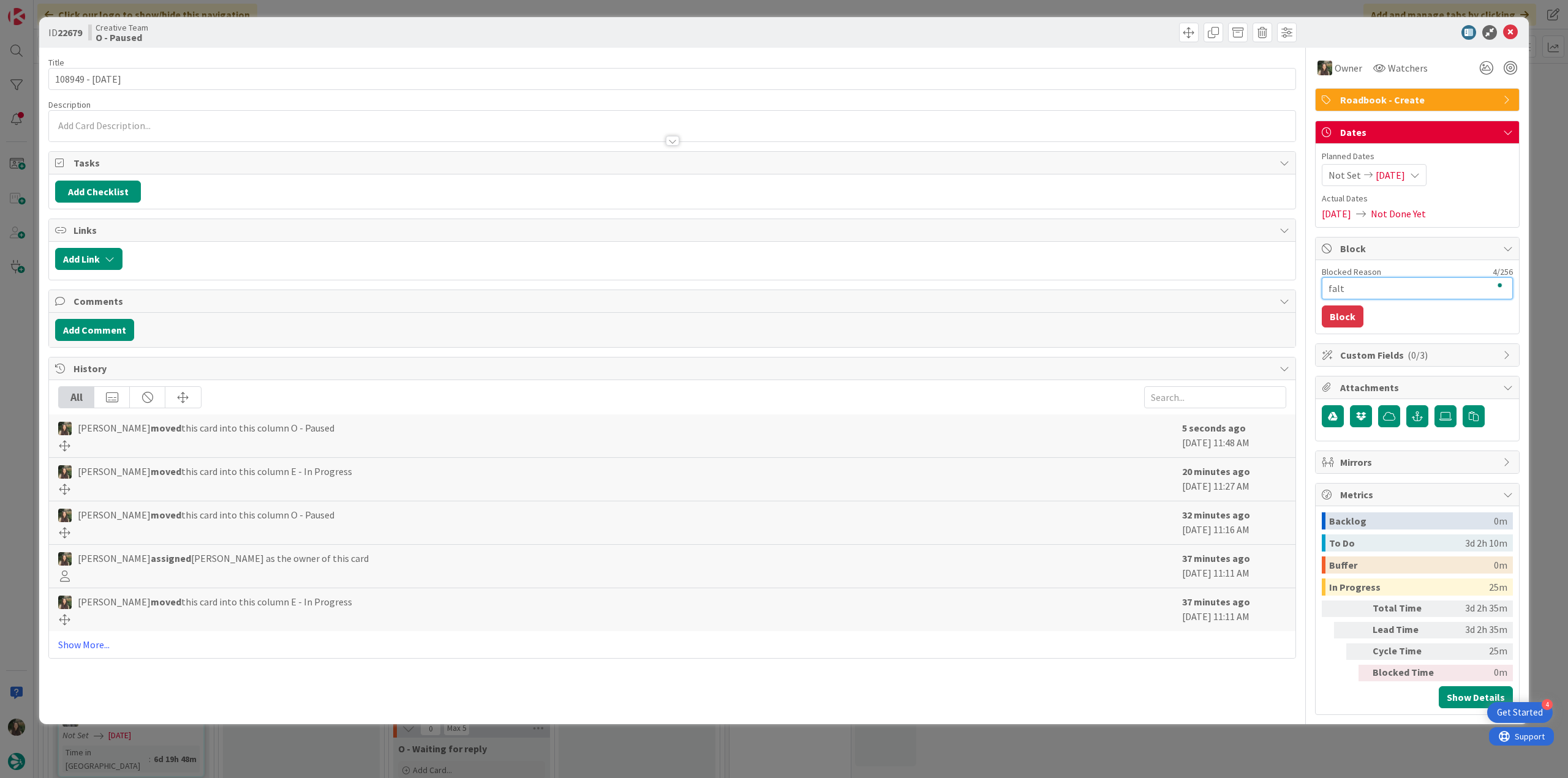
type textarea "falta"
type textarea "x"
type textarea "falta"
type textarea "x"
type textarea "falta l"
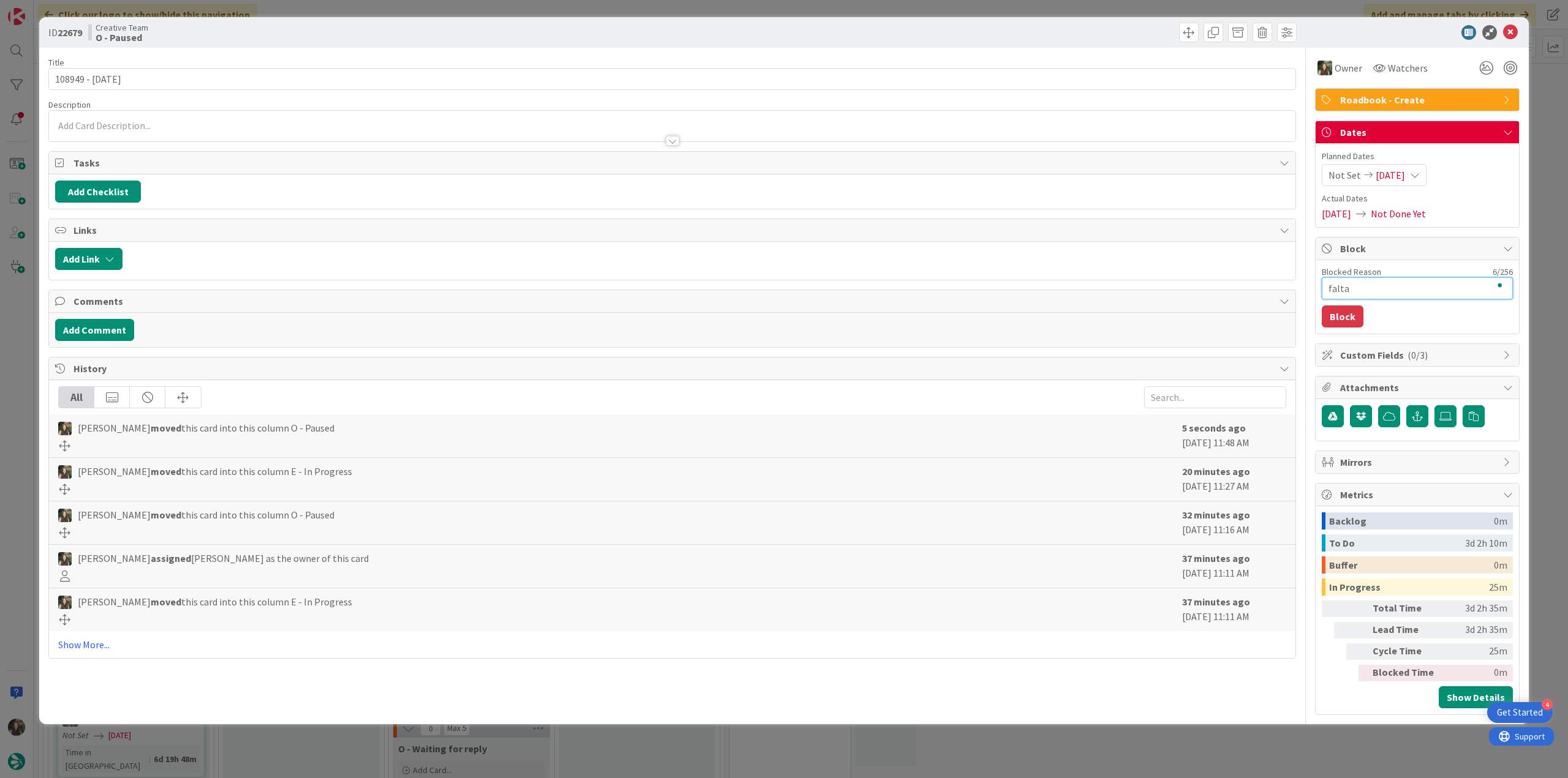
type textarea "x"
type textarea "falta lo"
type textarea "x"
type textarea "falta loc"
type textarea "x"
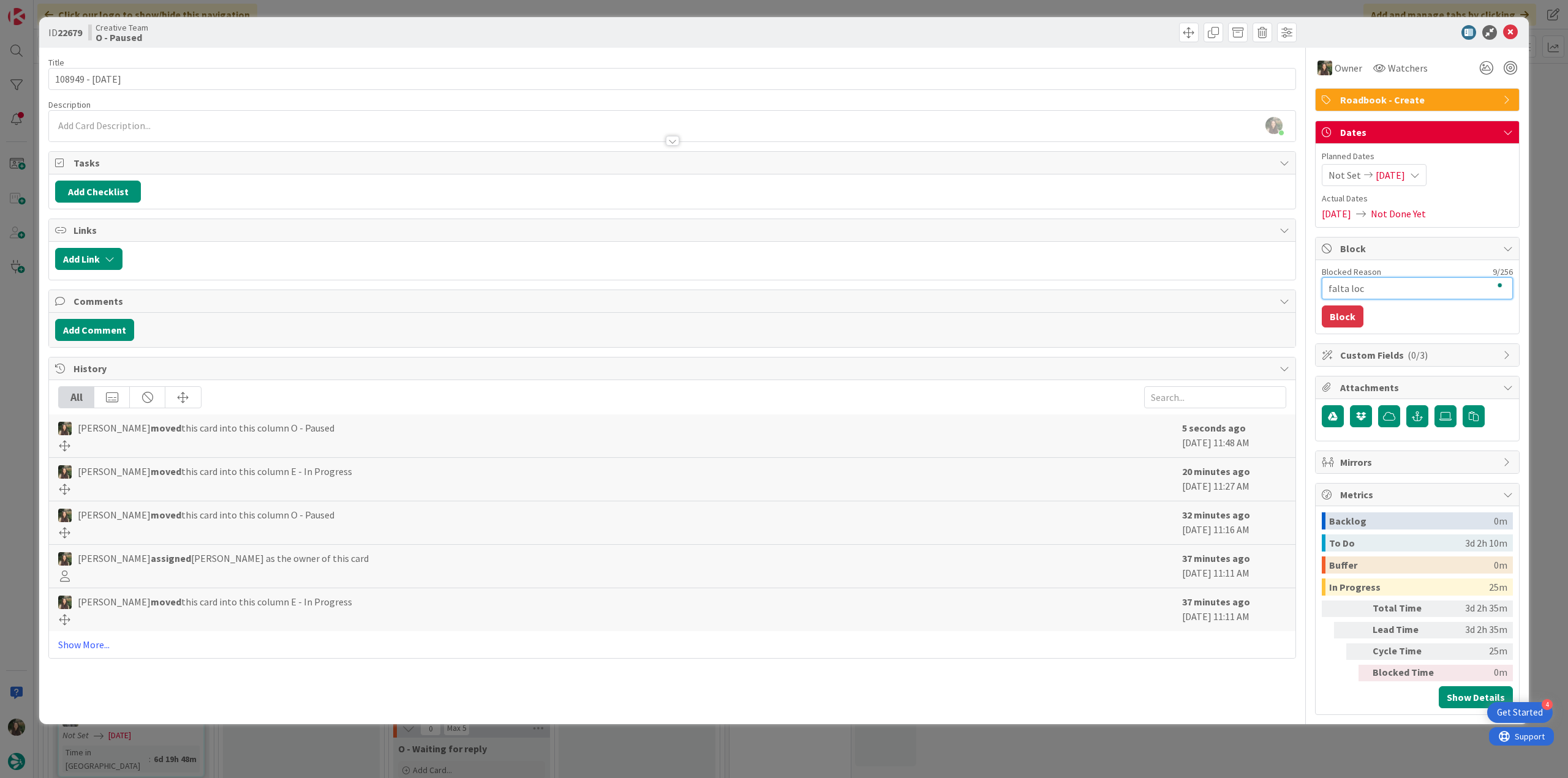
type textarea "falta loc,"
type textarea "x"
type textarea "falta loc,"
type textarea "x"
type textarea "falta loc, p"
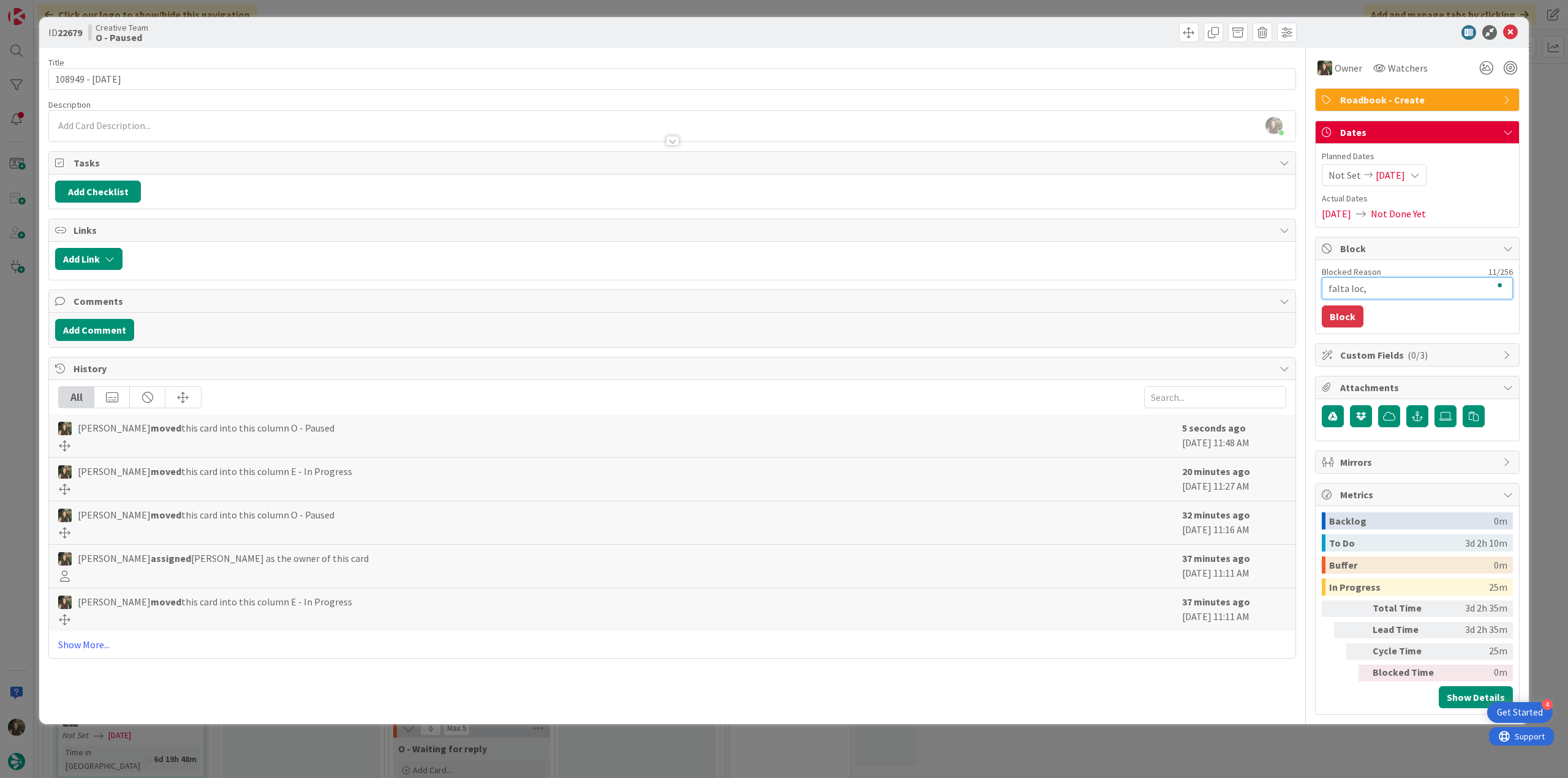
type textarea "x"
type textarea "falta loc, po"
type textarea "x"
type textarea "falta loc, poi"
type textarea "x"
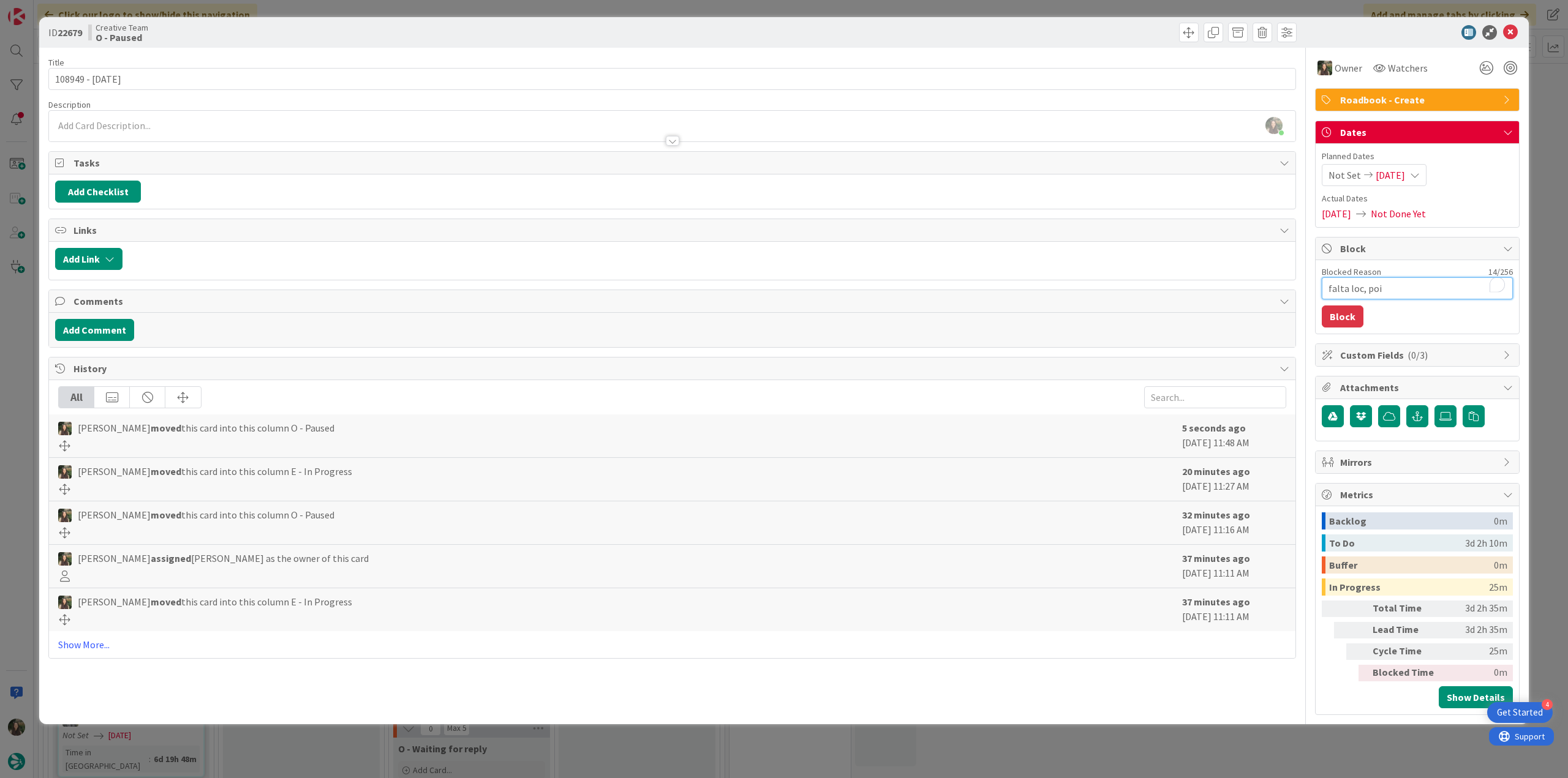
type textarea "falta loc, pois"
type textarea "x"
type textarea "falta loc, pois"
type textarea "x"
type textarea "falta loc, pois e"
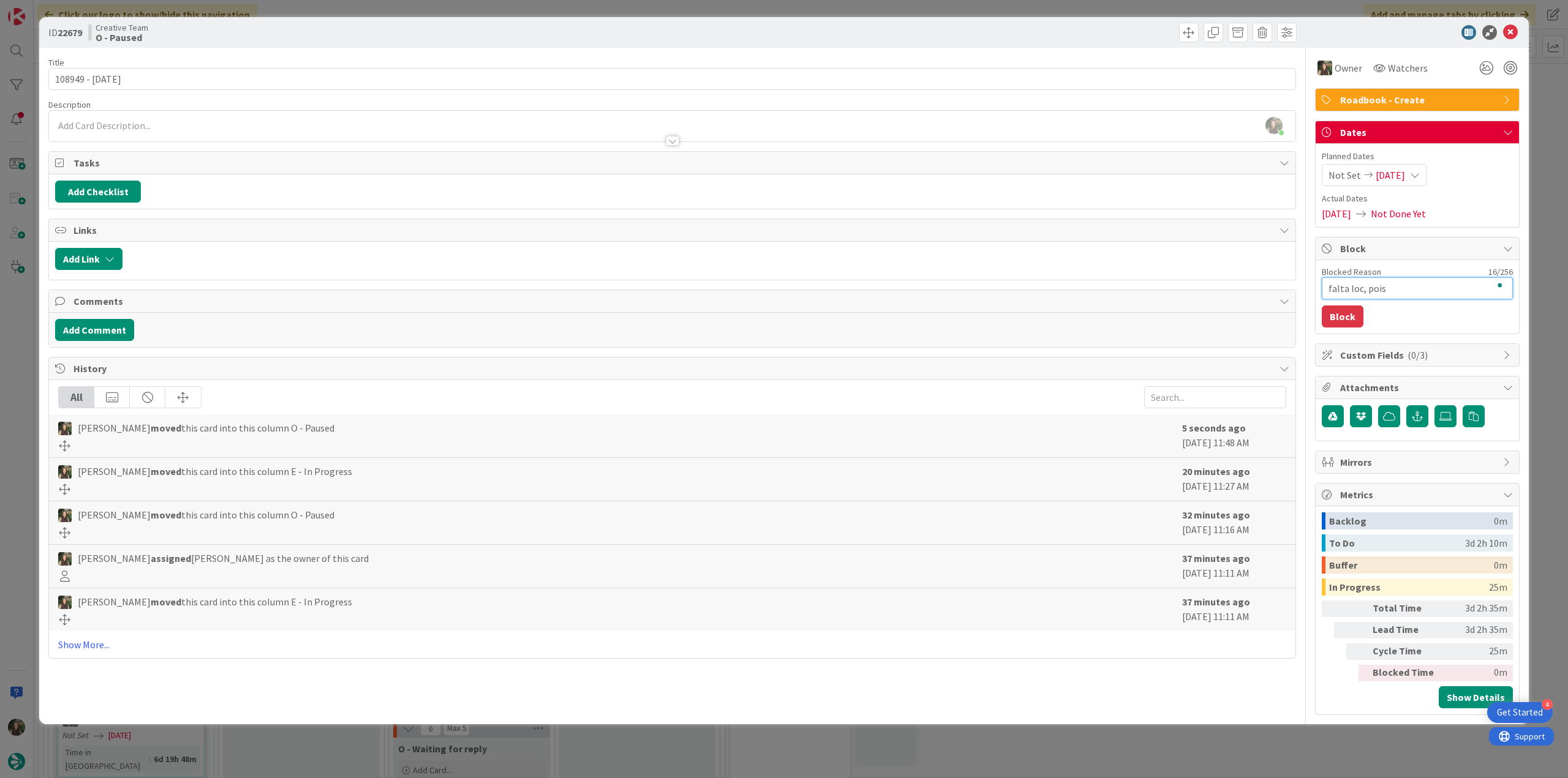
type textarea "x"
type textarea "falta loc, pois e"
type textarea "x"
type textarea "falta loc, pois e d"
type textarea "x"
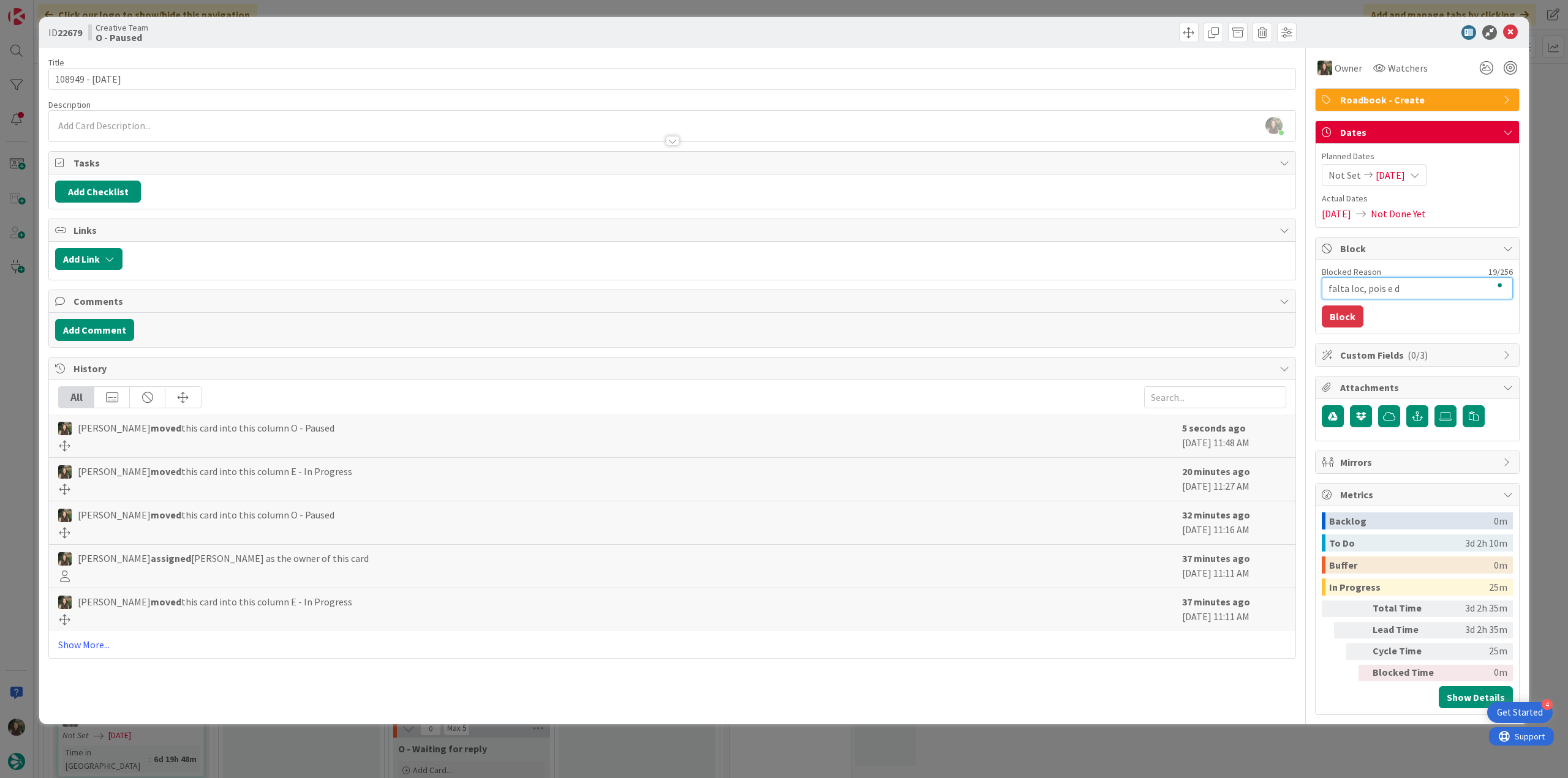
type textarea "falta loc, pois e da"
type textarea "x"
type textarea "falta loc, pois e d"
type textarea "x"
type textarea "falta loc, pois e dt"
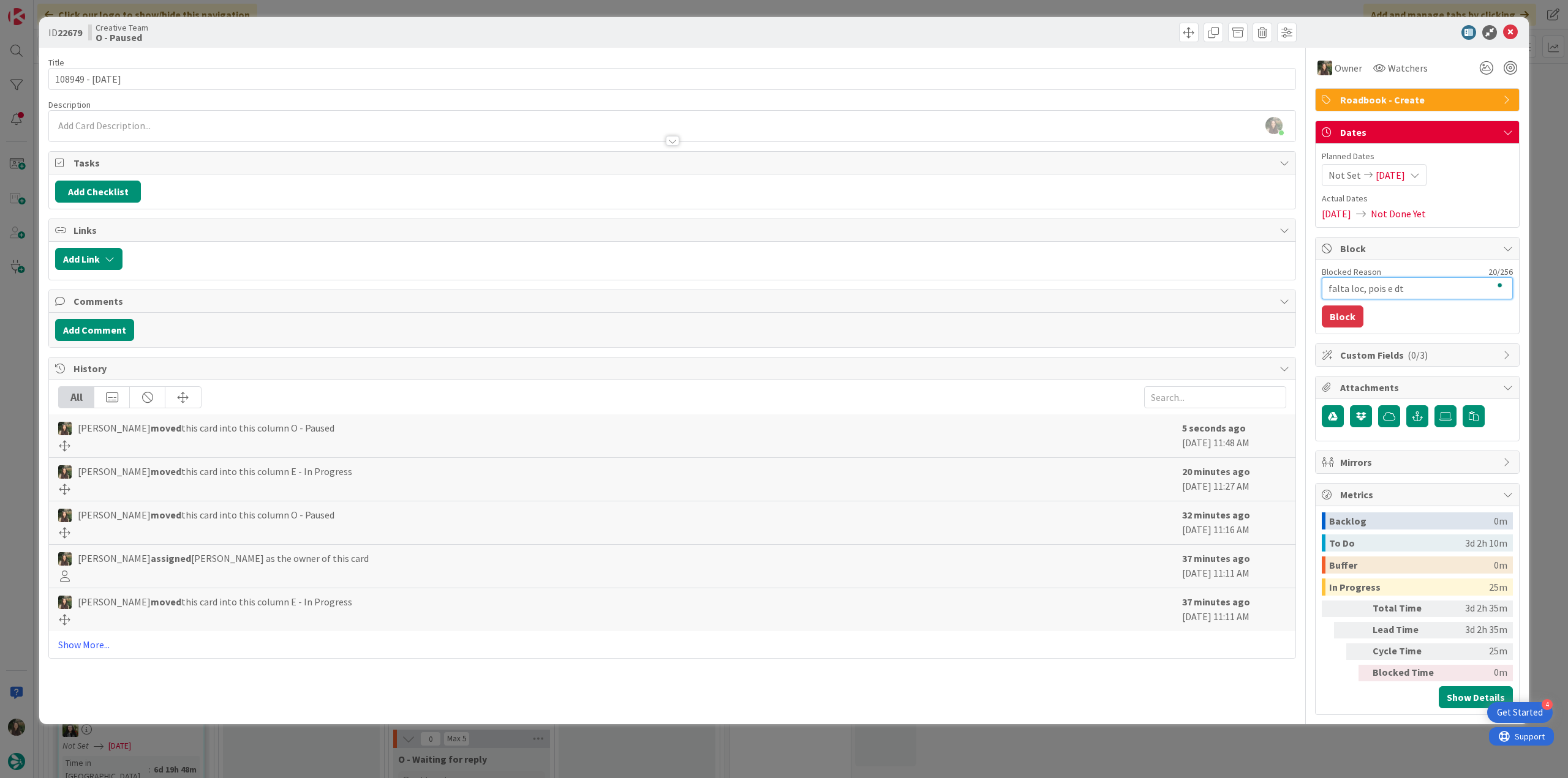
type textarea "x"
type textarea "falta loc, pois e dt"
click at [1351, 318] on button "Block" at bounding box center [1342, 317] width 41 height 22
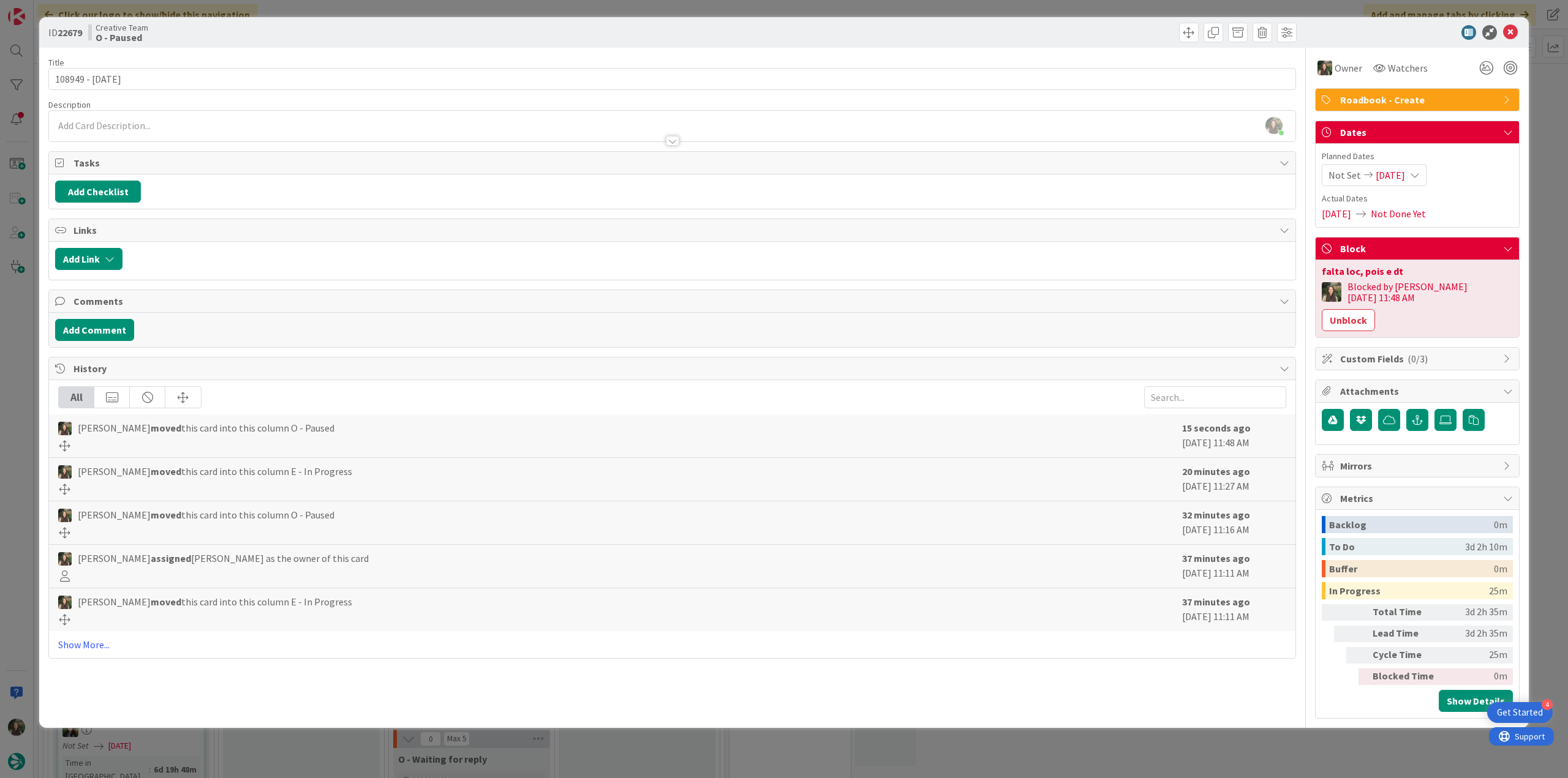
click at [1535, 246] on div "ID 22679 Creative Team O - Paused Title 14 / 128 108949 - 8 oct Description Inê…" at bounding box center [784, 389] width 1568 height 778
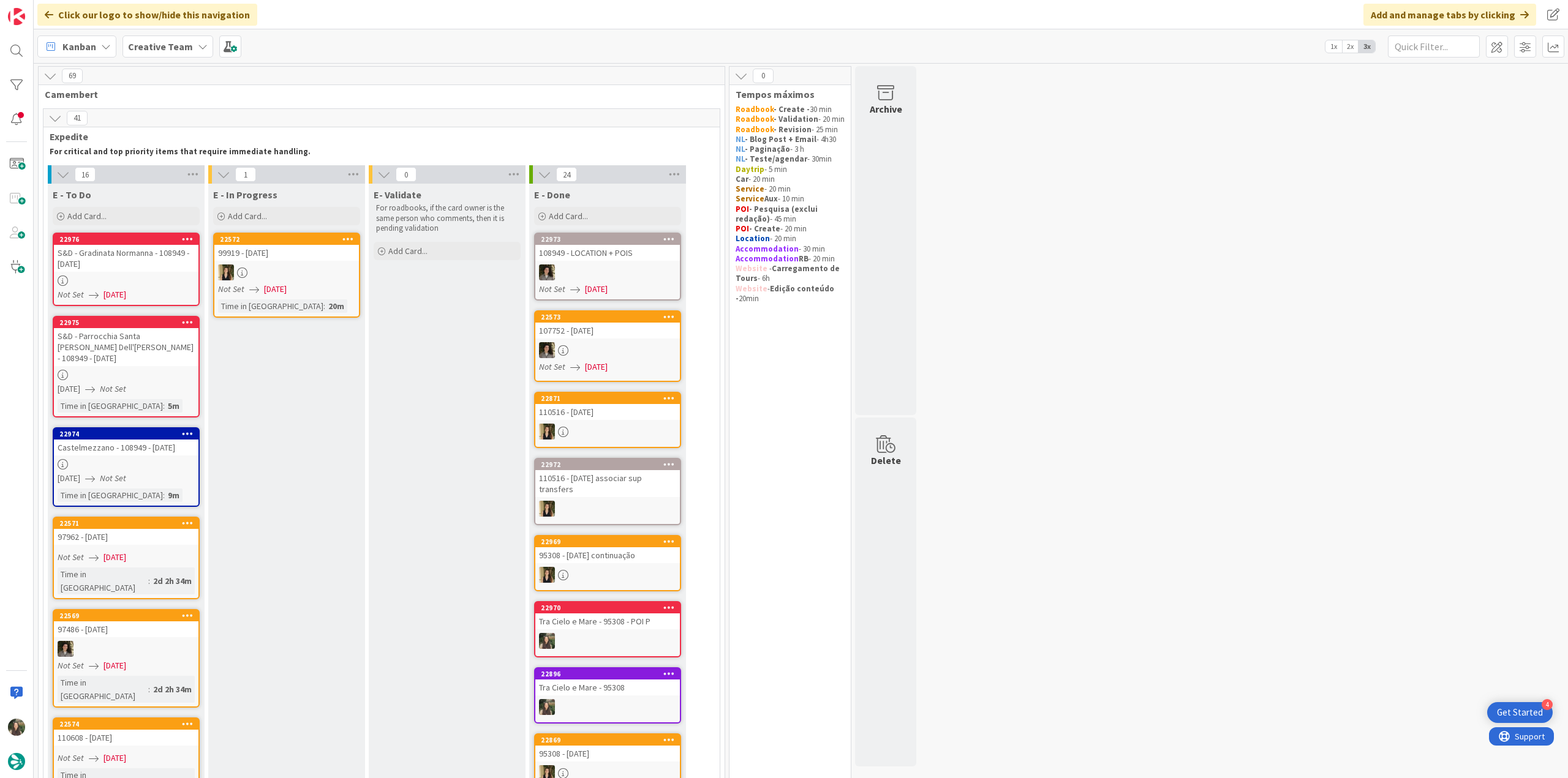
click at [175, 276] on div at bounding box center [126, 281] width 144 height 10
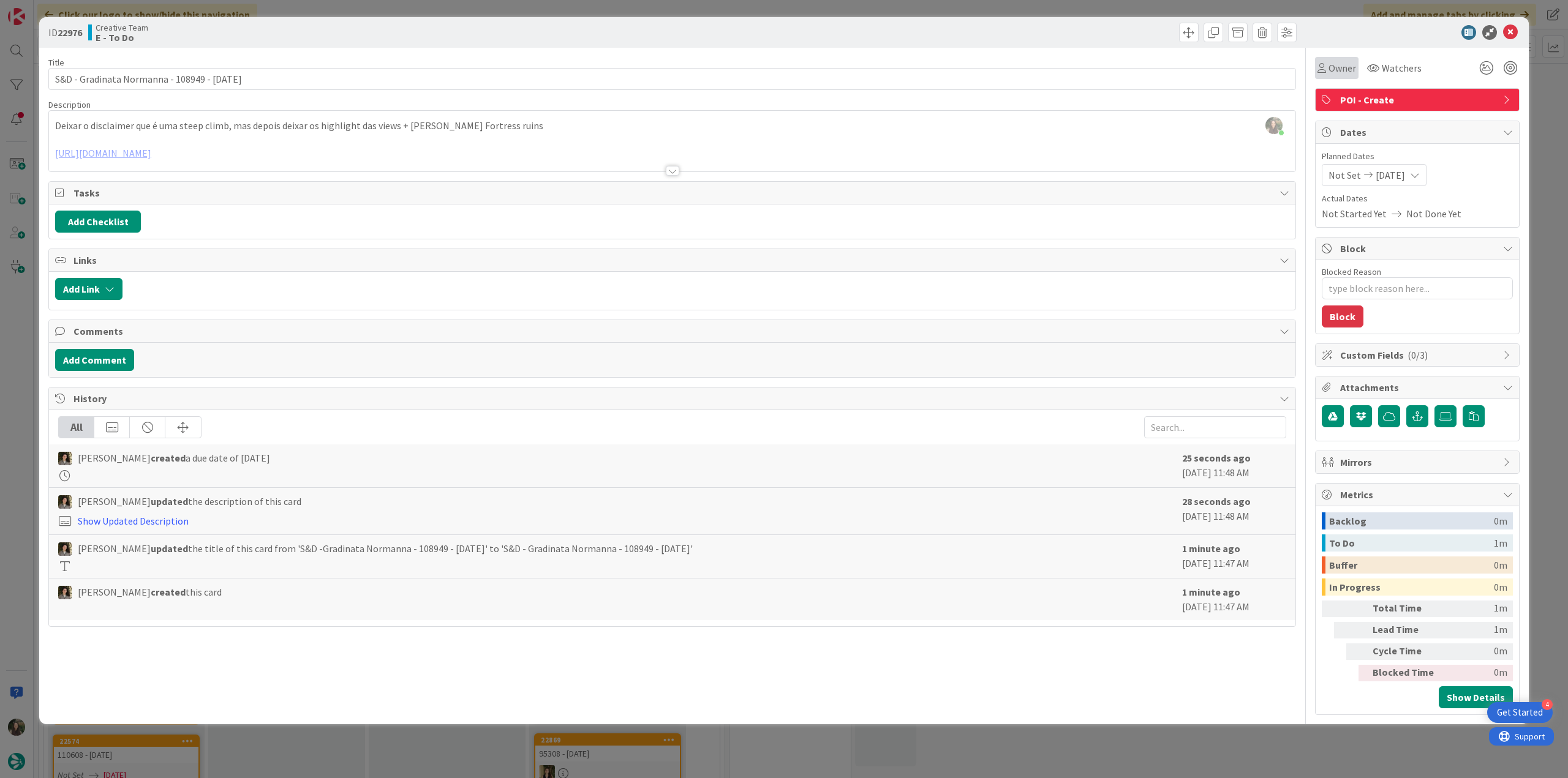
click at [1330, 62] on span "Owner" at bounding box center [1342, 68] width 28 height 15
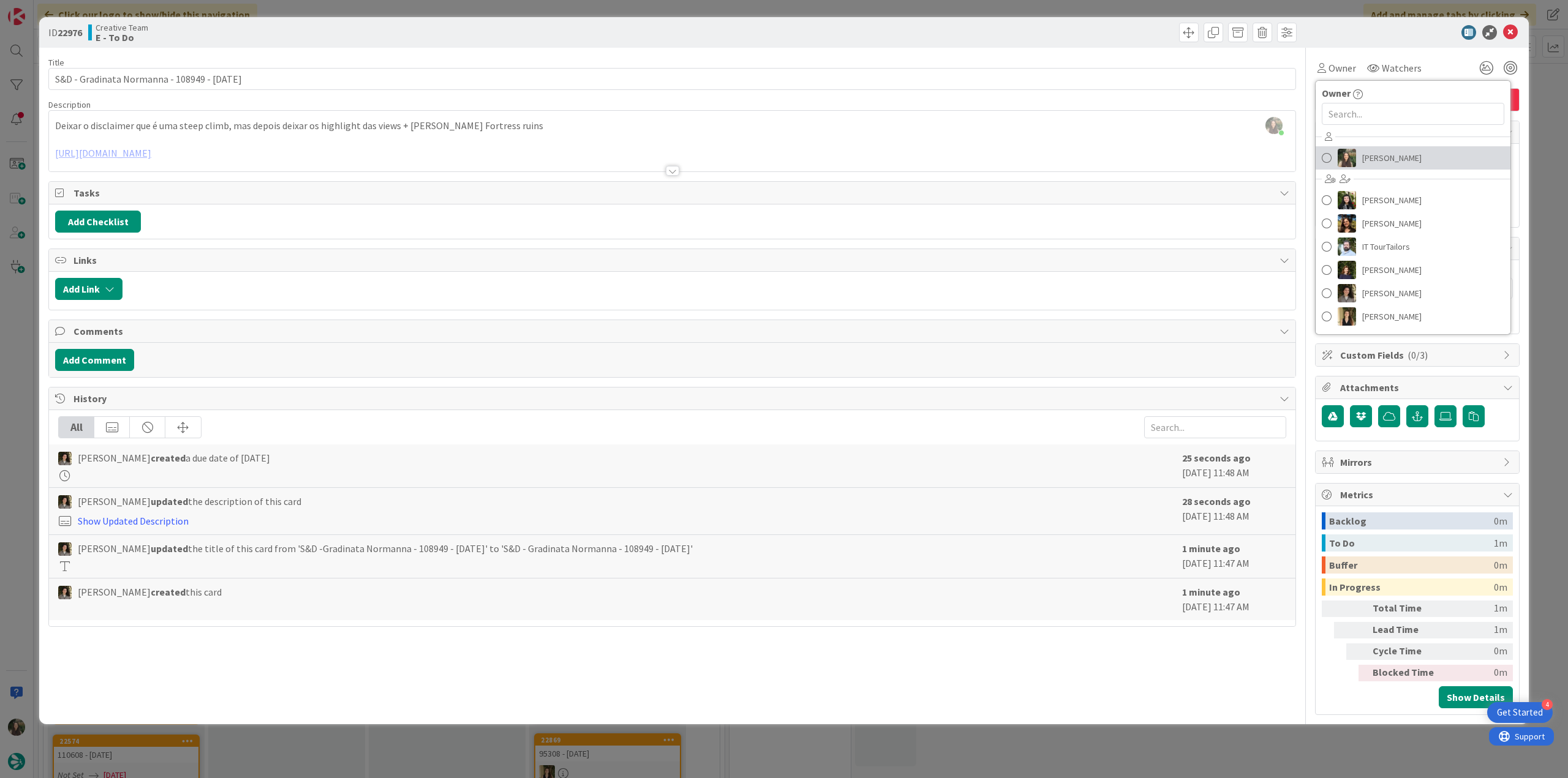
click at [1396, 151] on span "[PERSON_NAME]" at bounding box center [1392, 158] width 59 height 19
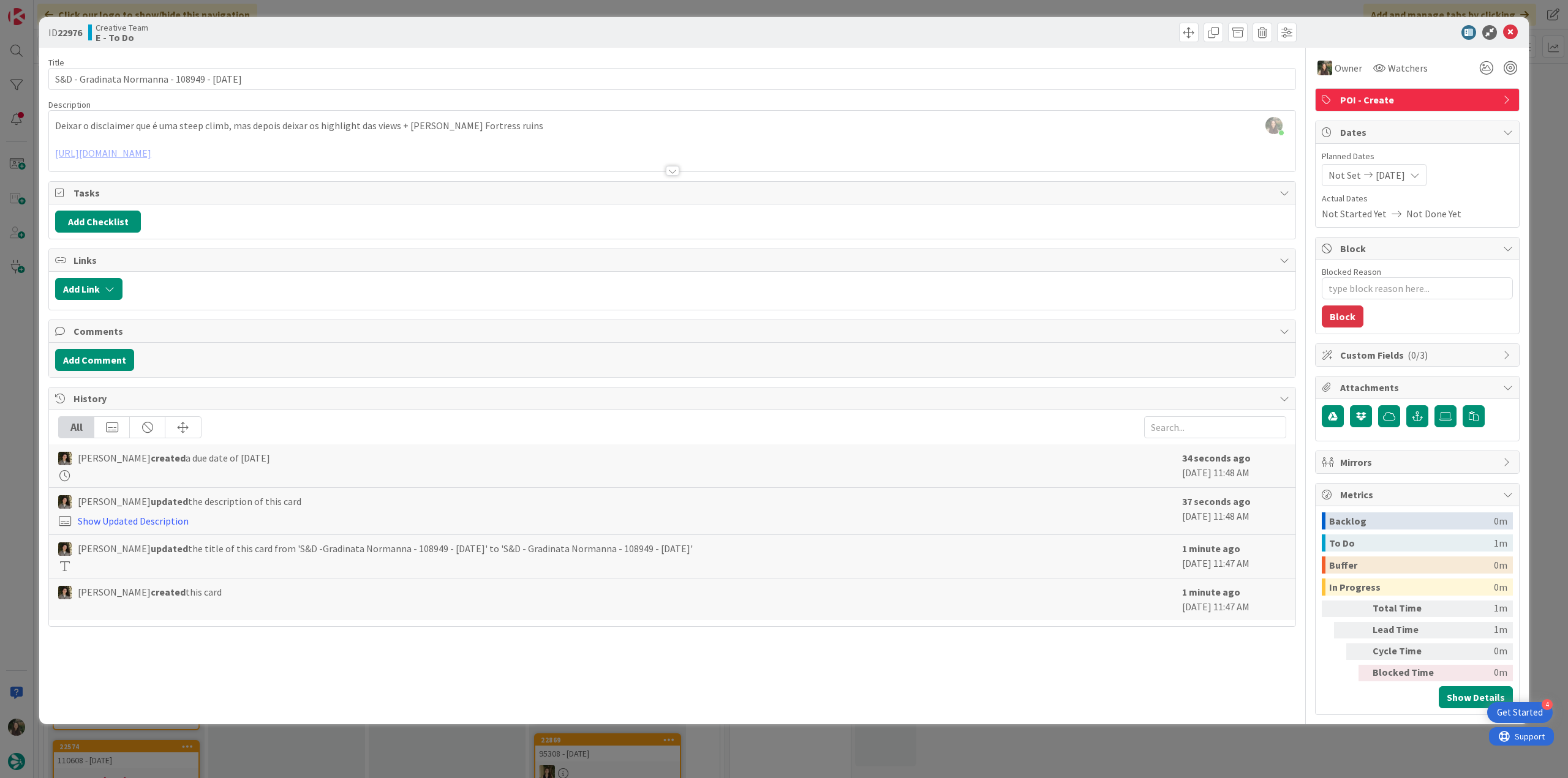
click at [1540, 97] on div "ID 22976 Creative Team E - To Do Title 41 / 128 S&D - Gradinata Normanna - 1089…" at bounding box center [784, 389] width 1568 height 778
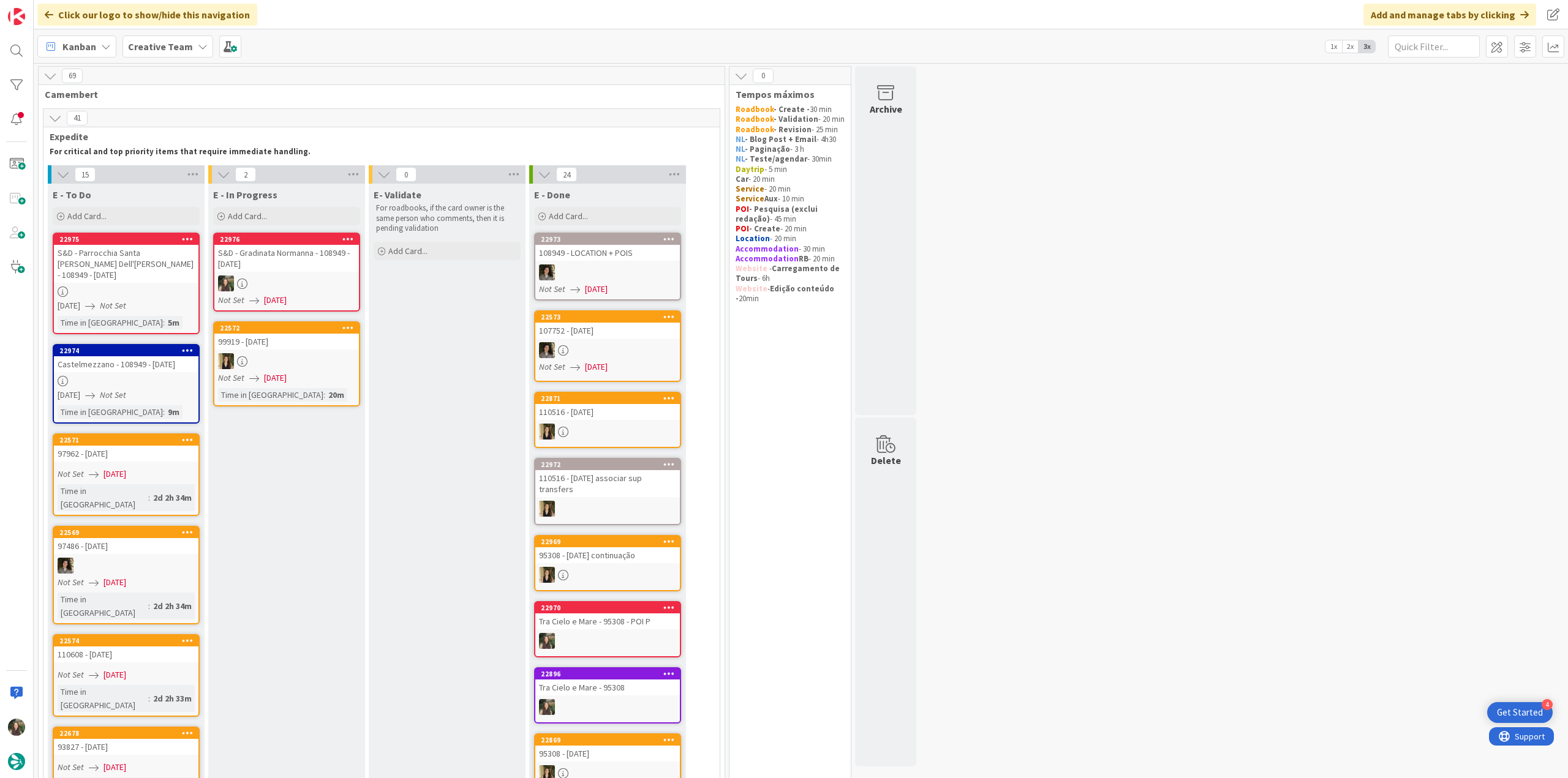
click at [296, 265] on div "S&D - Gradinata Normanna - 108949 - 8 oct" at bounding box center [286, 259] width 144 height 27
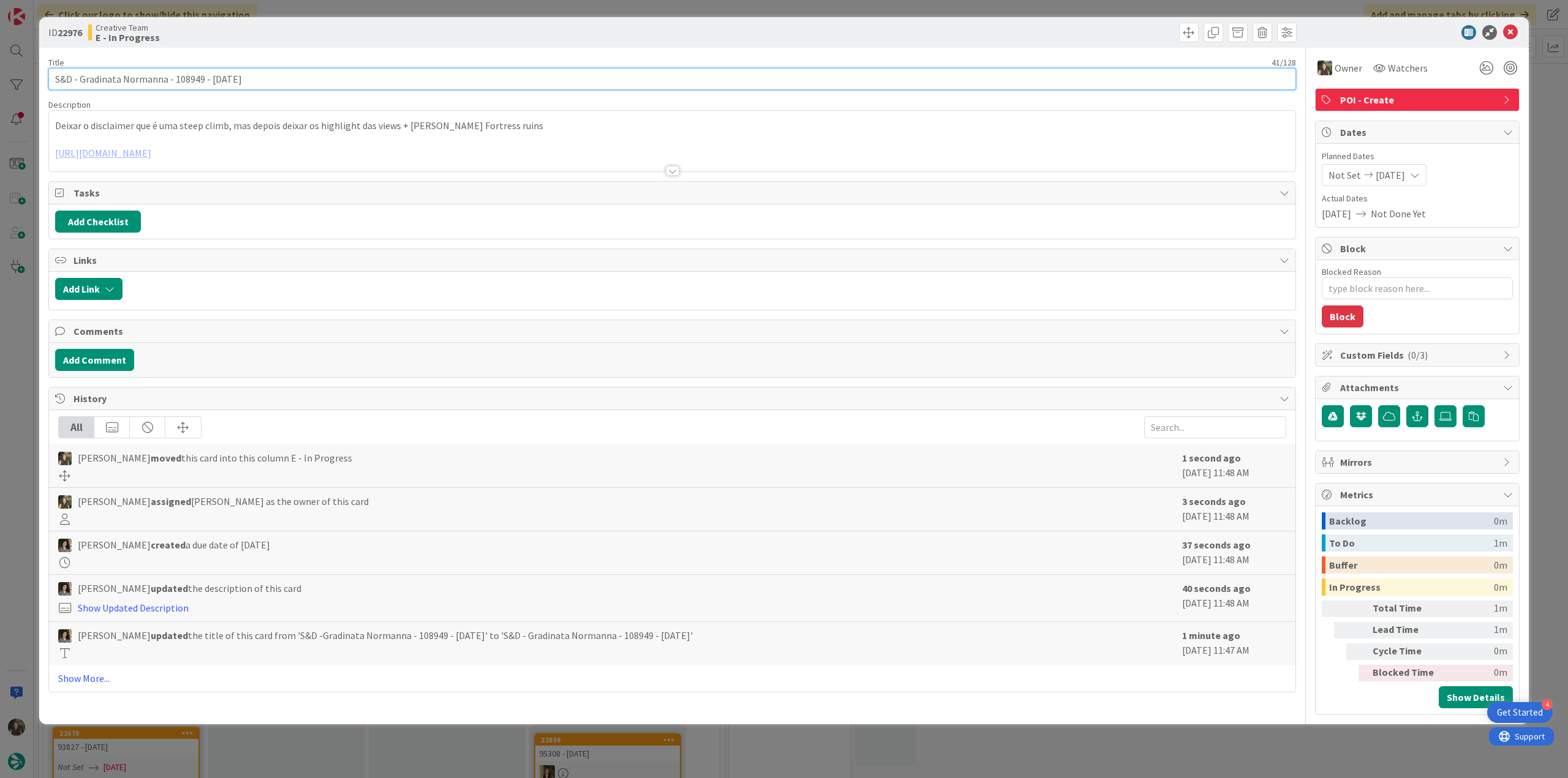
drag, startPoint x: 167, startPoint y: 79, endPoint x: 81, endPoint y: 78, distance: 86.0
click at [81, 78] on input "S&D - Gradinata Normanna - 108949 - 8 oct" at bounding box center [672, 79] width 1248 height 22
drag, startPoint x: 164, startPoint y: 83, endPoint x: 81, endPoint y: 80, distance: 83.1
click at [81, 80] on input "S&D - Gradinata Normanna - 108949 - 8 oct" at bounding box center [672, 79] width 1248 height 22
click at [193, 83] on input "S&D - Gradinata Normanna - 108949 - 8 oct" at bounding box center [672, 79] width 1248 height 22
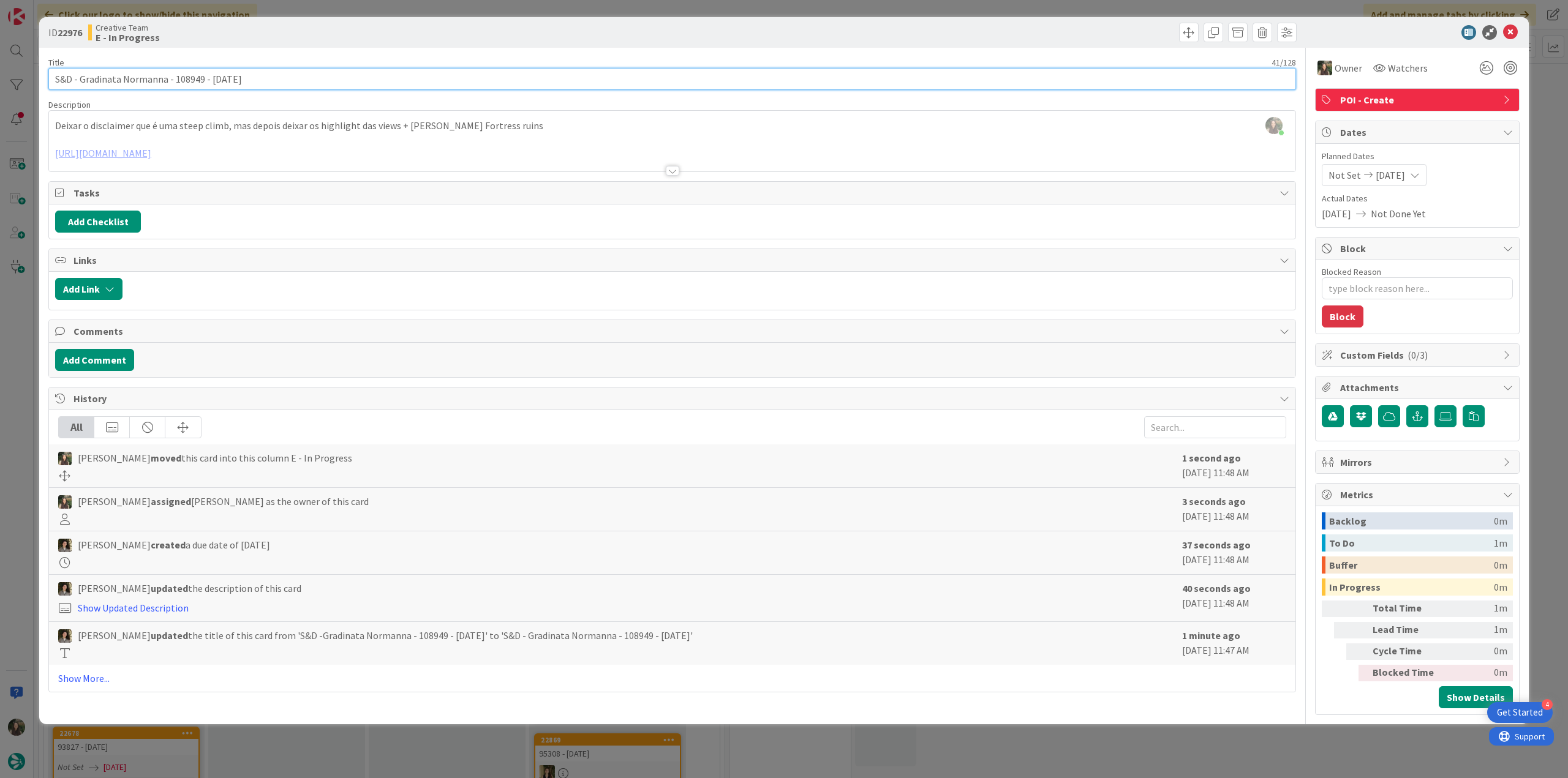
click at [193, 83] on input "S&D - Gradinata Normanna - 108949 - 8 oct" at bounding box center [672, 79] width 1248 height 22
click at [13, 344] on div "ID 22976 Creative Team E - In Progress Title 41 / 128 S&D - Gradinata Normanna …" at bounding box center [784, 389] width 1568 height 778
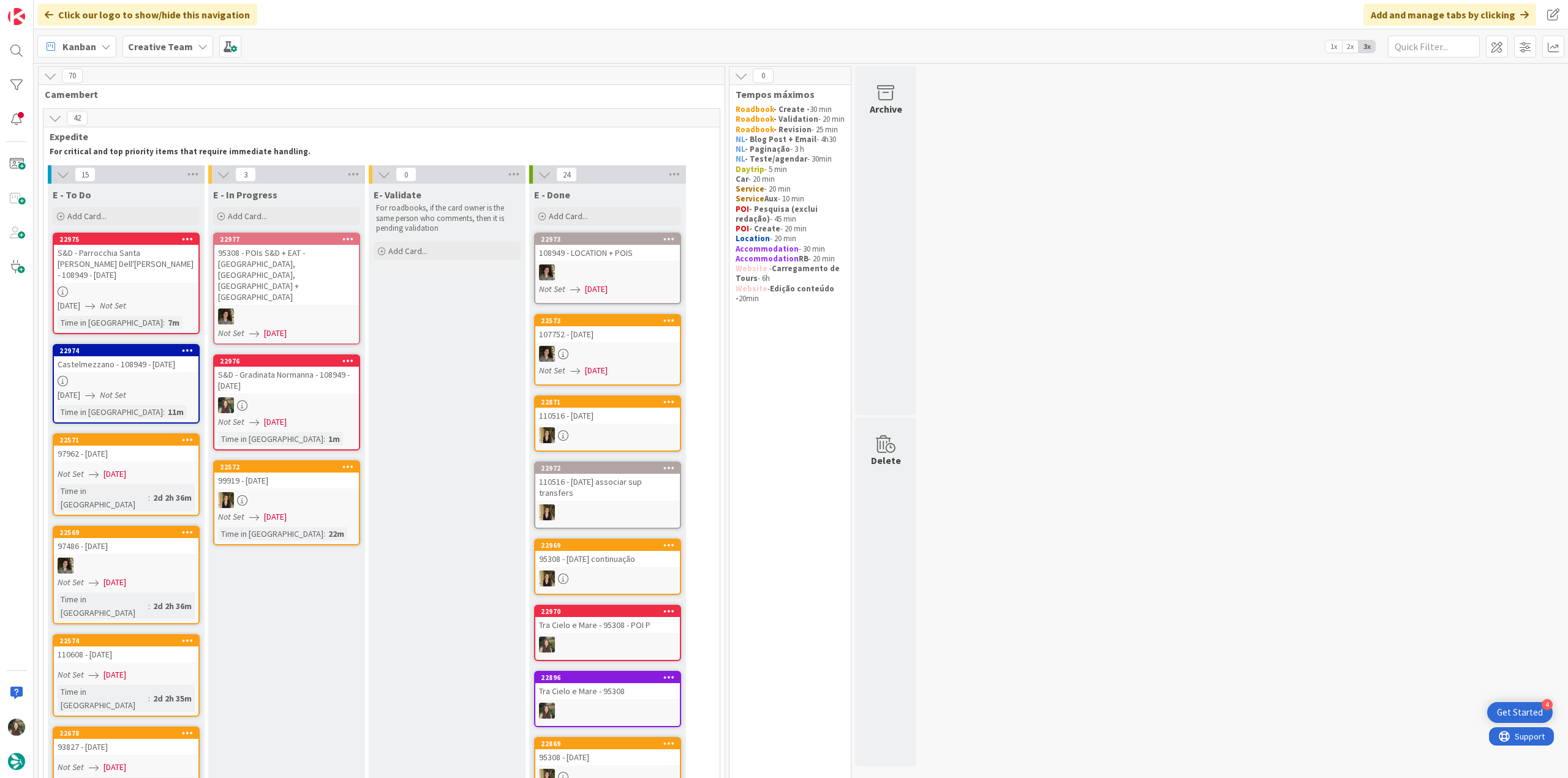
click at [354, 357] on div at bounding box center [348, 362] width 22 height 9
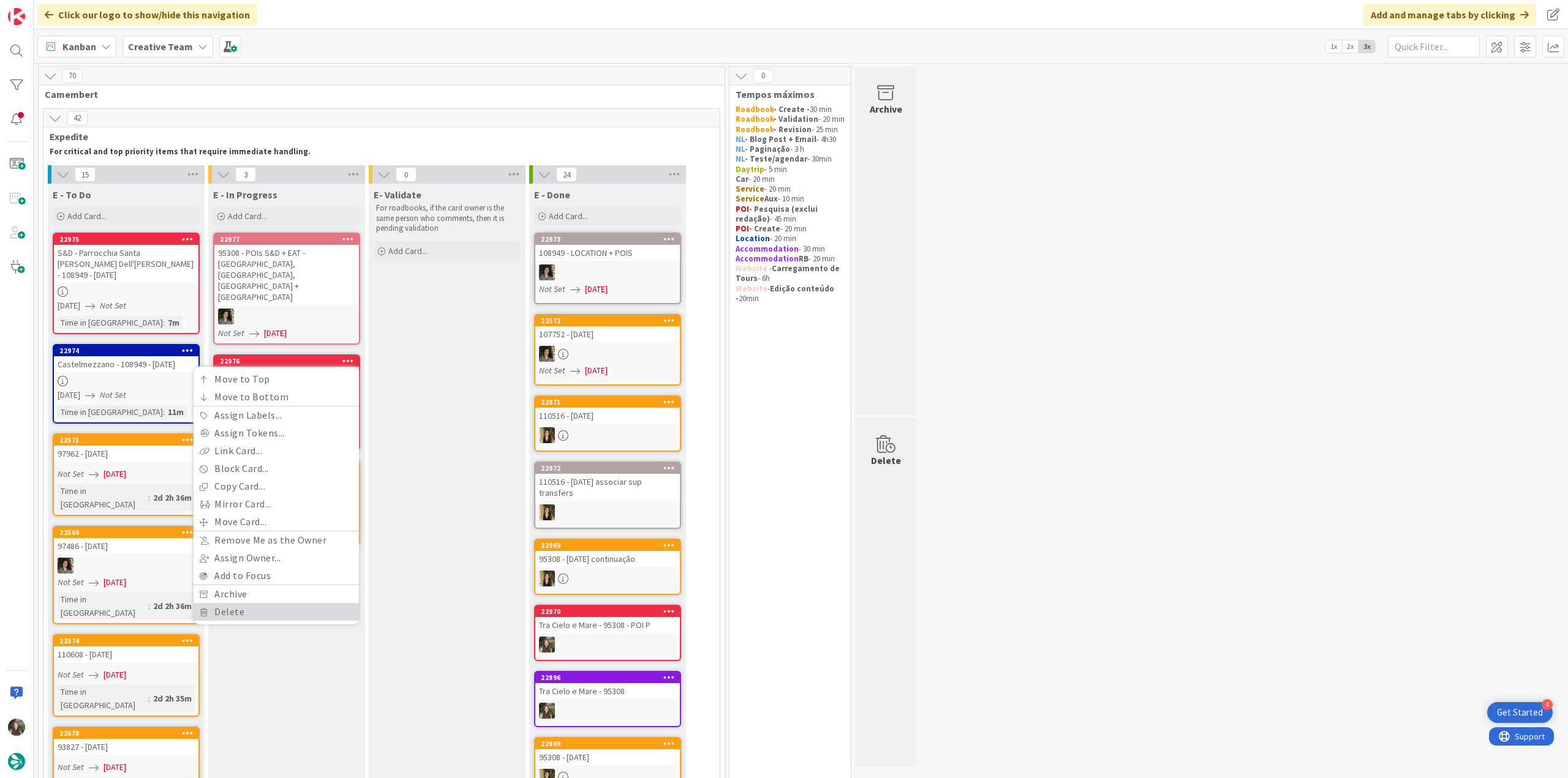
click at [278, 603] on link "Delete" at bounding box center [276, 612] width 165 height 18
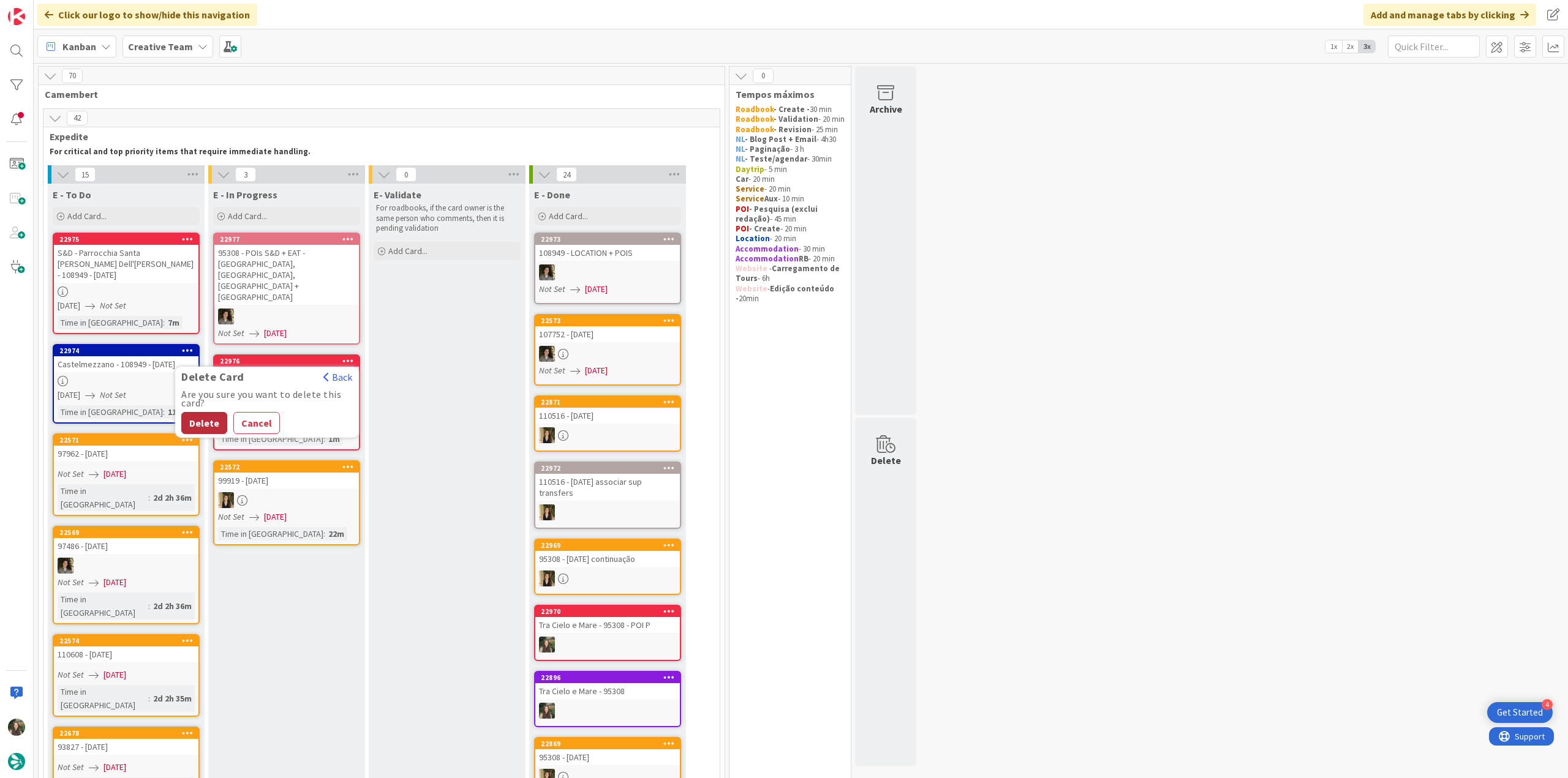
click at [214, 412] on button "Delete" at bounding box center [204, 423] width 46 height 22
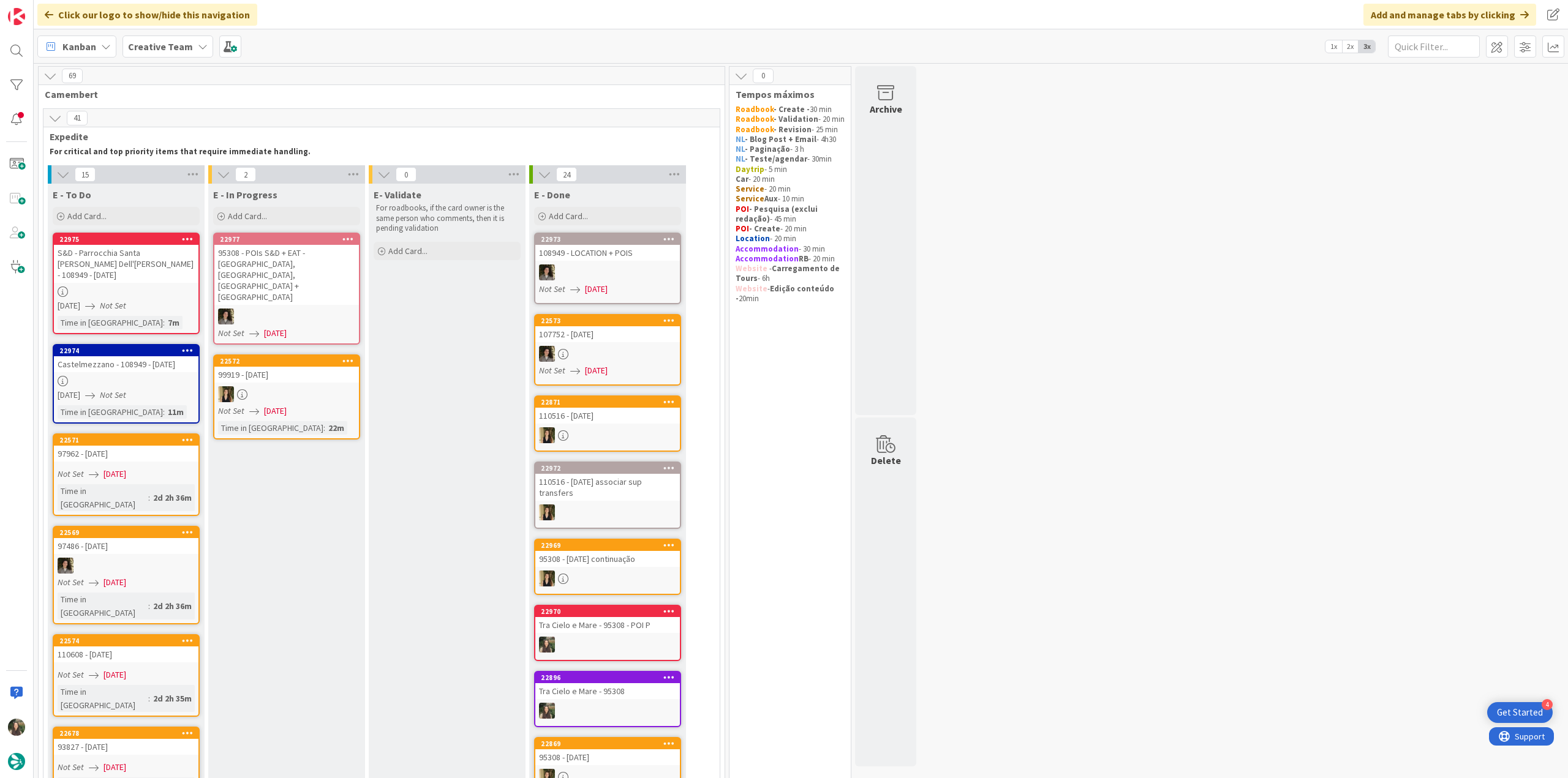
click at [164, 299] on div "09/12/2025 Not Set" at bounding box center [128, 305] width 141 height 13
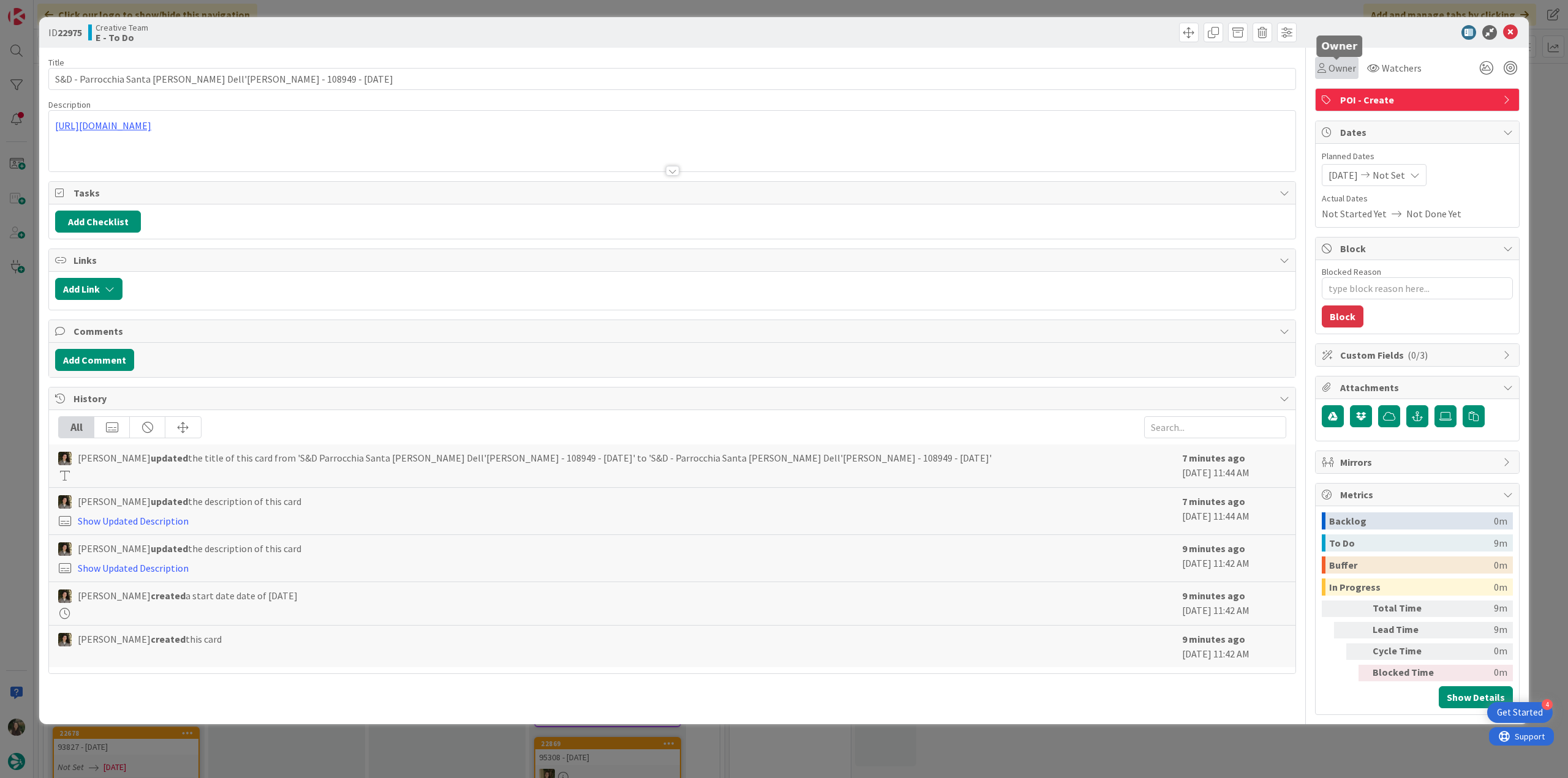
click at [1333, 65] on span "Owner" at bounding box center [1342, 68] width 28 height 15
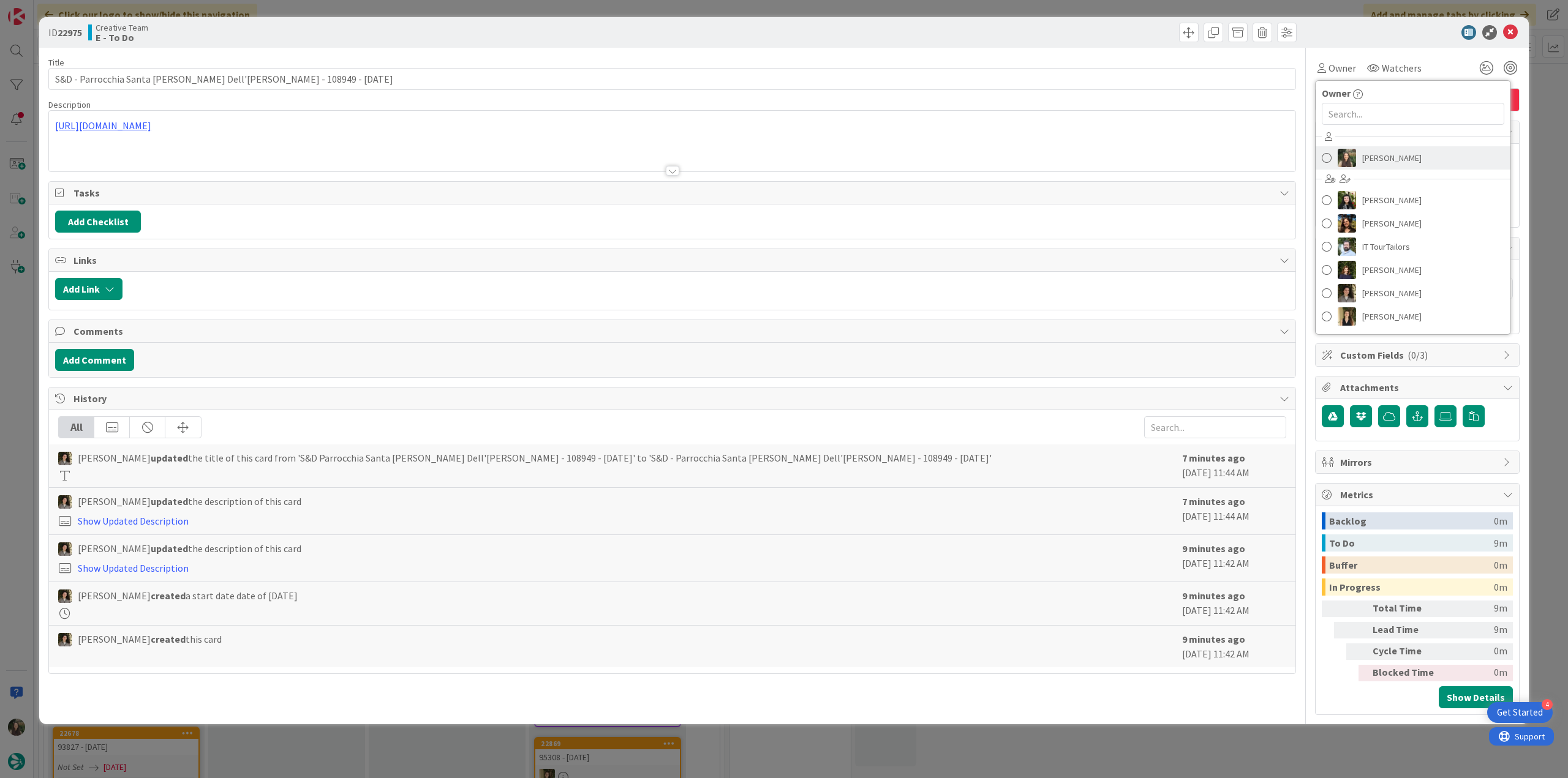
click at [1361, 146] on link "[PERSON_NAME]" at bounding box center [1413, 158] width 195 height 23
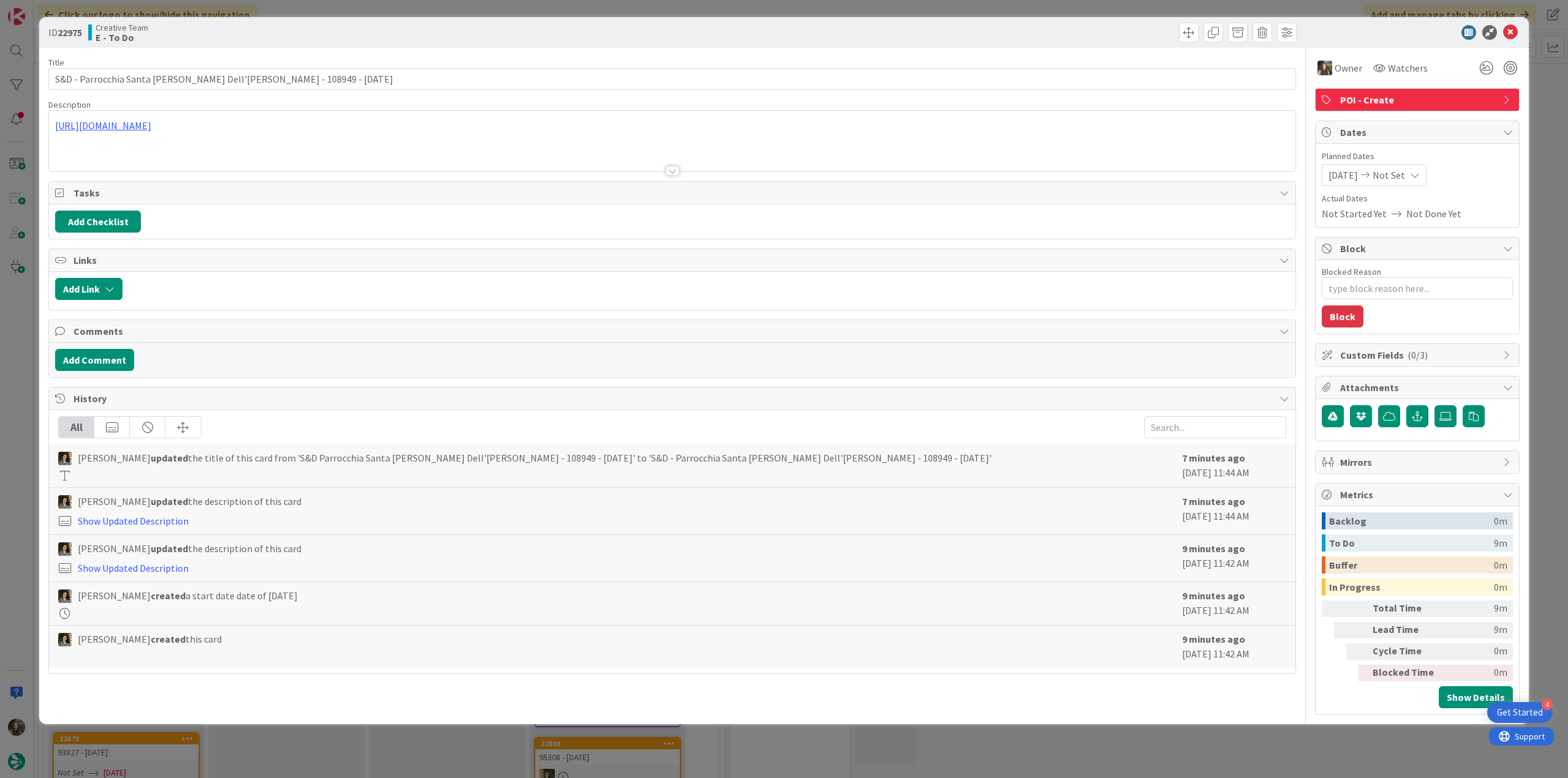
click at [1540, 87] on div "ID 22975 Creative Team E - To Do Title 55 / 128 S&D - Parrocchia Santa Maria De…" at bounding box center [784, 389] width 1568 height 778
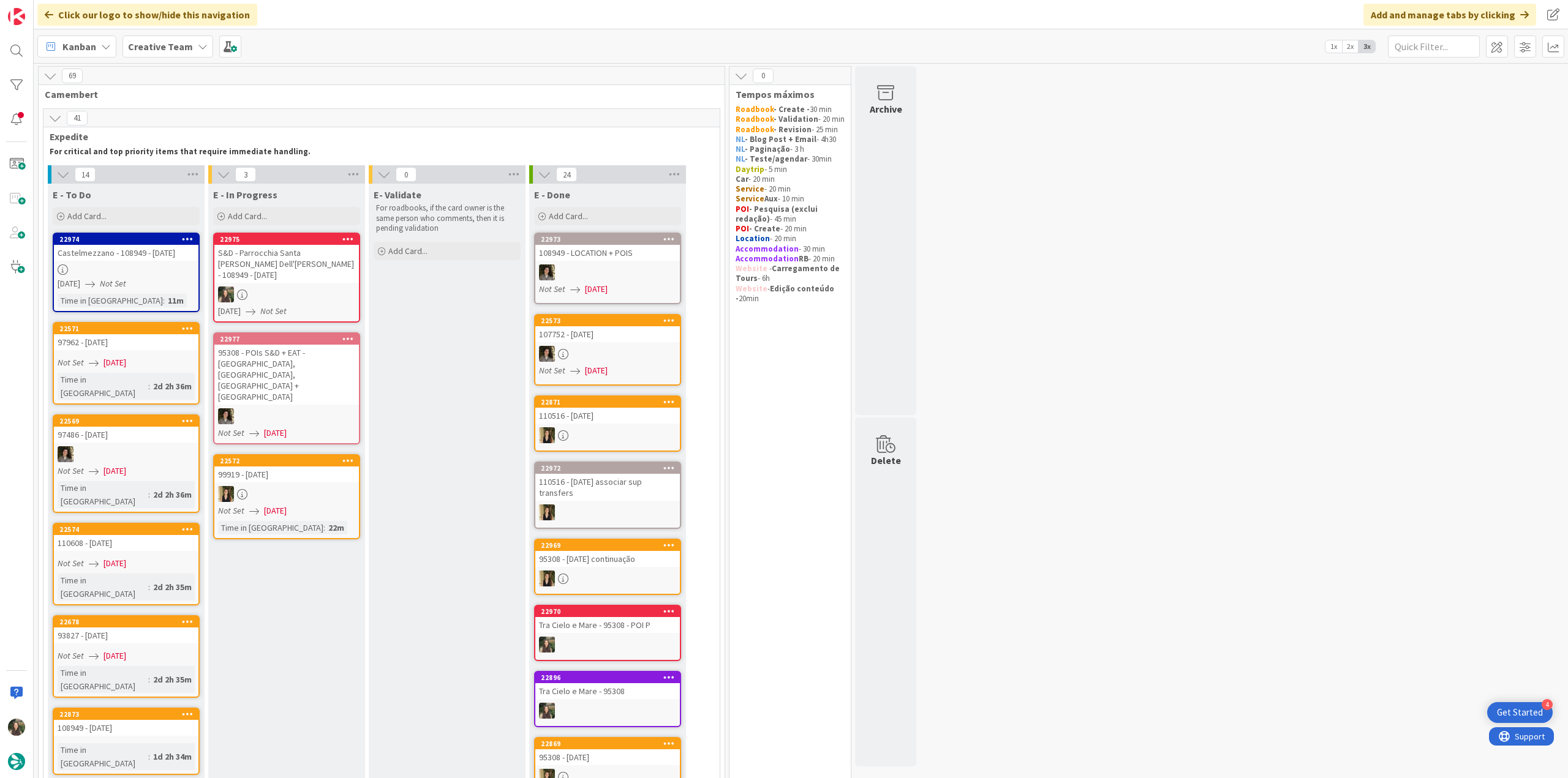
click at [333, 268] on div "S&D - Parrocchia Santa Maria Dell'olmo - 108949 - 8 oct" at bounding box center [286, 264] width 144 height 38
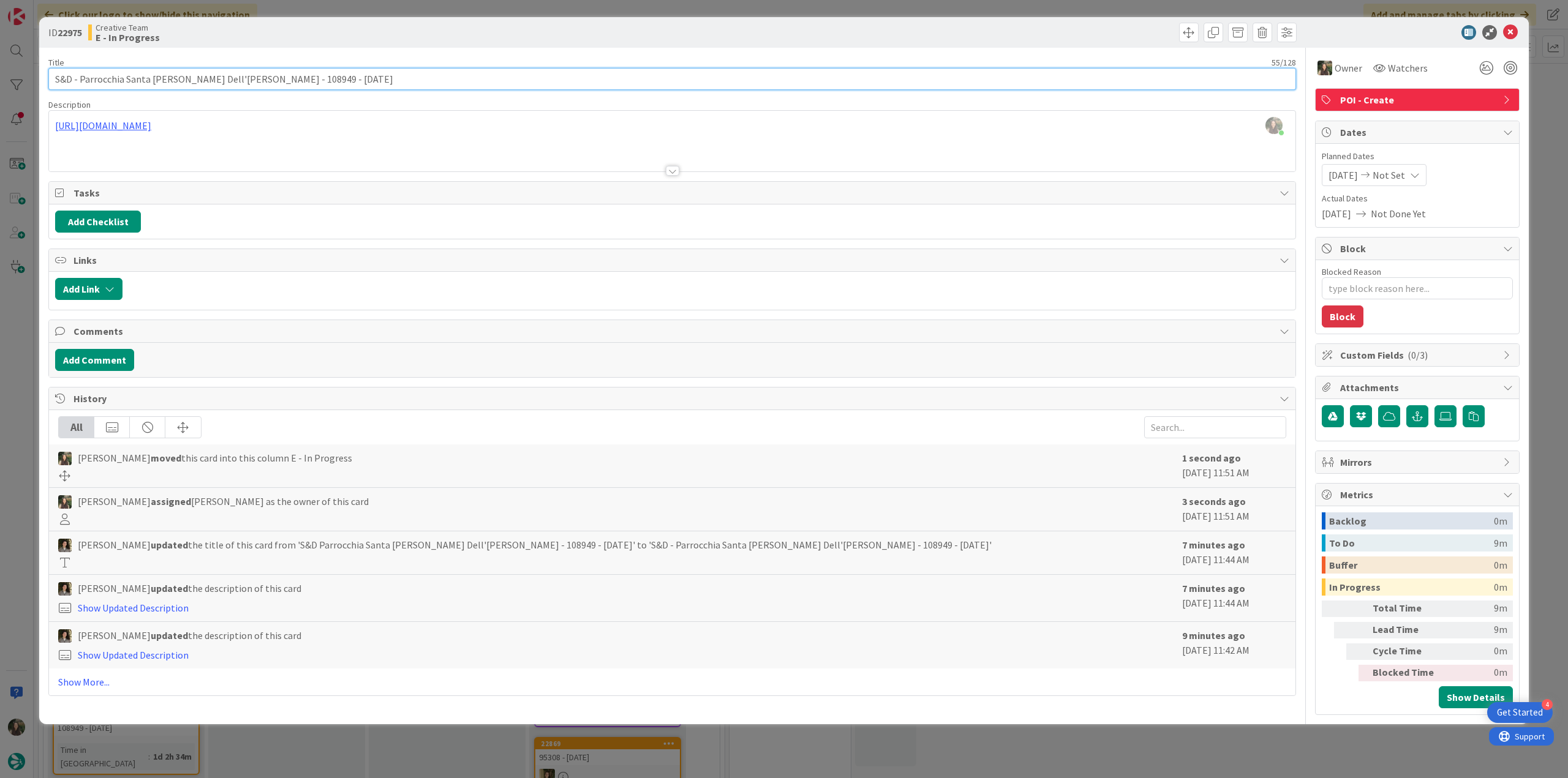
drag, startPoint x: 214, startPoint y: 77, endPoint x: 116, endPoint y: 76, distance: 98.0
click at [78, 82] on input "S&D - Parrocchia Santa Maria Dell'olmo - 108949 - 8 oct" at bounding box center [672, 79] width 1248 height 22
click at [28, 322] on div "ID 22975 Creative Team E - In Progress Title 55 / 128 S&D - Parrocchia Santa Ma…" at bounding box center [784, 389] width 1568 height 778
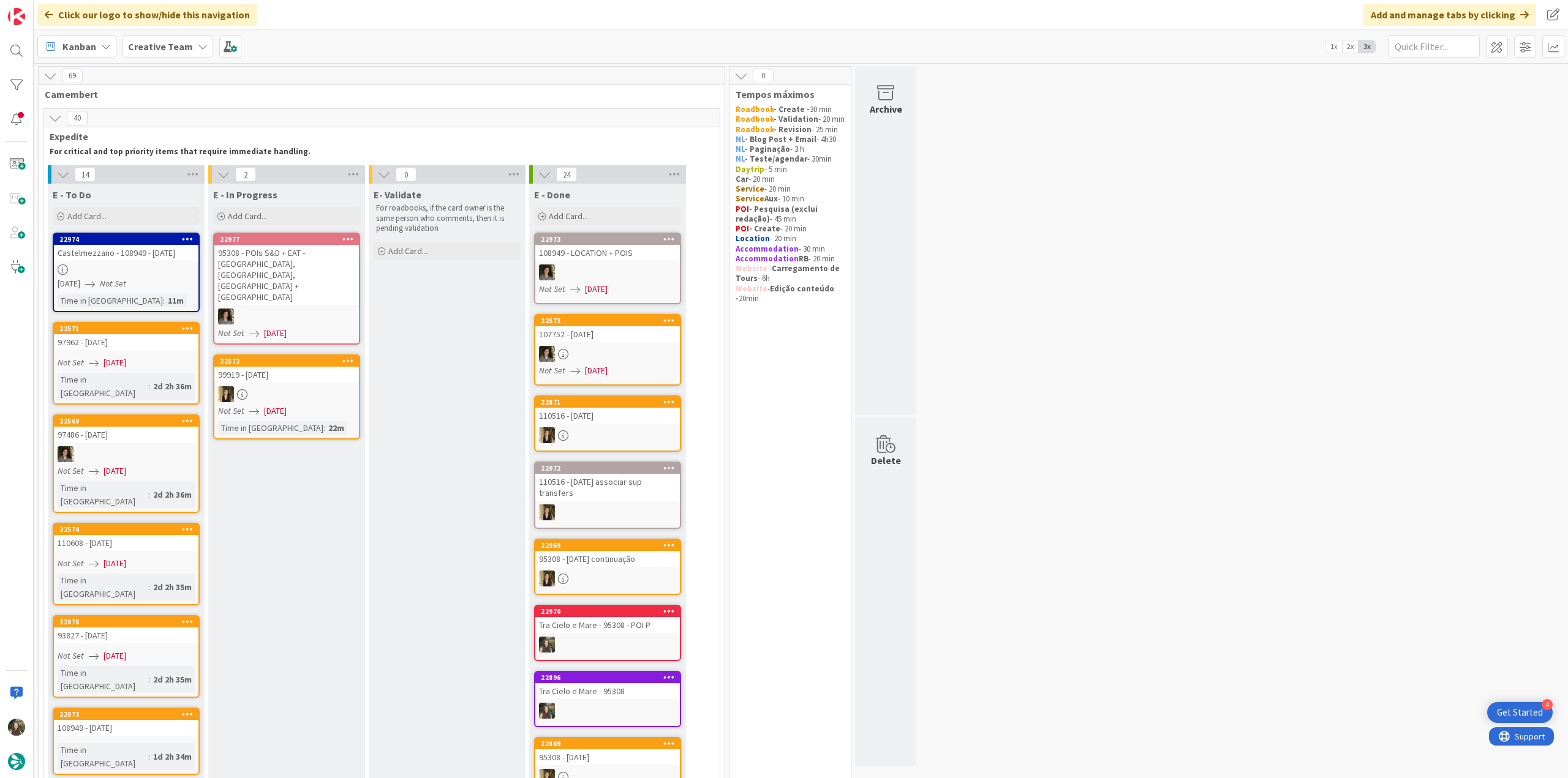
click at [162, 261] on link "22974 Castelmezzano - 108949 - 8 oct 09/12/2025 Not Set Time in Column : 11m" at bounding box center [126, 272] width 147 height 80
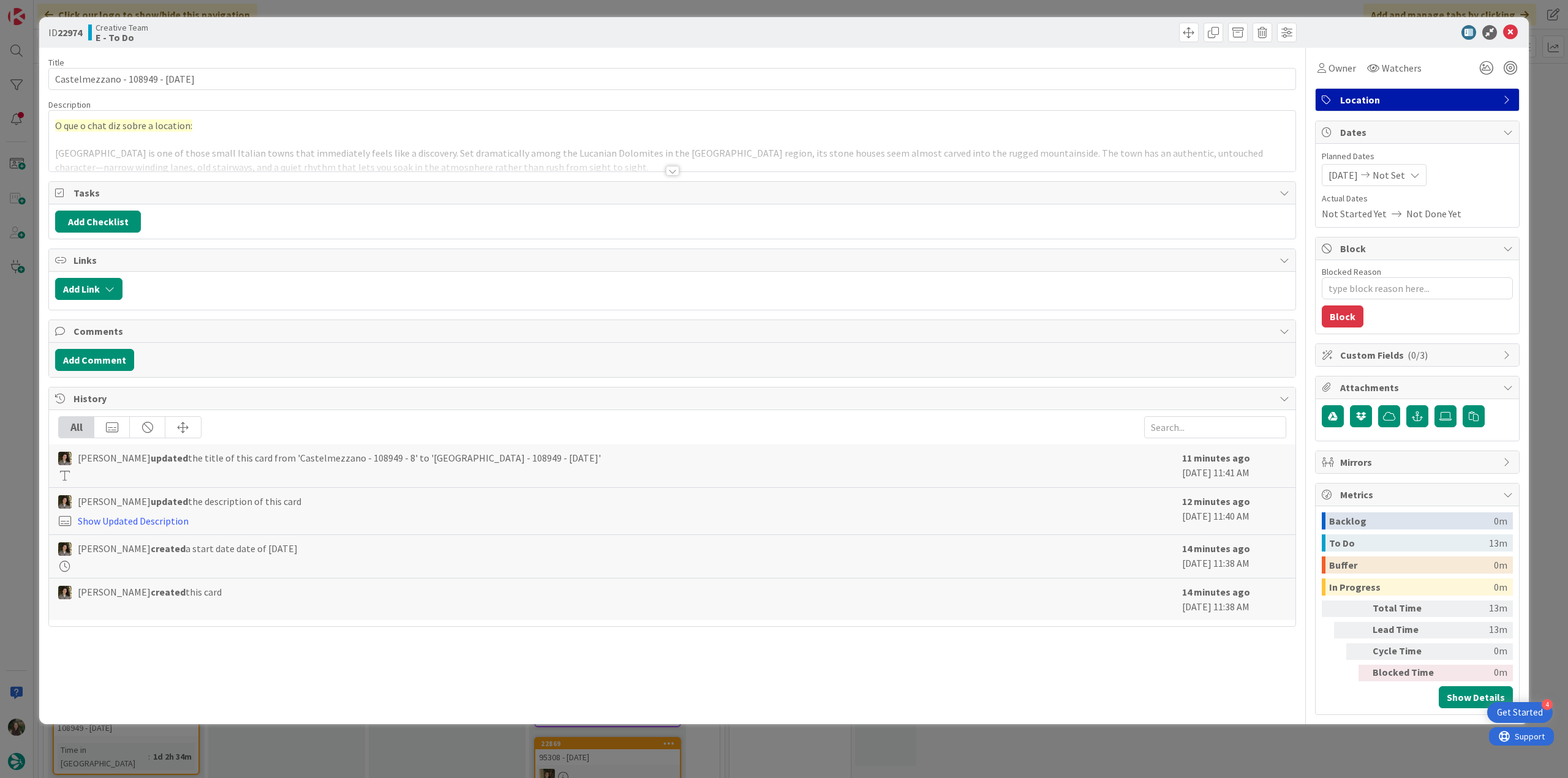
click at [373, 152] on div at bounding box center [672, 155] width 1247 height 31
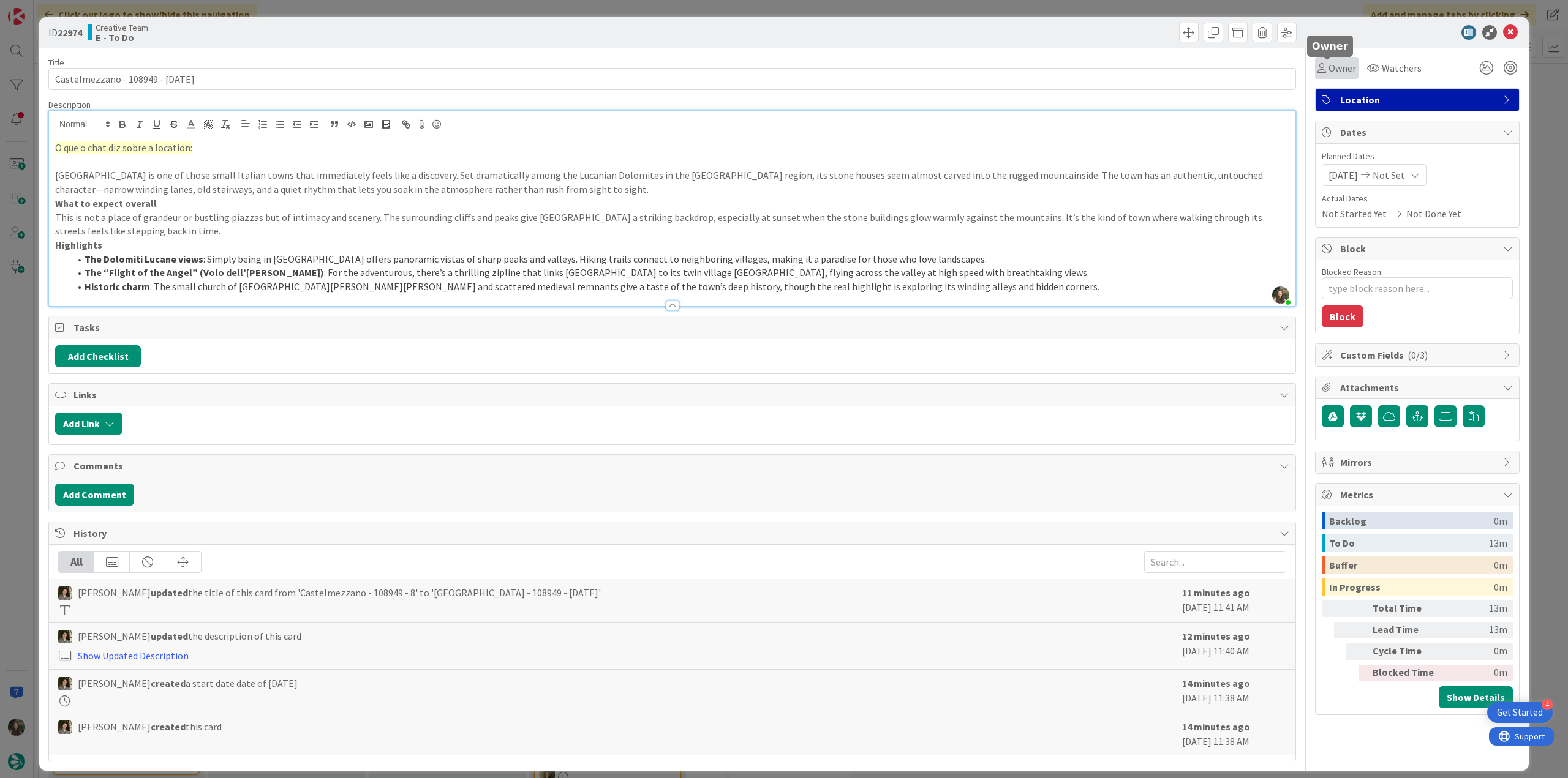
click at [1329, 75] on span "Owner" at bounding box center [1342, 68] width 28 height 15
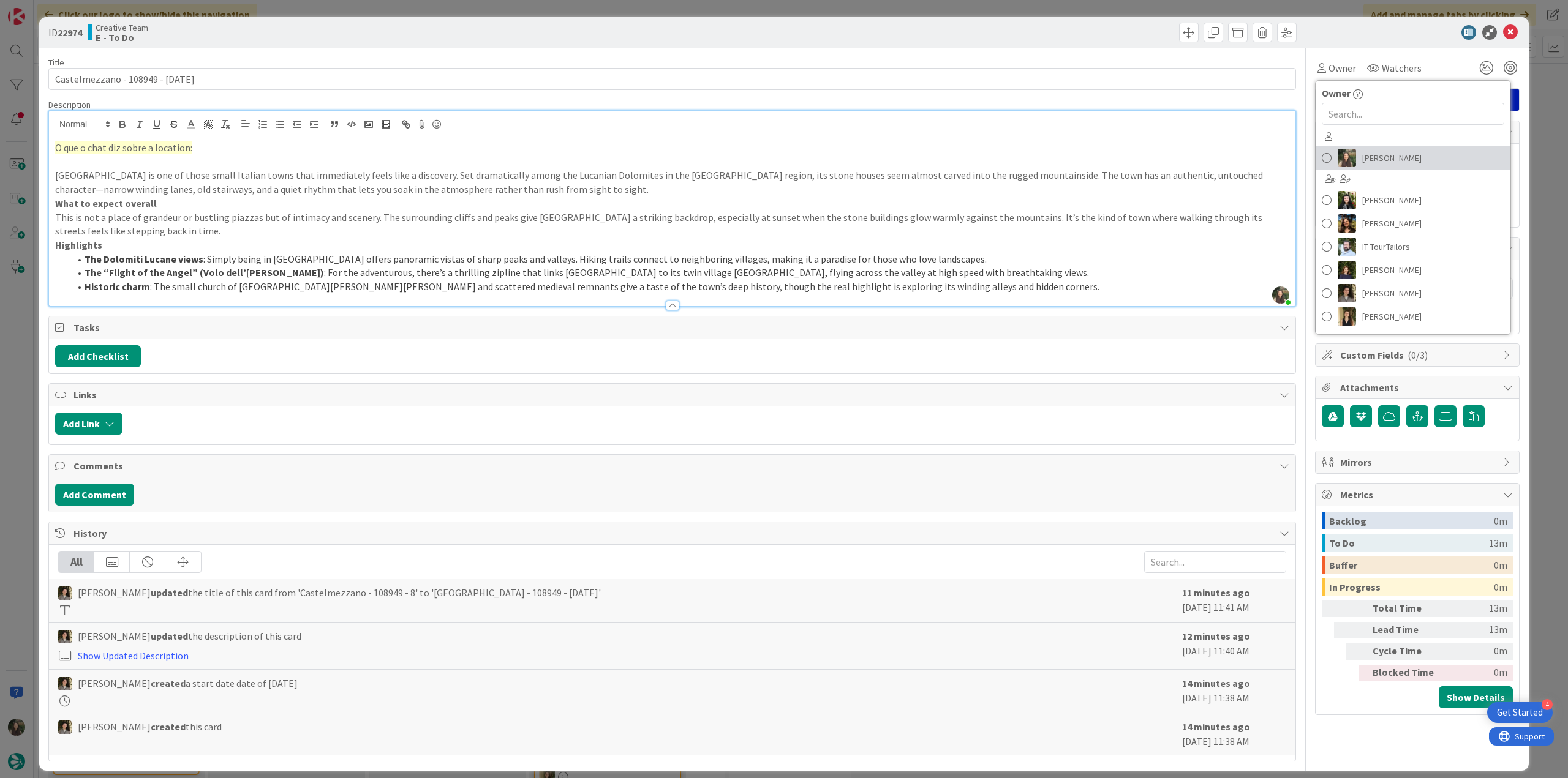
click at [1348, 161] on link "[PERSON_NAME]" at bounding box center [1413, 158] width 195 height 23
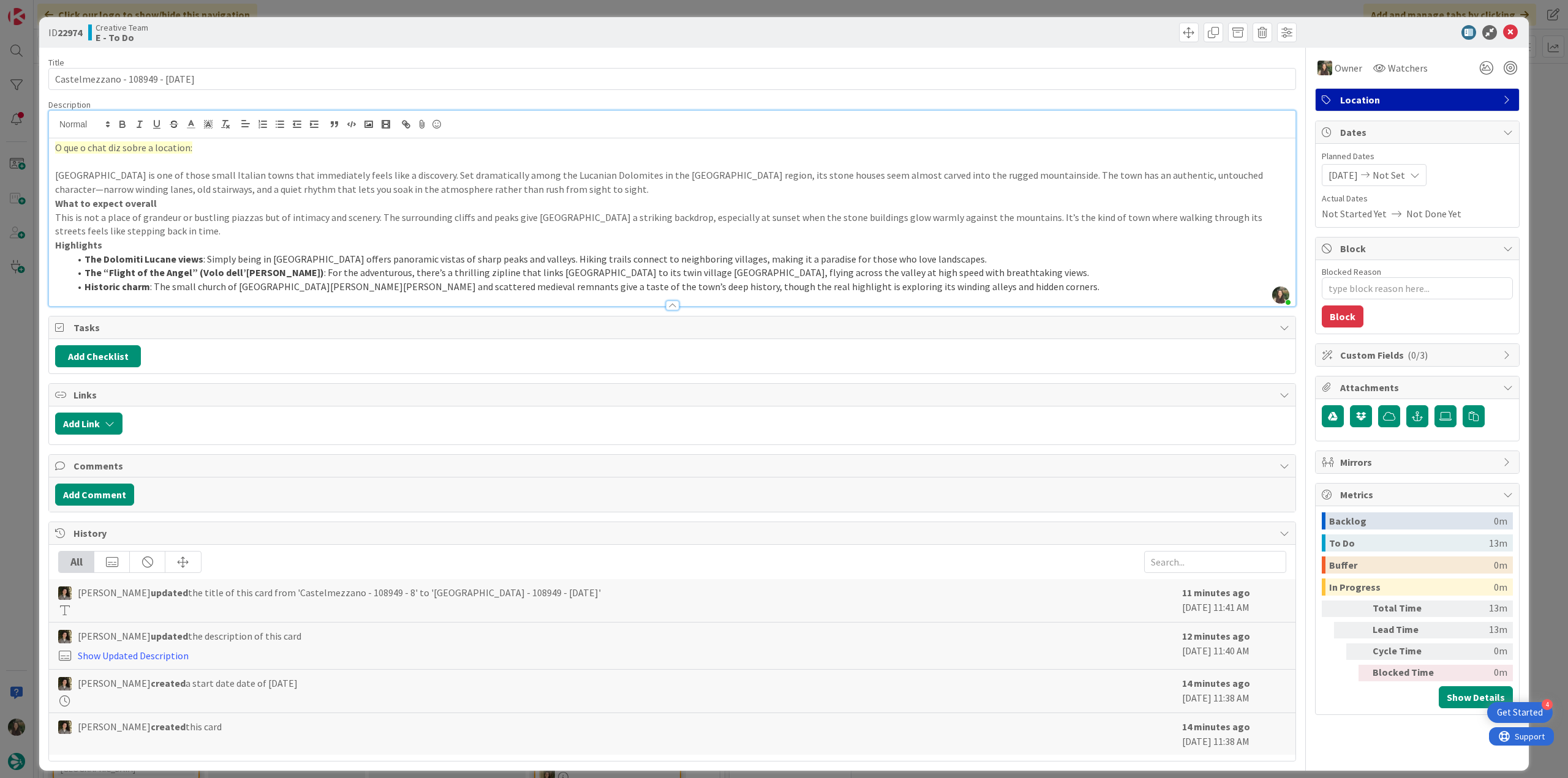
click at [1533, 96] on div "ID 22974 Creative Team E - To Do Title 30 / 128 Castelmezzano - 108949 - 8 oct …" at bounding box center [784, 389] width 1568 height 778
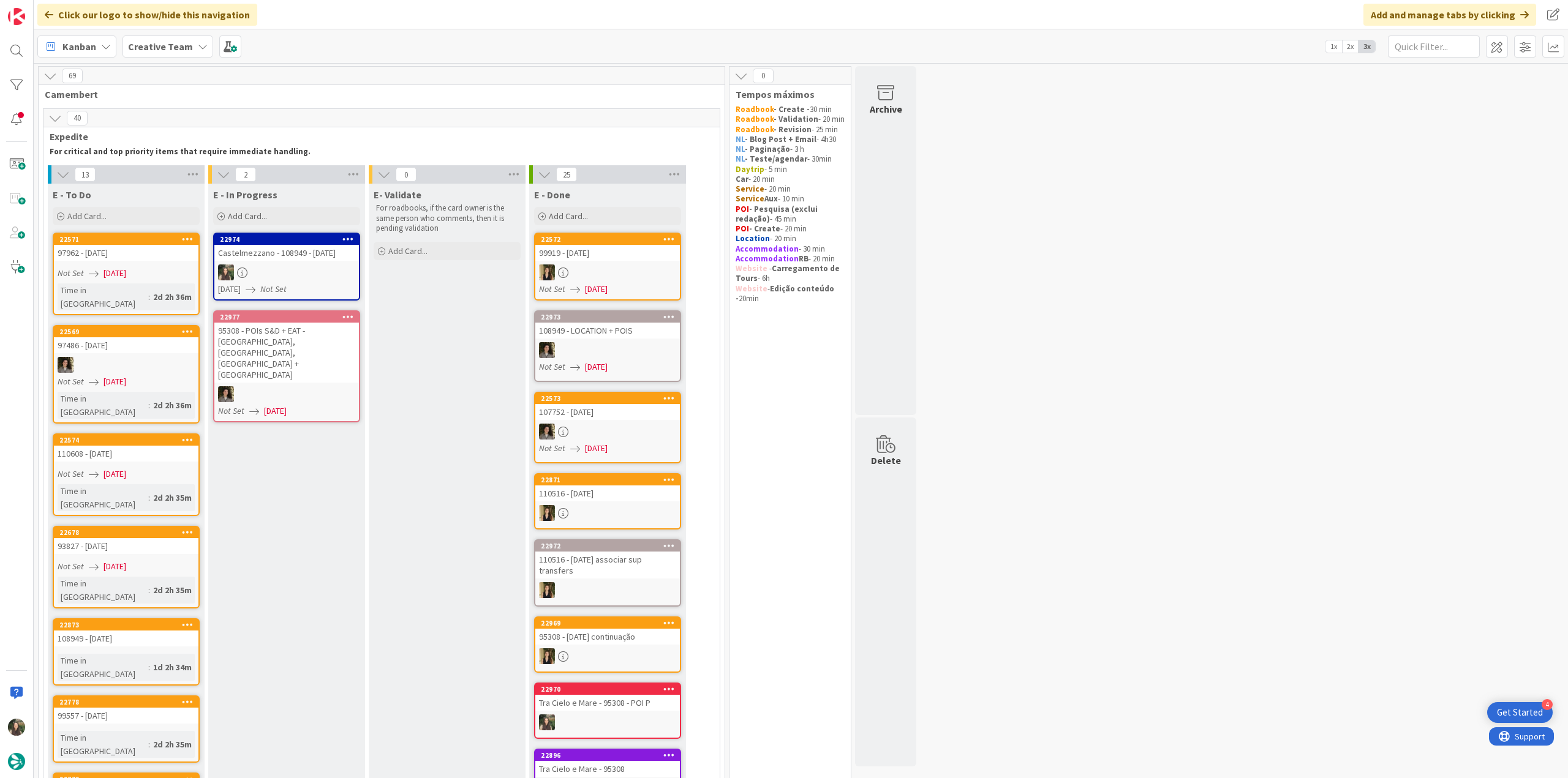
click at [299, 263] on link "22974 Castelmezzano - 108949 - 8 oct 09/12/2025 Not Set" at bounding box center [286, 267] width 147 height 68
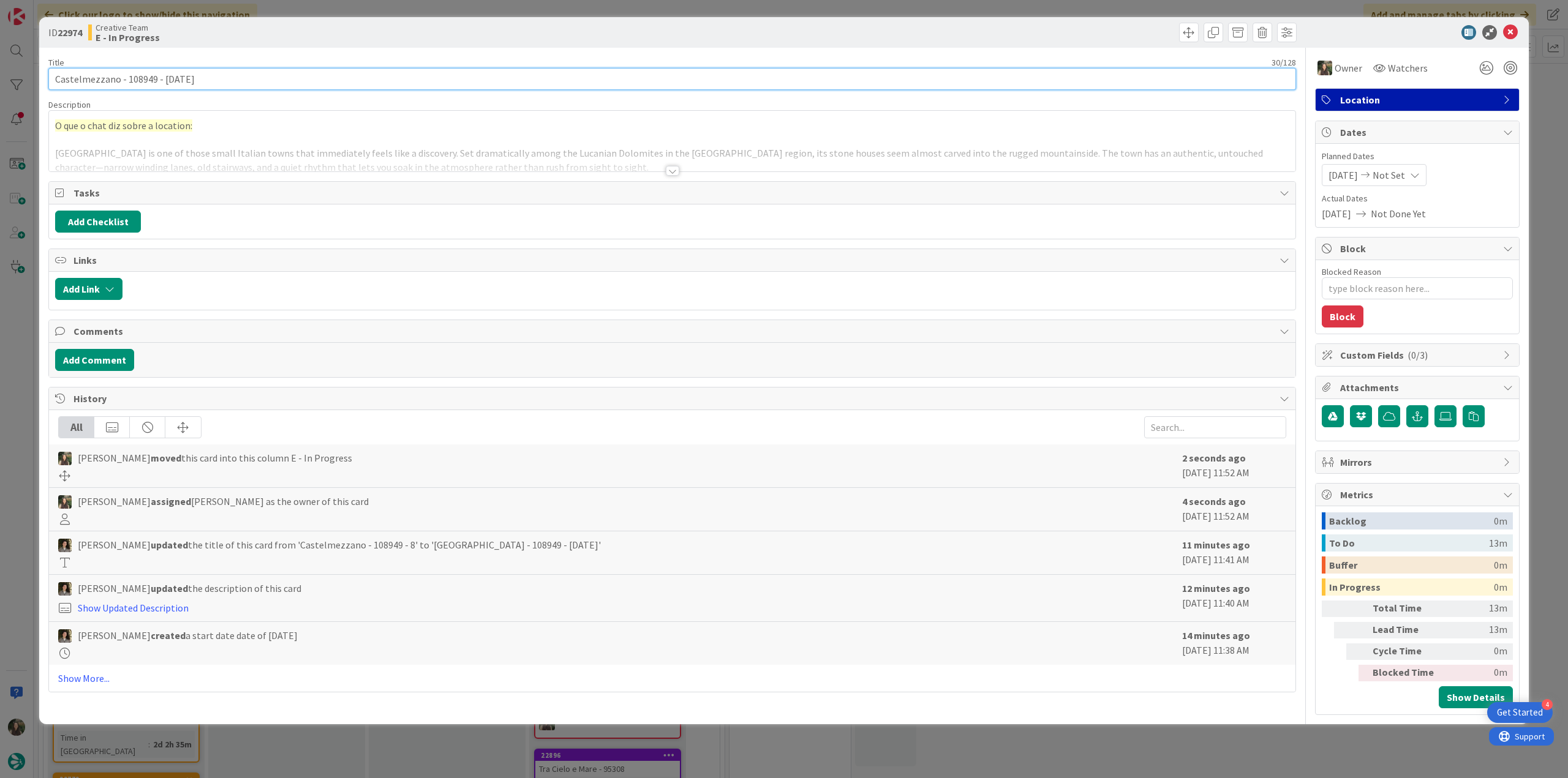
click at [81, 78] on input "Castelmezzano - 108949 - 8 oct" at bounding box center [672, 79] width 1248 height 22
click at [28, 294] on div "ID 22974 Creative Team E - In Progress Title 30 / 128 Castelmezzano - 108949 - …" at bounding box center [784, 389] width 1568 height 778
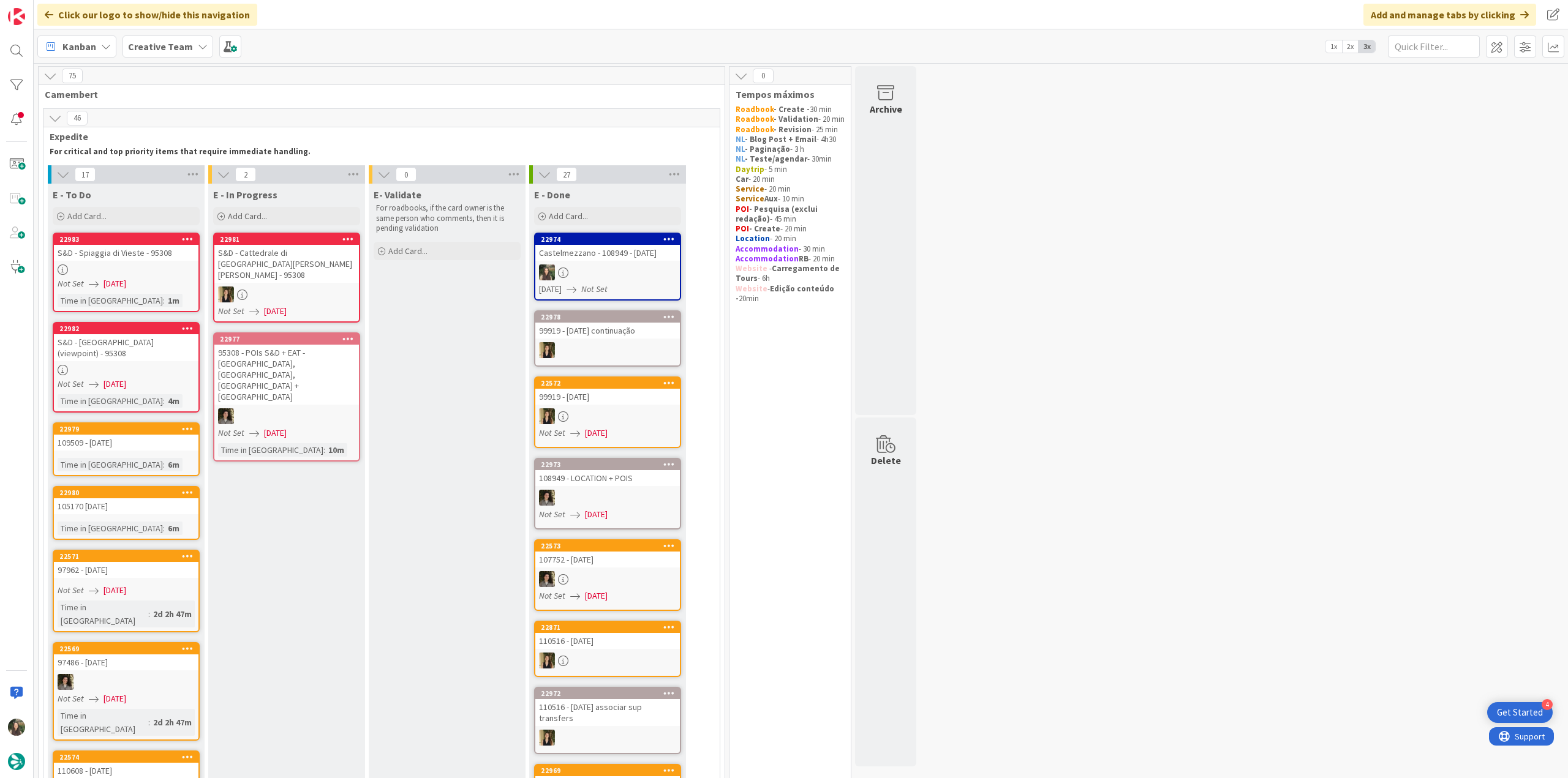
click at [613, 274] on div at bounding box center [607, 273] width 144 height 16
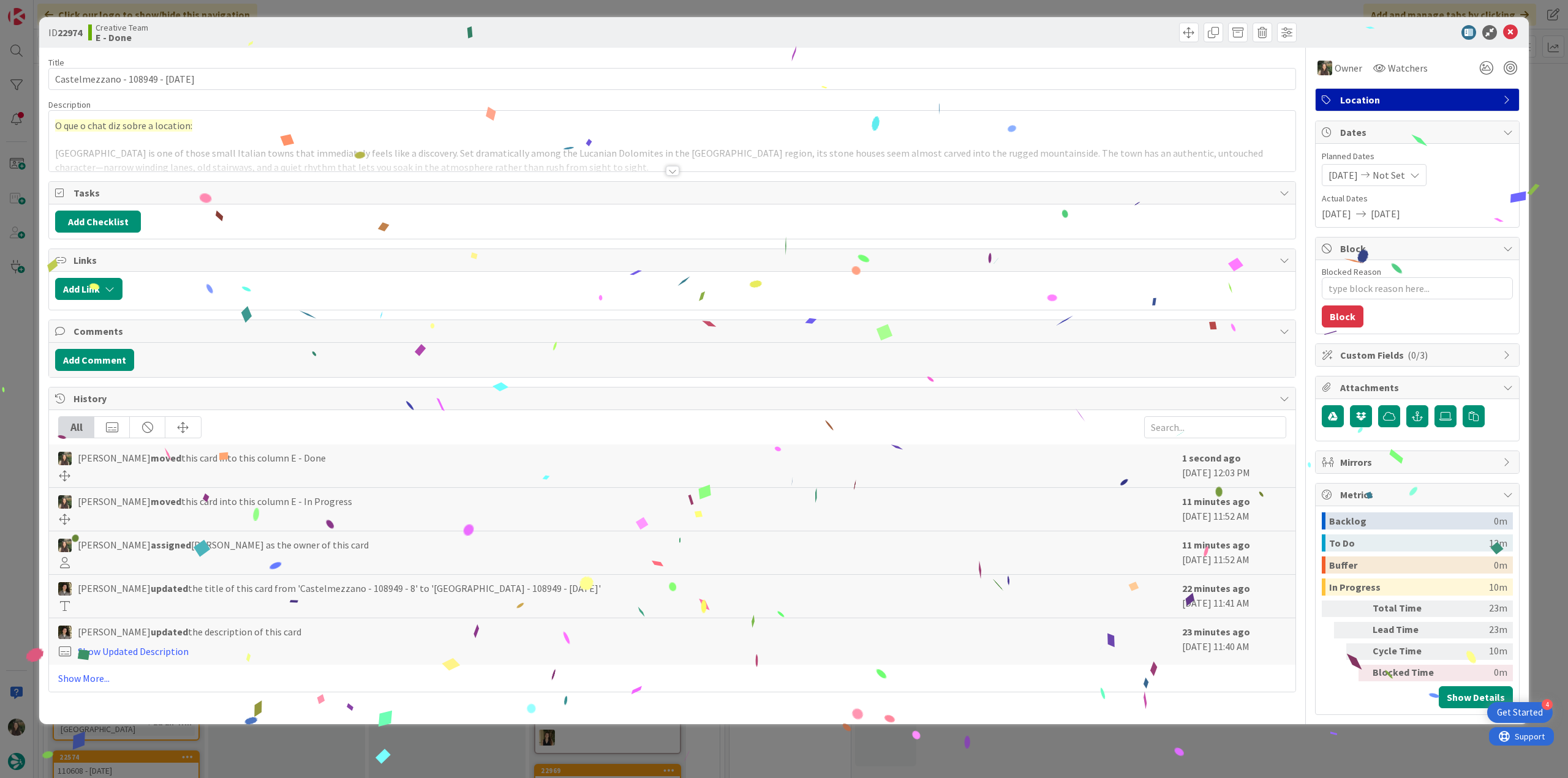
drag, startPoint x: 1177, startPoint y: 739, endPoint x: 1147, endPoint y: 726, distance: 32.7
click at [1178, 739] on div "ID 22974 Creative Team E - Done Title 30 / 128 Castelmezzano - 108949 - 8 oct D…" at bounding box center [784, 389] width 1568 height 778
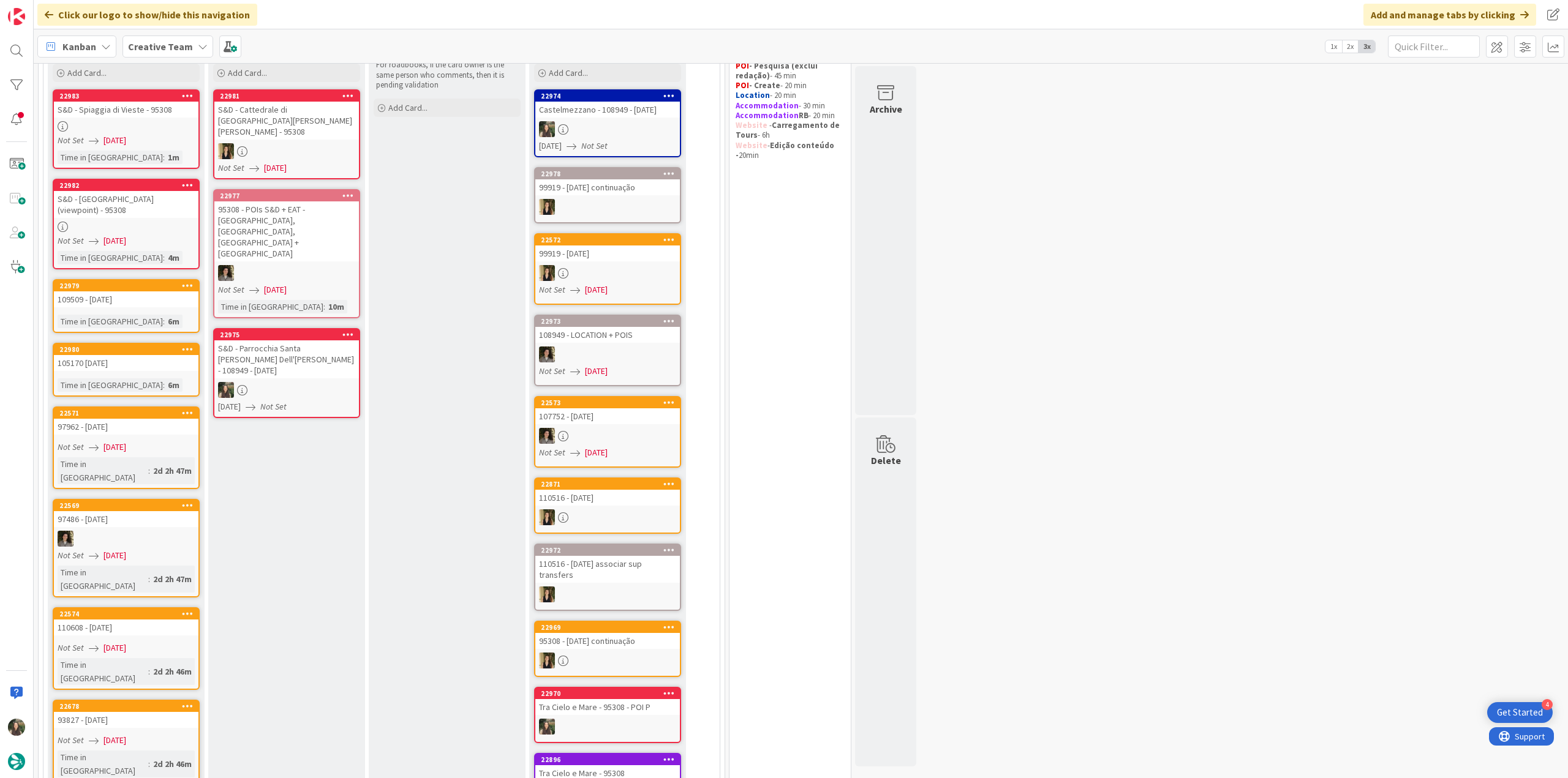
scroll to position [123, 0]
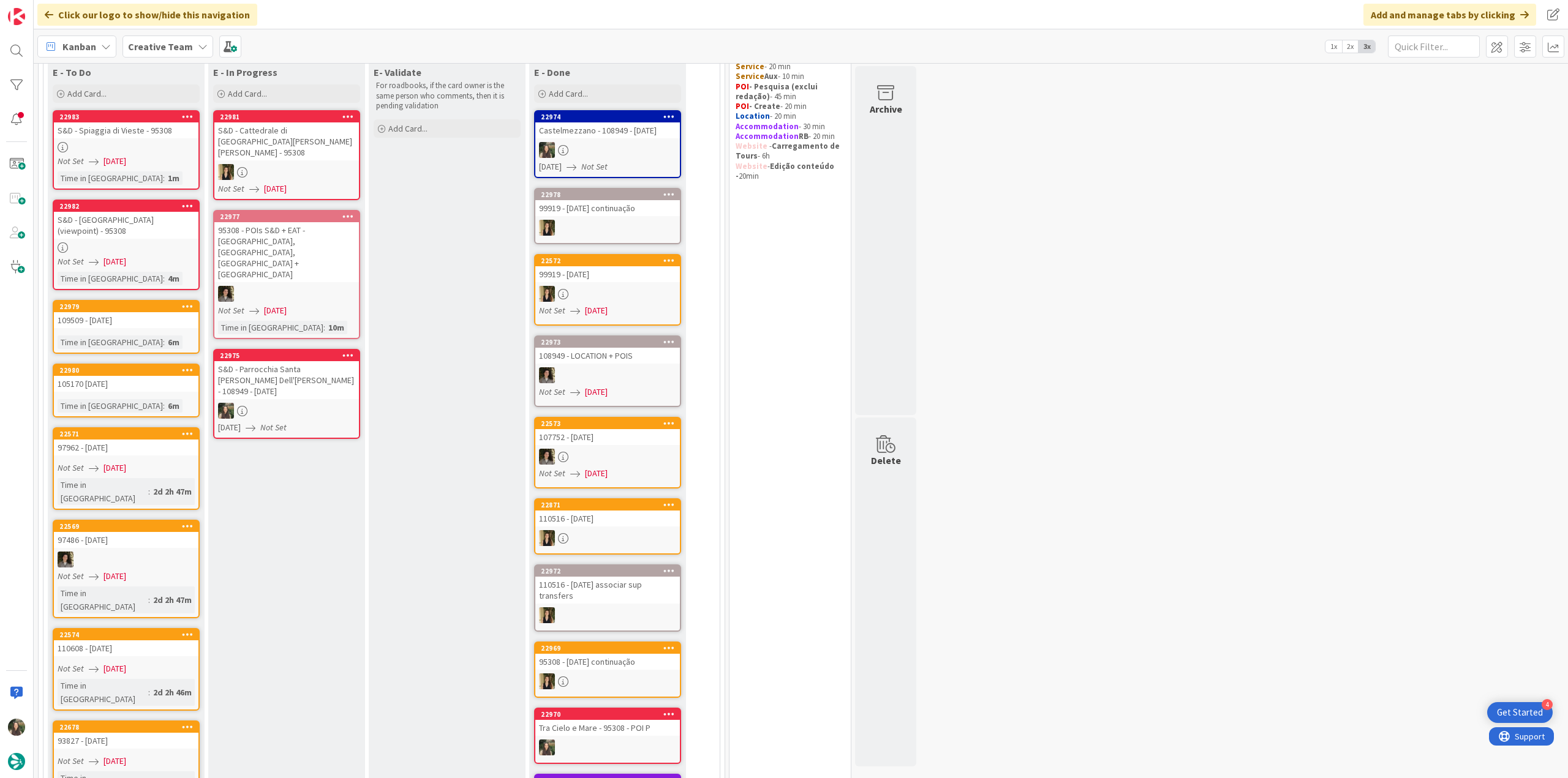
click at [346, 362] on div "S&D - Parrocchia Santa Maria Dell'olmo - 108949 - 8 oct" at bounding box center [286, 381] width 144 height 38
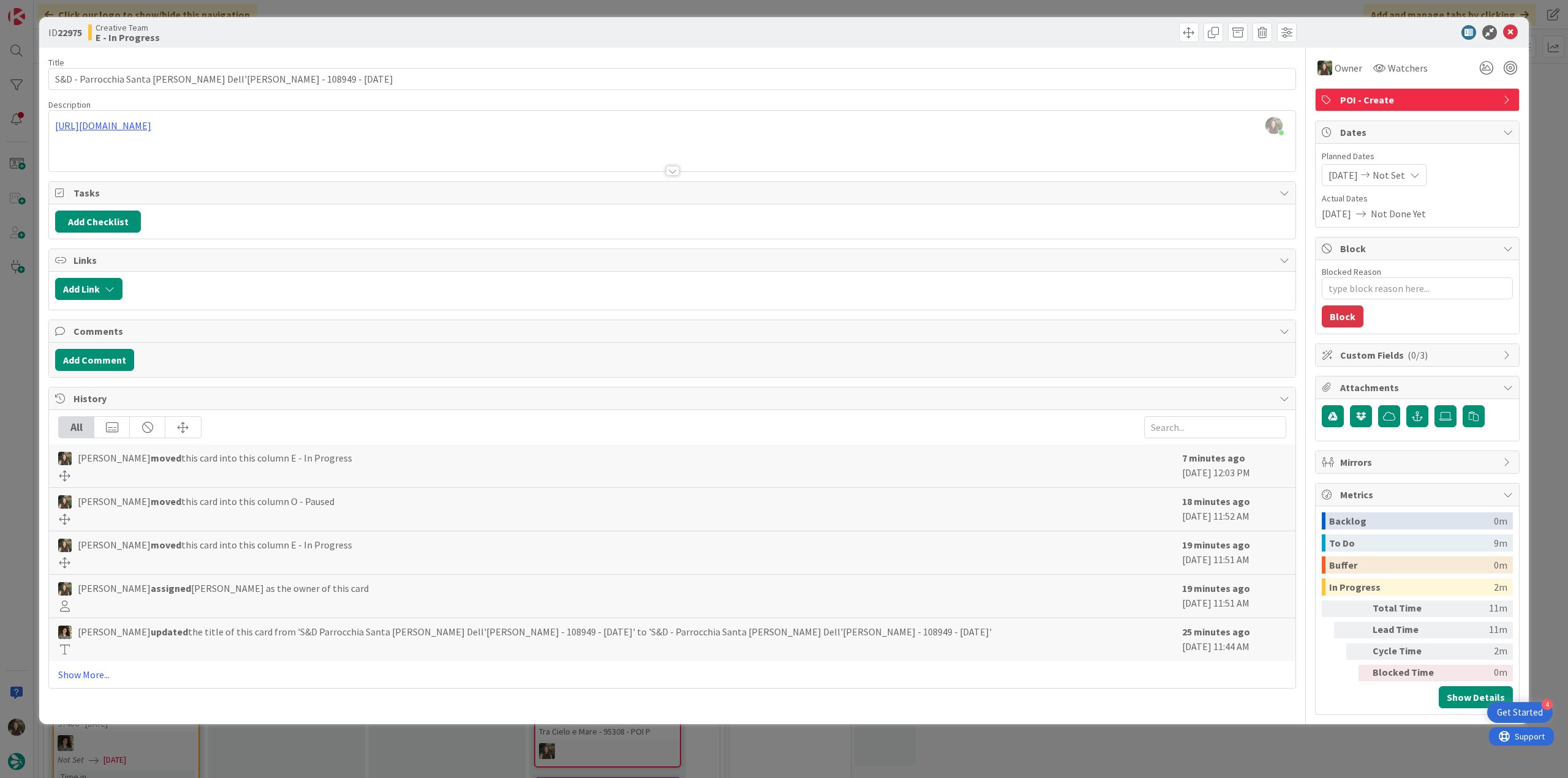
click at [21, 305] on div "ID 22975 Creative Team E - In Progress Title 55 / 128 S&D - Parrocchia Santa Ma…" at bounding box center [784, 389] width 1568 height 778
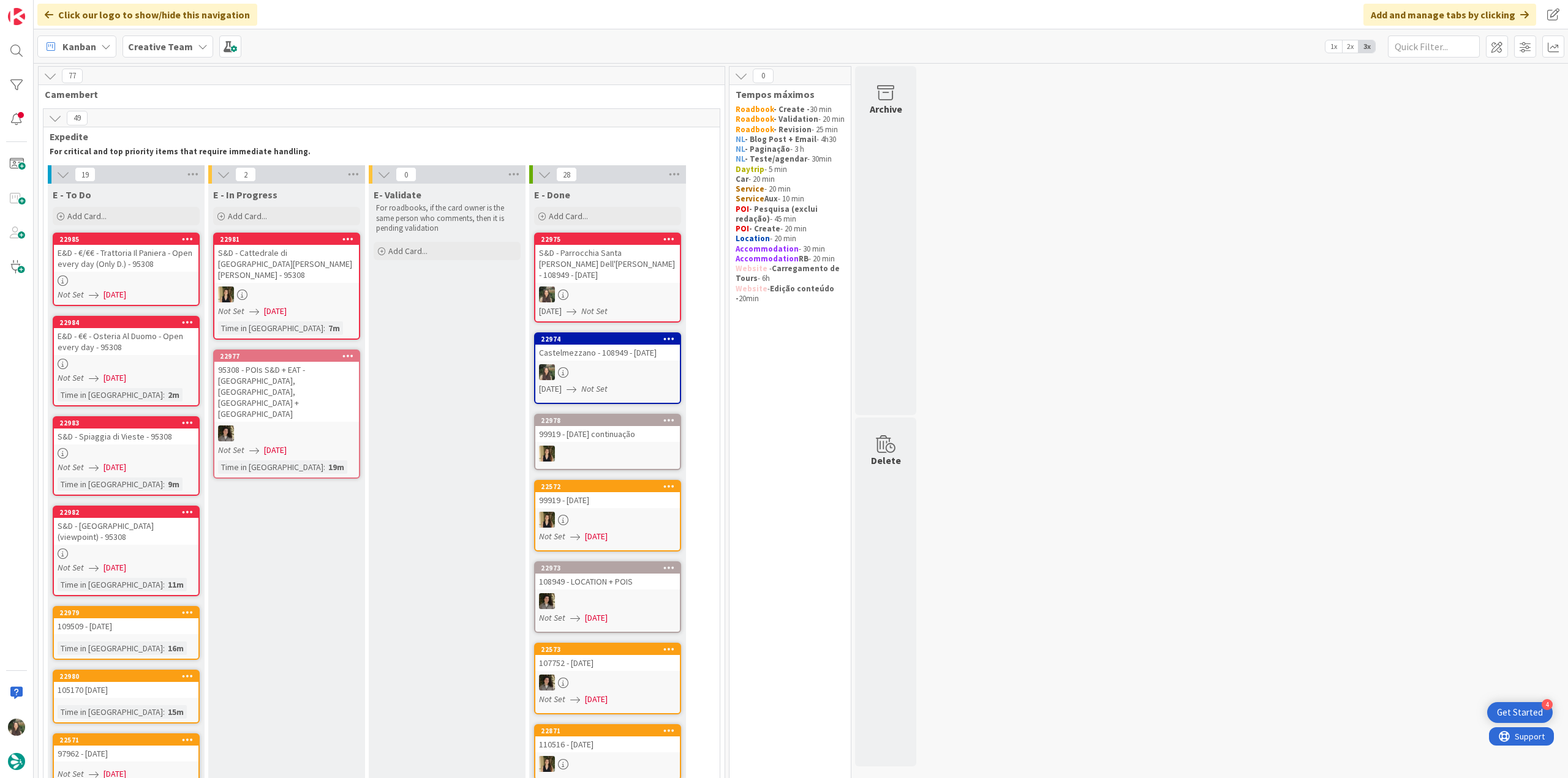
click at [629, 266] on div "S&D - Parrocchia Santa Maria Dell'olmo - 108949 - 8 oct" at bounding box center [607, 264] width 144 height 38
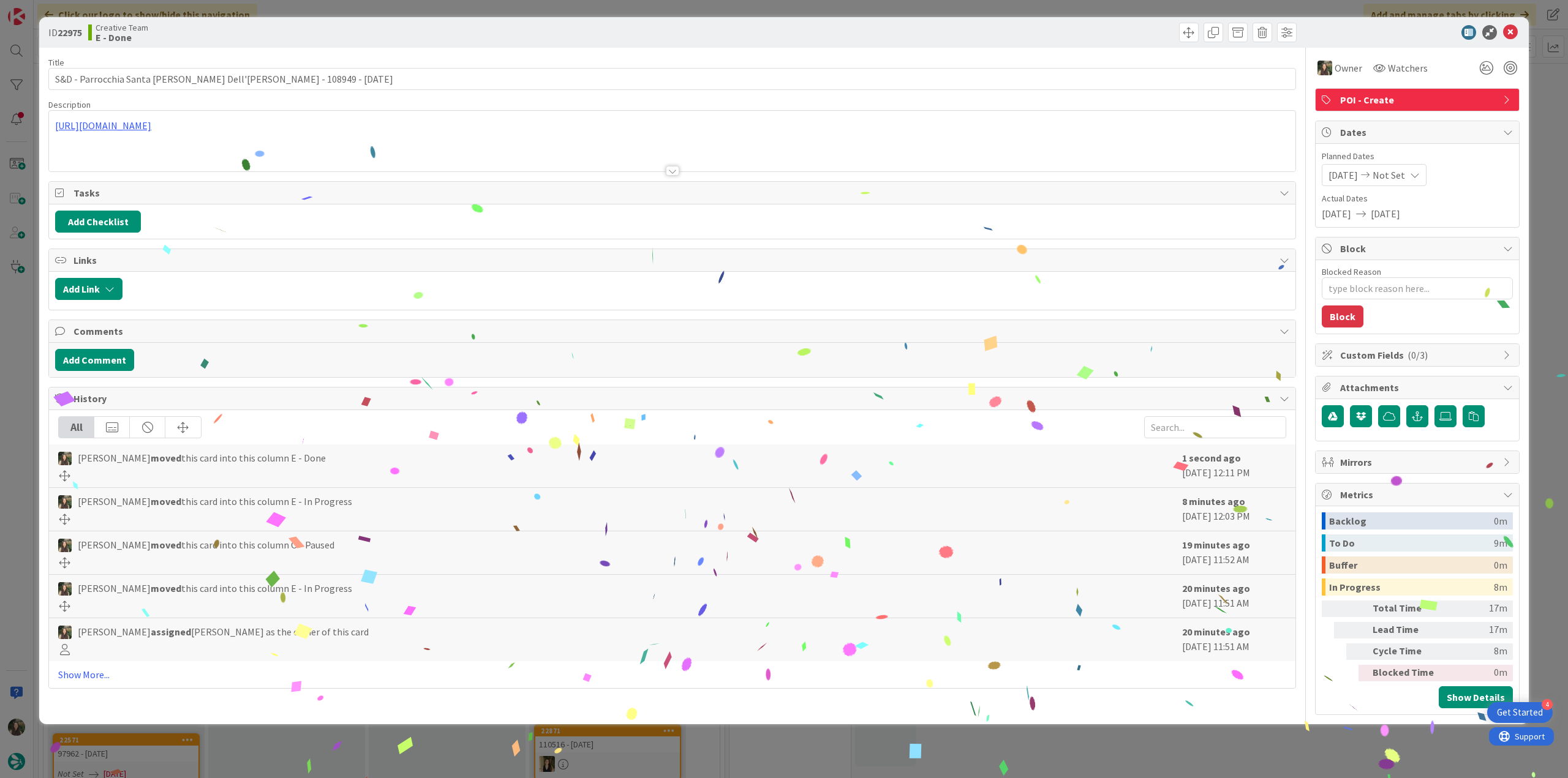
click at [1198, 745] on div "ID 22975 Creative Team E - Done Title 55 / 128 S&D - Parrocchia Santa Maria Del…" at bounding box center [784, 389] width 1568 height 778
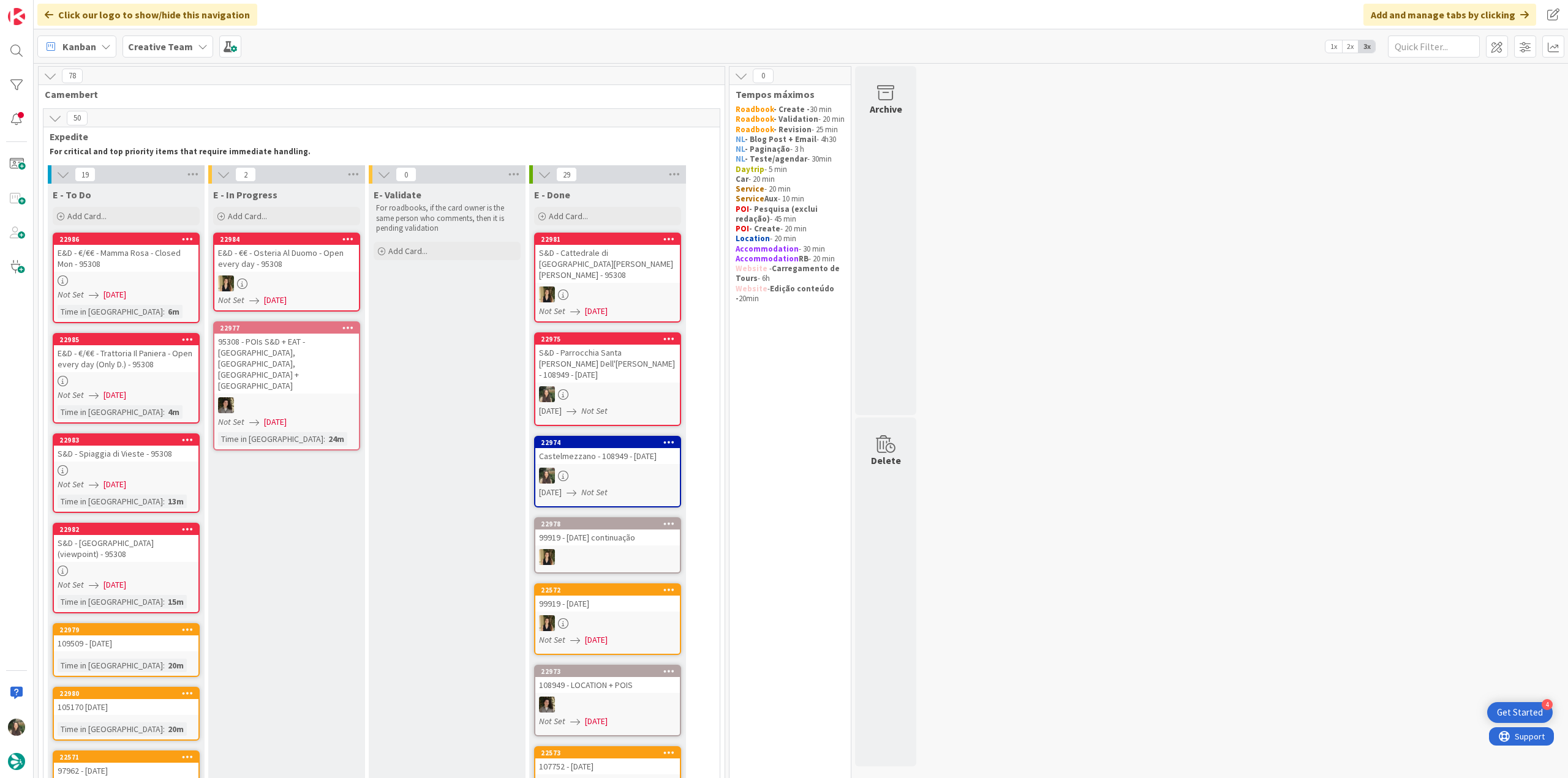
click at [163, 267] on div "E&D - €/€€ - Mamma Rosa - Closed Mon - 95308" at bounding box center [126, 259] width 144 height 27
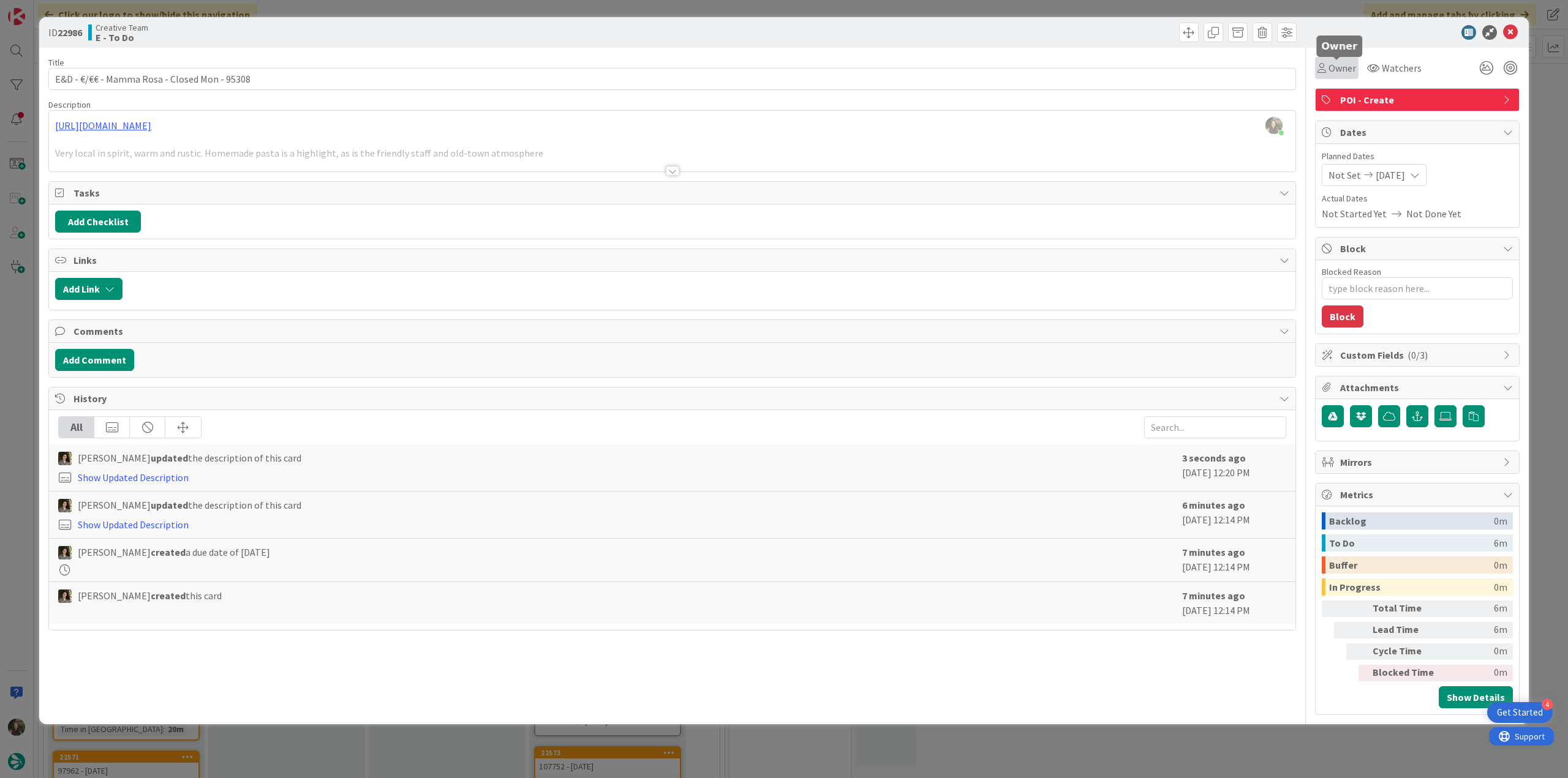
click at [1346, 73] on span "Owner" at bounding box center [1342, 68] width 28 height 15
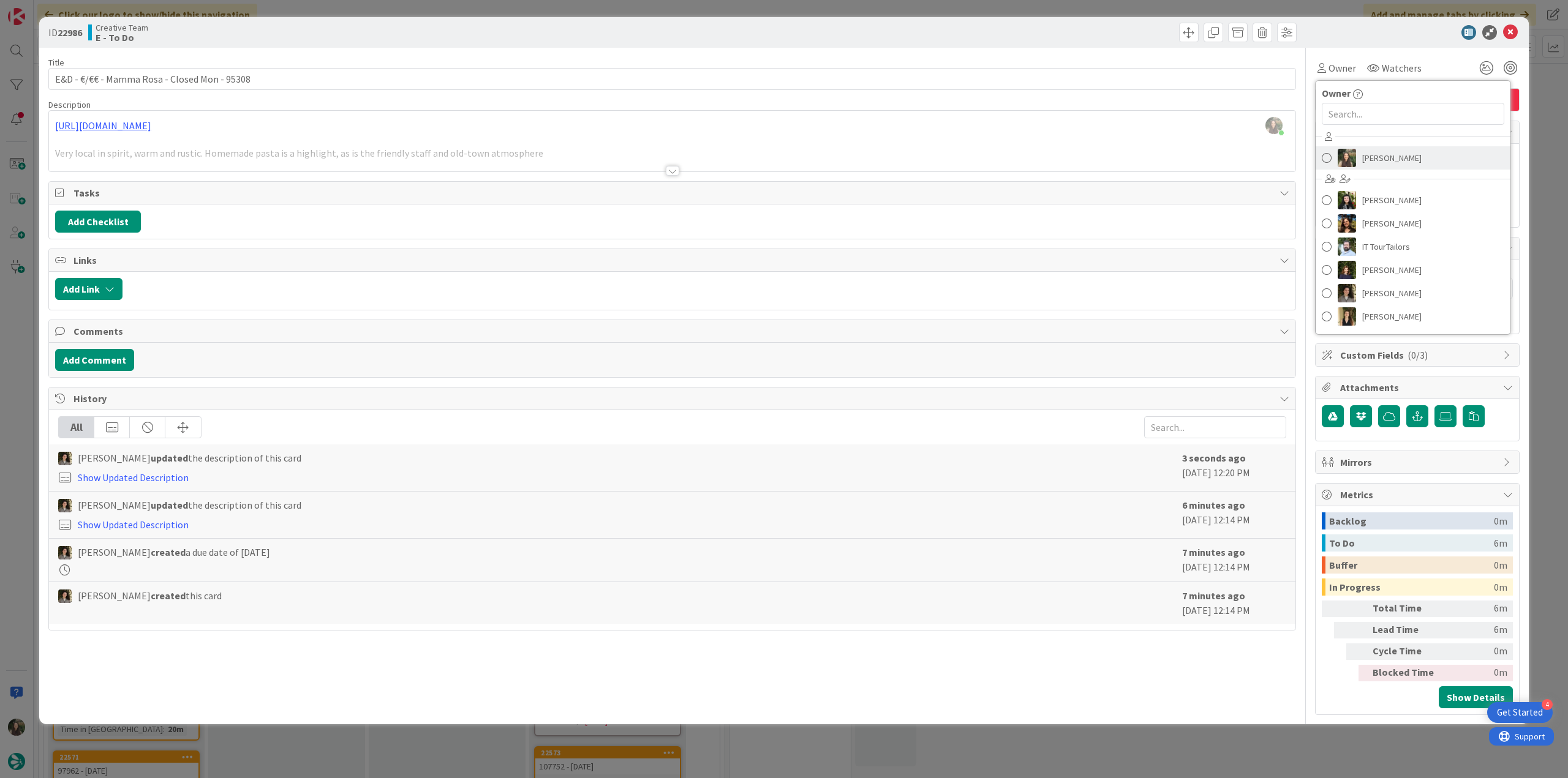
click at [1373, 152] on span "[PERSON_NAME]" at bounding box center [1392, 158] width 59 height 19
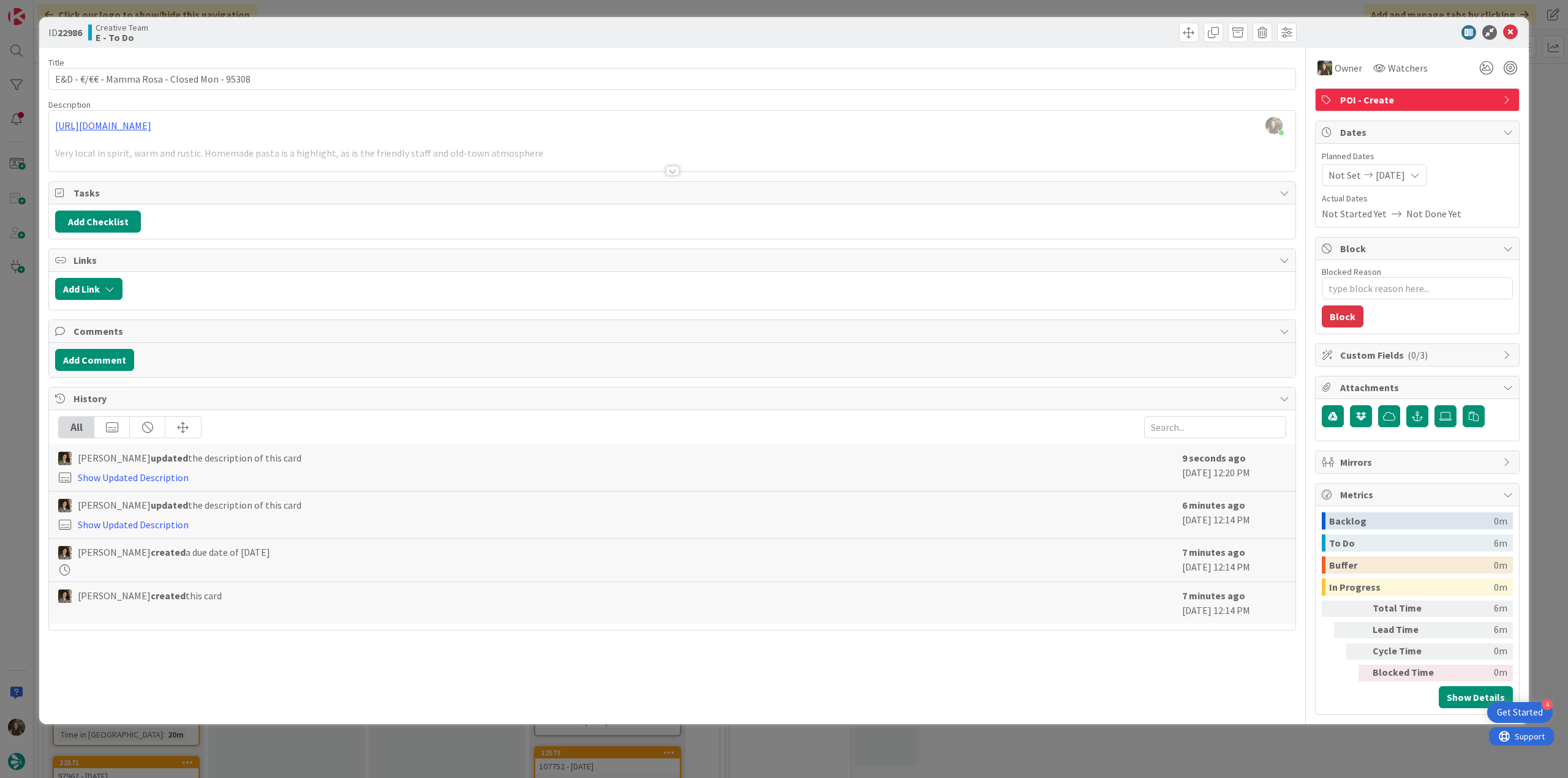
click at [1540, 140] on div "ID 22986 Creative Team E - To Do Title 44 / 128 E&D - €/€€ - Mamma Rosa - Close…" at bounding box center [784, 389] width 1568 height 778
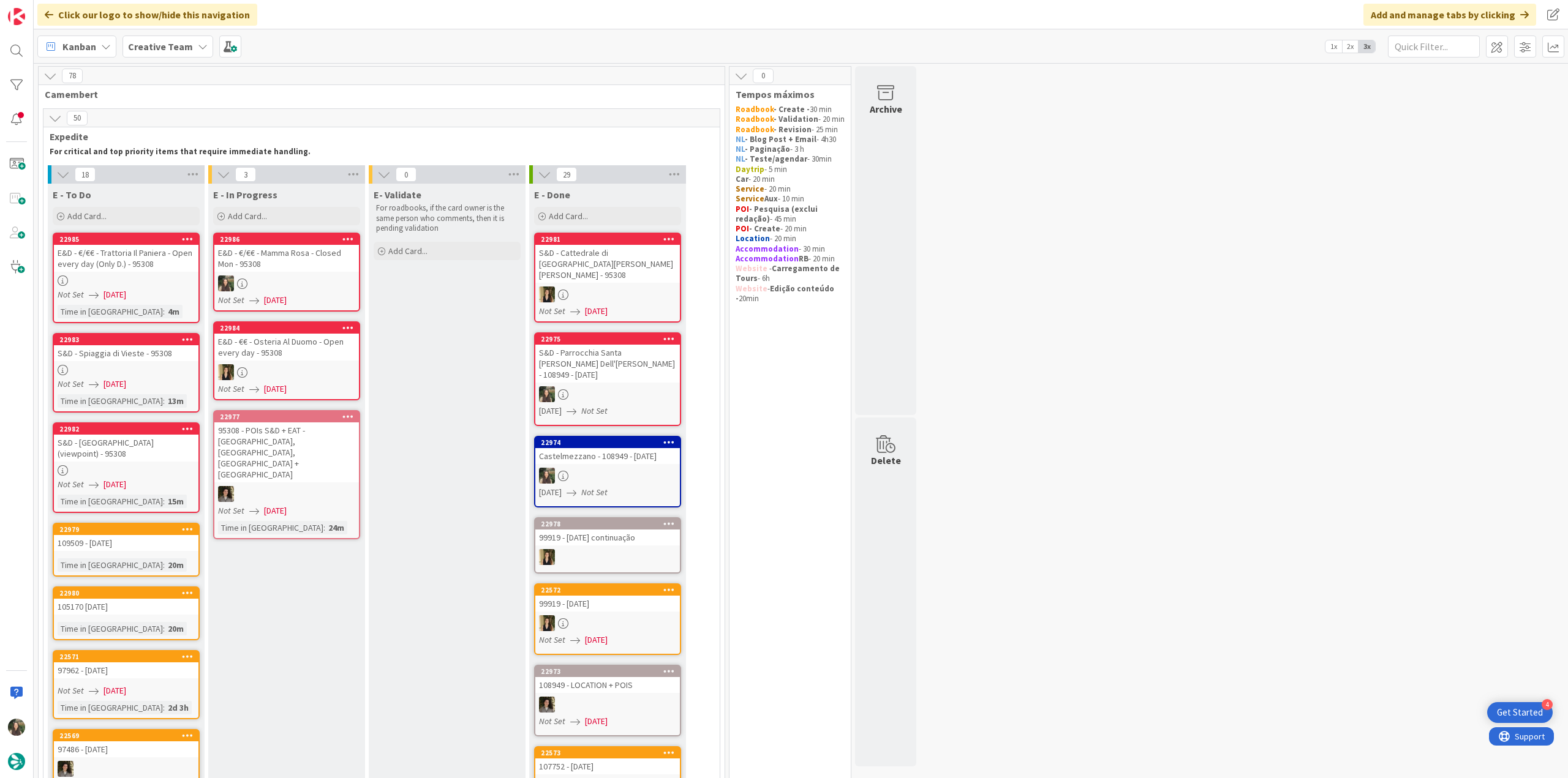
click at [311, 270] on div "E&D - €/€€ - Mamma Rosa - Closed Mon - 95308" at bounding box center [286, 259] width 144 height 27
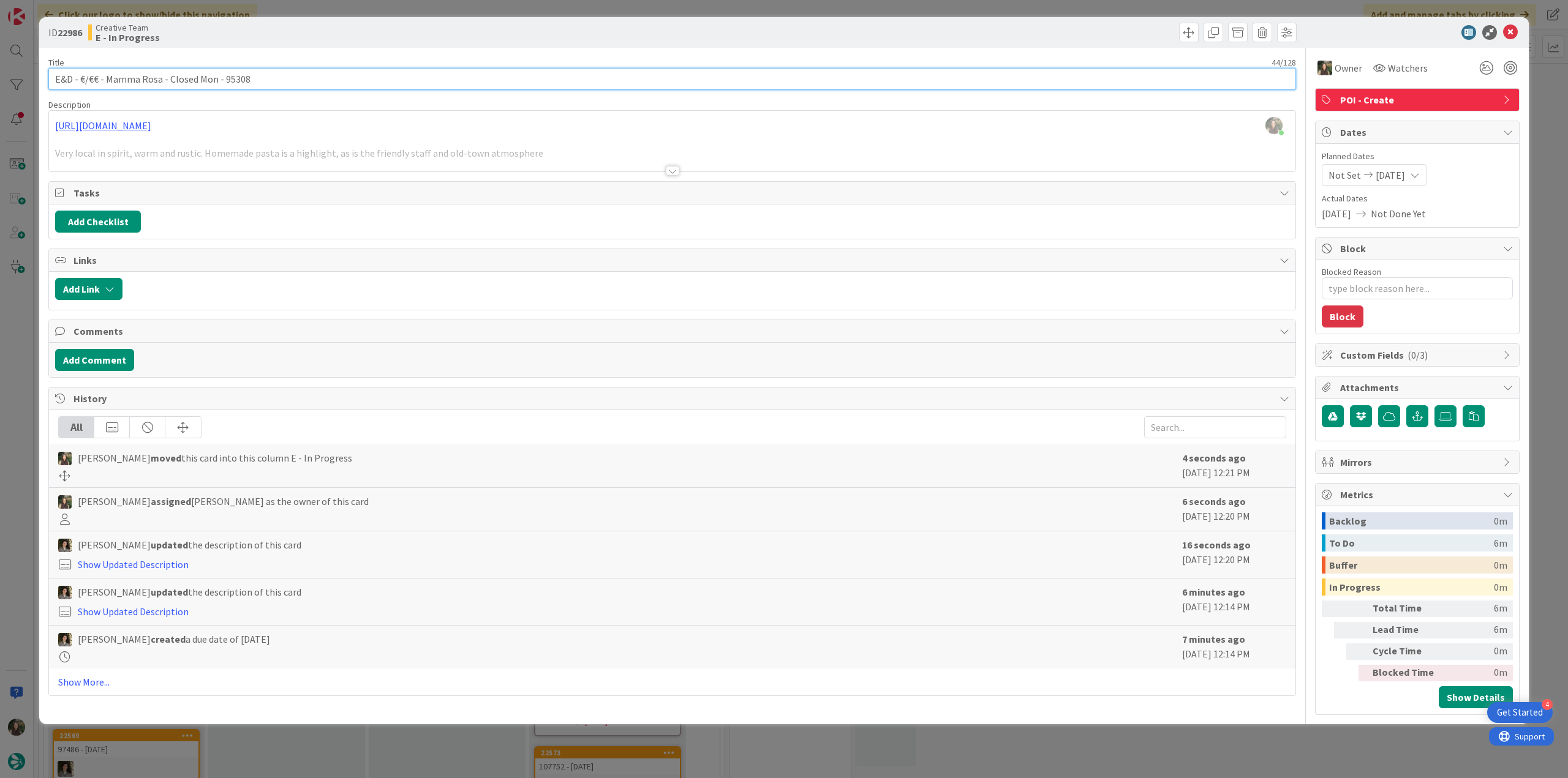
drag, startPoint x: 158, startPoint y: 80, endPoint x: 103, endPoint y: 80, distance: 55.0
click at [103, 80] on input "E&D - €/€€ - Mamma Rosa - Closed Mon - 95308" at bounding box center [672, 79] width 1248 height 22
click at [137, 80] on input "E&D - €/€€ - Mamma Rosa - Closed Mon - 95308" at bounding box center [672, 79] width 1248 height 22
drag, startPoint x: 157, startPoint y: 78, endPoint x: 107, endPoint y: 79, distance: 50.0
click at [107, 79] on input "E&D - €/€€ - Mamma Rosa - Closed Mon - 95308" at bounding box center [672, 79] width 1248 height 22
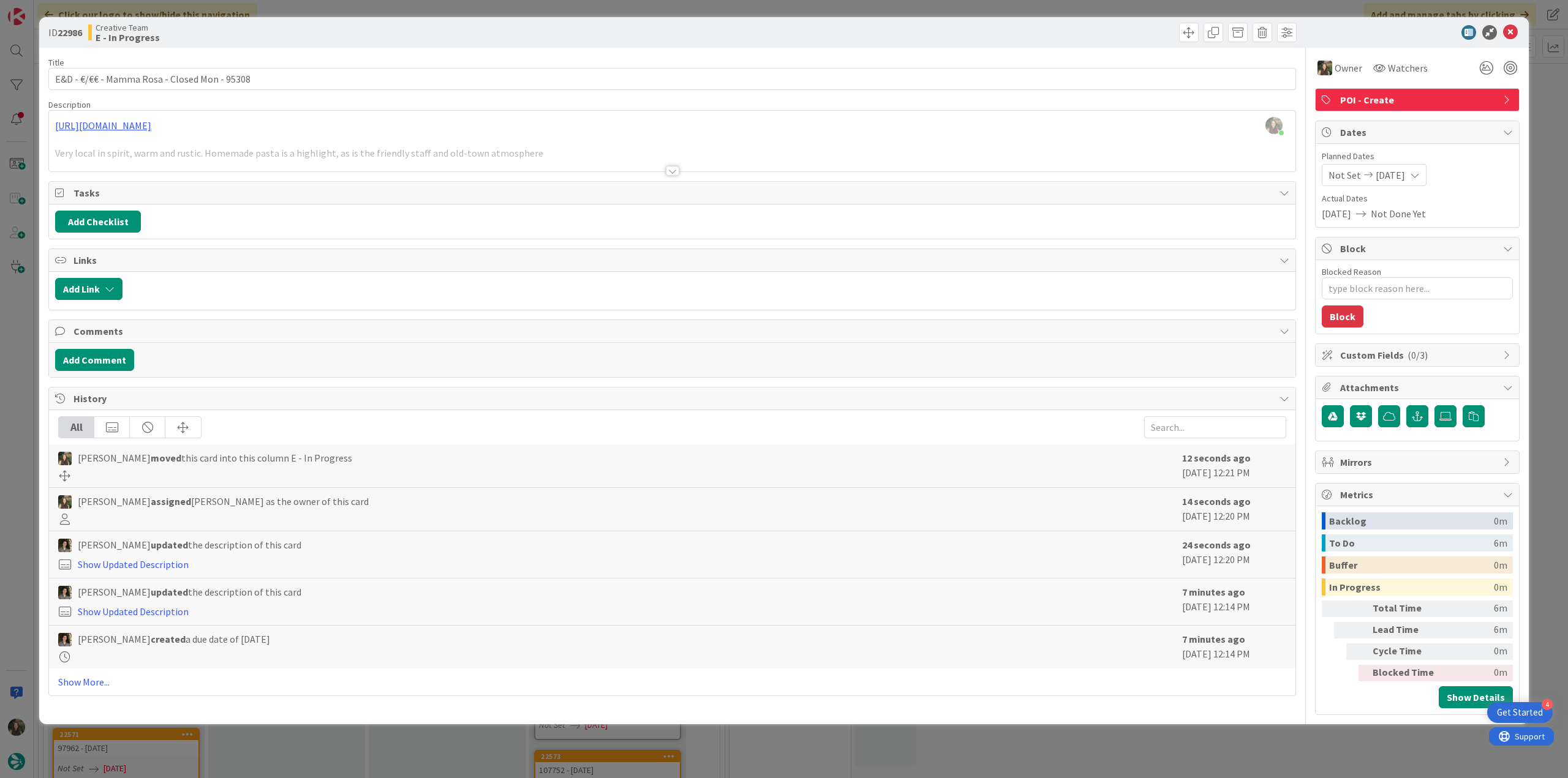
click at [27, 324] on div "ID 22986 Creative Team E - In Progress Title 44 / 128 E&D - €/€€ - Mamma Rosa -…" at bounding box center [784, 389] width 1568 height 778
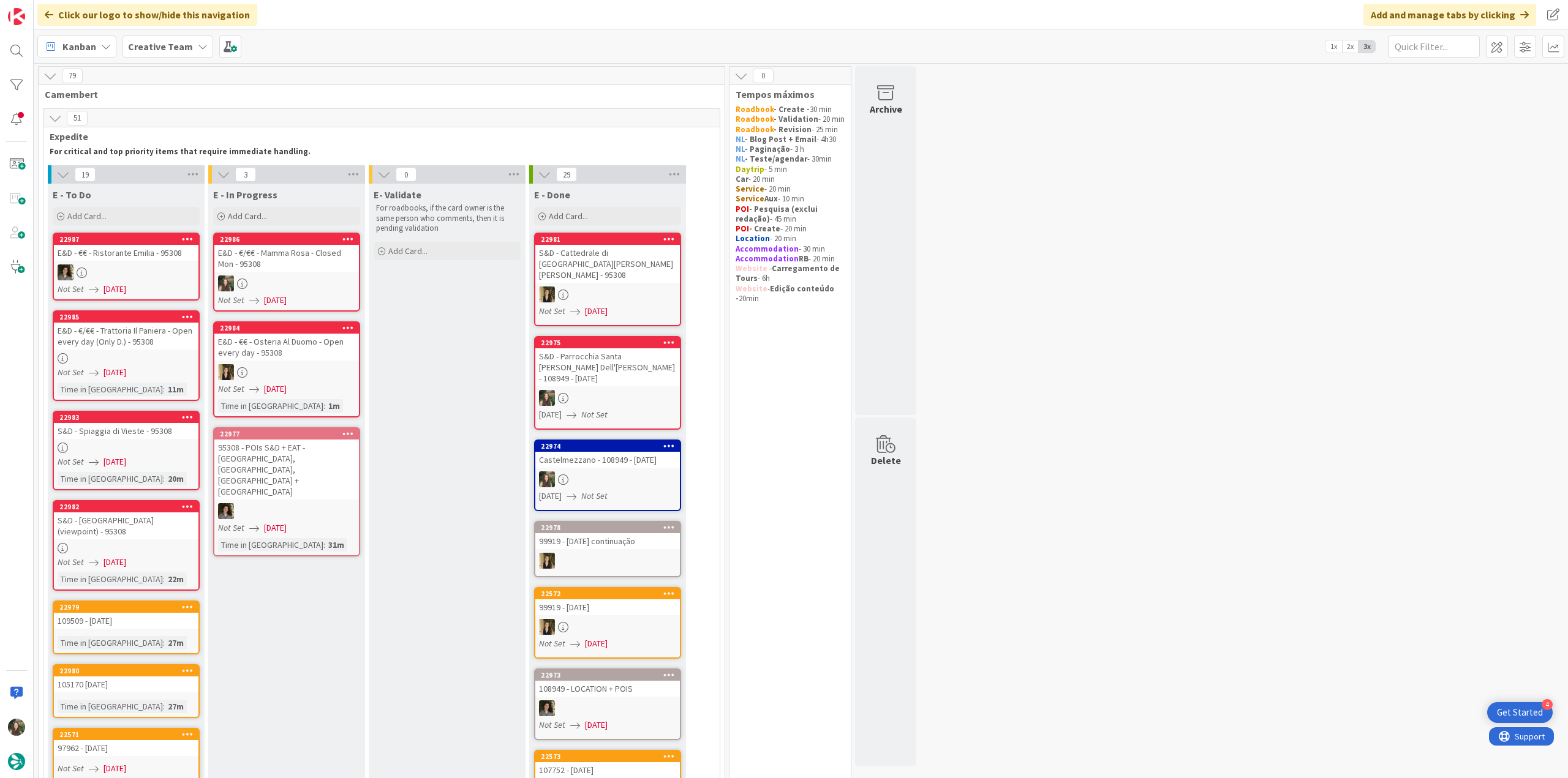
click at [282, 268] on div "E&D - €/€€ - Mamma Rosa - Closed Mon - 95308" at bounding box center [286, 259] width 144 height 27
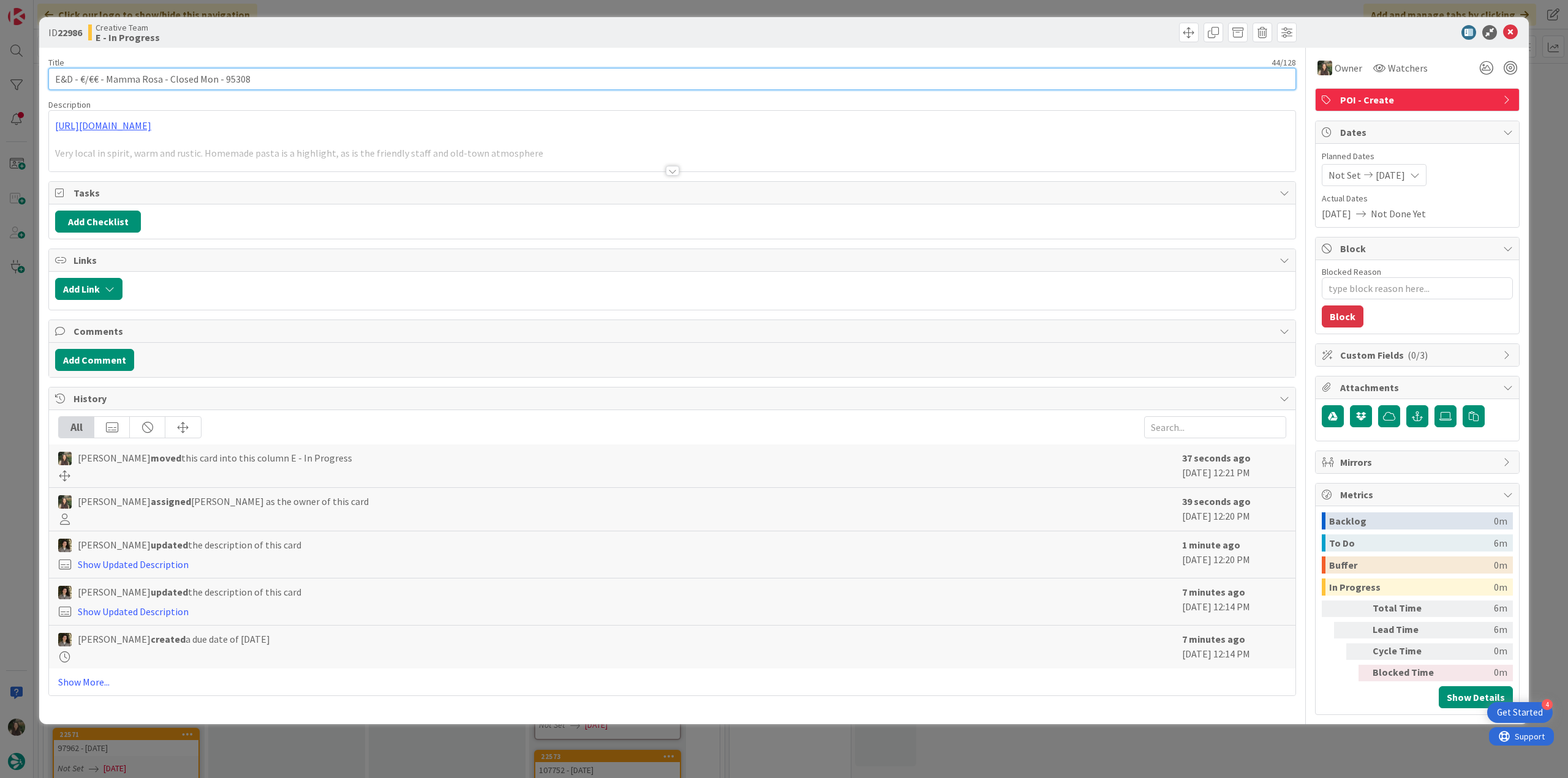
drag, startPoint x: 78, startPoint y: 78, endPoint x: 106, endPoint y: 81, distance: 28.2
click at [106, 81] on input "E&D - €/€€ - Mamma Rosa - Closed Mon - 95308" at bounding box center [672, 79] width 1248 height 22
drag, startPoint x: 221, startPoint y: 80, endPoint x: 213, endPoint y: 80, distance: 8.0
click at [213, 80] on input "E&D - €/€€ - Mamma Rosa - Closed Mon - 95308" at bounding box center [672, 79] width 1248 height 22
click at [212, 80] on input "E&D - €/€€ - Mamma Rosa - Closed Mon - 95308" at bounding box center [672, 79] width 1248 height 22
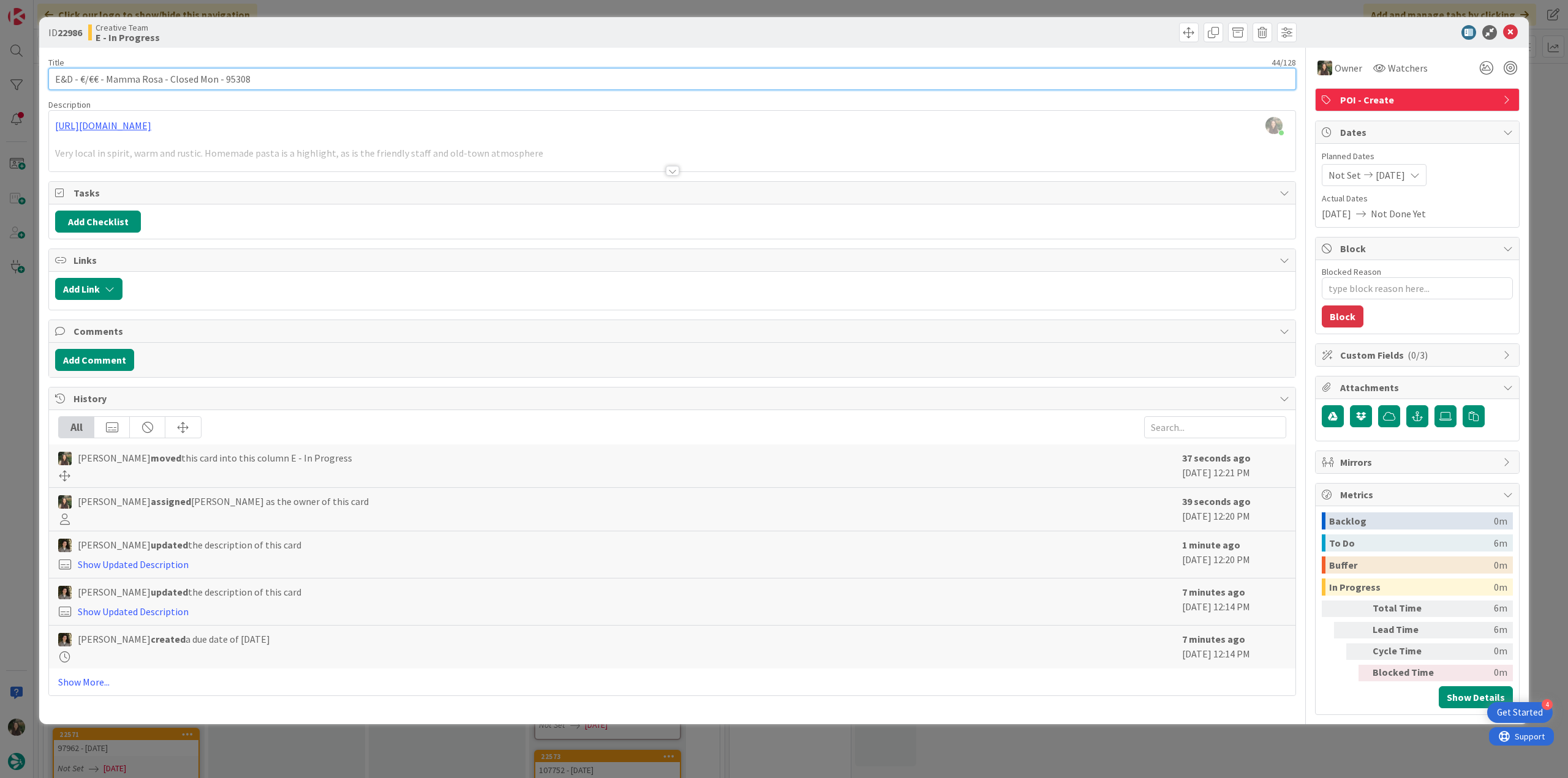
drag, startPoint x: 212, startPoint y: 80, endPoint x: 160, endPoint y: 78, distance: 52.0
click at [160, 78] on input "E&D - €/€€ - Mamma Rosa - Closed Mon - 95308" at bounding box center [672, 79] width 1248 height 22
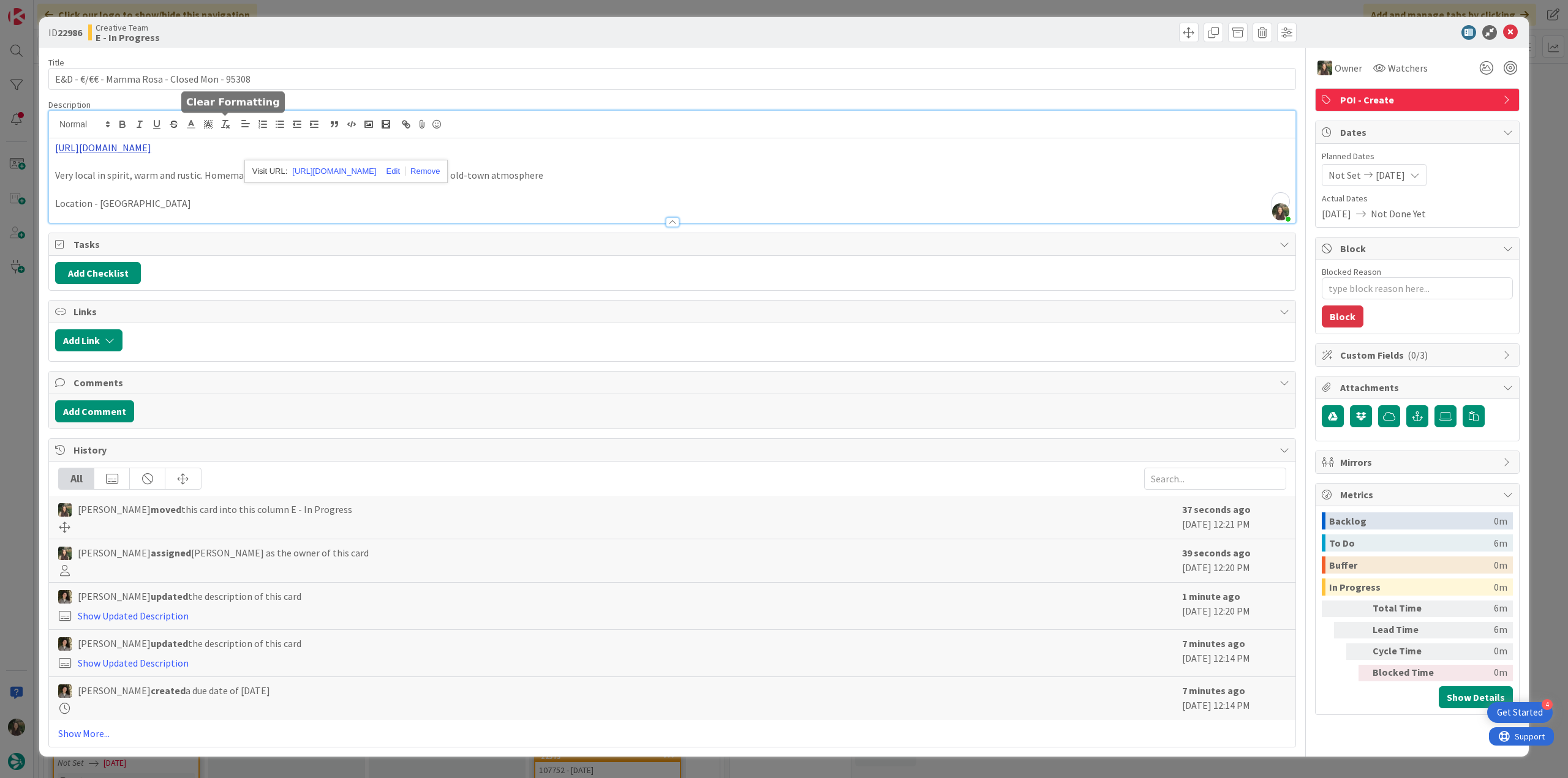
drag, startPoint x: 228, startPoint y: 129, endPoint x: 205, endPoint y: 152, distance: 32.5
click at [151, 152] on link "https://www.tripadvisor.pt/Restaurant_Review-g187781-d3441742-Reviews-Mamma_Ros…" at bounding box center [103, 147] width 96 height 12
click at [310, 173] on link "https://www.tripadvisor.pt/Restaurant_Review-g187781-d3441742-Reviews-Mamma_Ros…" at bounding box center [334, 172] width 84 height 16
click at [6, 362] on div "ID 22986 Creative Team E - In Progress Title 44 / 128 E&D - €/€€ - Mamma Rosa -…" at bounding box center [784, 389] width 1568 height 778
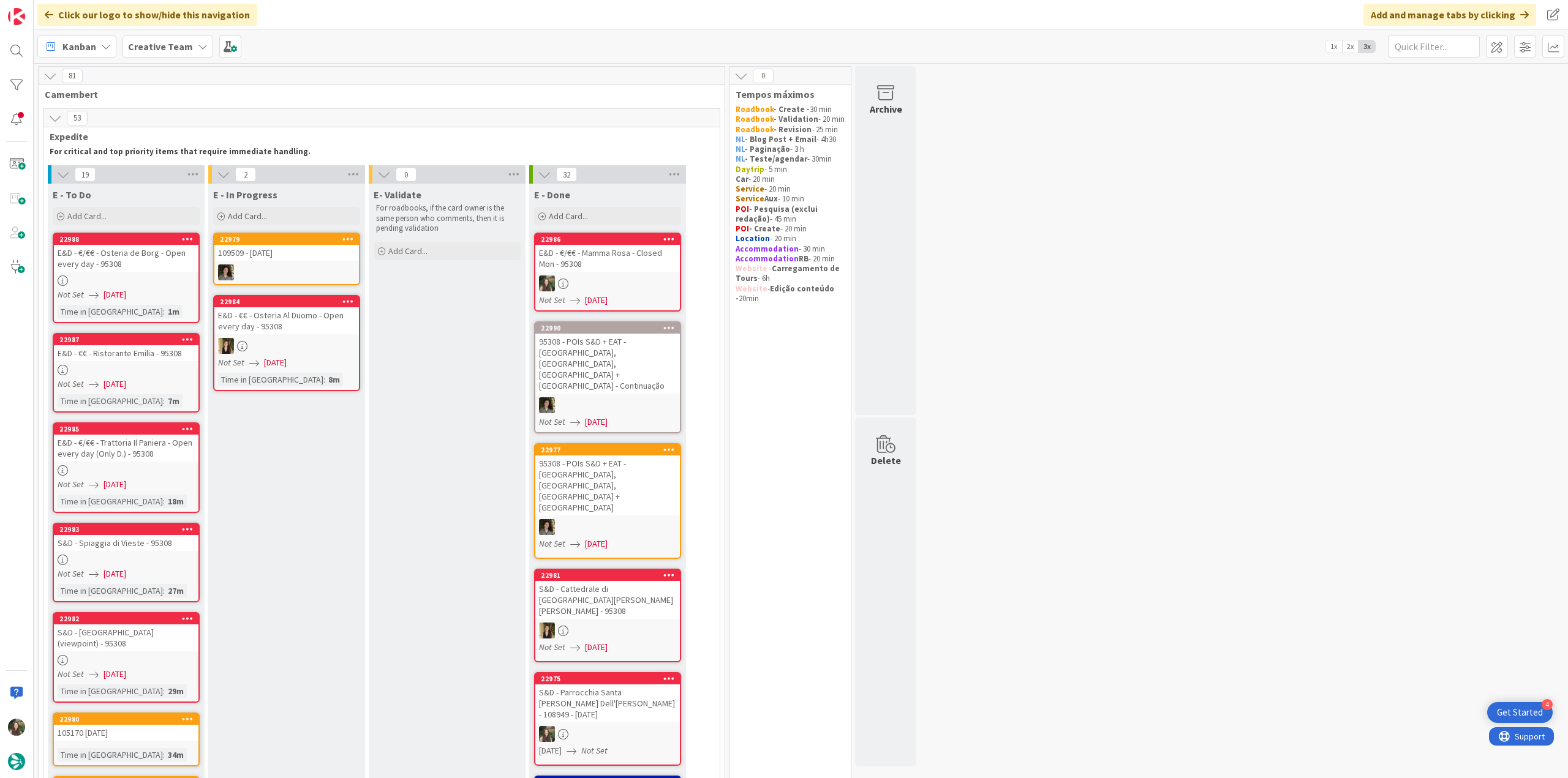
click at [631, 278] on div at bounding box center [607, 284] width 144 height 16
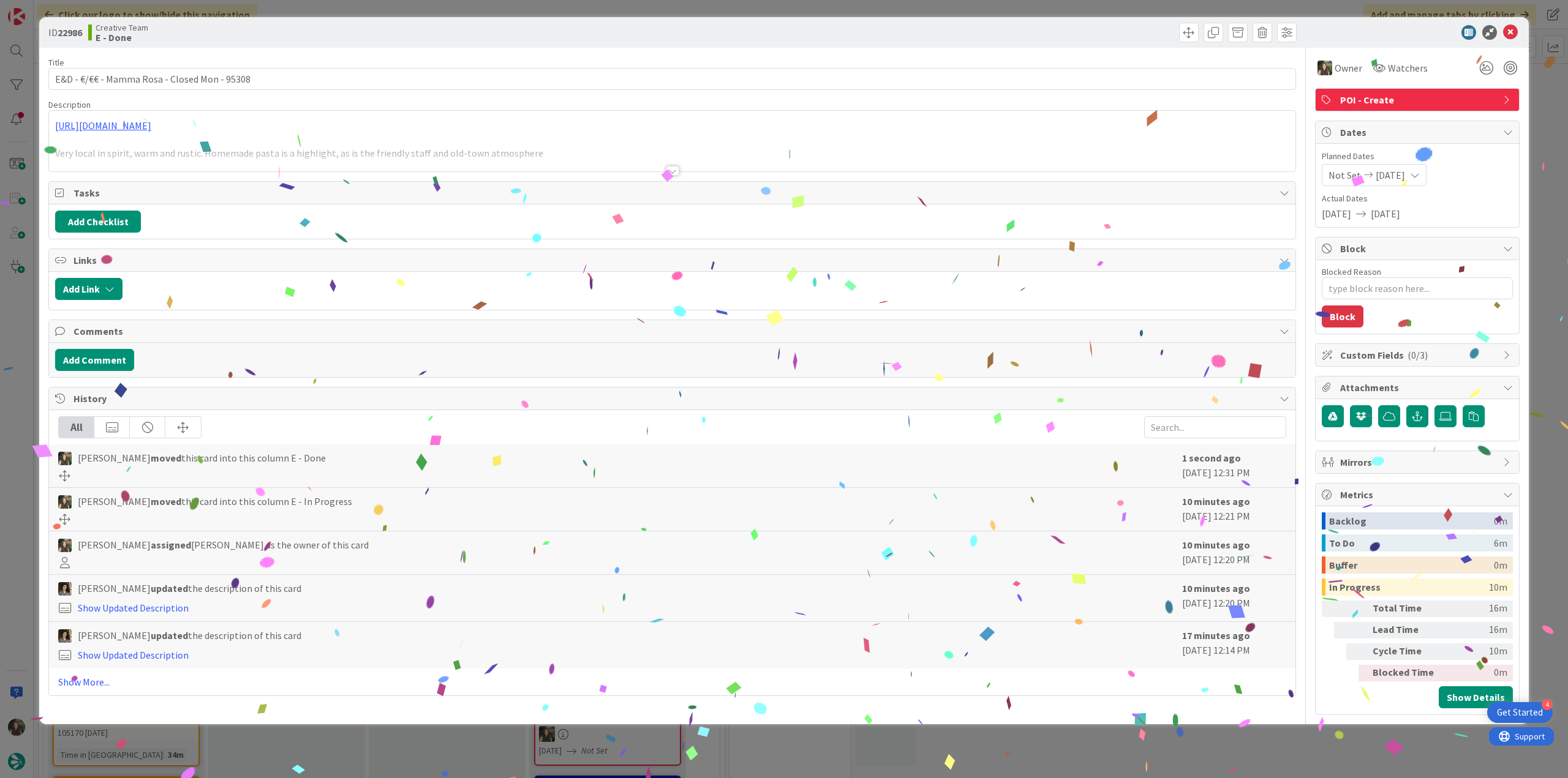
click at [1216, 743] on div "ID 22986 Creative Team E - Done Title 44 / 128 E&D - €/€€ - Mamma Rosa - Closed…" at bounding box center [784, 389] width 1568 height 778
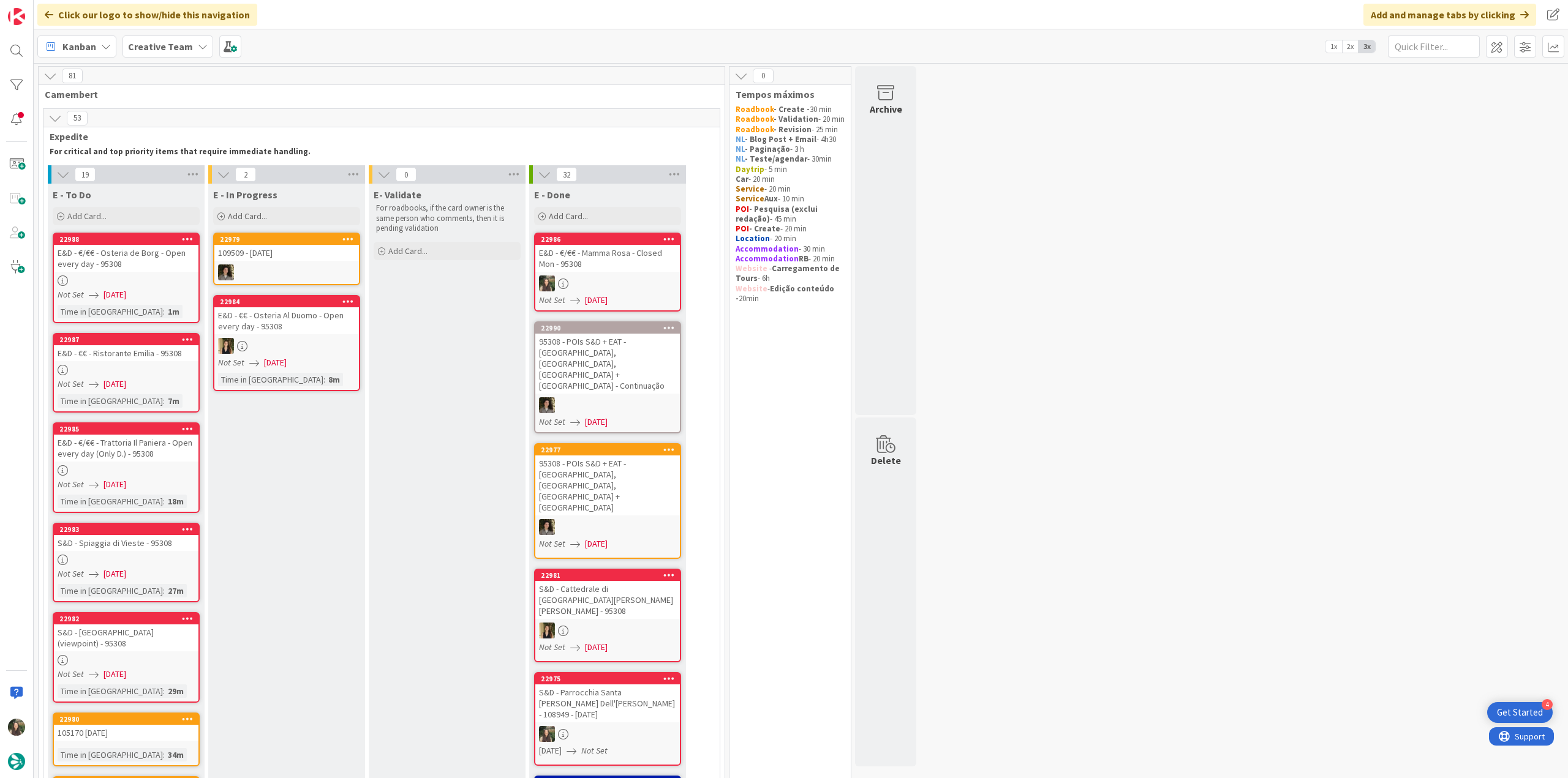
click at [175, 270] on div "E&D - €/€€ - Osteria de Borg - Open every day - 95308" at bounding box center [126, 259] width 144 height 27
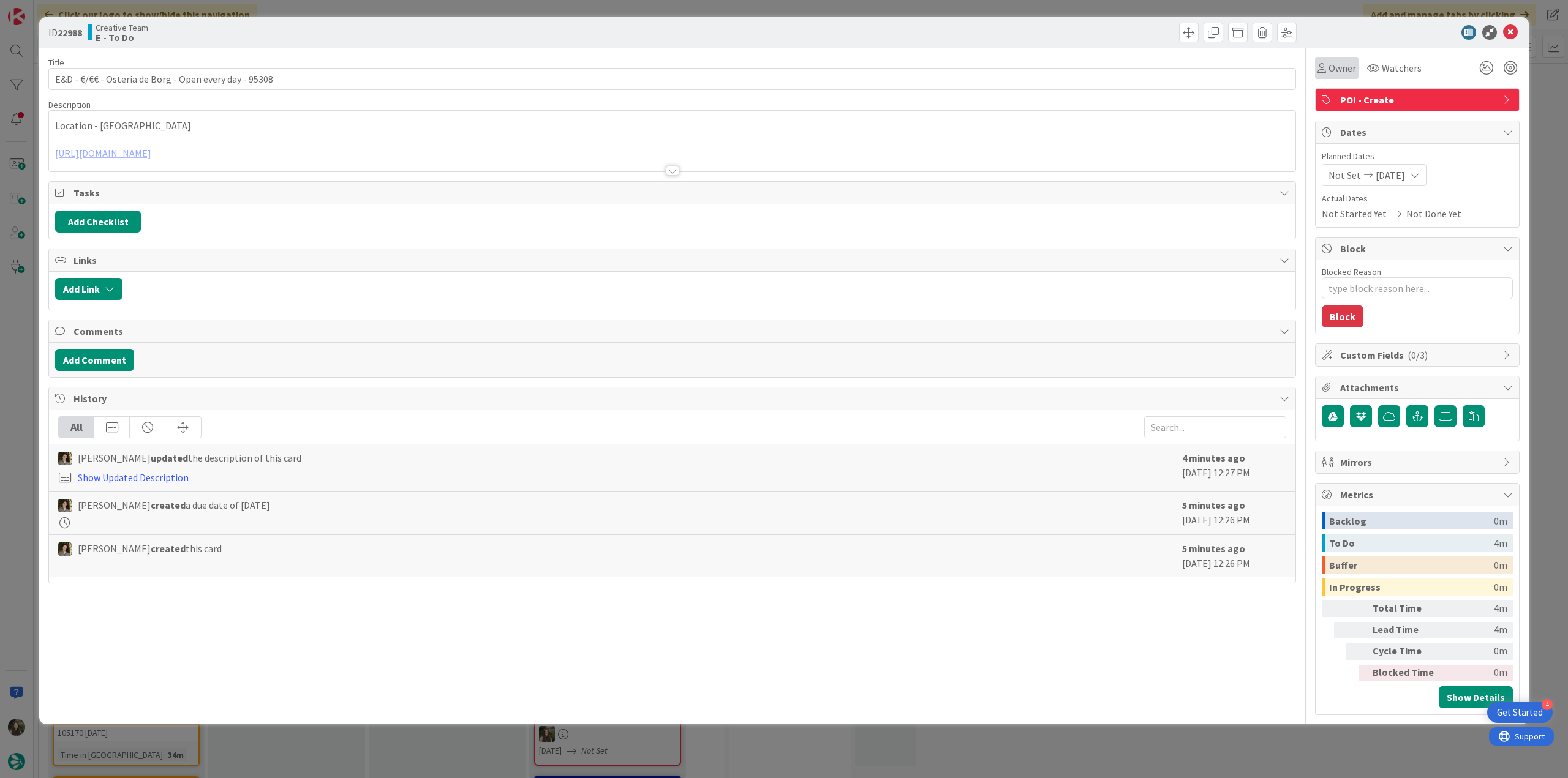
click at [1344, 75] on div "Owner" at bounding box center [1337, 68] width 43 height 22
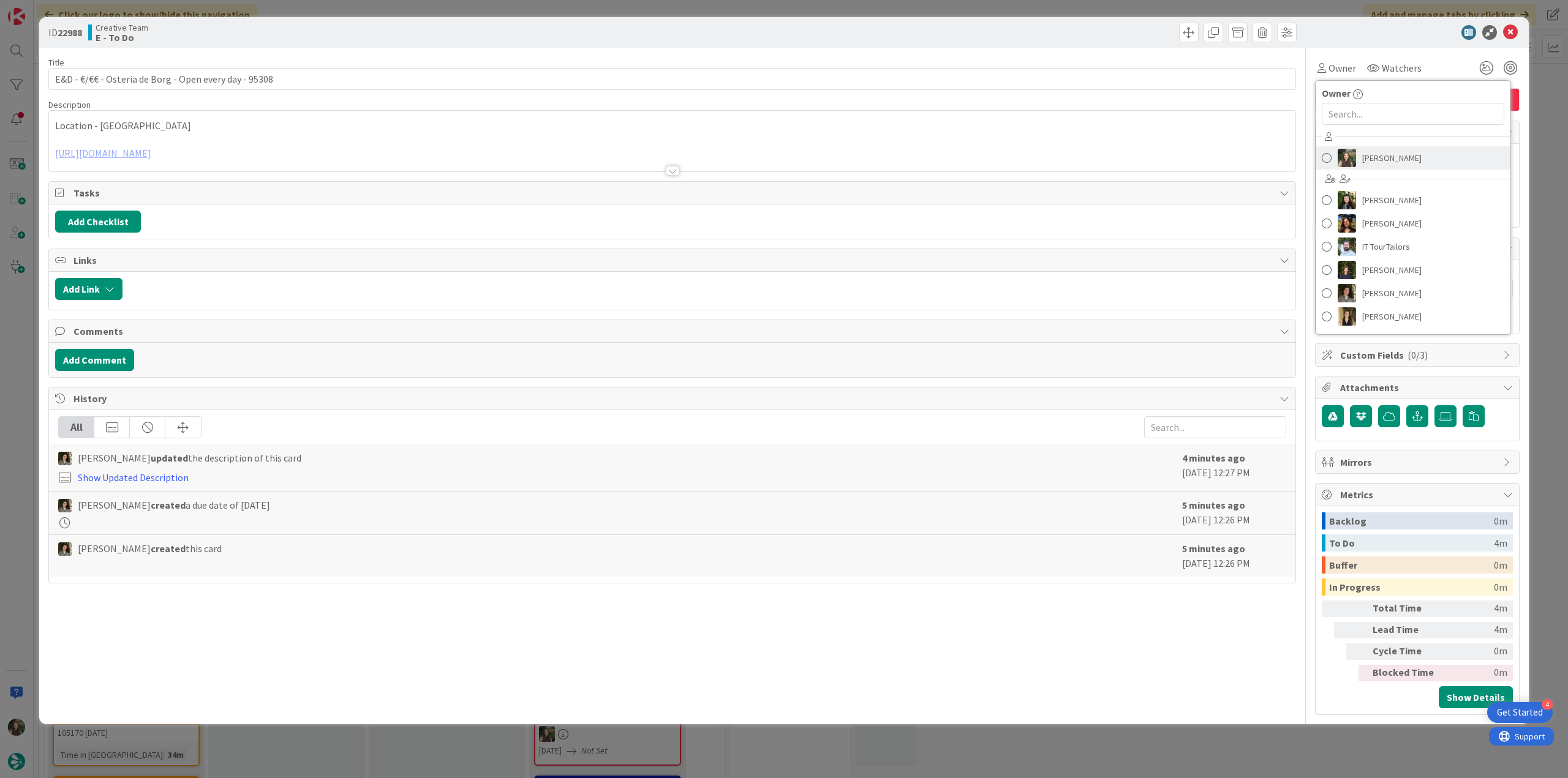
click at [1374, 157] on span "[PERSON_NAME]" at bounding box center [1392, 158] width 59 height 19
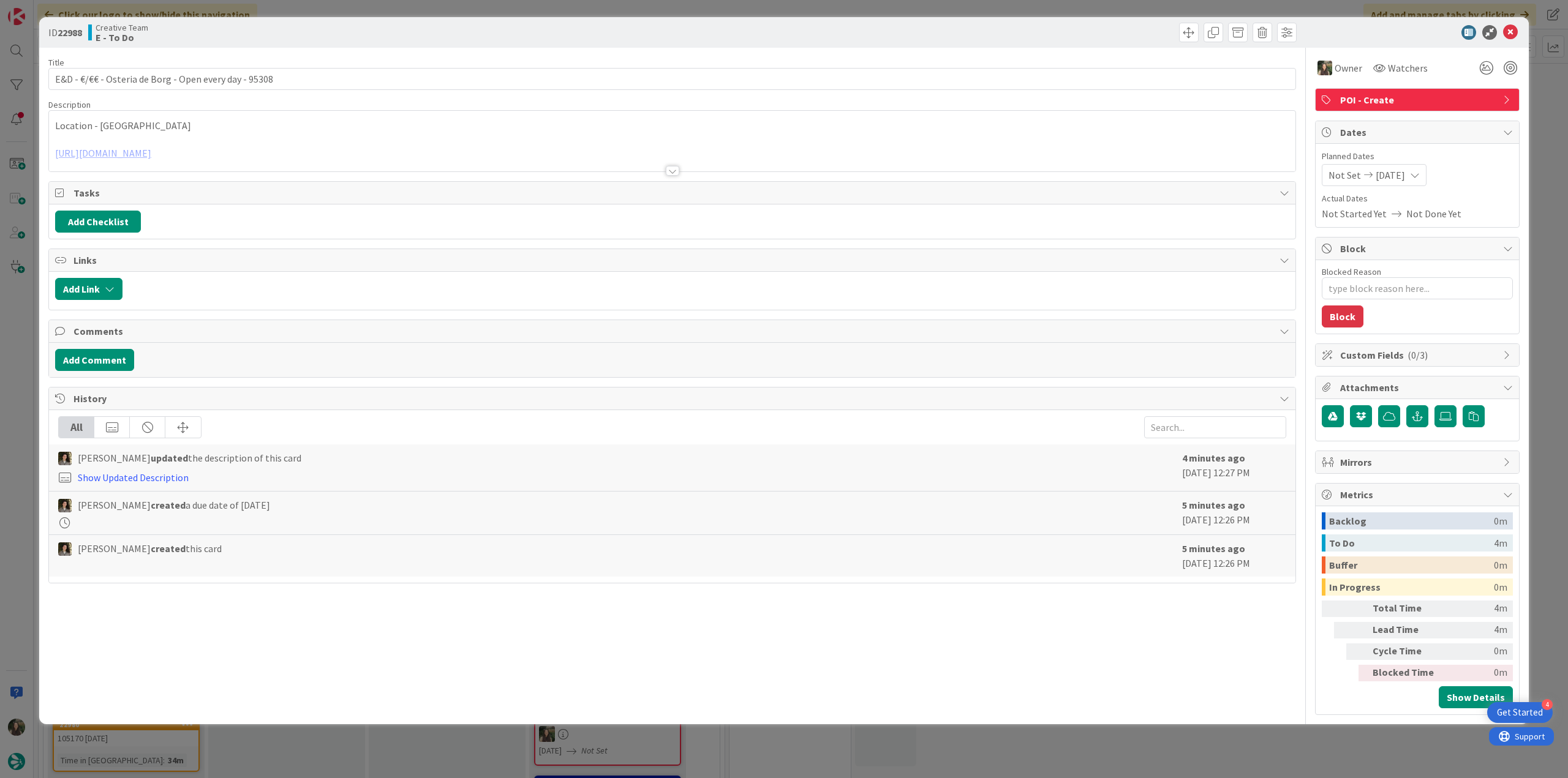
click at [1532, 99] on div "ID 22988 Creative Team E - To Do Title 53 / 128 E&D - €/€€ - Osteria de Borg - …" at bounding box center [784, 389] width 1568 height 778
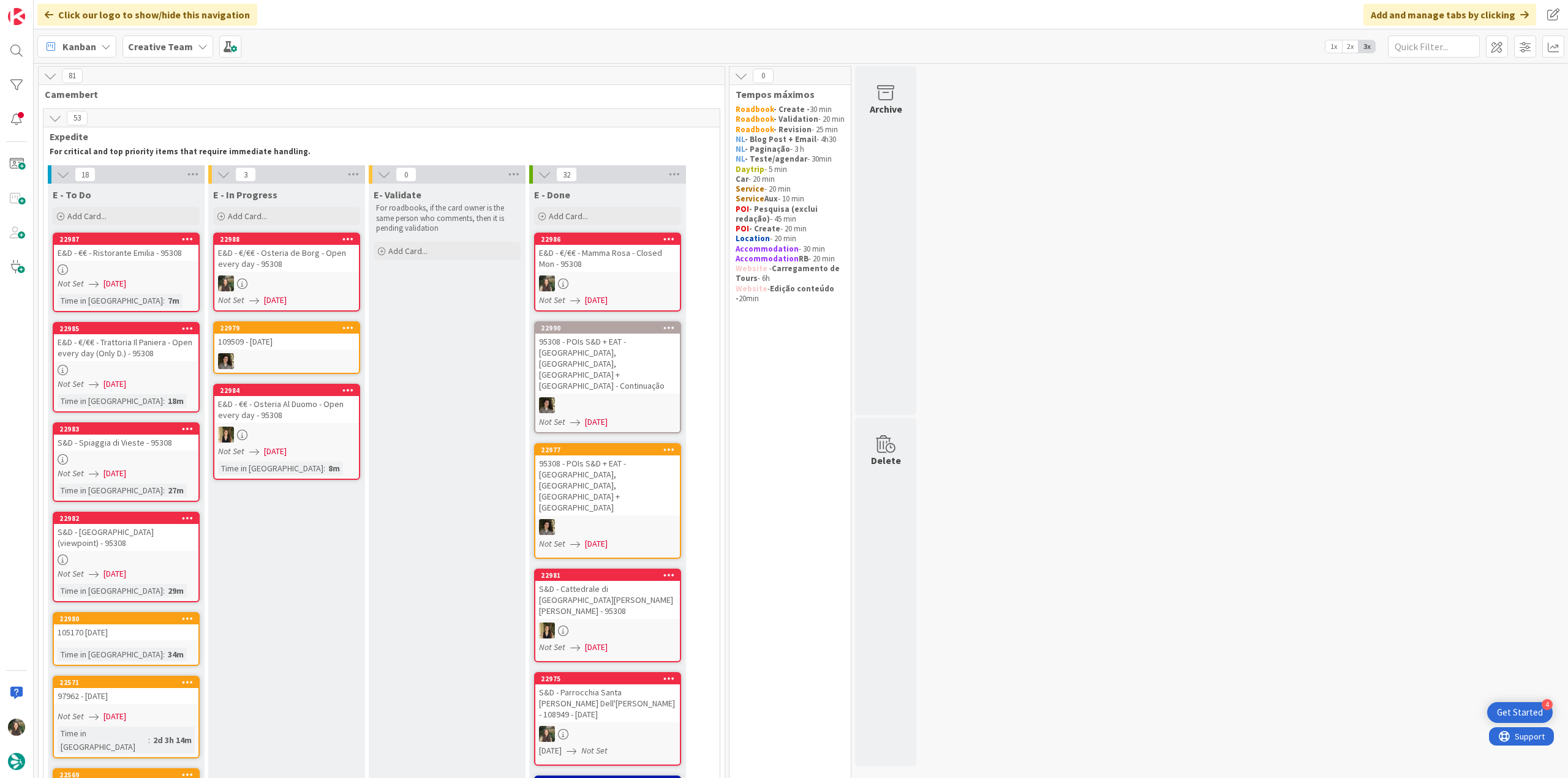
click at [305, 262] on div "E&D - €/€€ - Osteria de Borg - Open every day - 95308" at bounding box center [286, 259] width 144 height 27
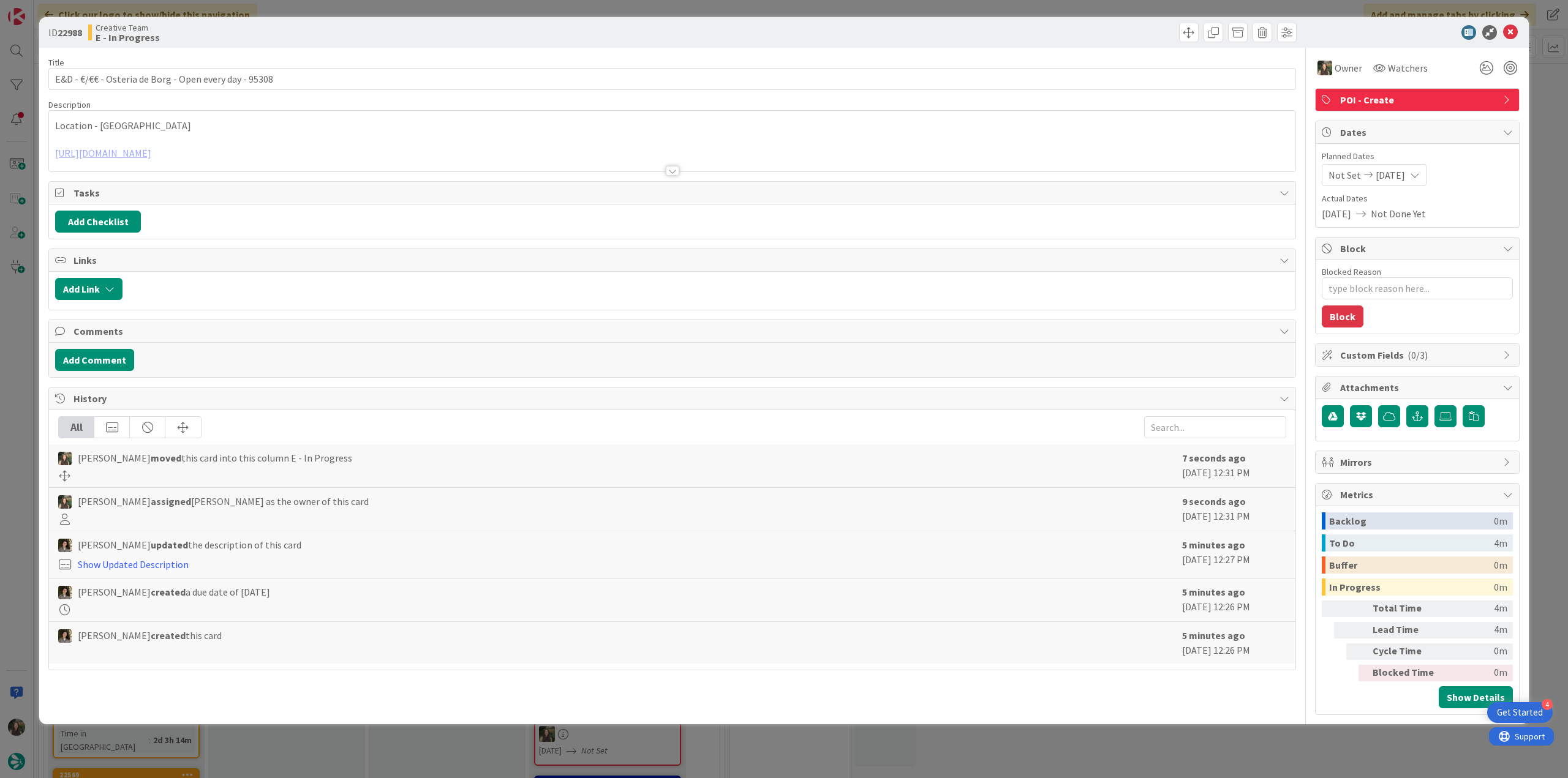
type textarea "x"
drag, startPoint x: 237, startPoint y: 79, endPoint x: 80, endPoint y: 86, distance: 157.2
click at [80, 86] on input "E&D - €/€€ - Osteria de Borg - Open every day - 95308" at bounding box center [672, 79] width 1248 height 22
click at [304, 134] on div "Inês Gonçalves just joined Location - Rimini https://www.tripadvisor.pt/Restaur…" at bounding box center [672, 141] width 1247 height 60
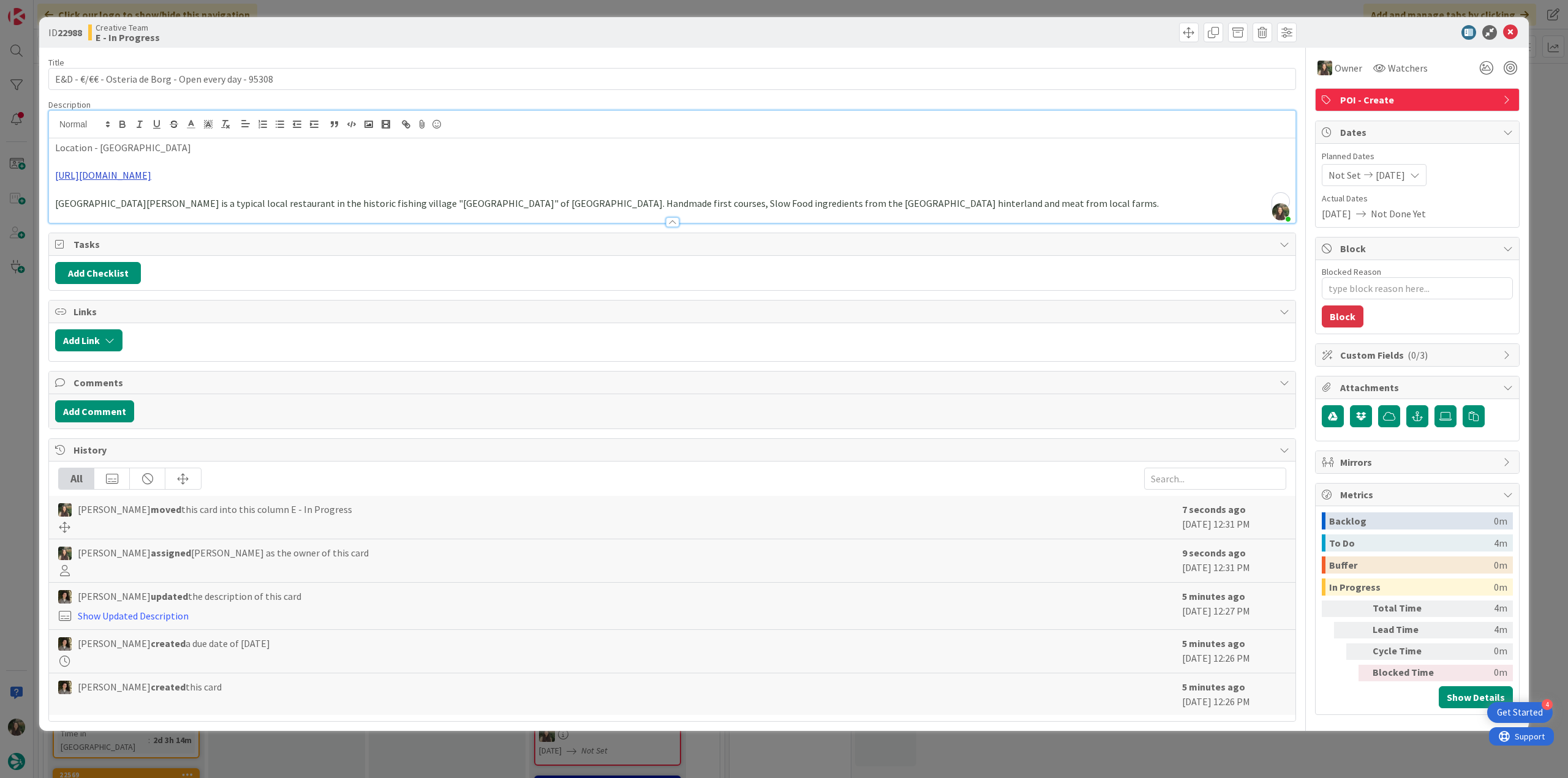
click at [151, 175] on link "[URL][DOMAIN_NAME]" at bounding box center [103, 175] width 96 height 12
click at [297, 201] on link "[URL][DOMAIN_NAME]" at bounding box center [319, 200] width 84 height 16
click at [106, 79] on input "E&D - €/€€ - Osteria de Borg - Open every day - 95308" at bounding box center [672, 79] width 1248 height 22
click at [24, 357] on div "ID 22988 Creative Team E - In Progress Title 53 / 128 E&D - €/€€ - Osteria [PER…" at bounding box center [784, 389] width 1568 height 778
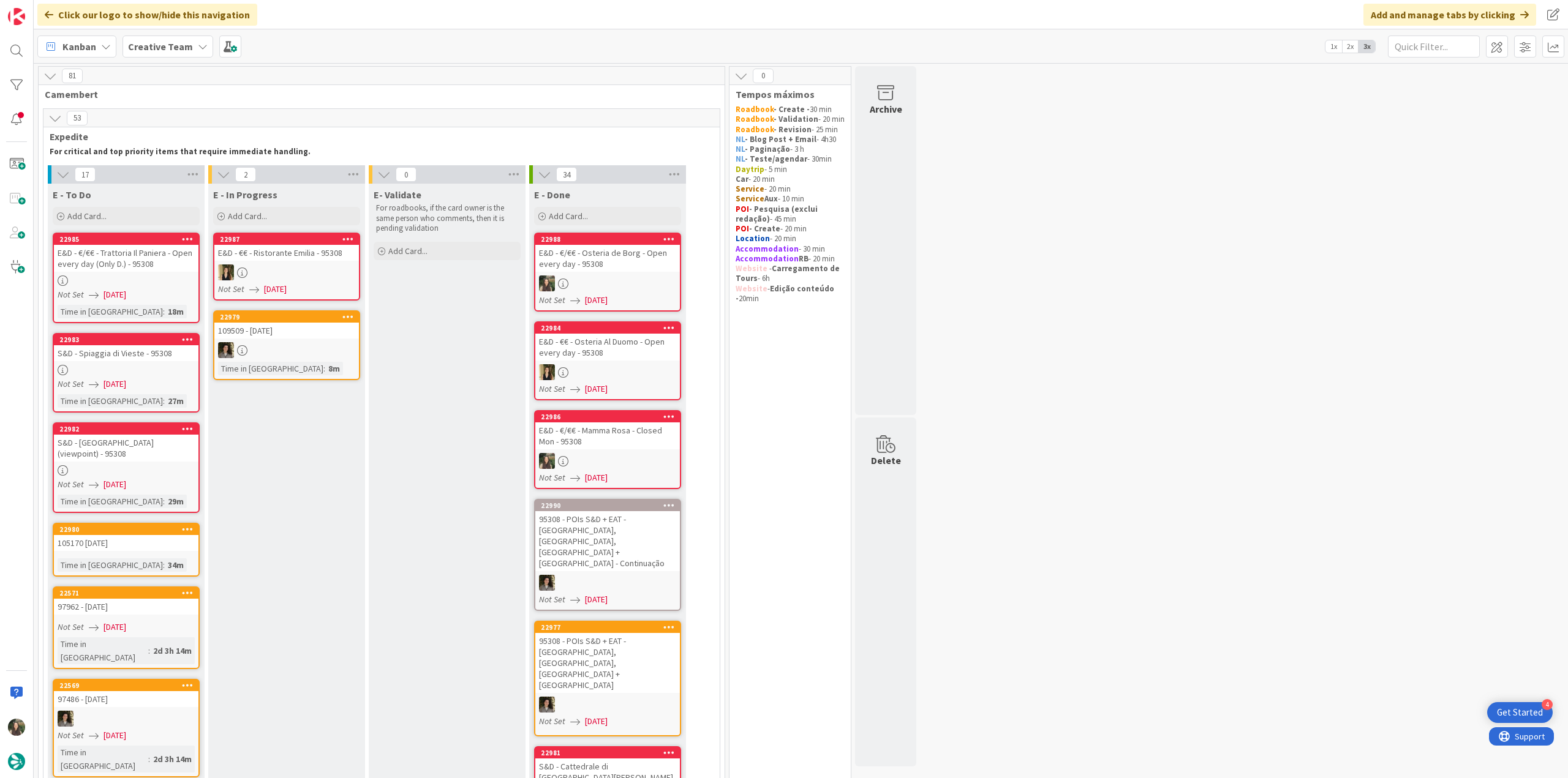
click at [645, 266] on div "E&D - €/€€ - Osteria de Borg - Open every day - 95308" at bounding box center [607, 259] width 144 height 27
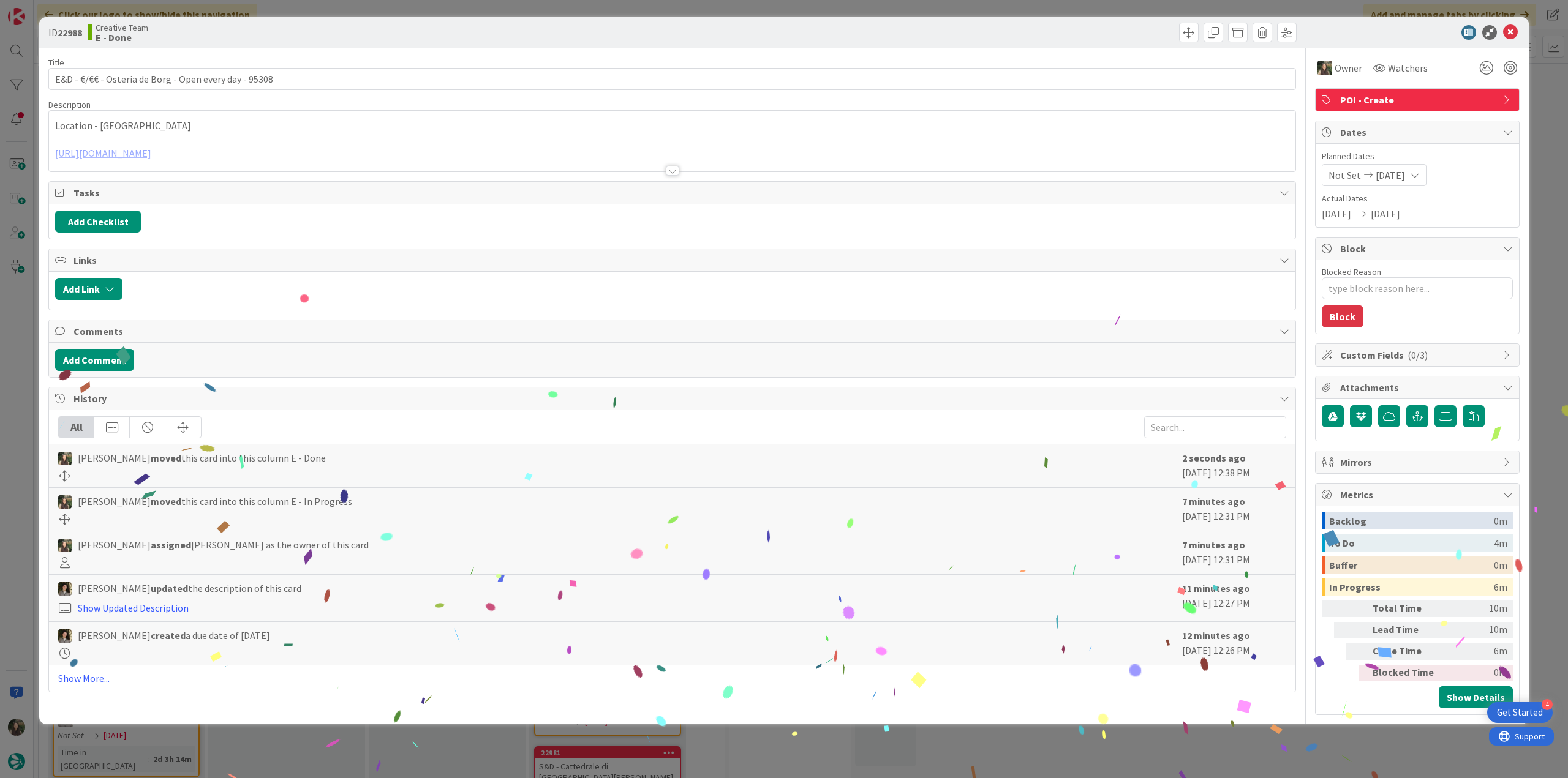
drag, startPoint x: 1205, startPoint y: 736, endPoint x: 924, endPoint y: 769, distance: 282.9
click at [1206, 736] on div "ID 22988 Creative Team E - Done Title 53 / 128 E&D - €/€€ - Osteria [PERSON_NAM…" at bounding box center [784, 389] width 1568 height 778
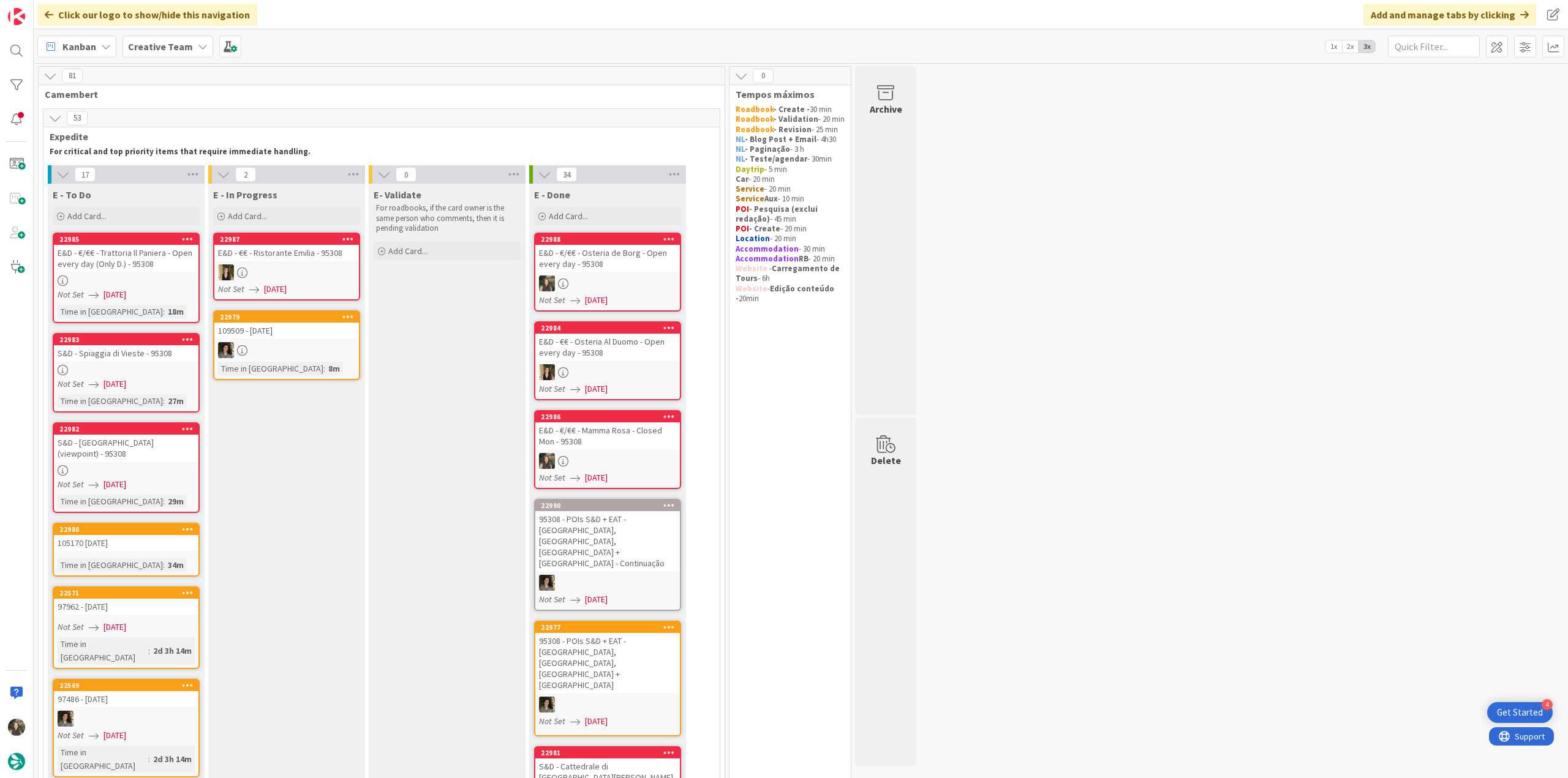
click at [176, 292] on div "Not Set [DATE]" at bounding box center [128, 294] width 141 height 13
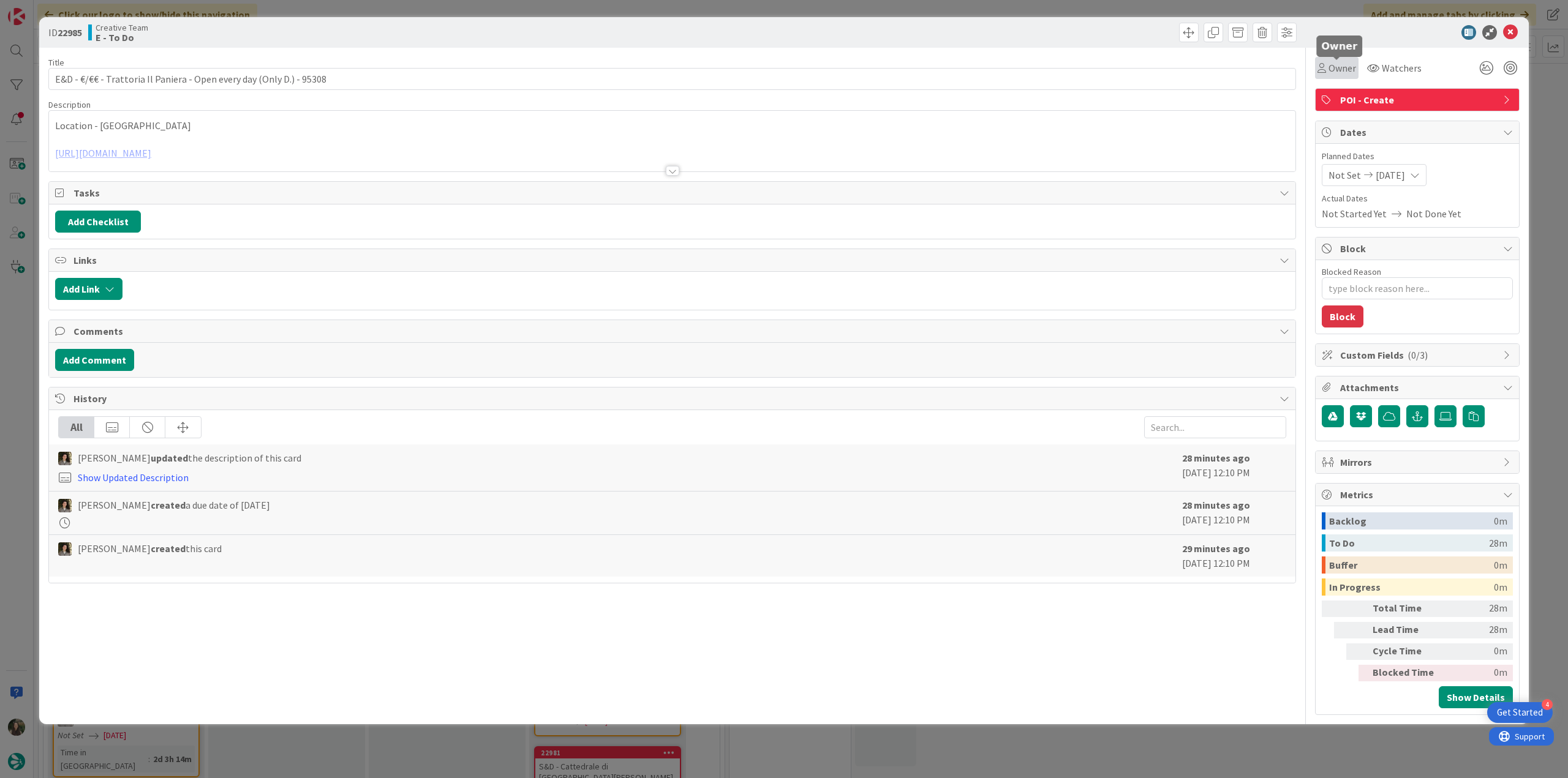
click at [1348, 77] on div "Owner" at bounding box center [1337, 68] width 43 height 22
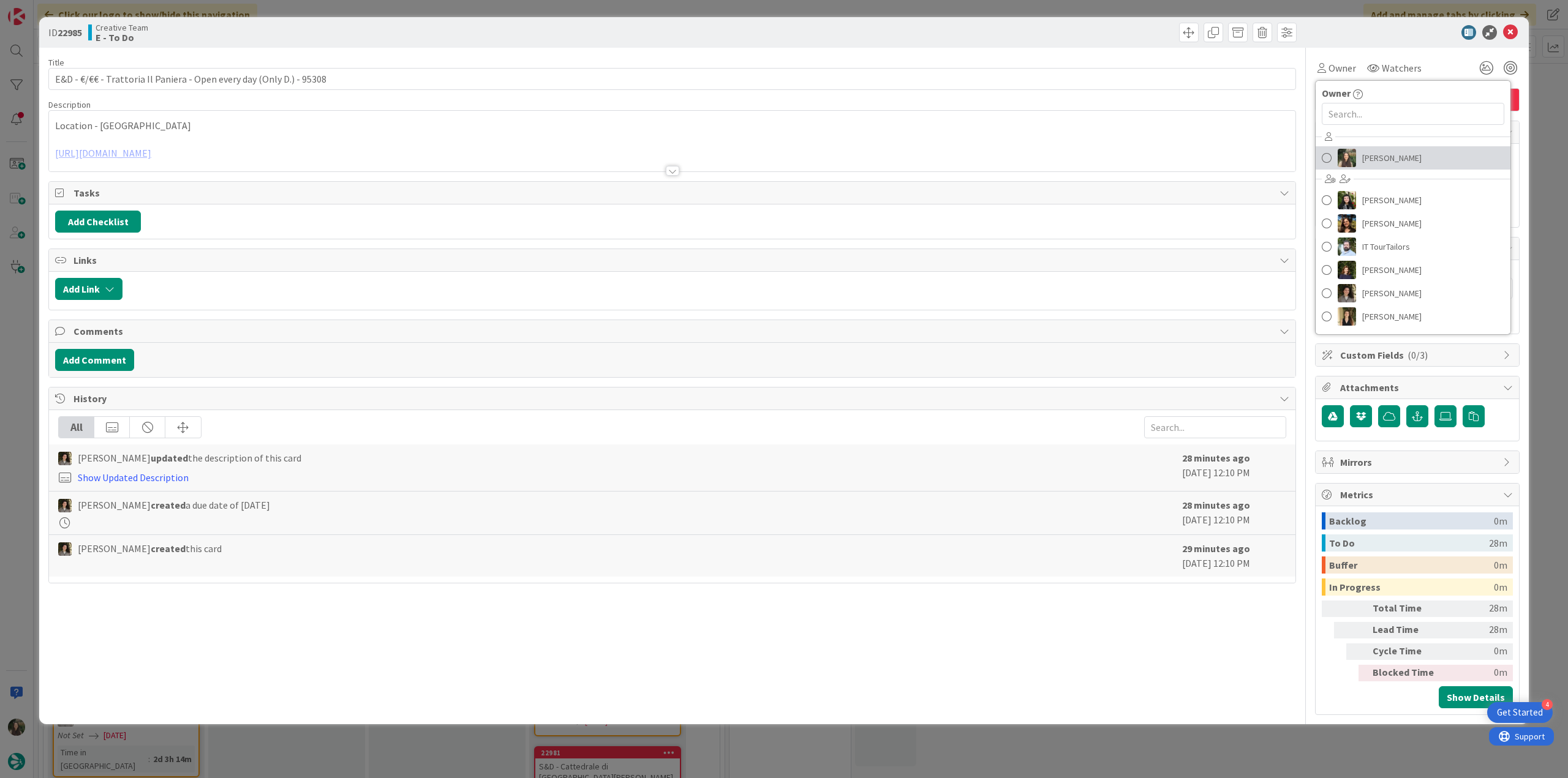
click at [1396, 153] on span "[PERSON_NAME]" at bounding box center [1392, 158] width 59 height 19
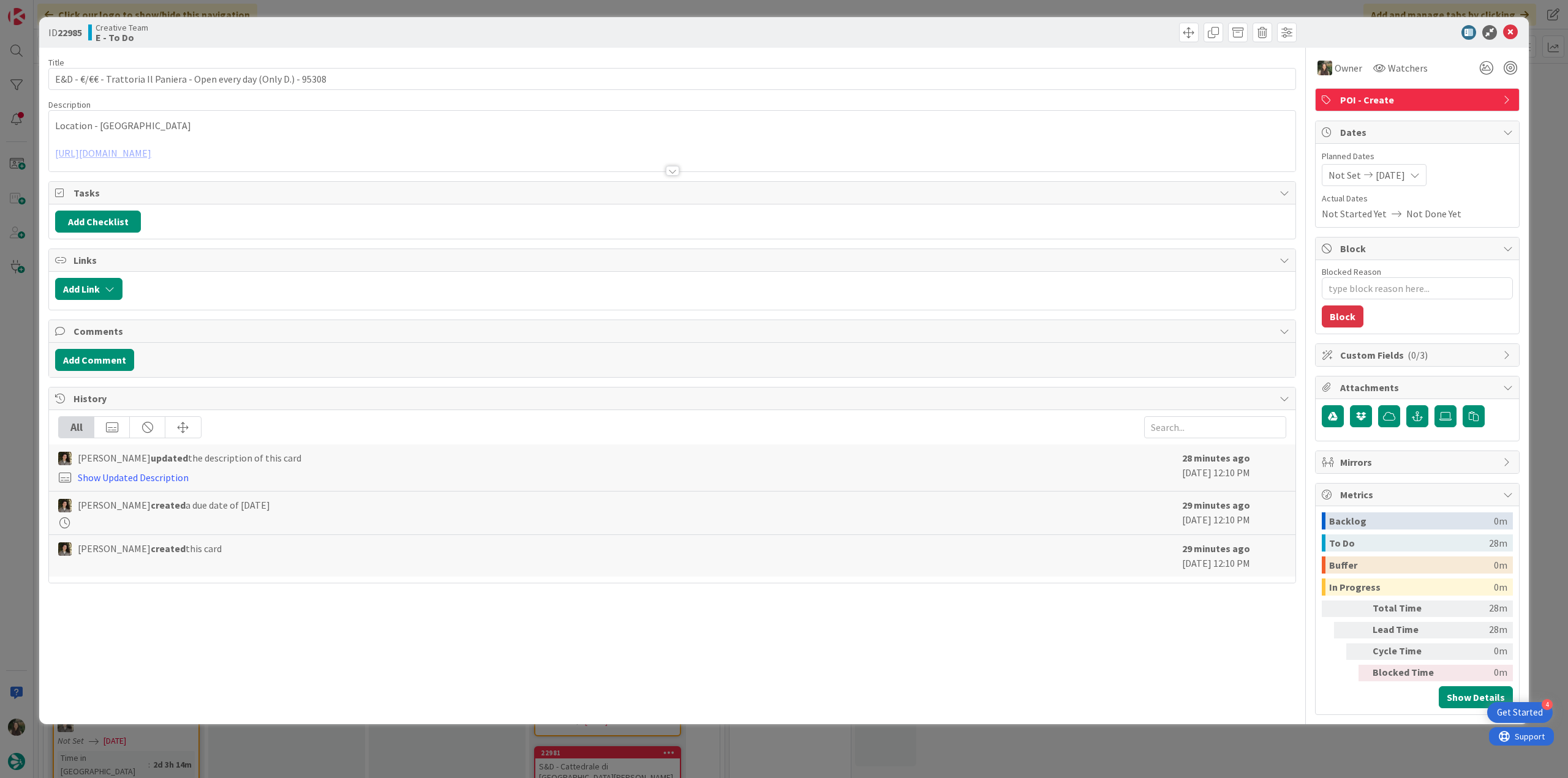
click at [1540, 107] on div "ID 22985 Creative Team E - To Do Title 68 / 128 E&D - €/€€ - Trattoria Il Panie…" at bounding box center [784, 389] width 1568 height 778
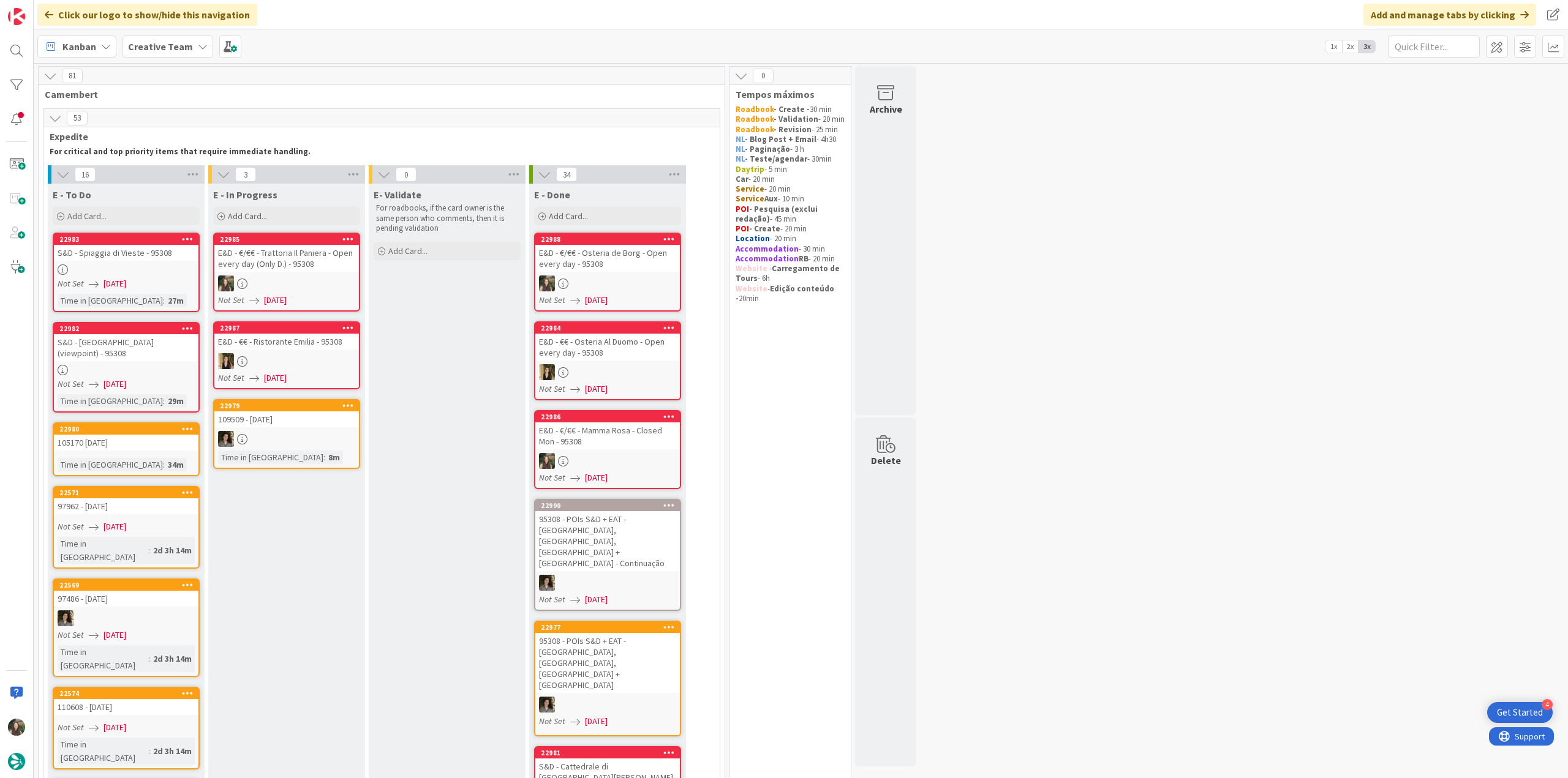
click at [317, 278] on div at bounding box center [286, 284] width 144 height 16
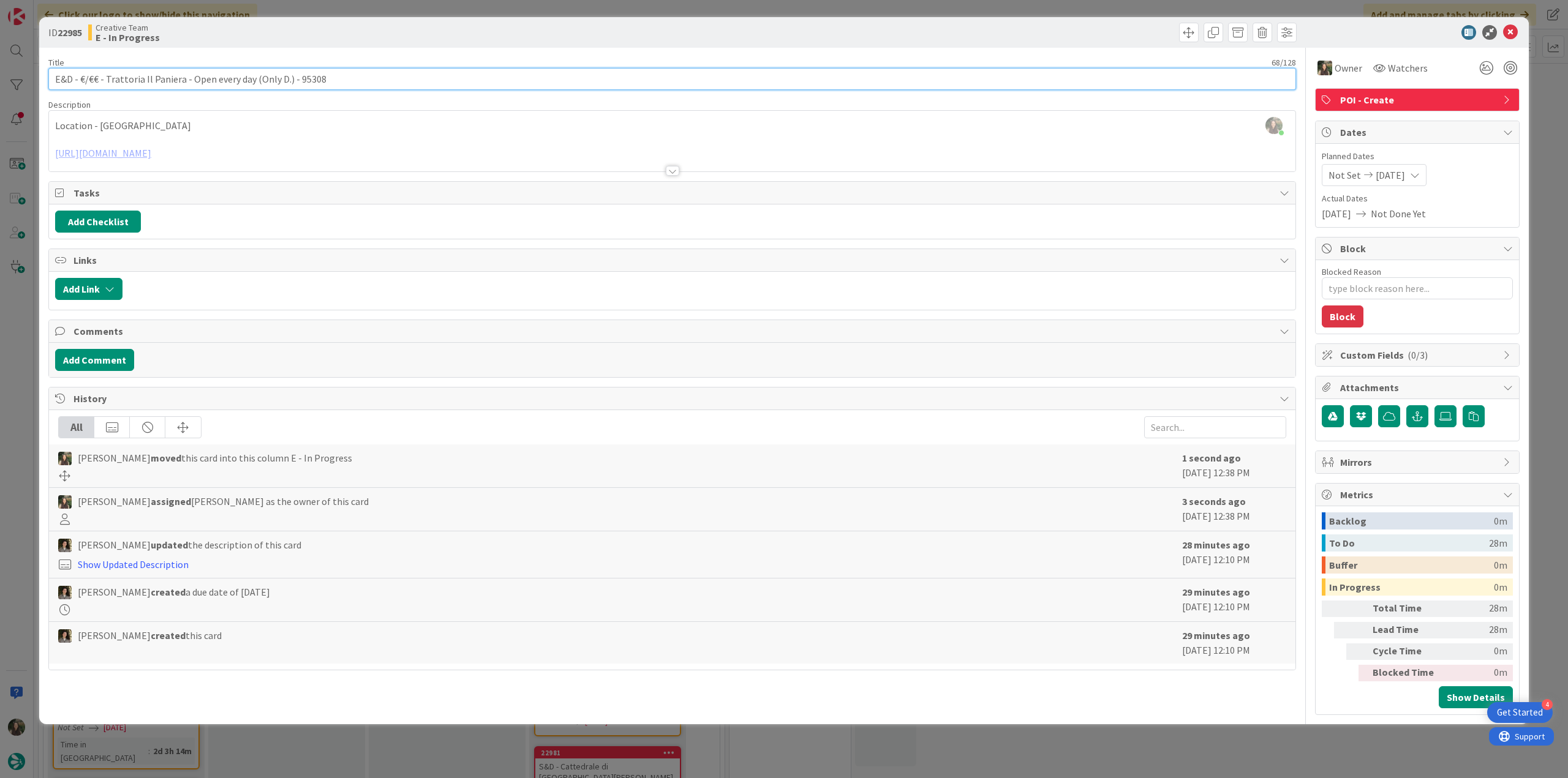
drag, startPoint x: 286, startPoint y: 80, endPoint x: 78, endPoint y: 80, distance: 208.0
click at [78, 80] on input "E&D - €/€€ - Trattoria Il Paniera - Open every day (Only D.) - 95308" at bounding box center [672, 79] width 1248 height 22
click at [1008, 743] on div "ID 22985 Creative Team E - In Progress Title 68 / 128 E&D - €/€€ - Trattoria Il…" at bounding box center [784, 389] width 1568 height 778
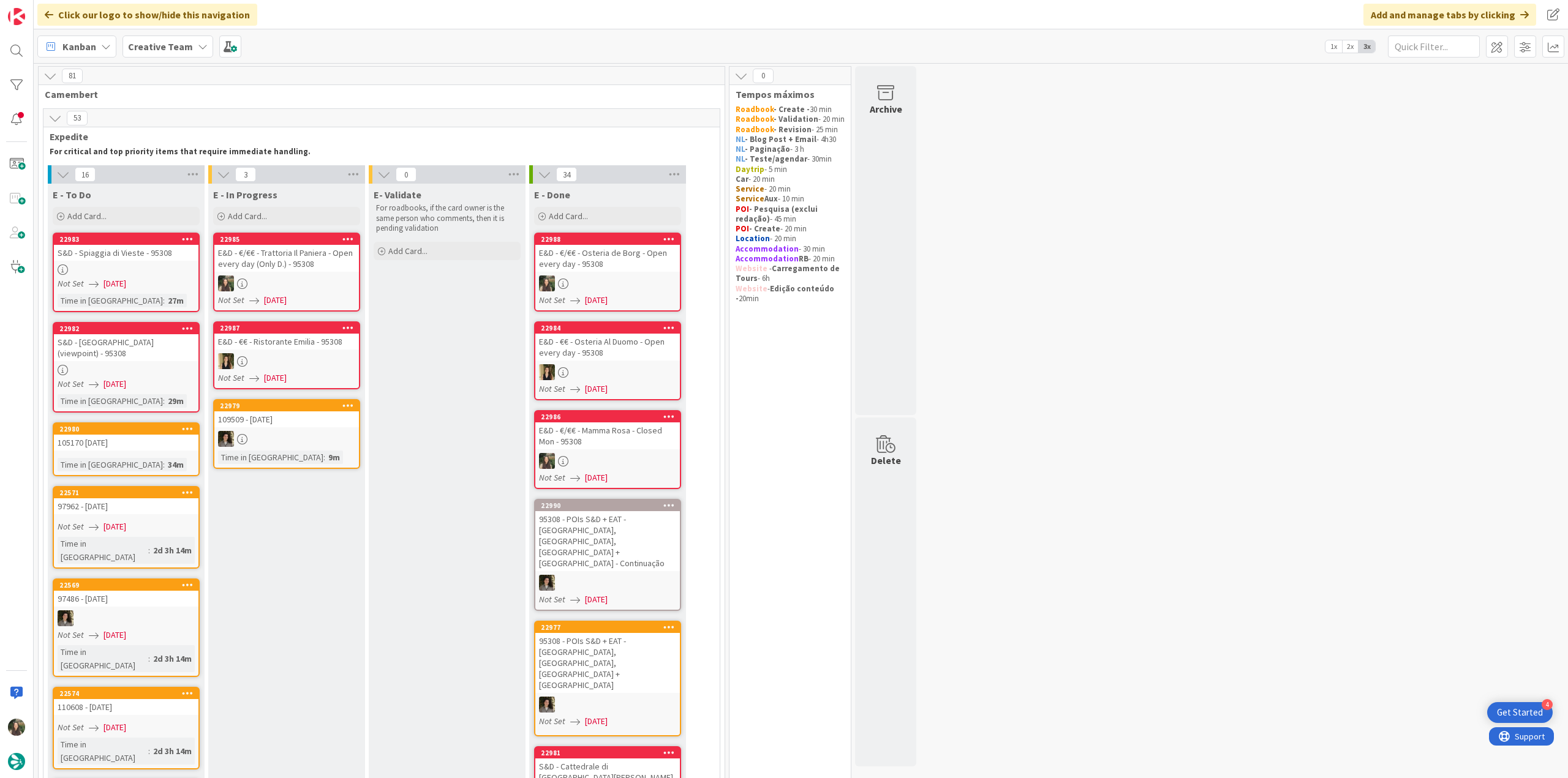
click at [281, 272] on link "22985 E&D - €/€€ - Trattoria Il Paniera - Open every day (Only D.) - 95308 Not …" at bounding box center [286, 272] width 147 height 79
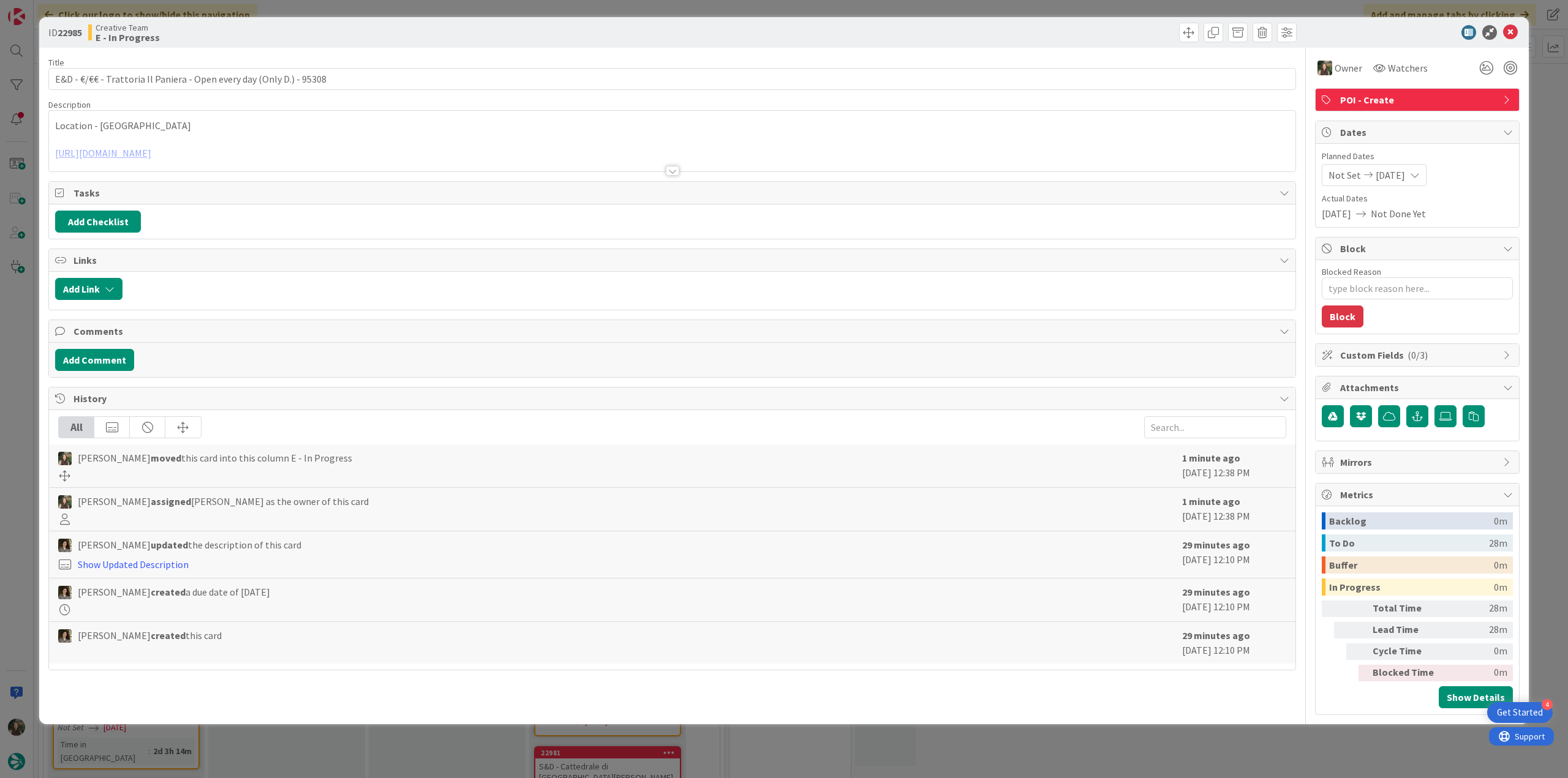
click at [265, 131] on div "Location - Vieste [URL][DOMAIN_NAME] It’s in a nice spot in the historic centre…" at bounding box center [672, 141] width 1247 height 60
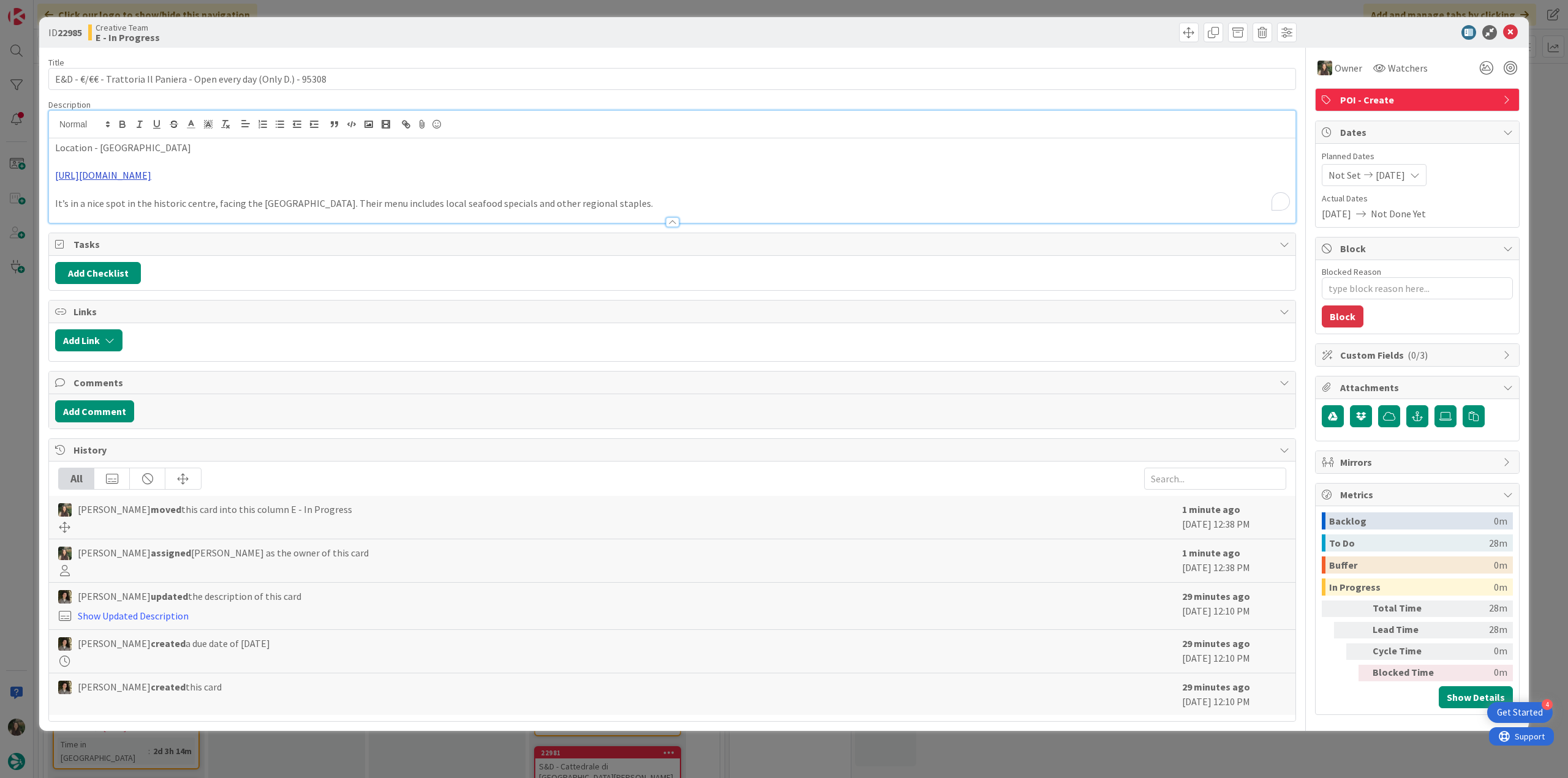
click at [151, 180] on link "[URL][DOMAIN_NAME]" at bounding box center [103, 175] width 96 height 12
click at [276, 201] on link "[URL][DOMAIN_NAME]" at bounding box center [307, 200] width 84 height 16
click at [8, 328] on div "ID 22985 Creative Team E - In Progress Title 68 / 128 E&D - €/€€ - Trattoria Il…" at bounding box center [784, 389] width 1568 height 778
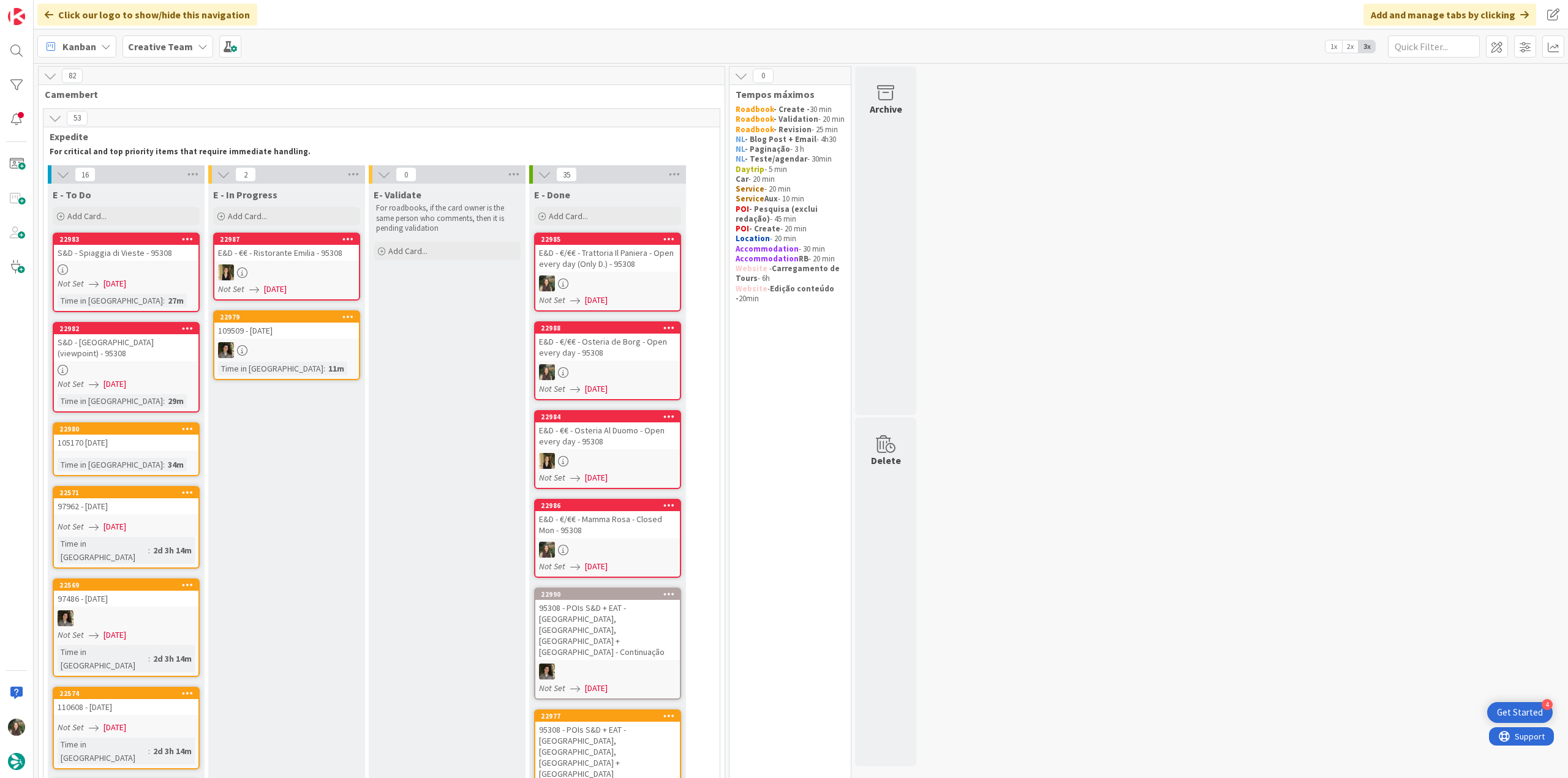
click at [611, 267] on div "E&D - €/€€ - Trattoria Il Paniera - Open every day (Only D.) - 95308" at bounding box center [607, 259] width 144 height 27
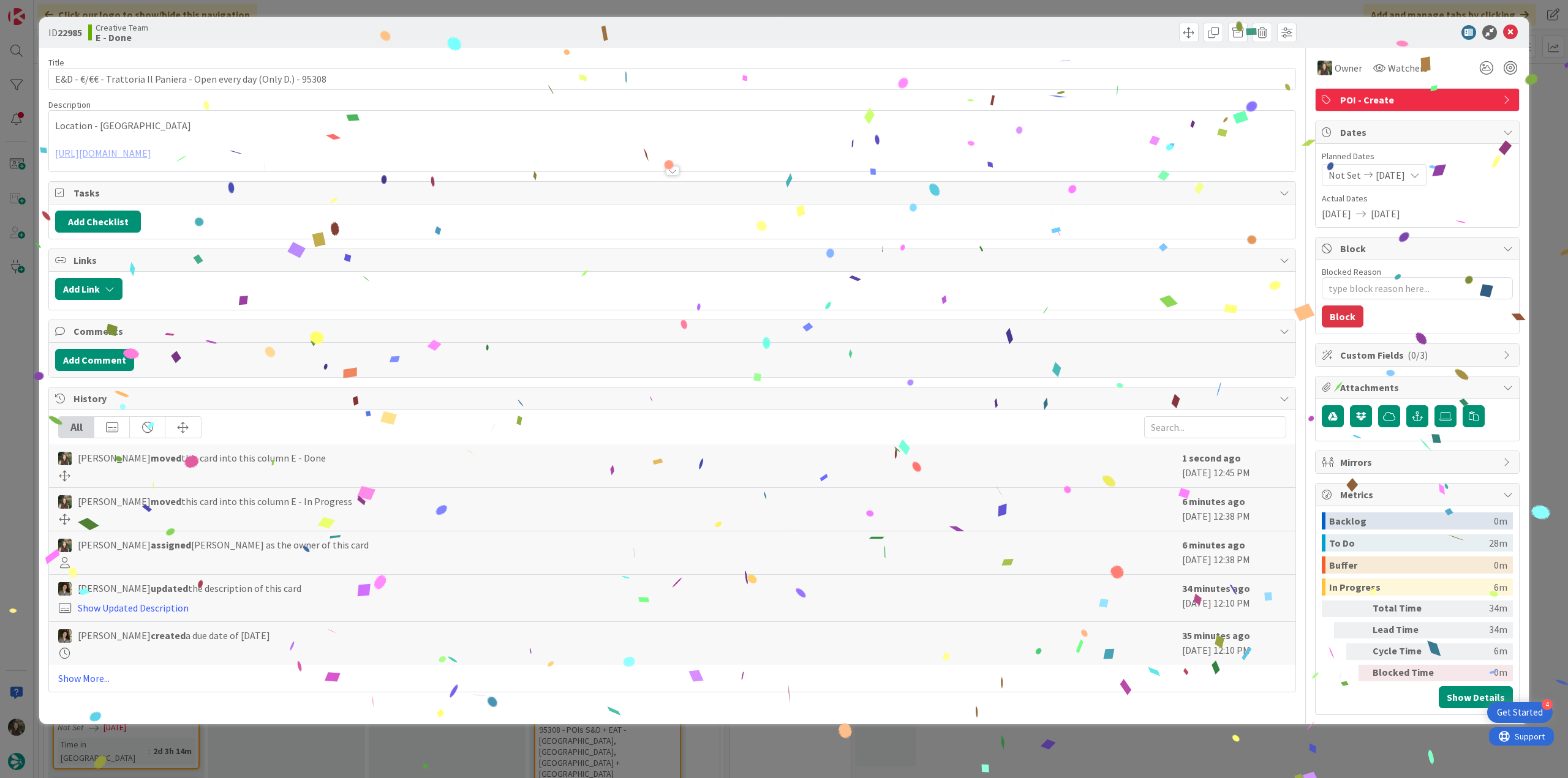
click at [1219, 745] on div "ID 22985 Creative Team E - Done Title 68 / 128 E&D - €/€€ - Trattoria Il Panier…" at bounding box center [784, 389] width 1568 height 778
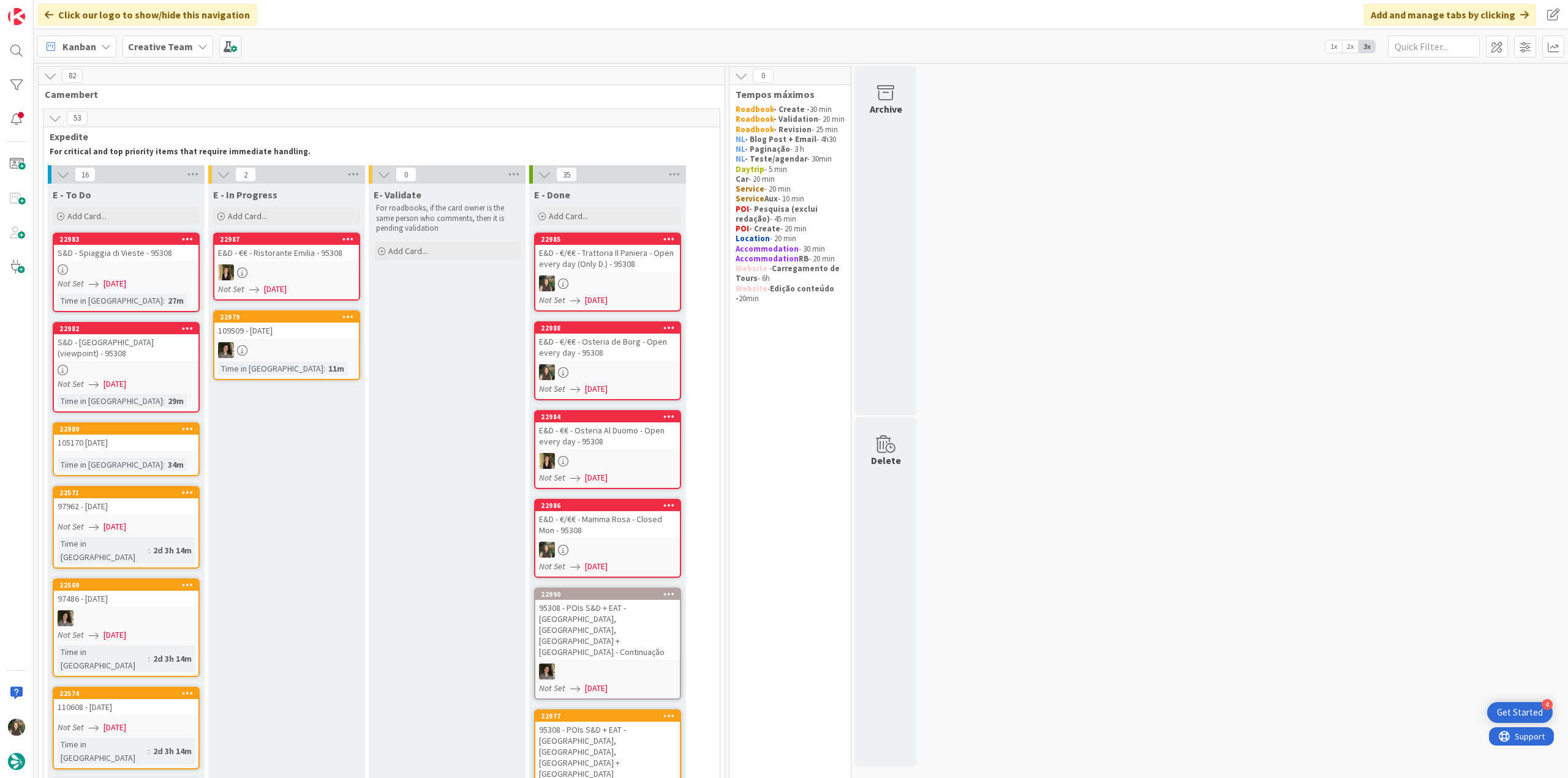
click at [176, 268] on div at bounding box center [126, 270] width 144 height 10
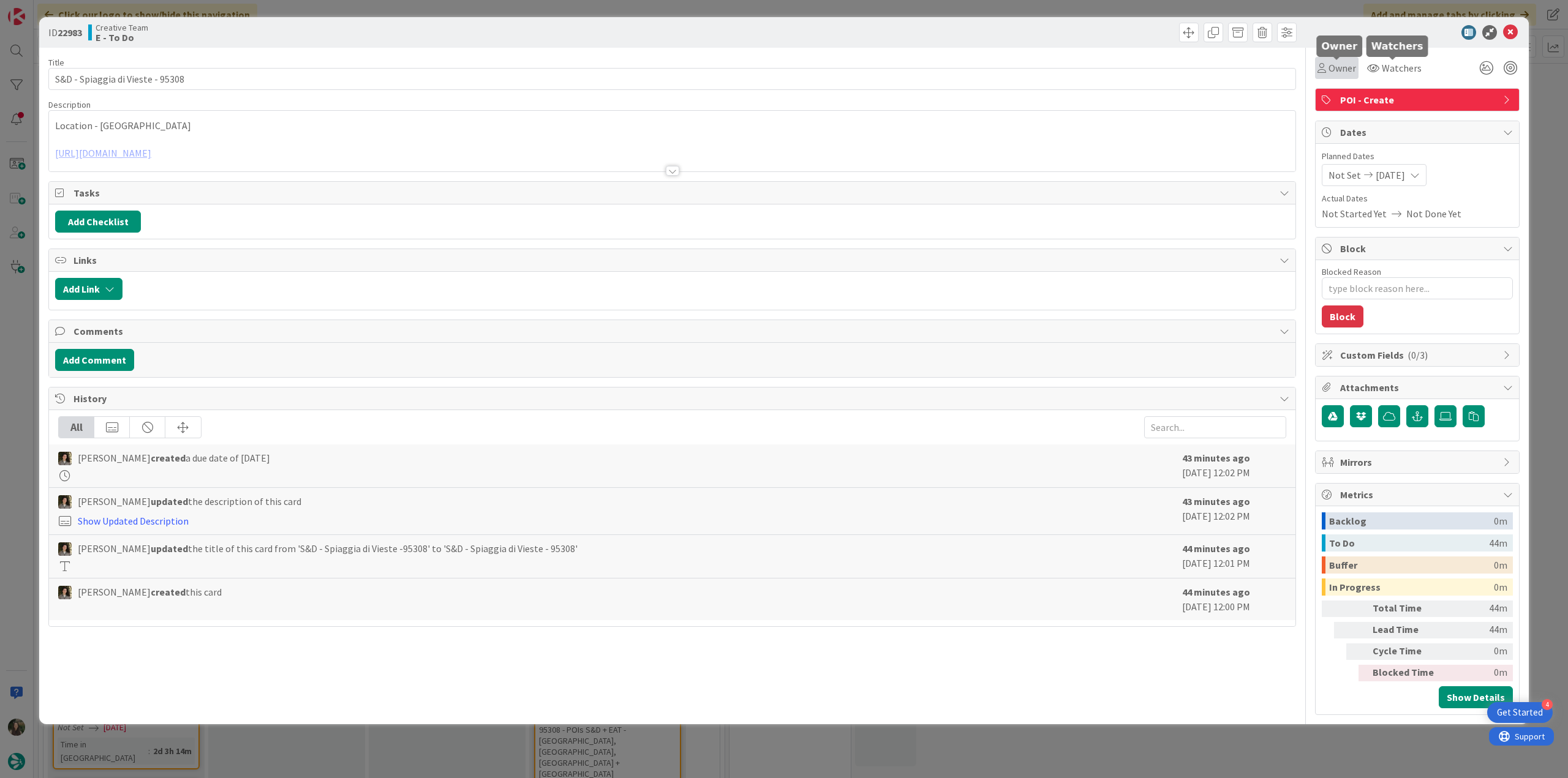
click at [1343, 71] on span "Owner" at bounding box center [1342, 68] width 28 height 15
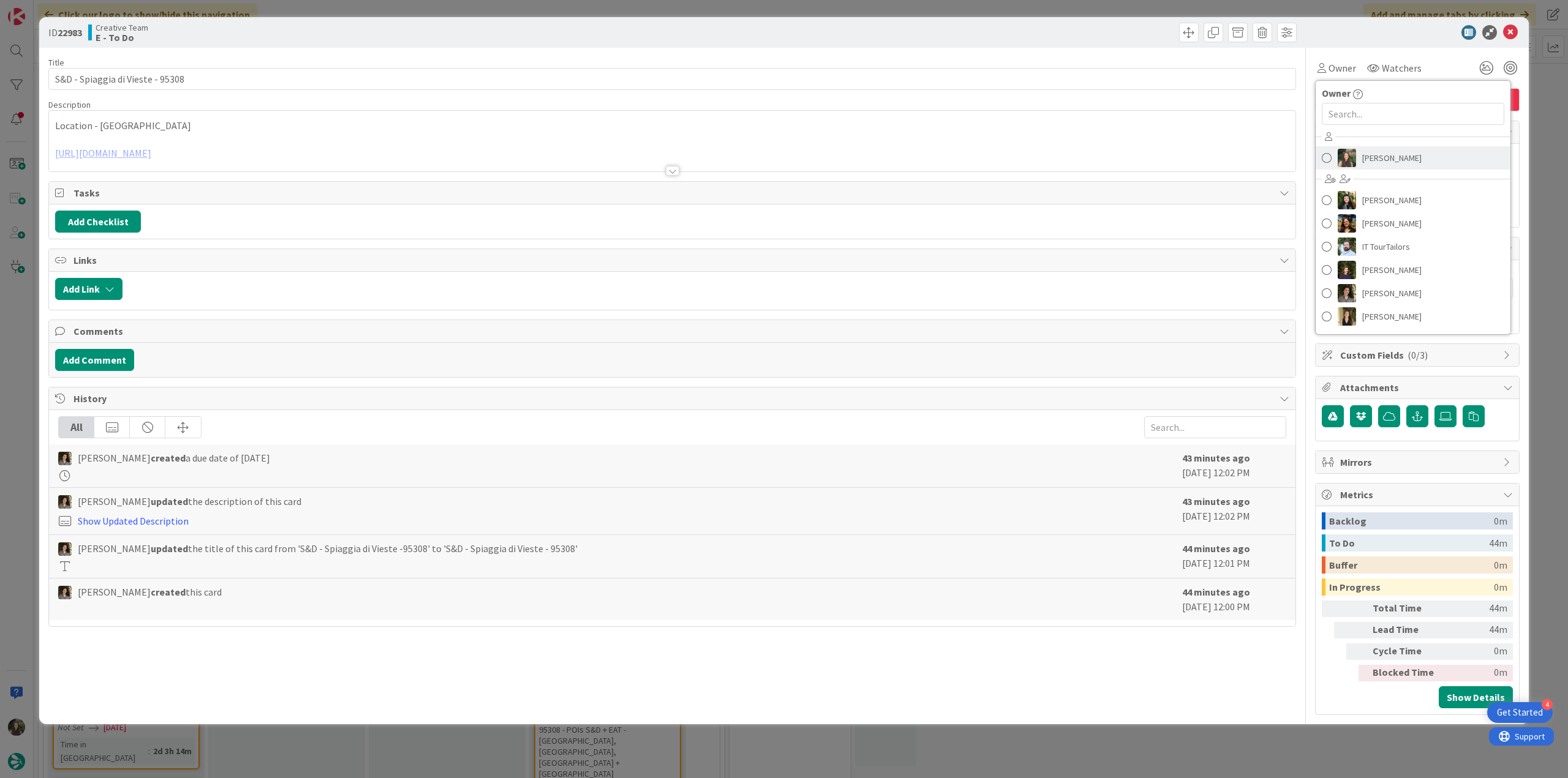
click at [1387, 146] on link "[PERSON_NAME]" at bounding box center [1413, 158] width 195 height 23
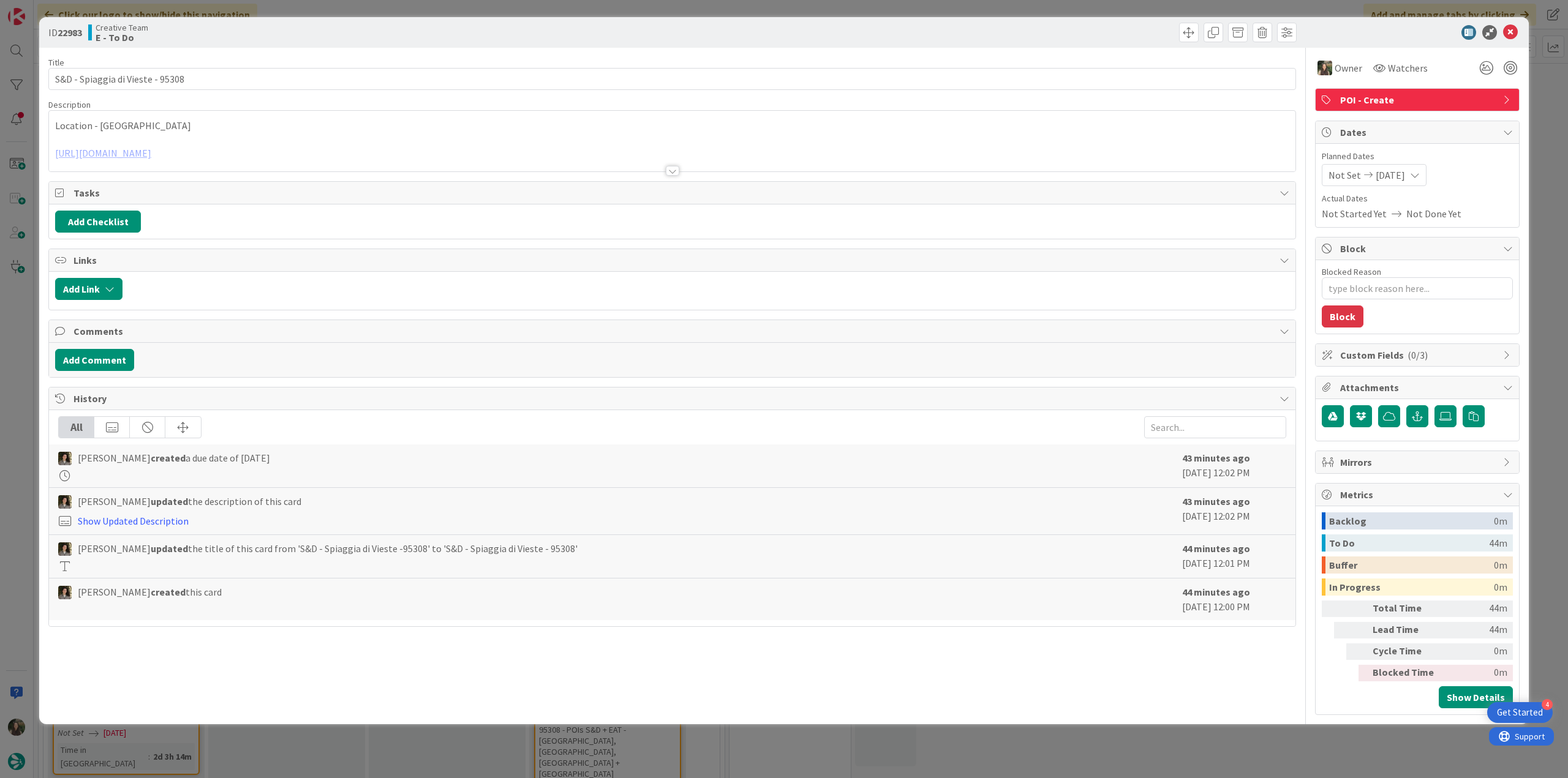
click at [1541, 102] on div "ID 22983 Creative Team E - To Do Title 32 / 128 S&D - Spiaggia di Vieste - 9530…" at bounding box center [784, 389] width 1568 height 778
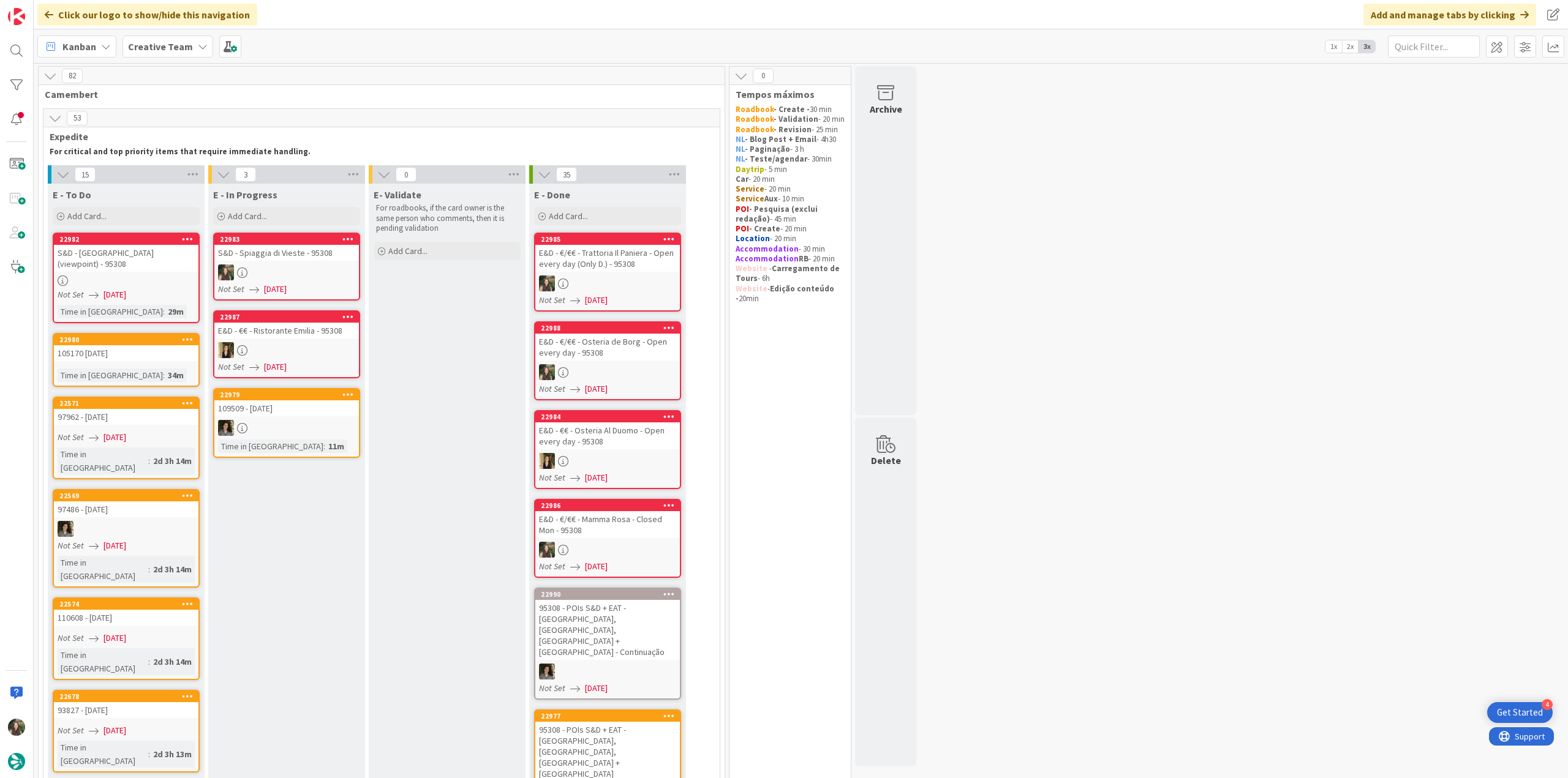
click at [300, 259] on div "S&D - Spiaggia di Vieste - 95308" at bounding box center [286, 253] width 144 height 16
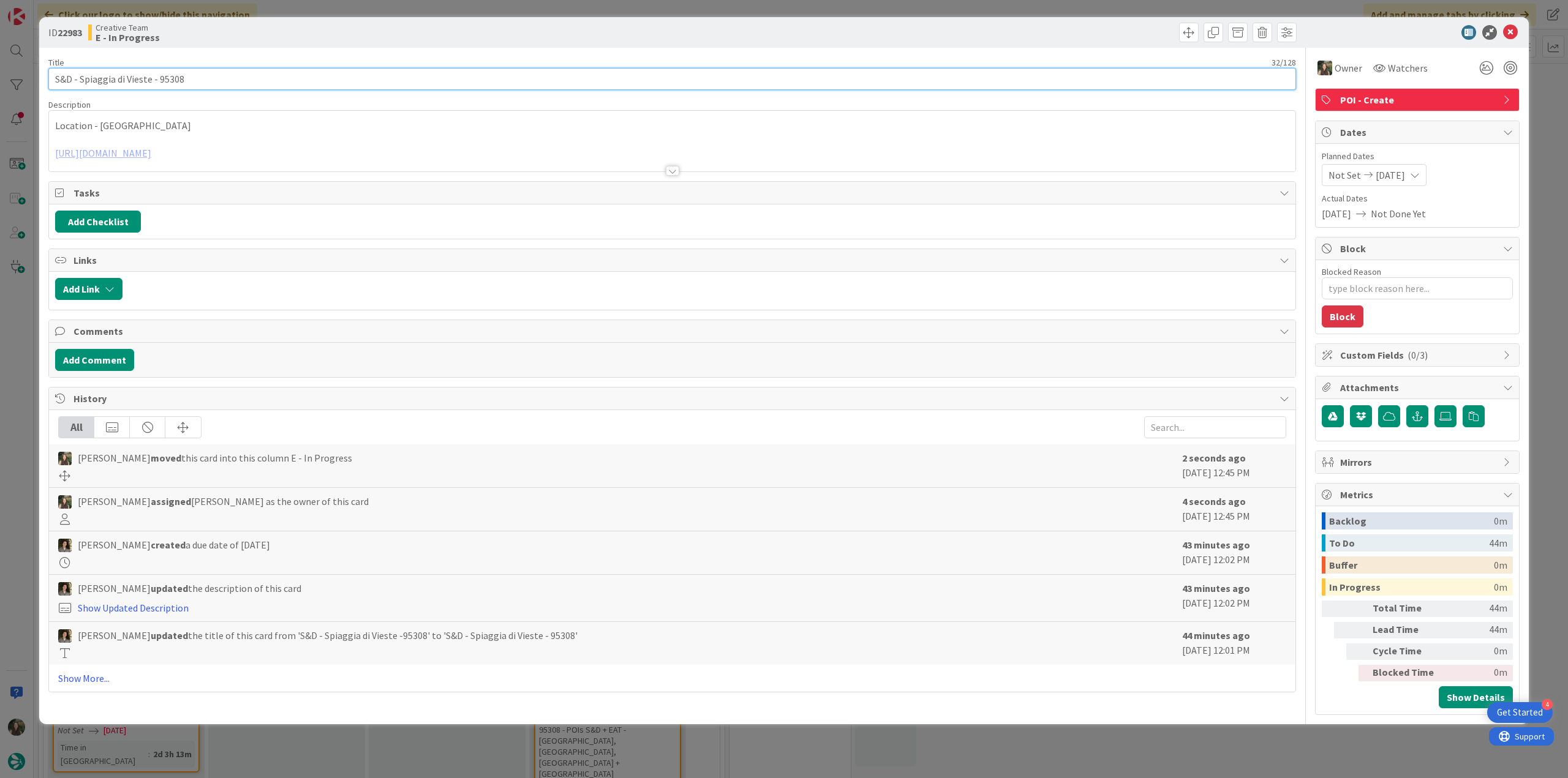
drag, startPoint x: 152, startPoint y: 78, endPoint x: 80, endPoint y: 81, distance: 72.1
click at [80, 81] on input "S&D - Spiaggia di Vieste - 95308" at bounding box center [672, 79] width 1248 height 22
click at [234, 123] on div "[PERSON_NAME] just joined Location - [GEOGRAPHIC_DATA] [URL][DOMAIN_NAME]" at bounding box center [672, 141] width 1247 height 60
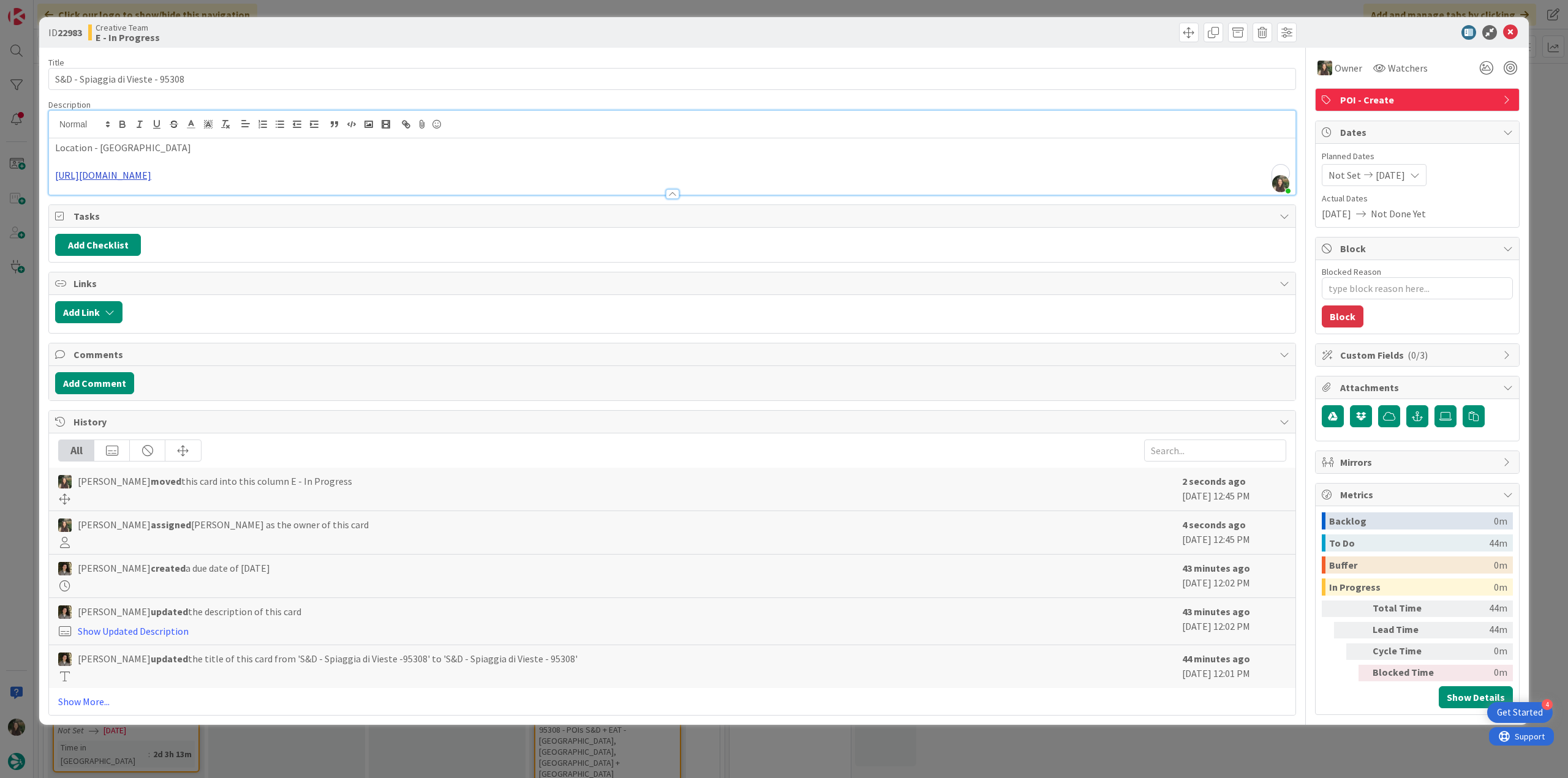
click at [151, 177] on link "[URL][DOMAIN_NAME]" at bounding box center [103, 175] width 96 height 12
click at [162, 199] on link "[URL][DOMAIN_NAME]" at bounding box center [120, 200] width 84 height 16
click at [19, 337] on div "ID 22983 Creative Team E - In Progress Title 32 / 128 S&D - Spiaggia di Vieste …" at bounding box center [784, 389] width 1568 height 778
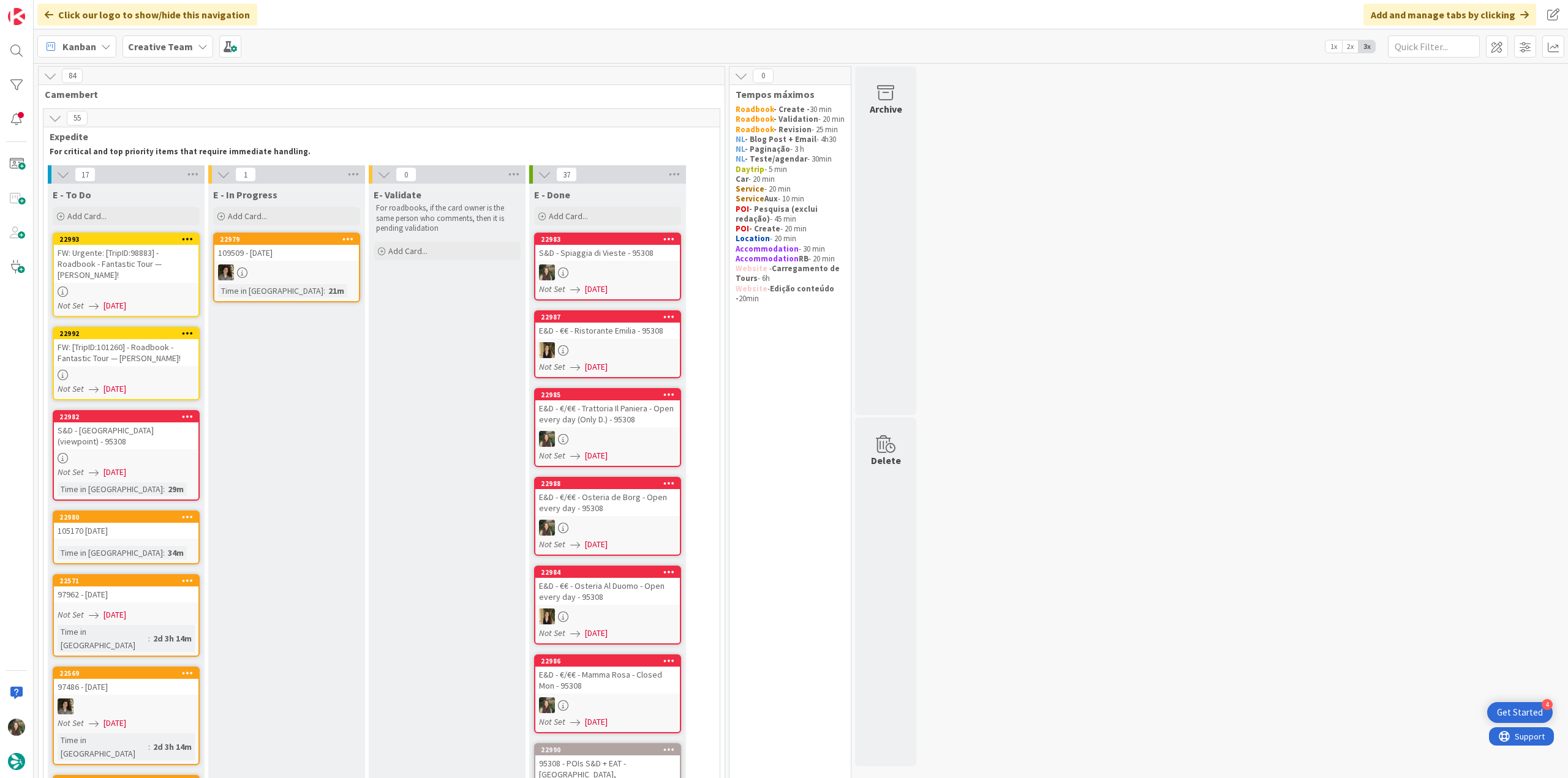
click at [657, 255] on div "S&D - Spiaggia di Vieste - 95308" at bounding box center [607, 253] width 144 height 16
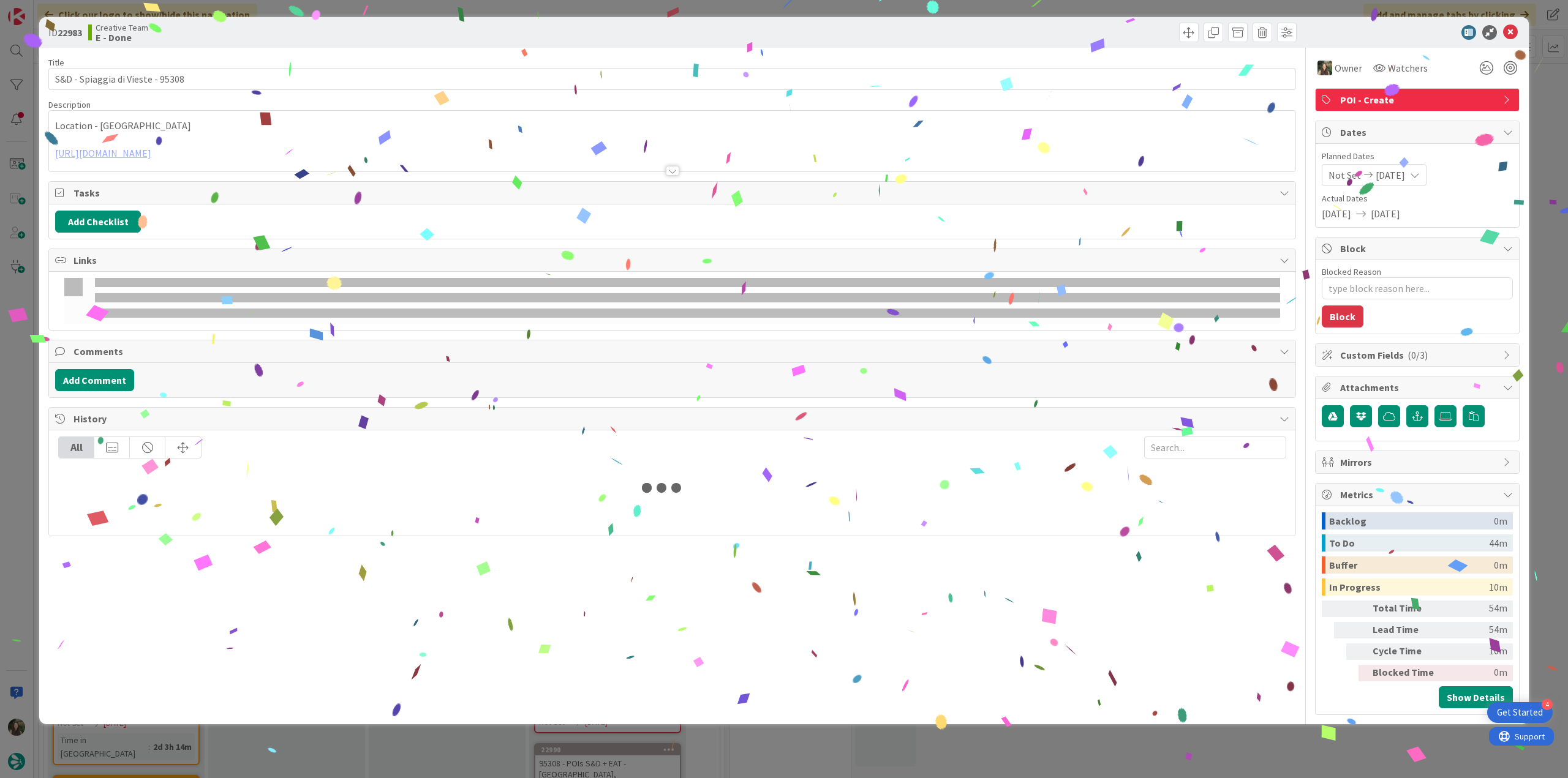
type textarea "x"
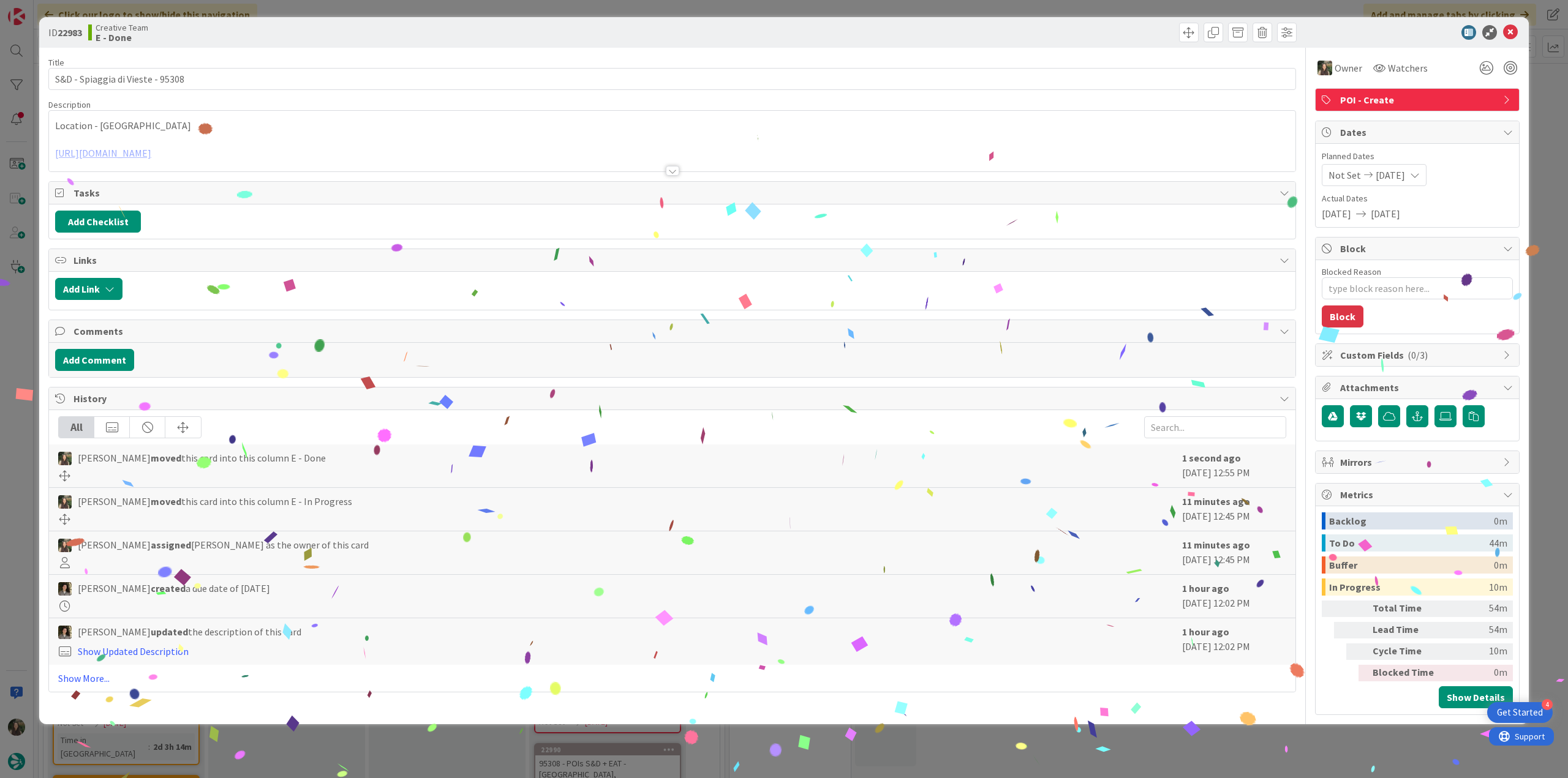
click at [1241, 732] on div "ID 22983 Creative Team E - Done Title 32 / 128 S&D - Spiaggia di Vieste - 95308…" at bounding box center [784, 389] width 1568 height 778
